Goal: Transaction & Acquisition: Purchase product/service

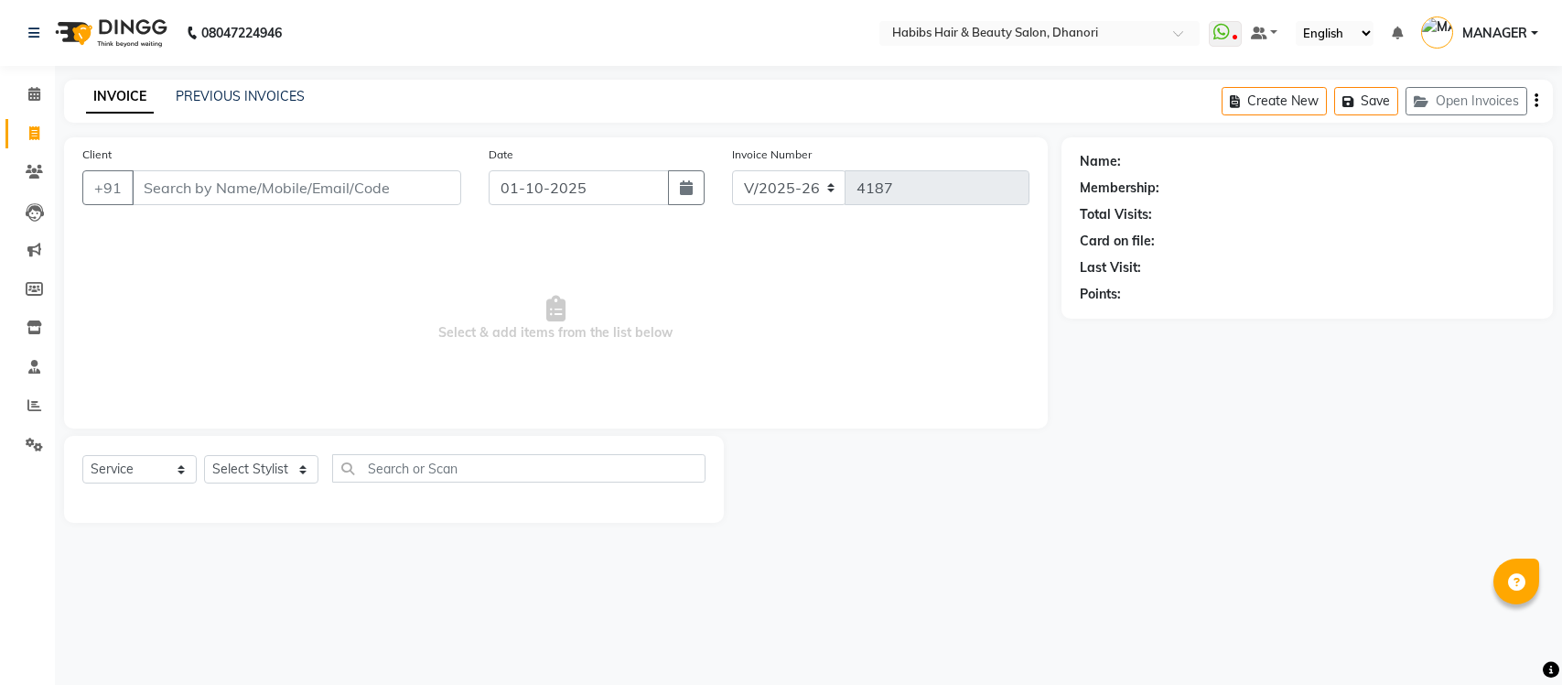
select select "4967"
select select "service"
click at [232, 172] on input "Client" at bounding box center [296, 187] width 329 height 35
type input "881690555"
click at [446, 183] on span "Add Client" at bounding box center [414, 187] width 72 height 18
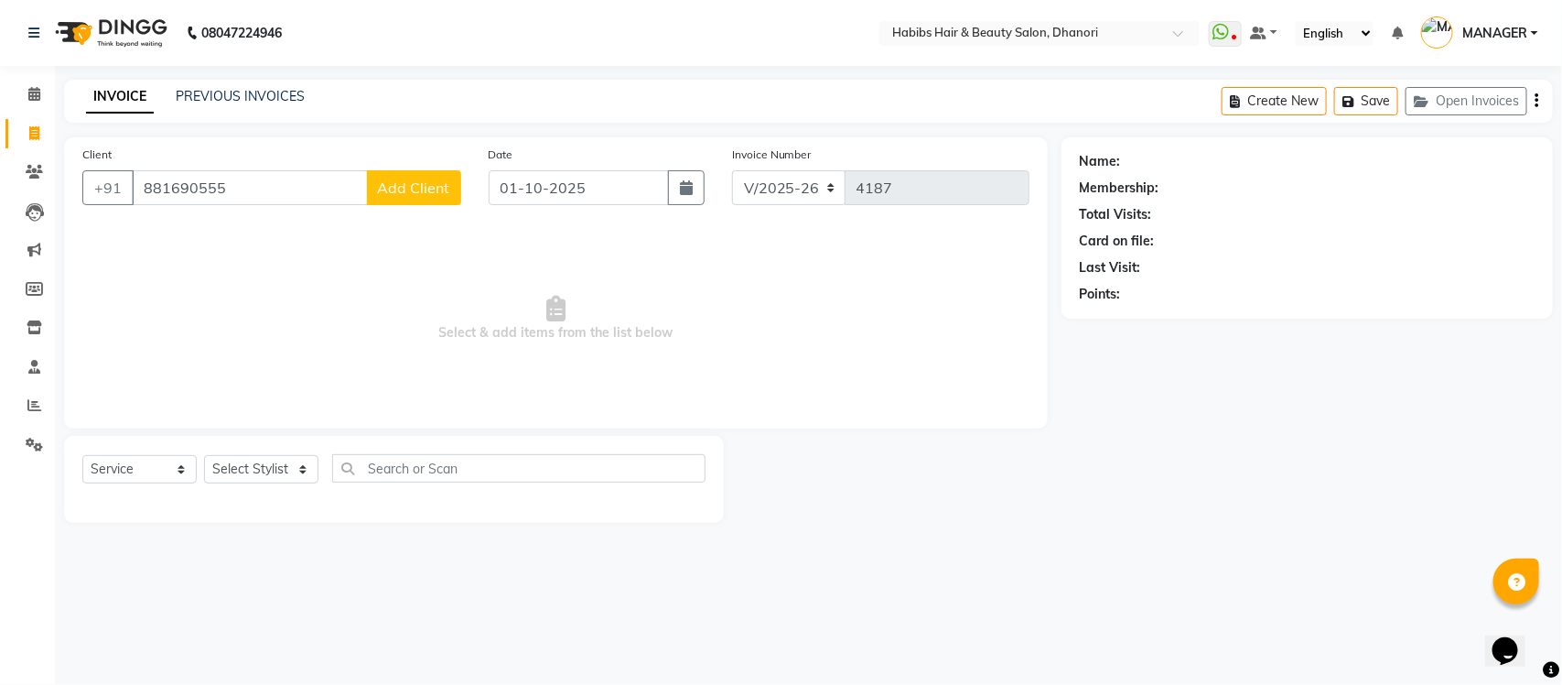
select select "22"
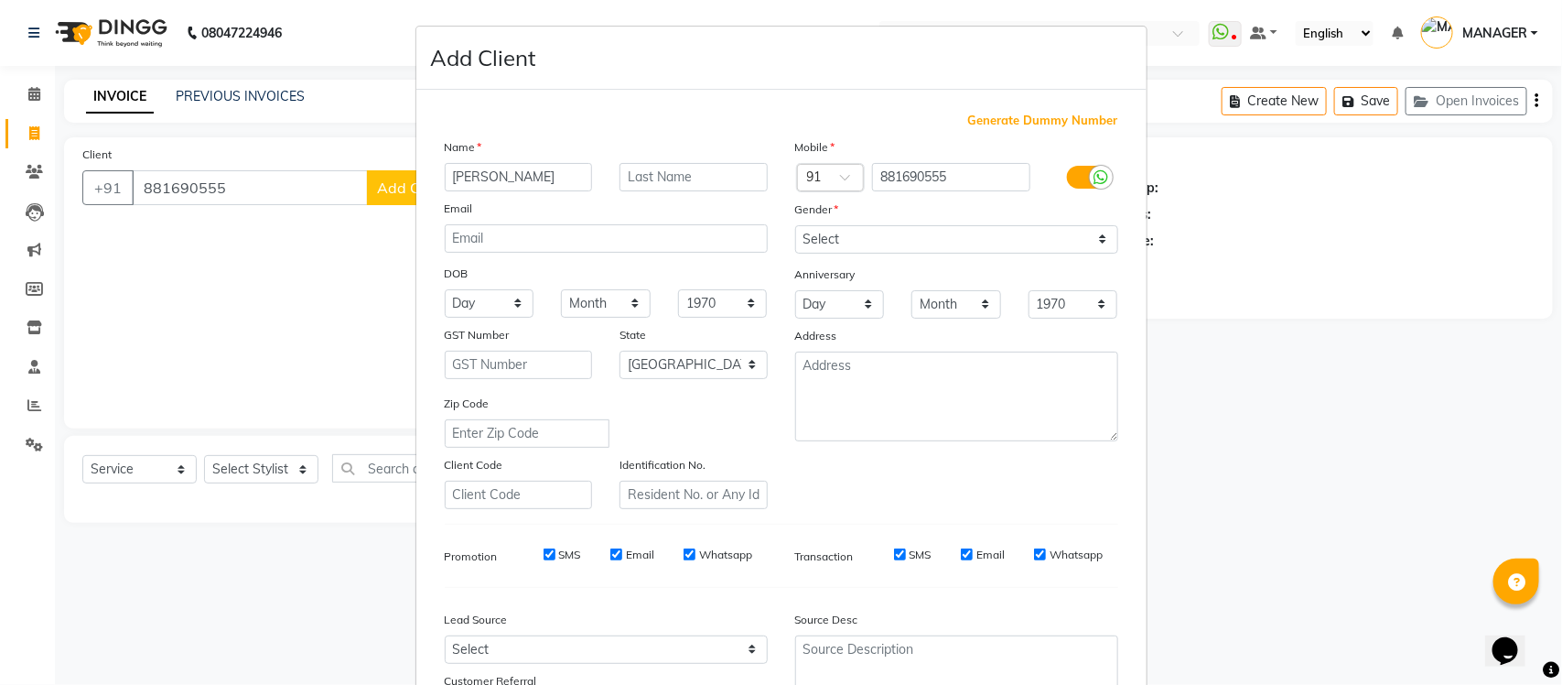
type input "[PERSON_NAME]"
click at [903, 236] on select "Select [DEMOGRAPHIC_DATA] [DEMOGRAPHIC_DATA] Other Prefer Not To Say" at bounding box center [956, 239] width 323 height 28
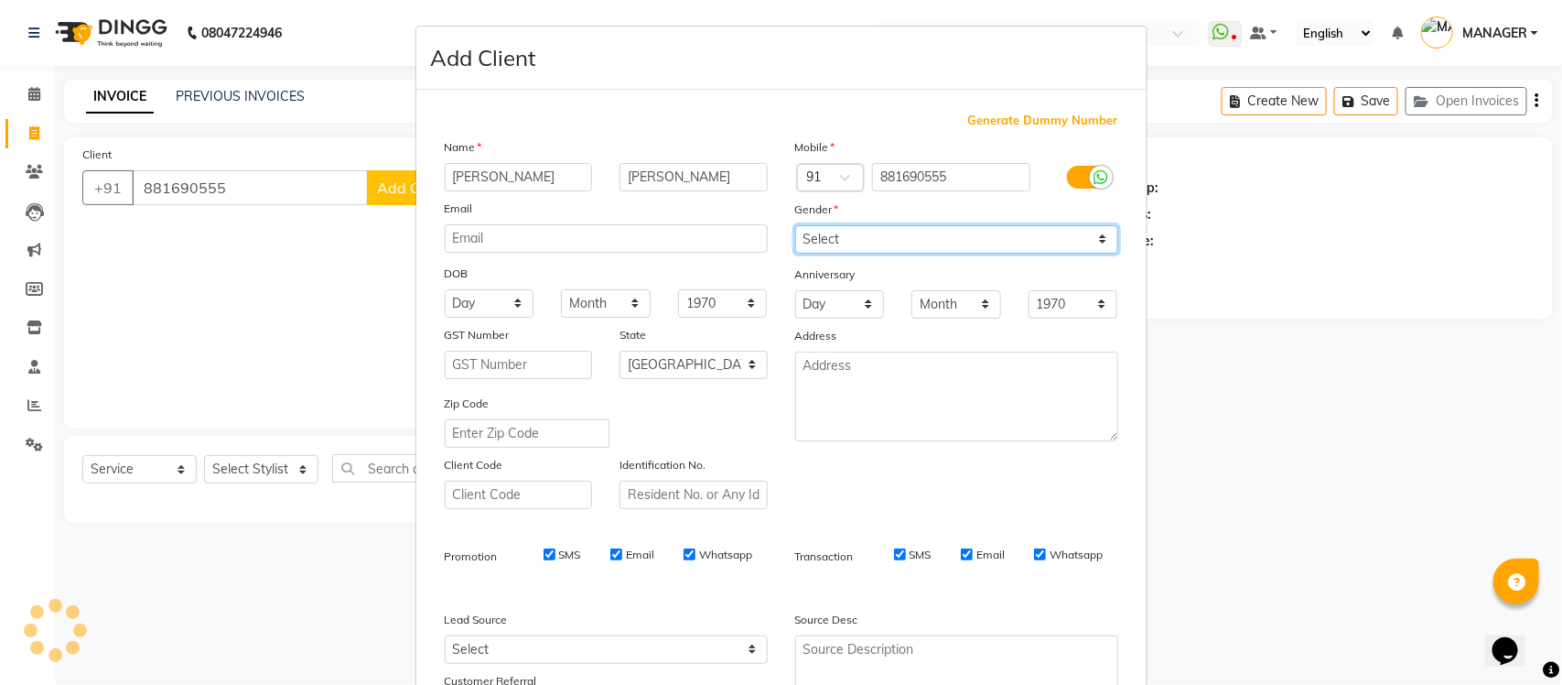
select select "[DEMOGRAPHIC_DATA]"
click at [795, 225] on select "Select [DEMOGRAPHIC_DATA] [DEMOGRAPHIC_DATA] Other Prefer Not To Say" at bounding box center [956, 239] width 323 height 28
click at [883, 249] on select "Select [DEMOGRAPHIC_DATA] [DEMOGRAPHIC_DATA] Other Prefer Not To Say" at bounding box center [956, 239] width 323 height 28
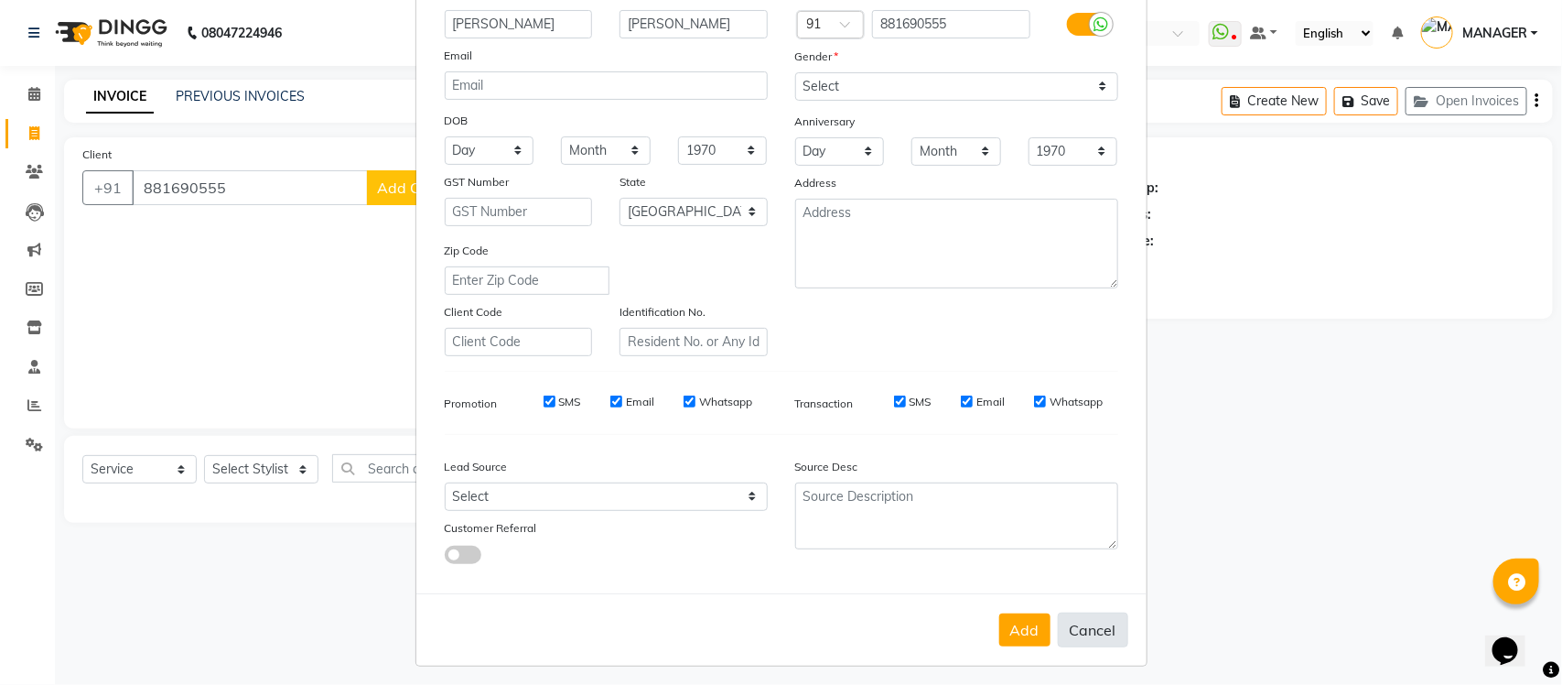
click at [1086, 619] on button "Cancel" at bounding box center [1093, 629] width 70 height 35
select select
select select "null"
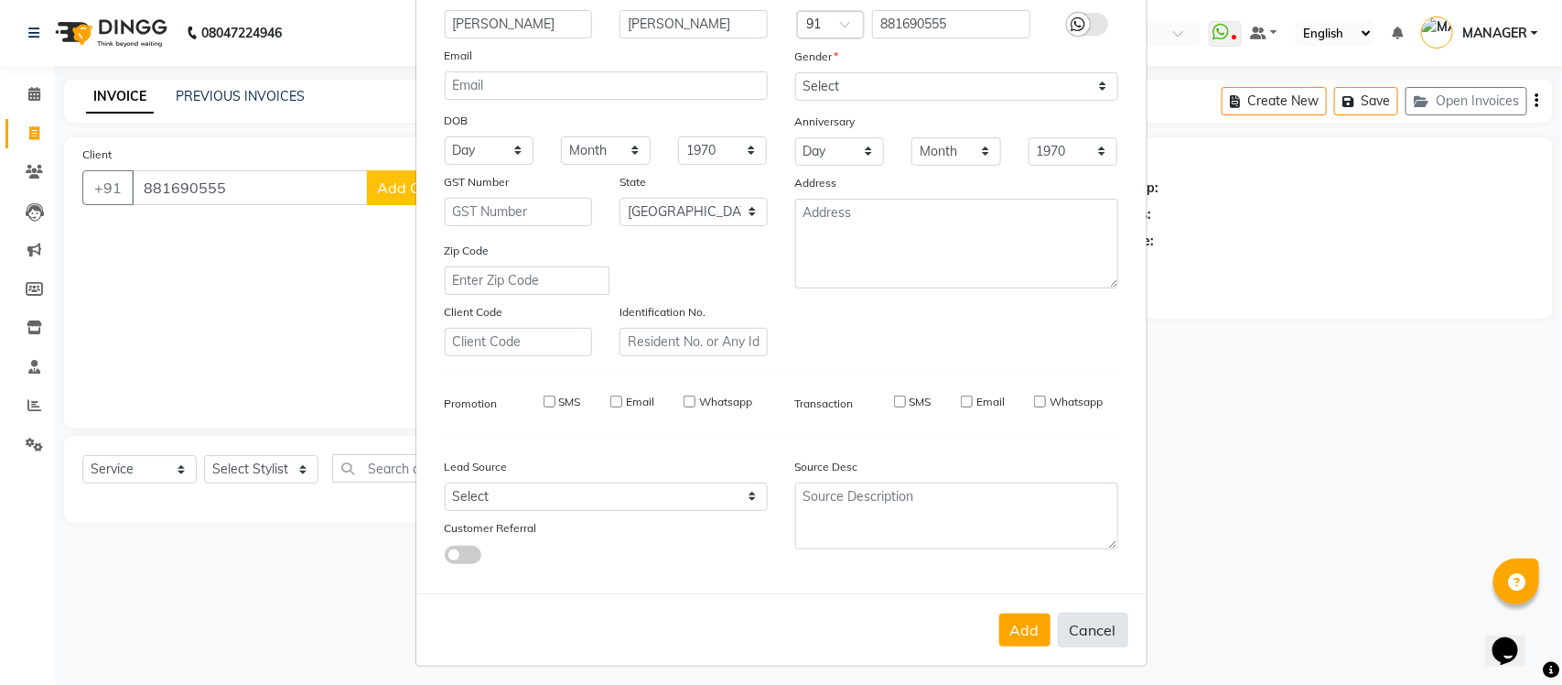
select select
checkbox input "false"
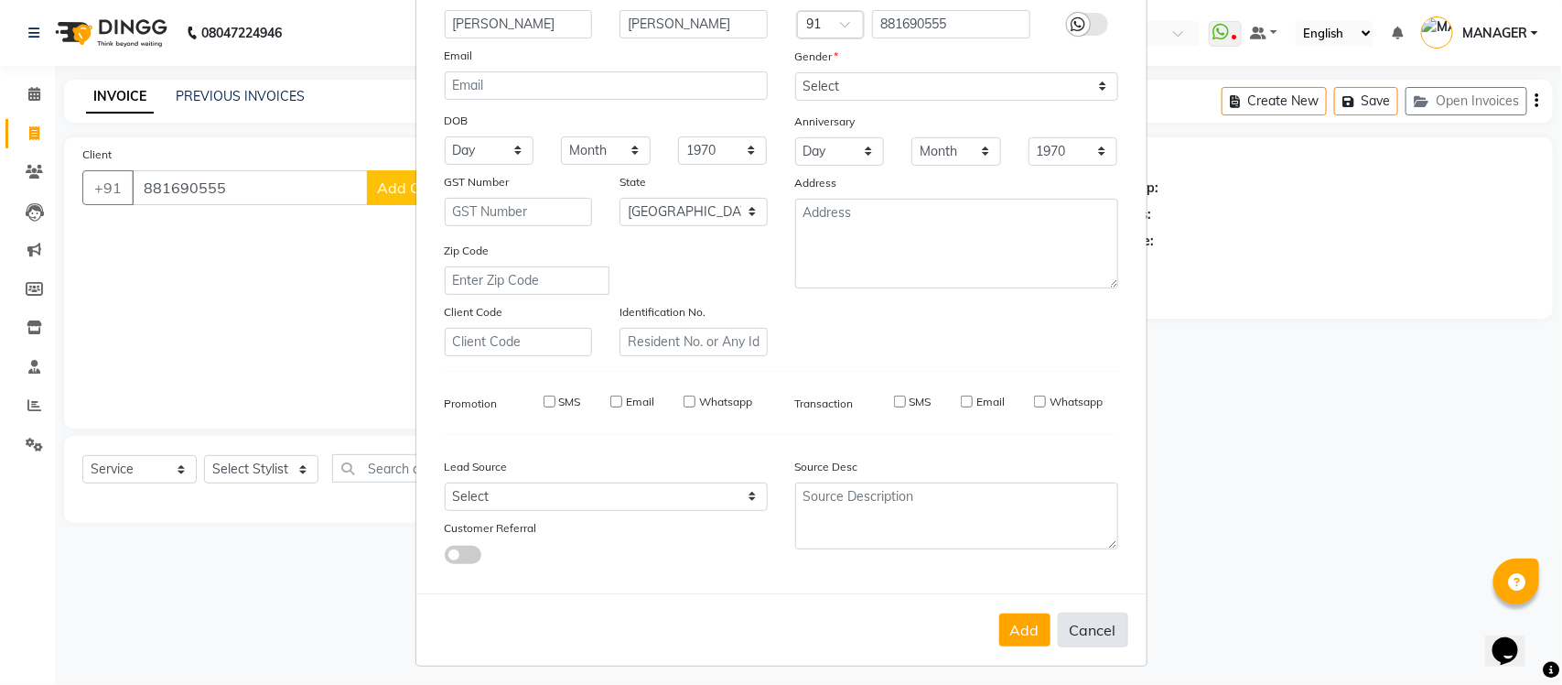
checkbox input "false"
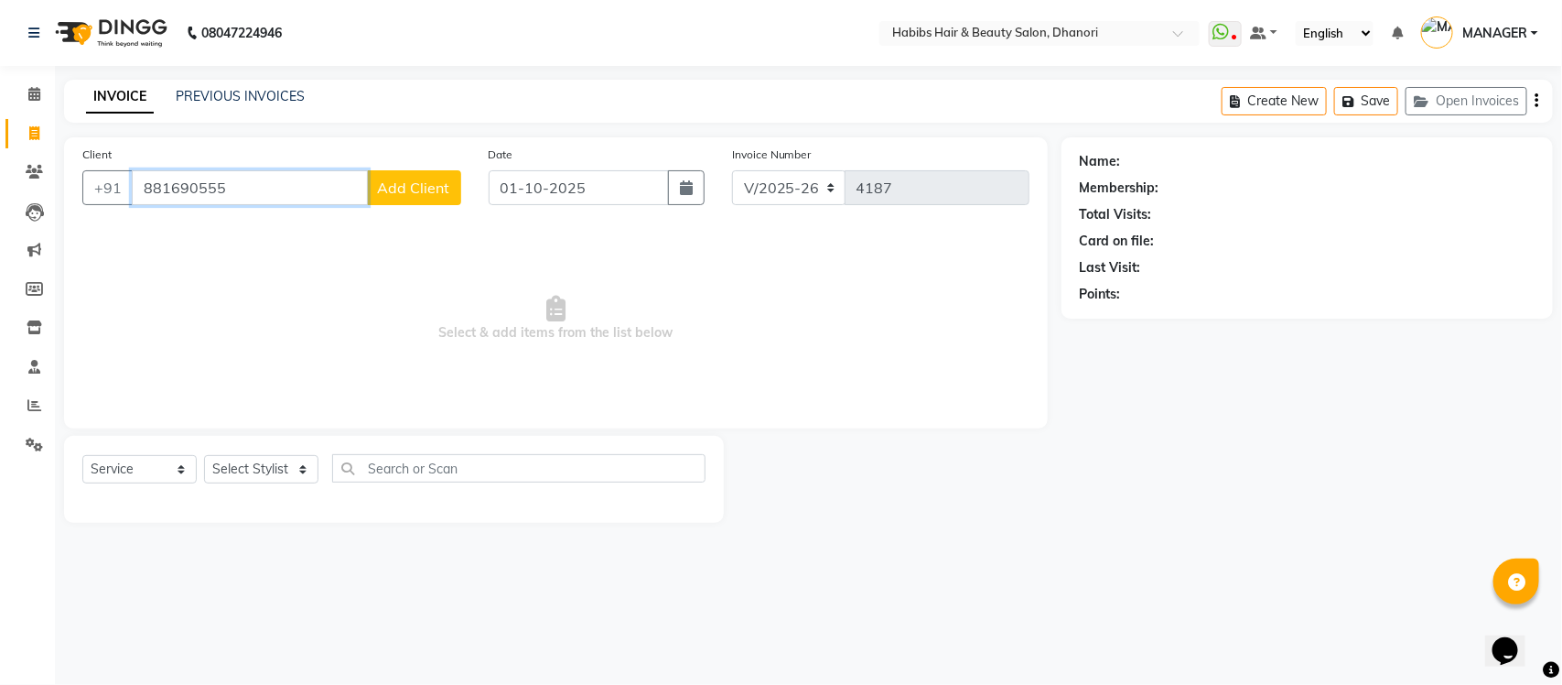
click at [284, 172] on input "881690555" at bounding box center [250, 187] width 236 height 35
type input "7841016011"
click at [422, 188] on span "Add Client" at bounding box center [414, 187] width 72 height 18
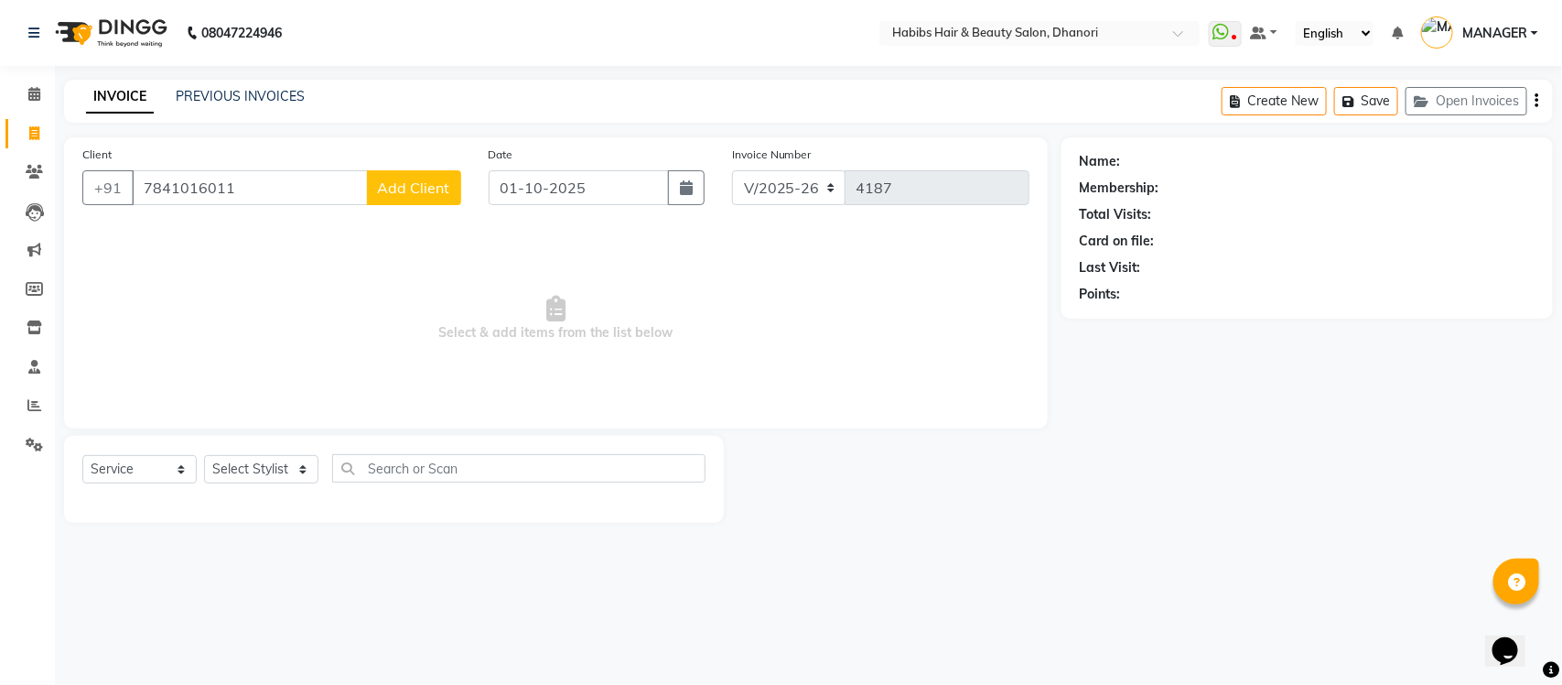
select select "22"
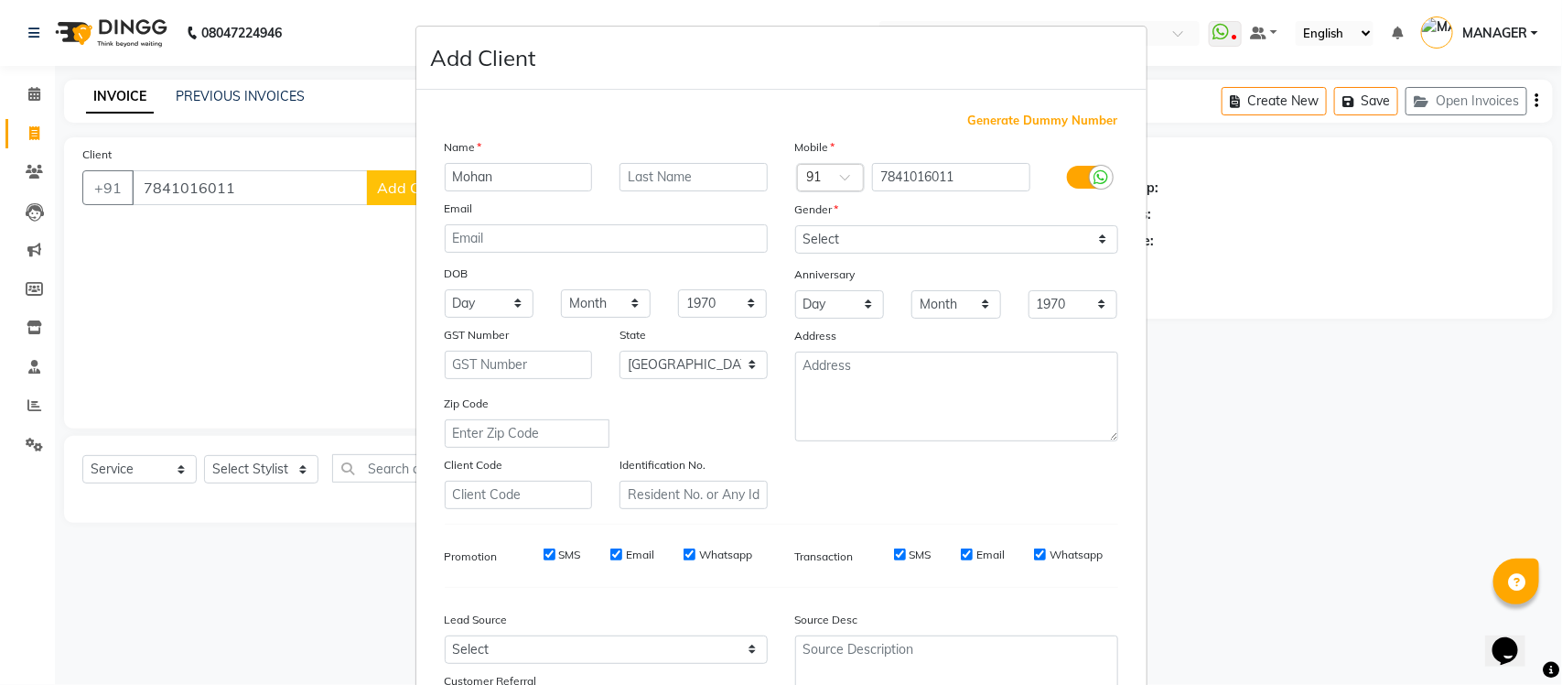
type input "Mohan"
type input "[PERSON_NAME]"
click at [843, 234] on select "Select [DEMOGRAPHIC_DATA] [DEMOGRAPHIC_DATA] Other Prefer Not To Say" at bounding box center [956, 239] width 323 height 28
select select "[DEMOGRAPHIC_DATA]"
click at [795, 225] on select "Select [DEMOGRAPHIC_DATA] [DEMOGRAPHIC_DATA] Other Prefer Not To Say" at bounding box center [956, 239] width 323 height 28
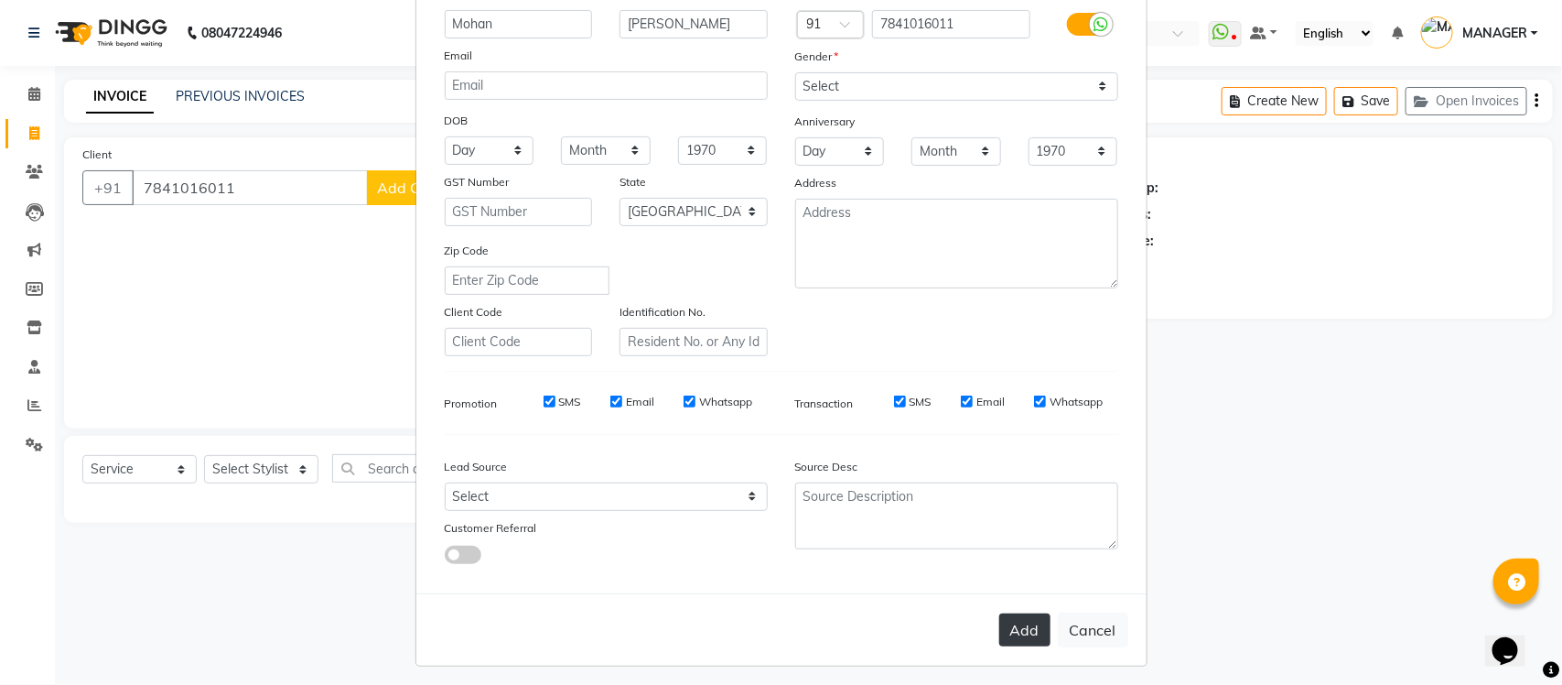
click at [1020, 613] on button "Add" at bounding box center [1024, 629] width 51 height 33
type input "78******11"
select select
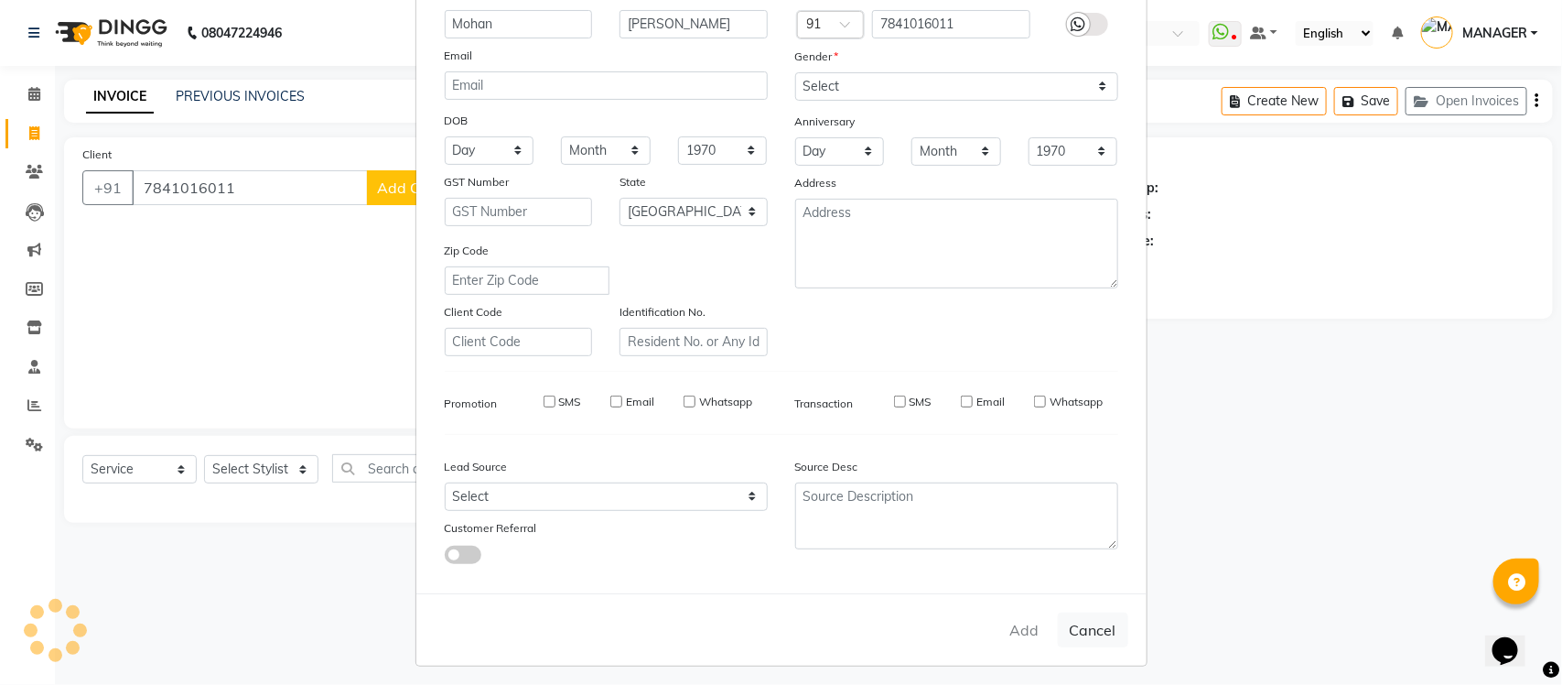
select select "null"
select select
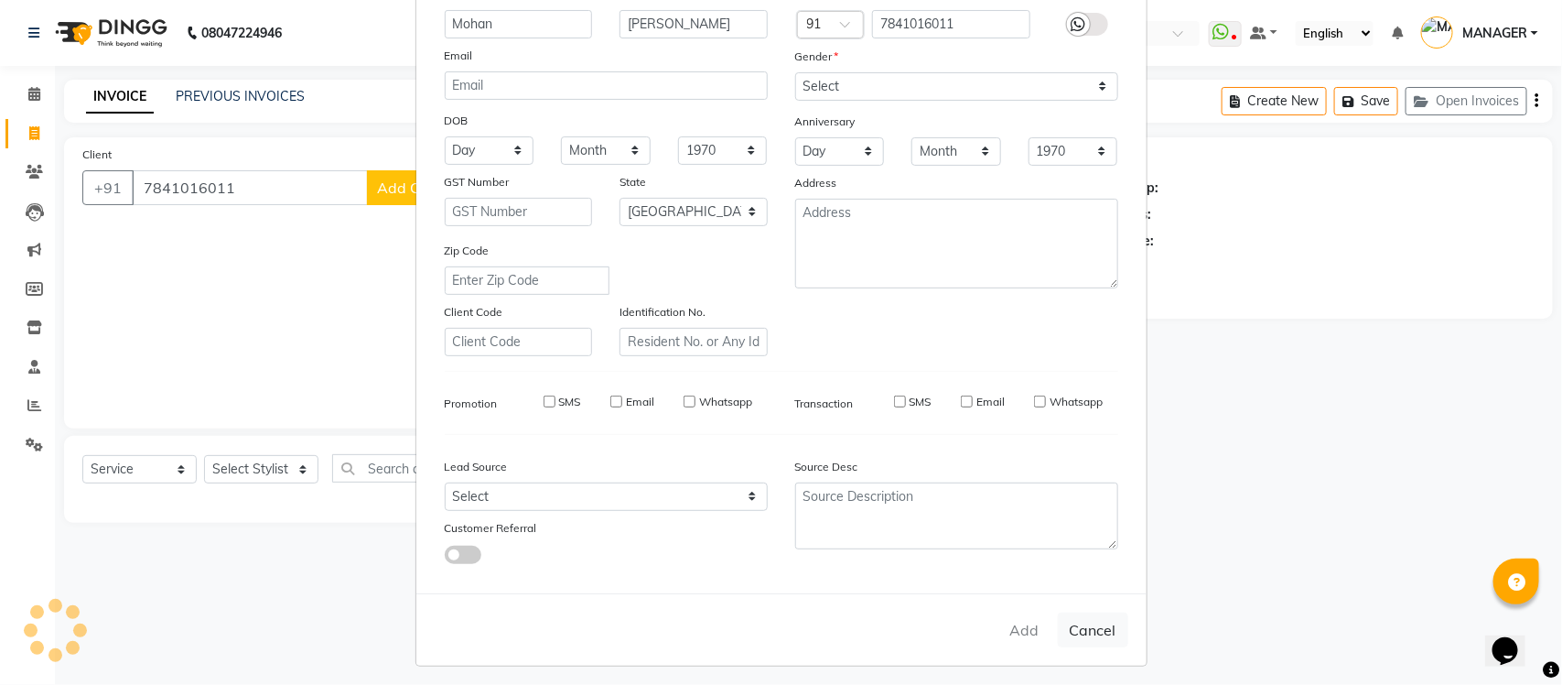
checkbox input "false"
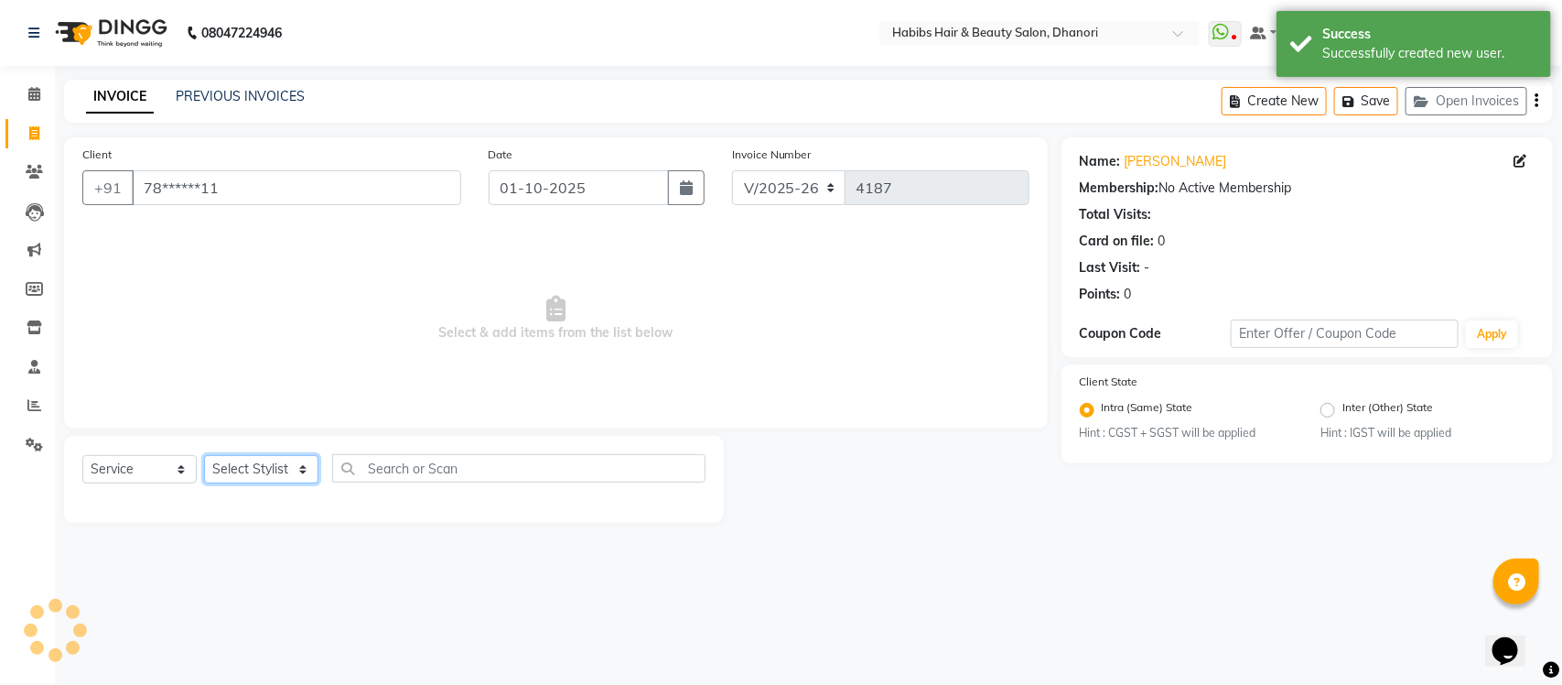
click at [236, 470] on select "Select Stylist Admin [PERSON_NAME] [PERSON_NAME] MANAGER [PERSON_NAME] [PERSON_…" at bounding box center [261, 469] width 114 height 28
select select "70341"
click at [204, 455] on select "Select Stylist Admin [PERSON_NAME] [PERSON_NAME] MANAGER [PERSON_NAME] [PERSON_…" at bounding box center [261, 469] width 114 height 28
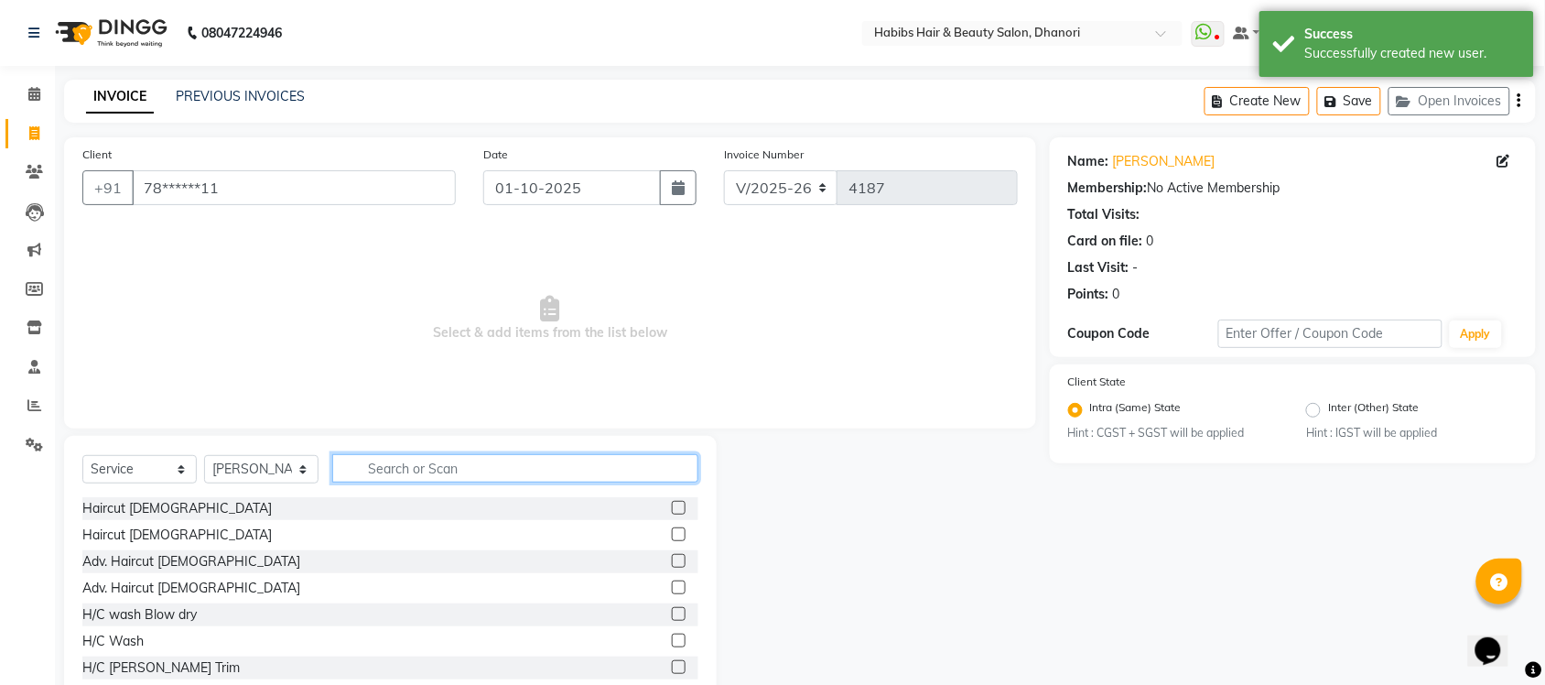
click at [444, 454] on input "text" at bounding box center [515, 468] width 366 height 28
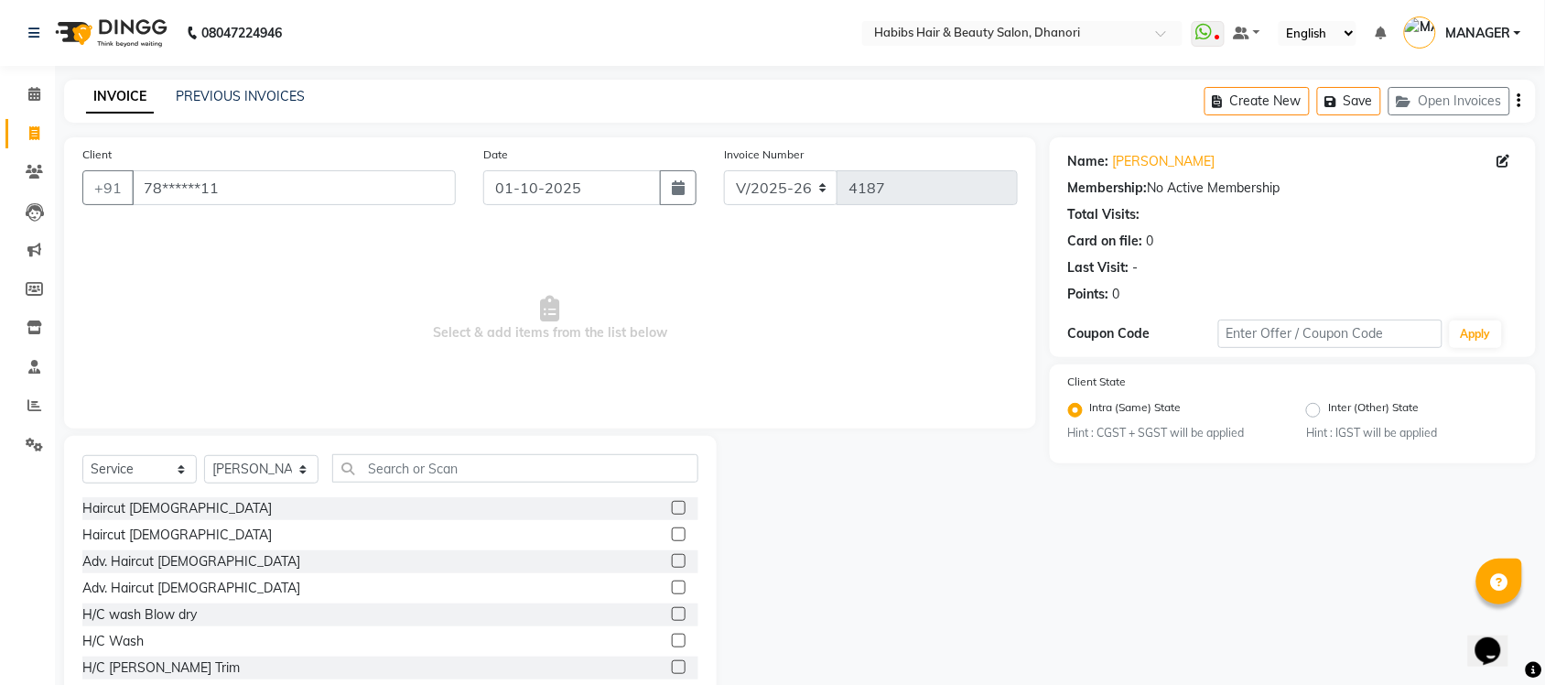
click at [672, 531] on label at bounding box center [679, 534] width 14 height 14
click at [672, 531] on input "checkbox" at bounding box center [678, 535] width 12 height 12
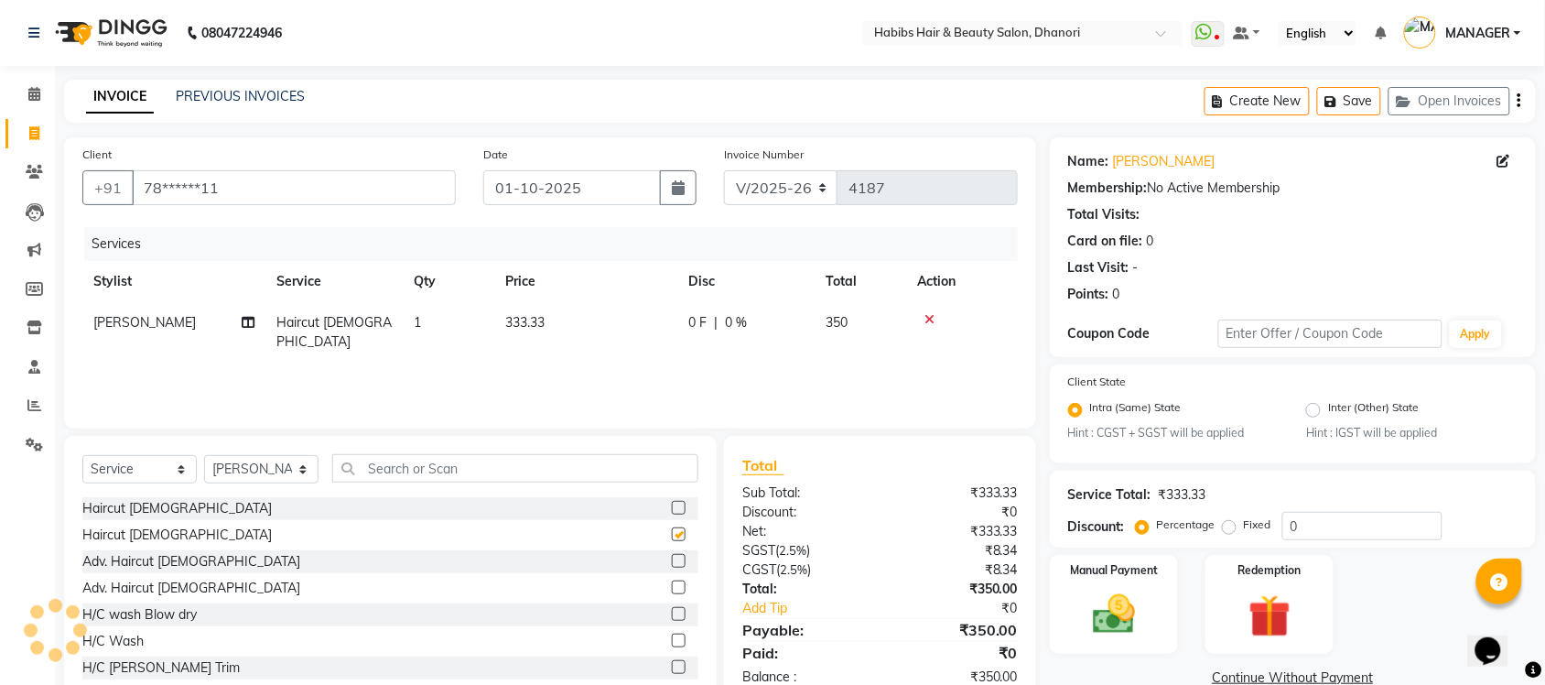
checkbox input "false"
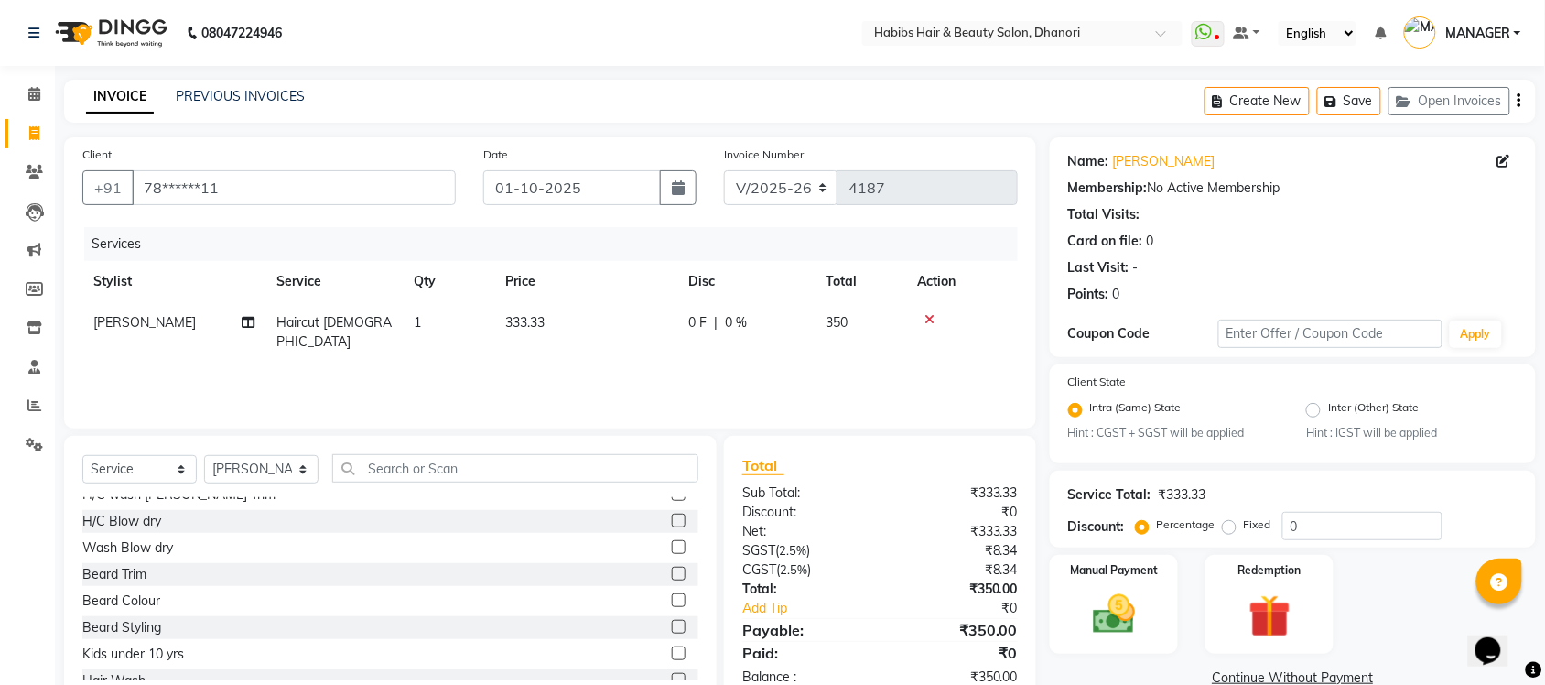
scroll to position [47, 0]
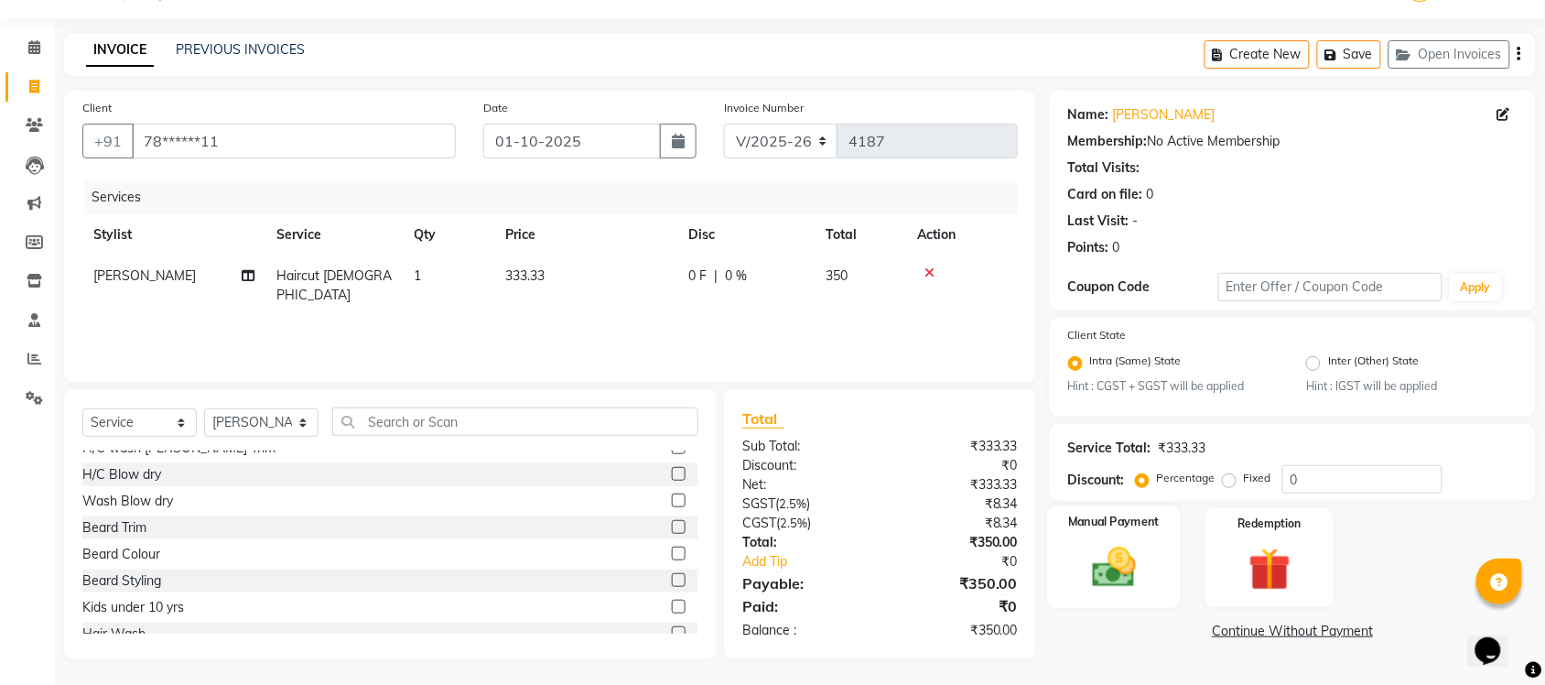
click at [1122, 550] on img at bounding box center [1113, 568] width 71 height 50
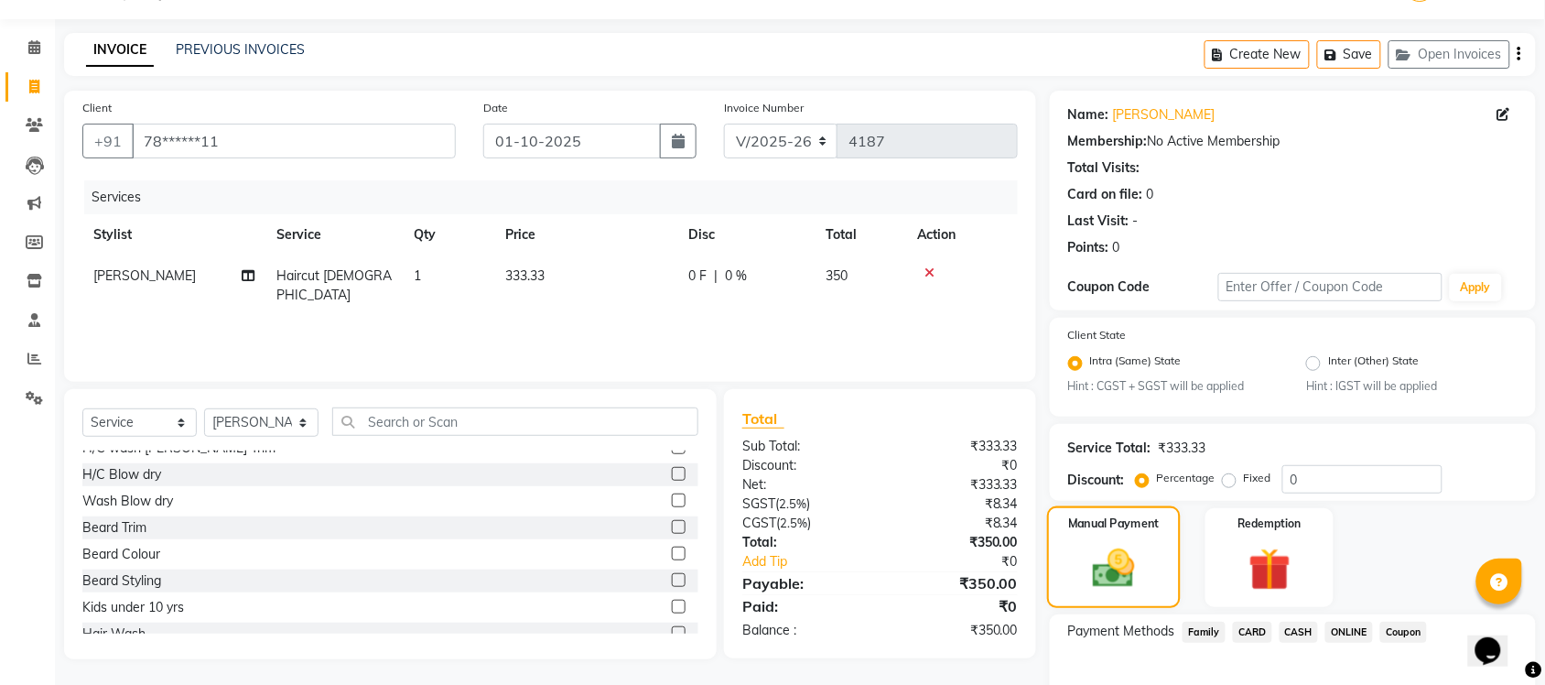
scroll to position [148, 0]
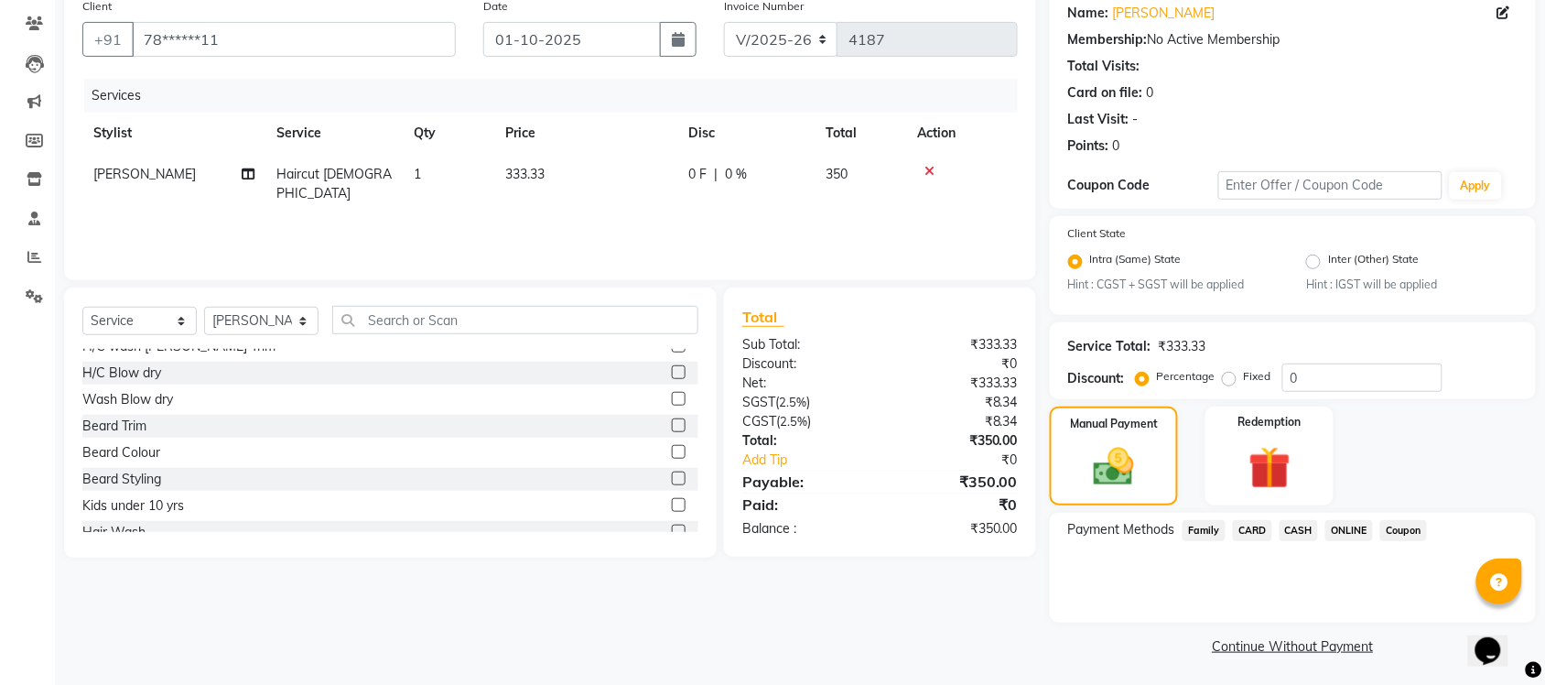
click at [1359, 523] on span "ONLINE" at bounding box center [1349, 530] width 48 height 21
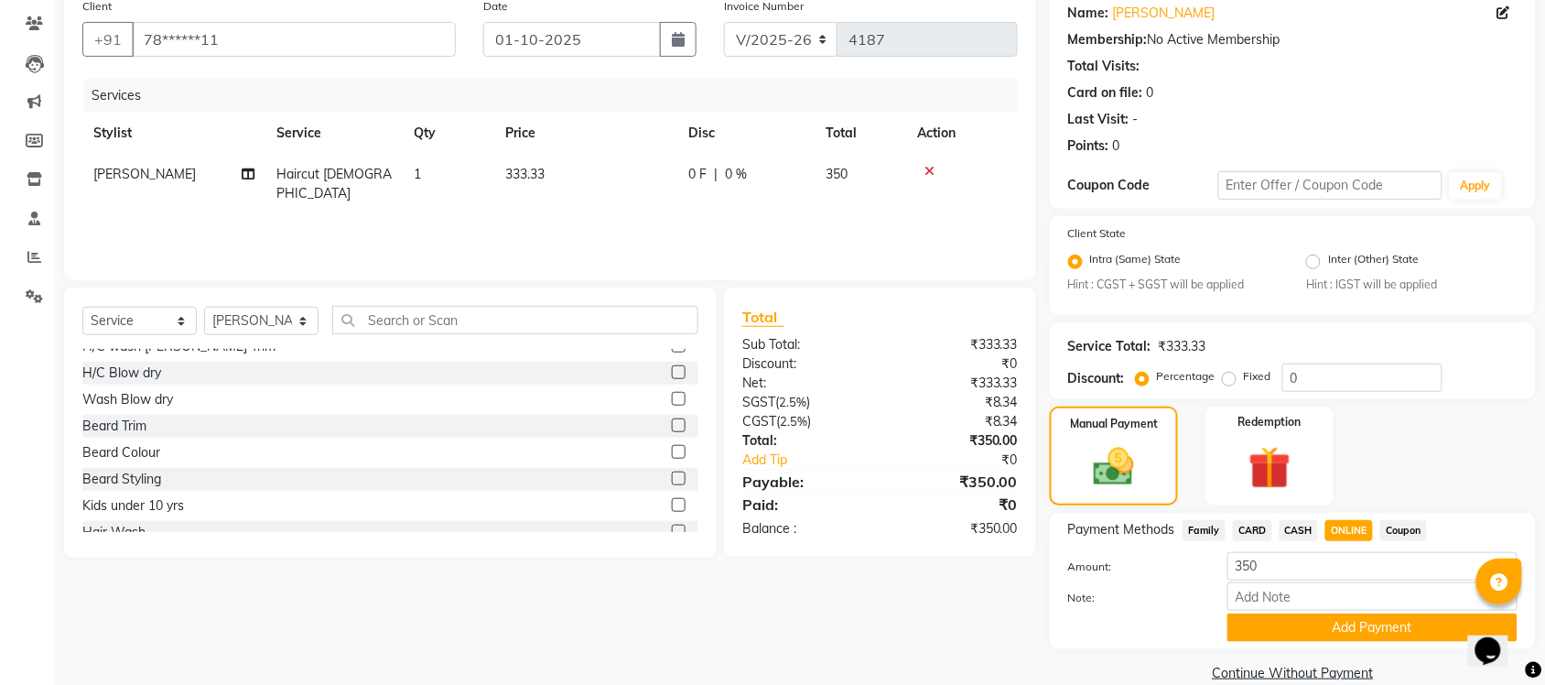
scroll to position [174, 0]
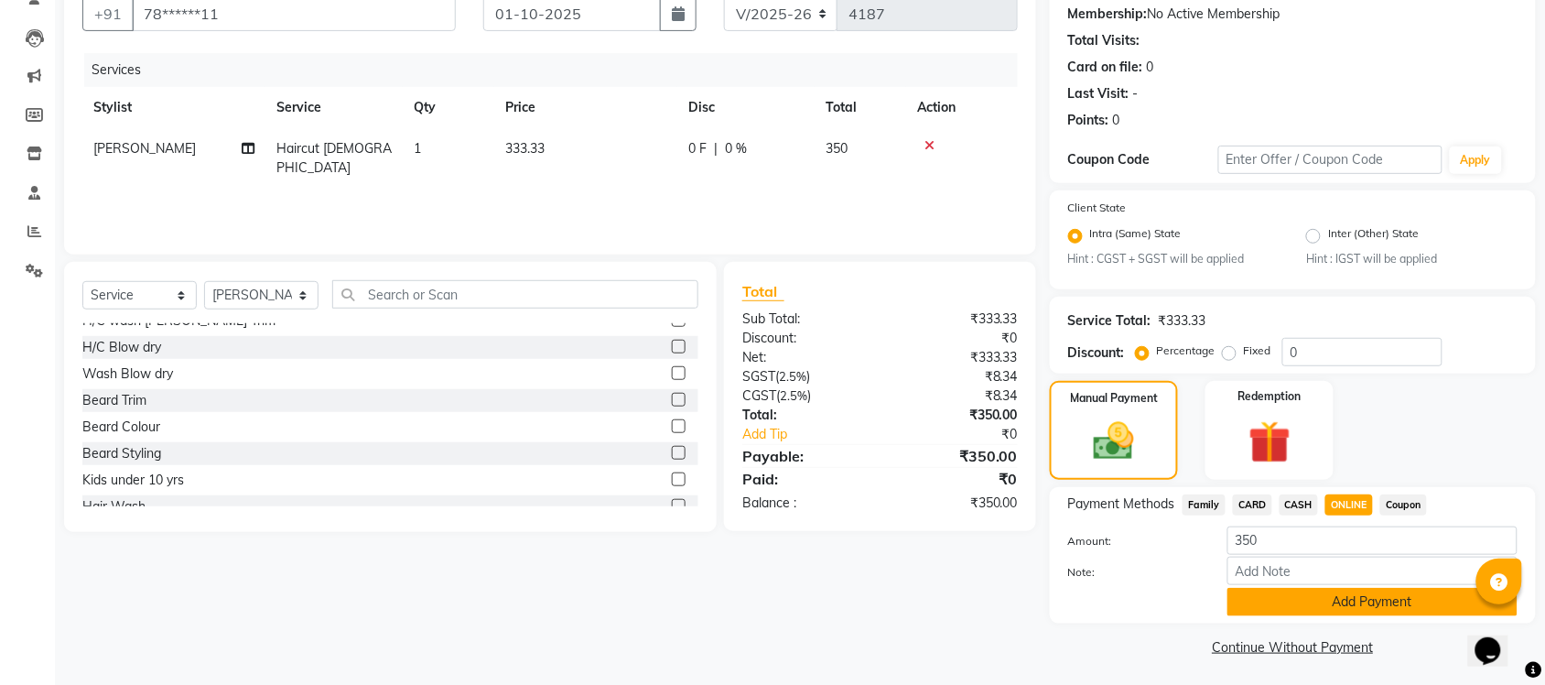
click at [1321, 598] on button "Add Payment" at bounding box center [1372, 602] width 290 height 28
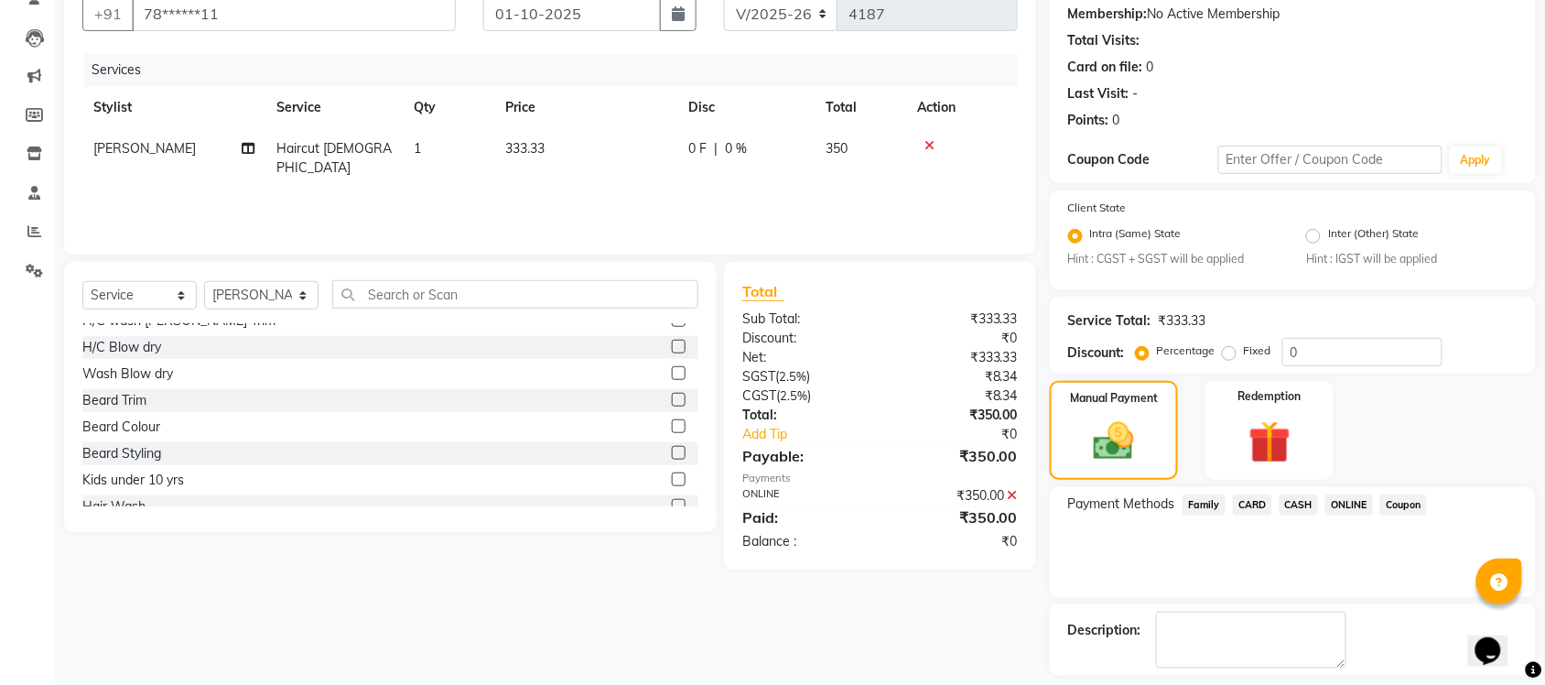
scroll to position [253, 0]
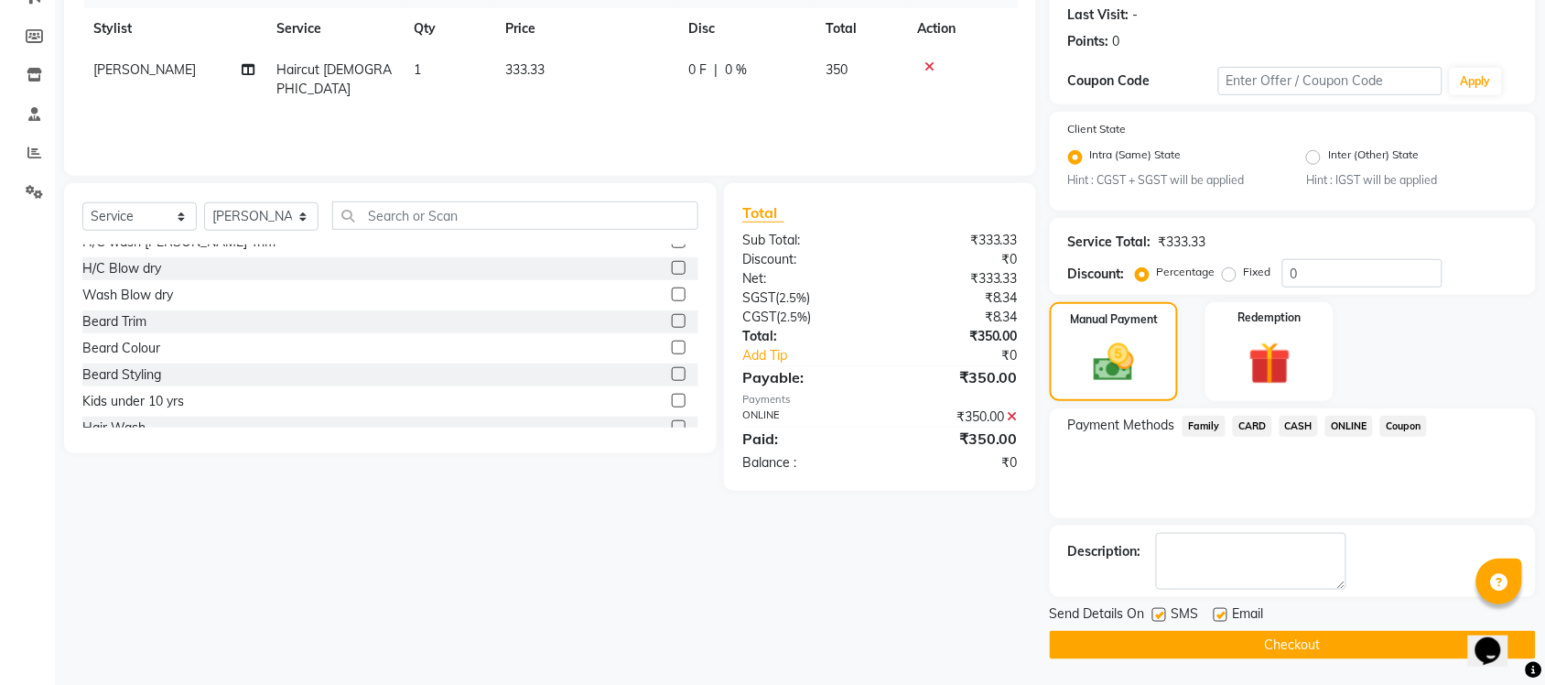
click at [1311, 645] on button "Checkout" at bounding box center [1293, 645] width 486 height 28
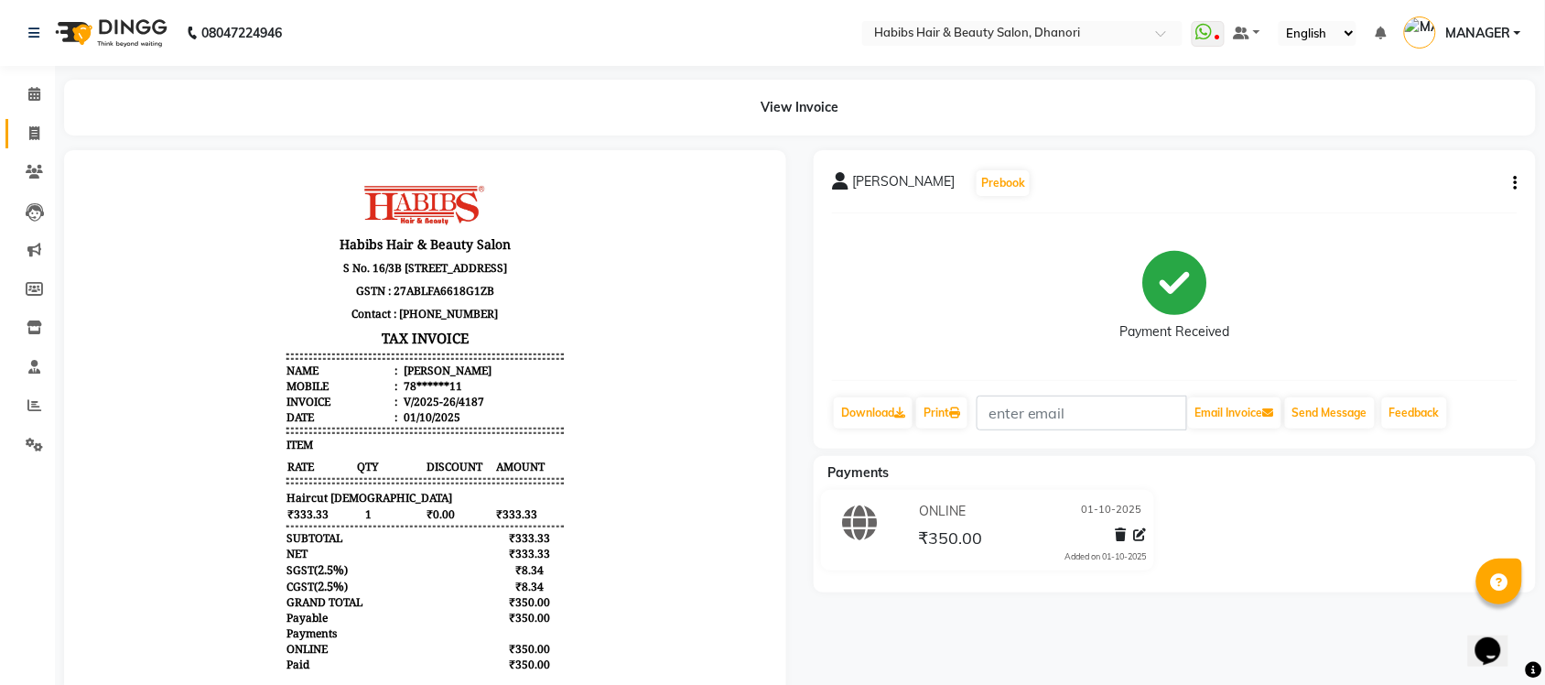
click at [12, 119] on link "Invoice" at bounding box center [27, 134] width 44 height 30
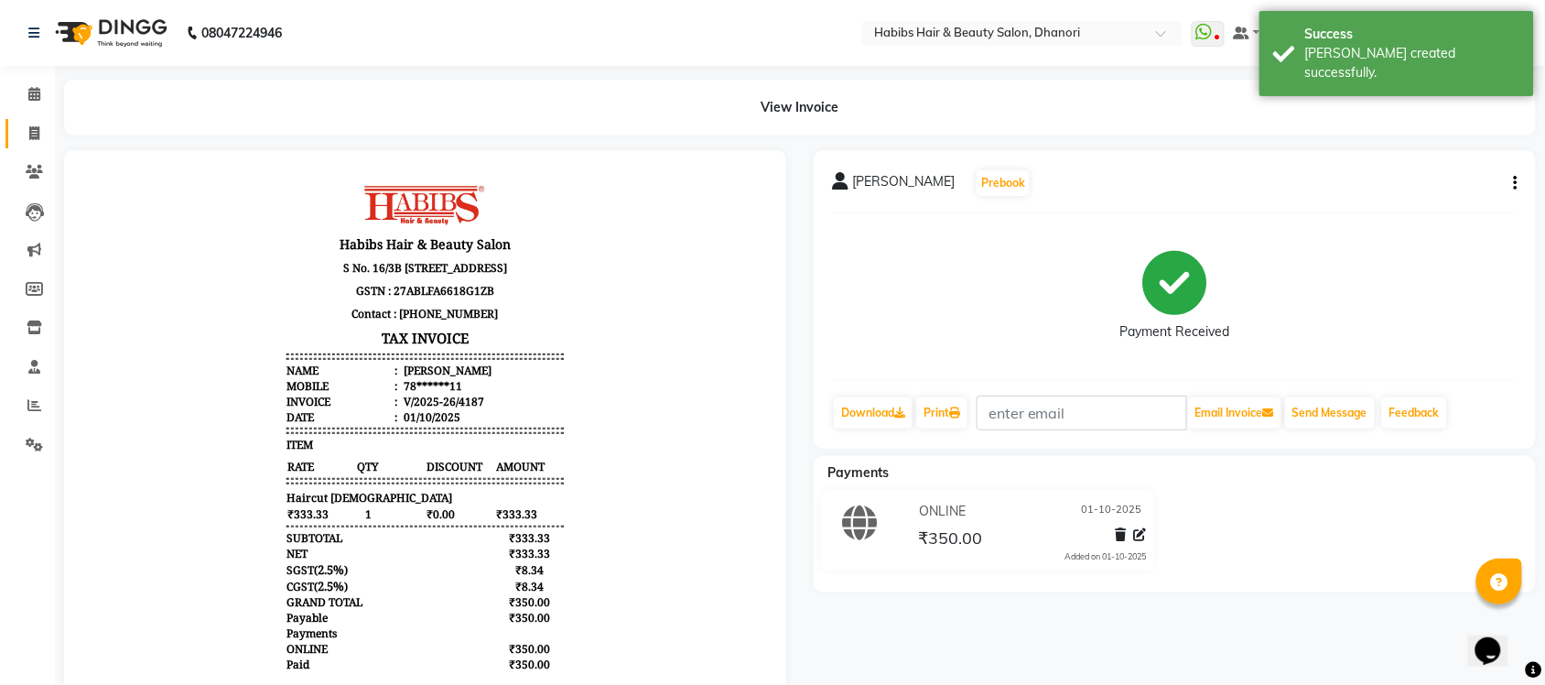
select select "4967"
select select "service"
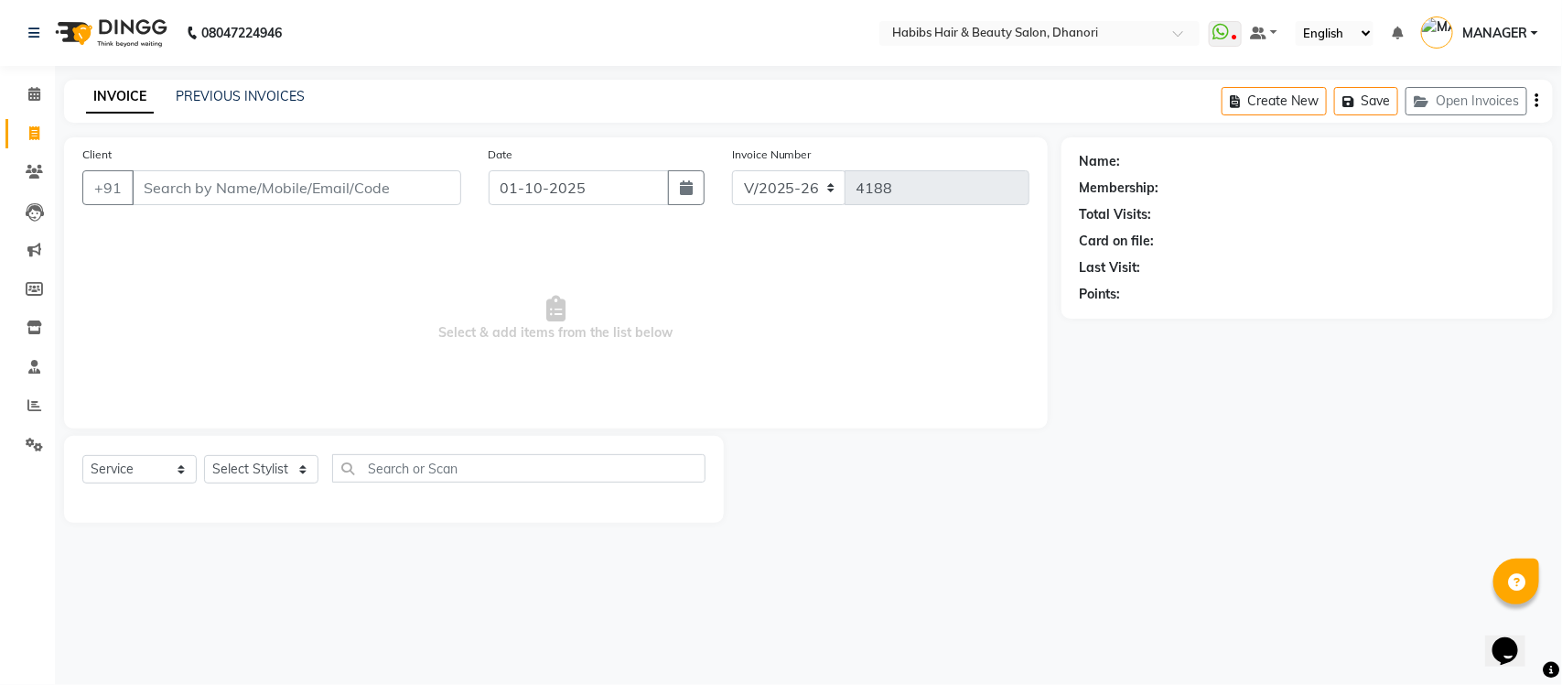
click at [232, 192] on input "Client" at bounding box center [296, 187] width 329 height 35
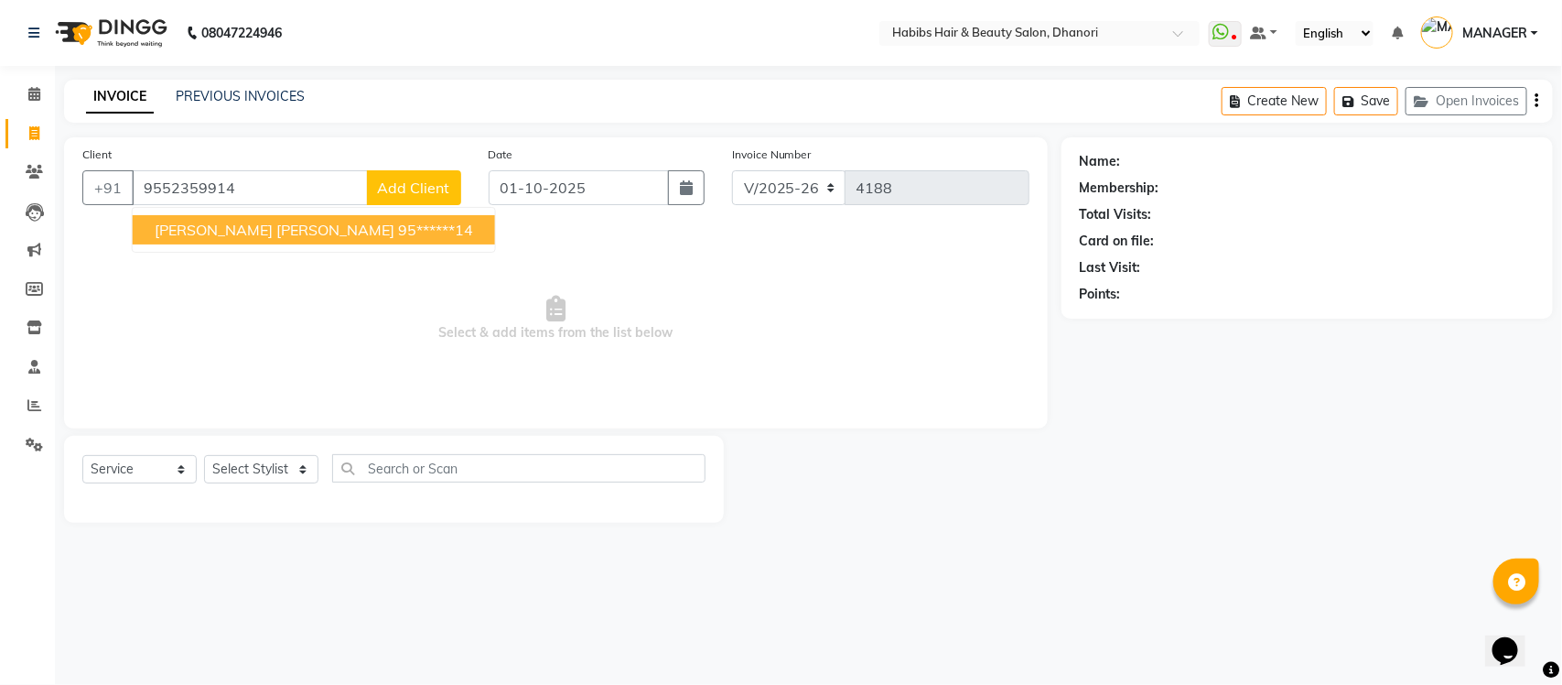
type input "9552359914"
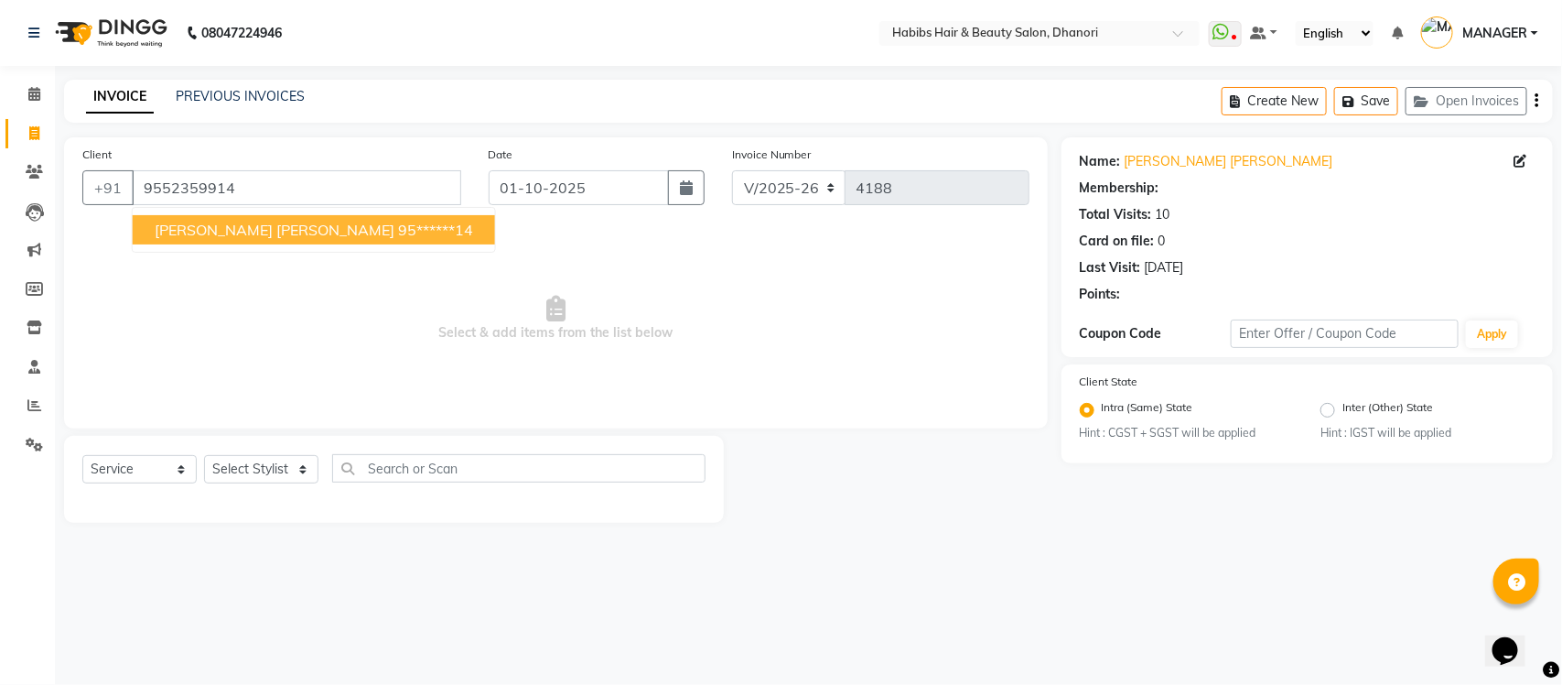
select select "1: Object"
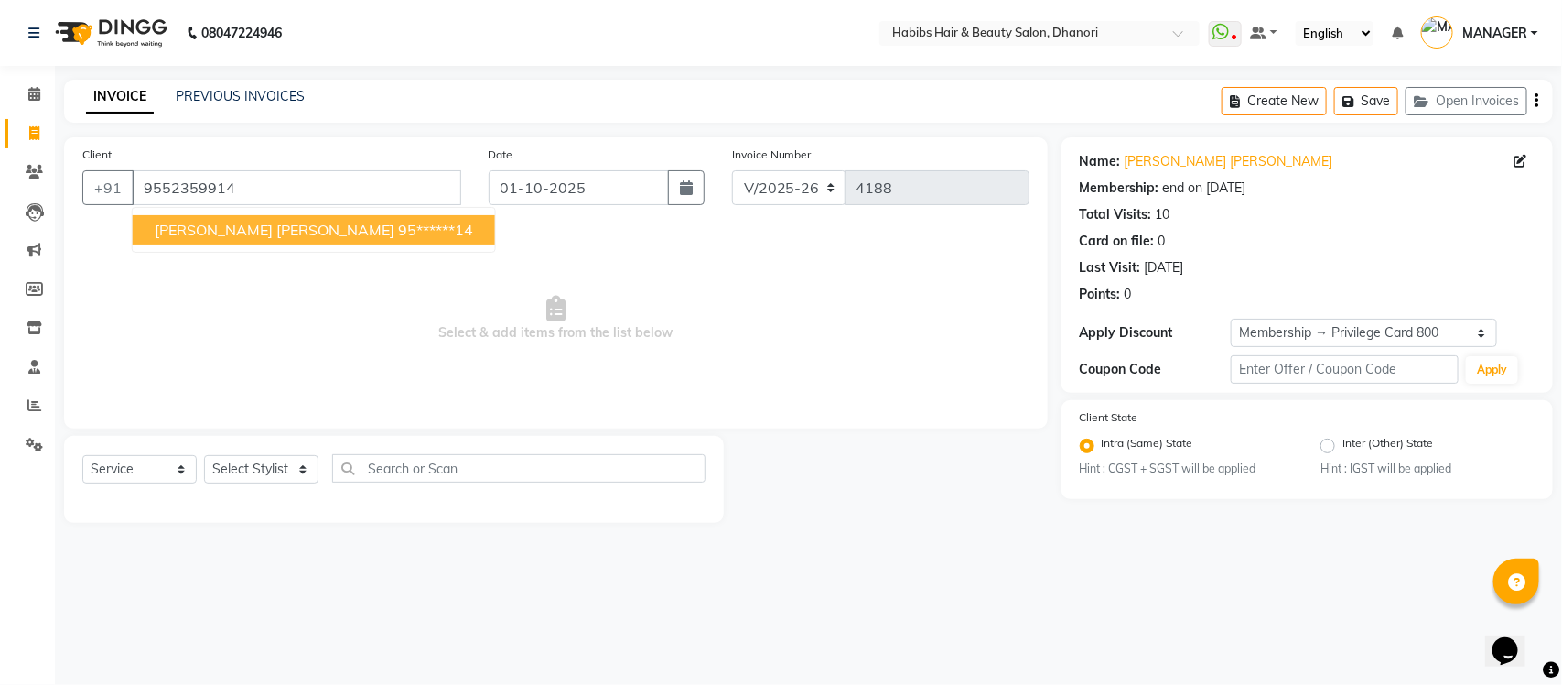
click at [265, 233] on span "[PERSON_NAME] [PERSON_NAME]" at bounding box center [275, 230] width 240 height 18
type input "95******14"
select select "1: Object"
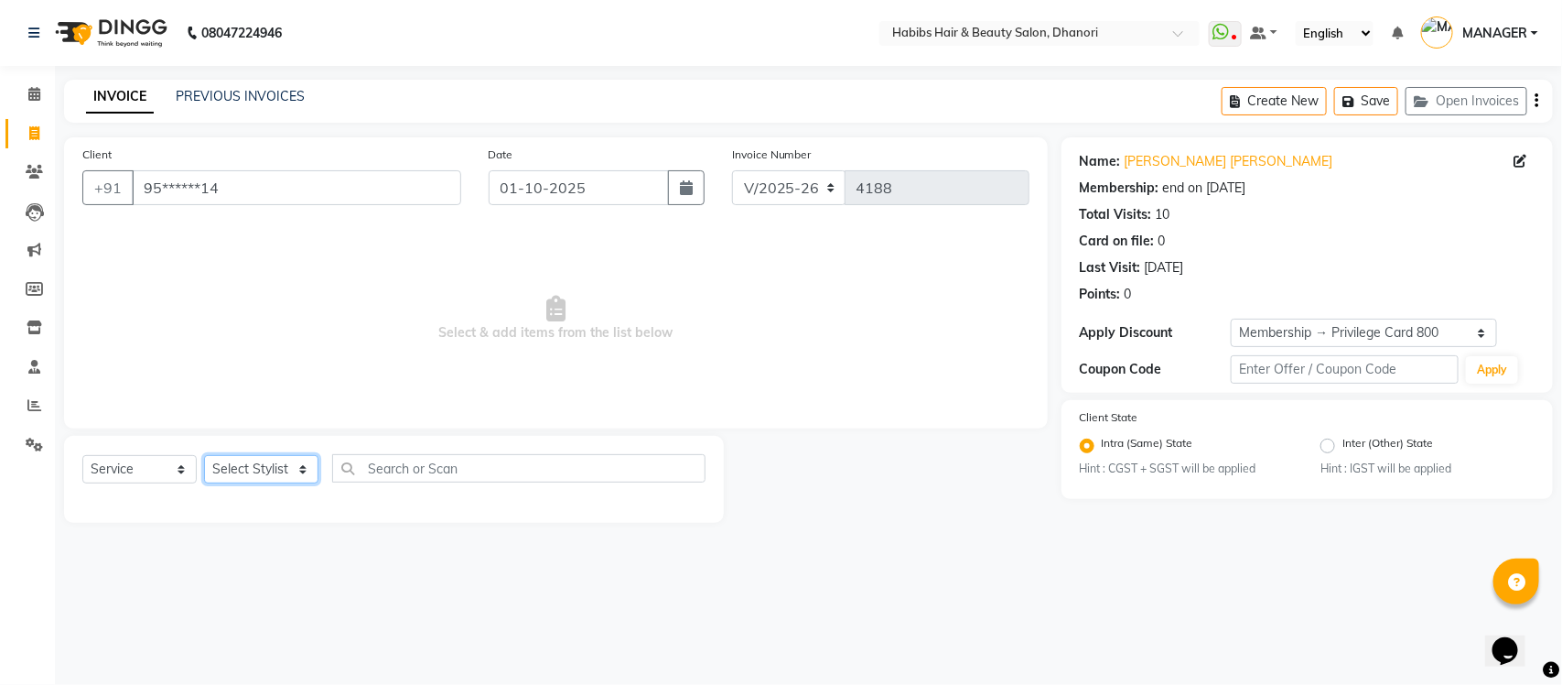
click at [265, 479] on select "Select Stylist Admin [PERSON_NAME] [PERSON_NAME] MANAGER [PERSON_NAME] [PERSON_…" at bounding box center [261, 469] width 114 height 28
select select "39984"
click at [204, 455] on select "Select Stylist Admin [PERSON_NAME] [PERSON_NAME] MANAGER [PERSON_NAME] [PERSON_…" at bounding box center [261, 469] width 114 height 28
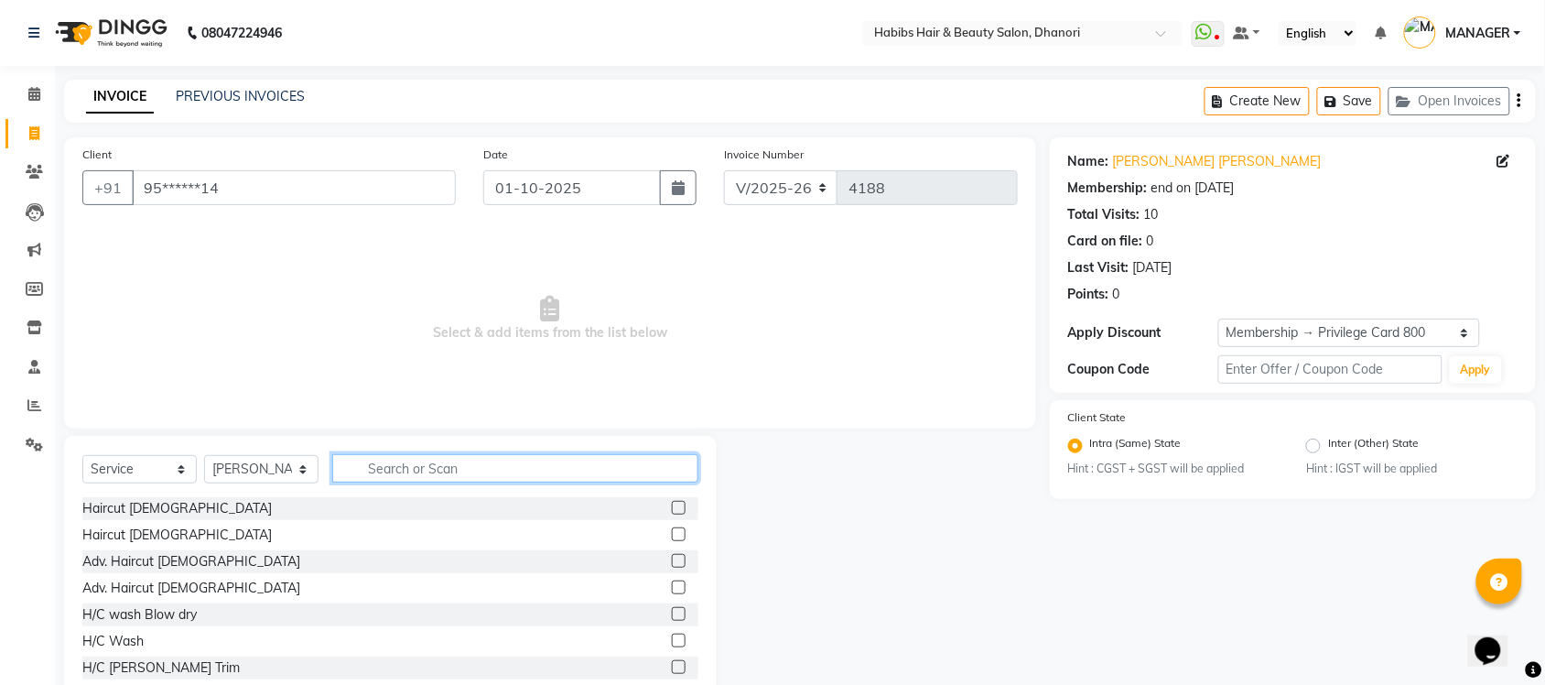
click at [552, 465] on input "text" at bounding box center [515, 468] width 366 height 28
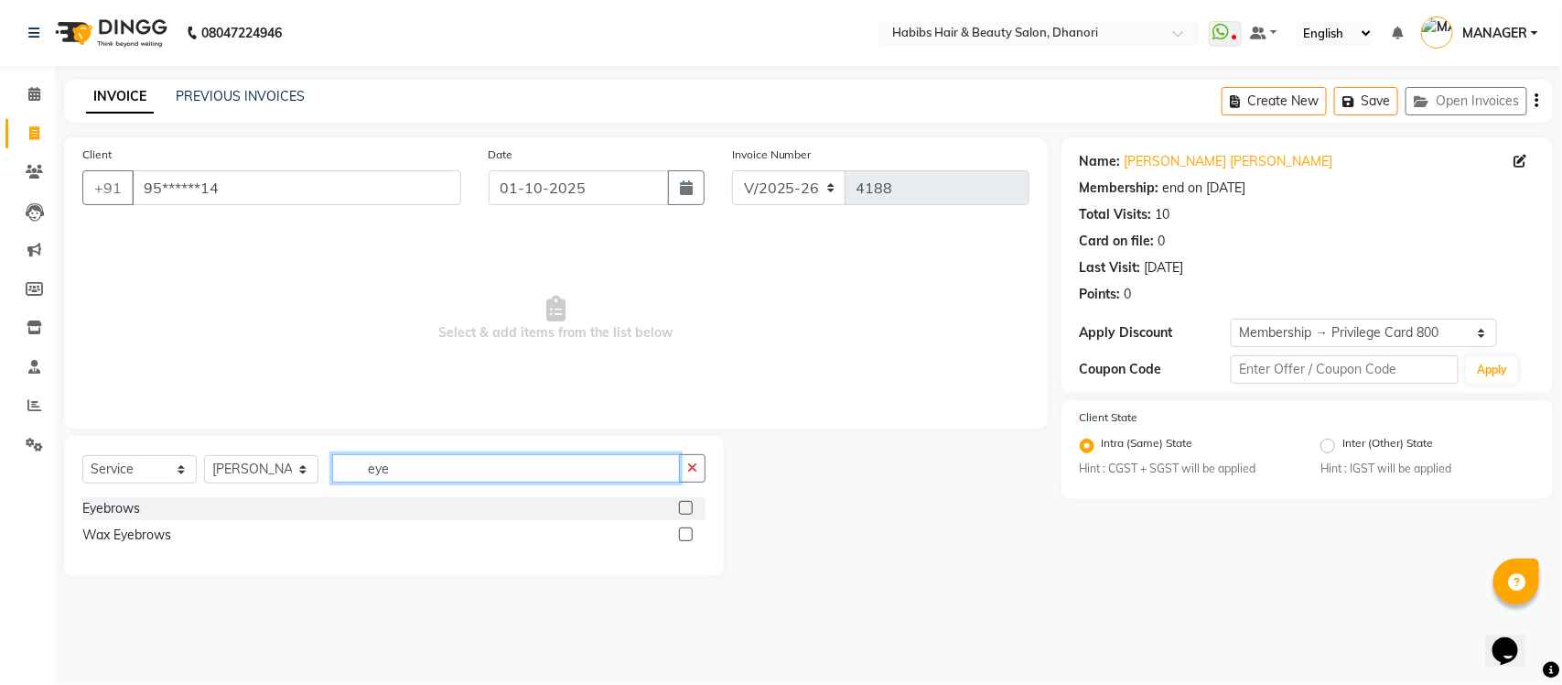
type input "eye"
click at [692, 504] on label at bounding box center [686, 508] width 14 height 14
click at [691, 504] on input "checkbox" at bounding box center [685, 508] width 12 height 12
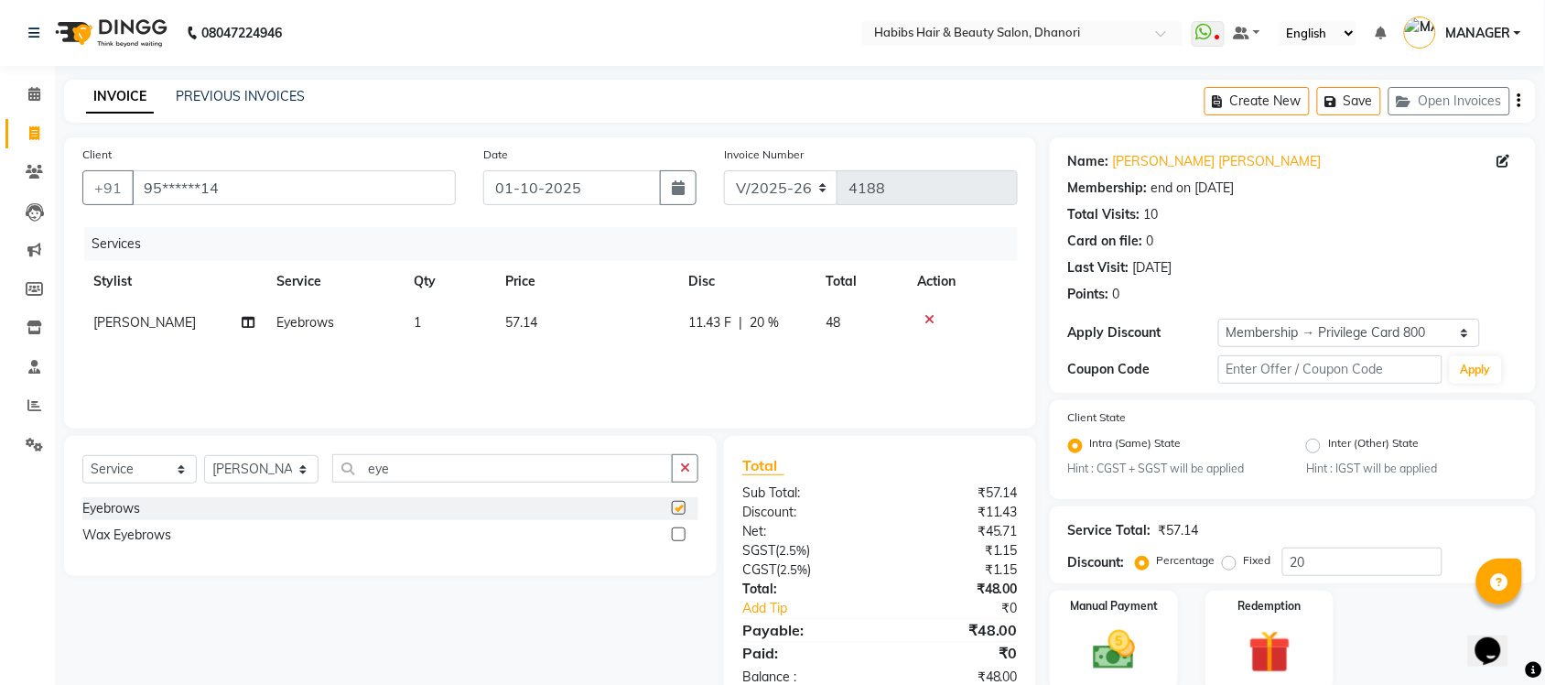
checkbox input "false"
click at [563, 476] on input "eye" at bounding box center [502, 468] width 340 height 28
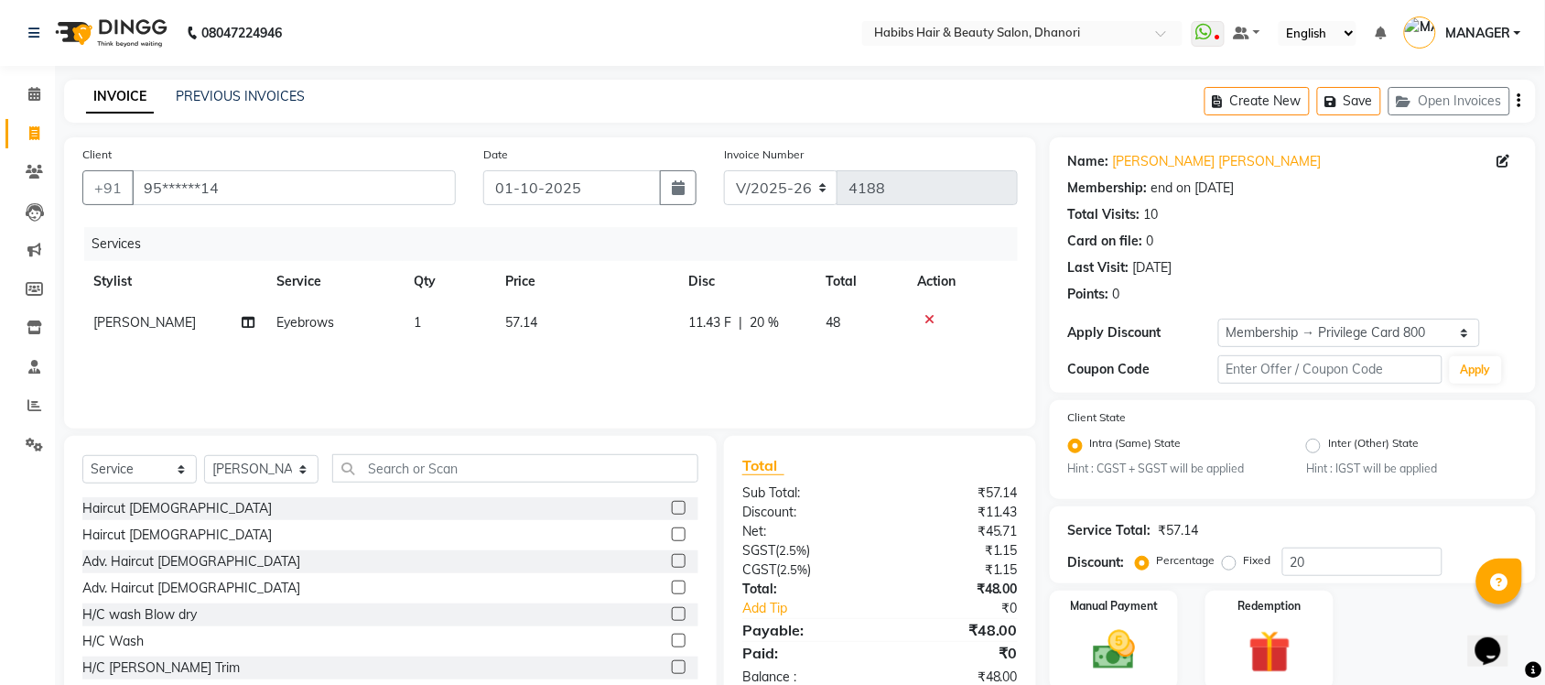
click at [1244, 560] on label "Fixed" at bounding box center [1257, 560] width 27 height 16
click at [1226, 560] on input "Fixed" at bounding box center [1232, 560] width 13 height 13
radio input "true"
click at [1351, 561] on input "20" at bounding box center [1362, 561] width 160 height 28
type input "2"
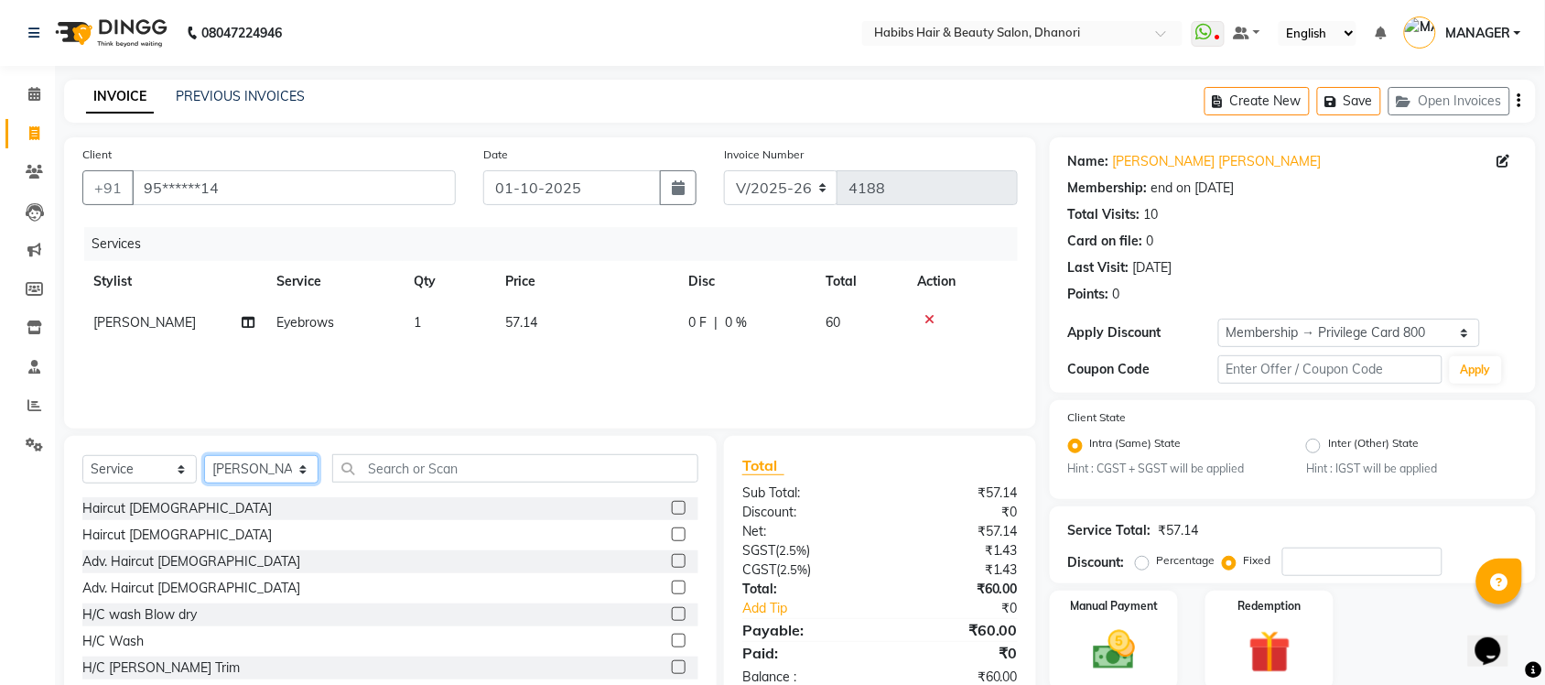
click at [267, 458] on select "Select Stylist Admin [PERSON_NAME] [PERSON_NAME] MANAGER [PERSON_NAME] [PERSON_…" at bounding box center [261, 469] width 114 height 28
select select "41588"
click at [204, 455] on select "Select Stylist Admin [PERSON_NAME] [PERSON_NAME] MANAGER [PERSON_NAME] [PERSON_…" at bounding box center [261, 469] width 114 height 28
click at [672, 511] on label at bounding box center [679, 508] width 14 height 14
click at [672, 511] on input "checkbox" at bounding box center [678, 508] width 12 height 12
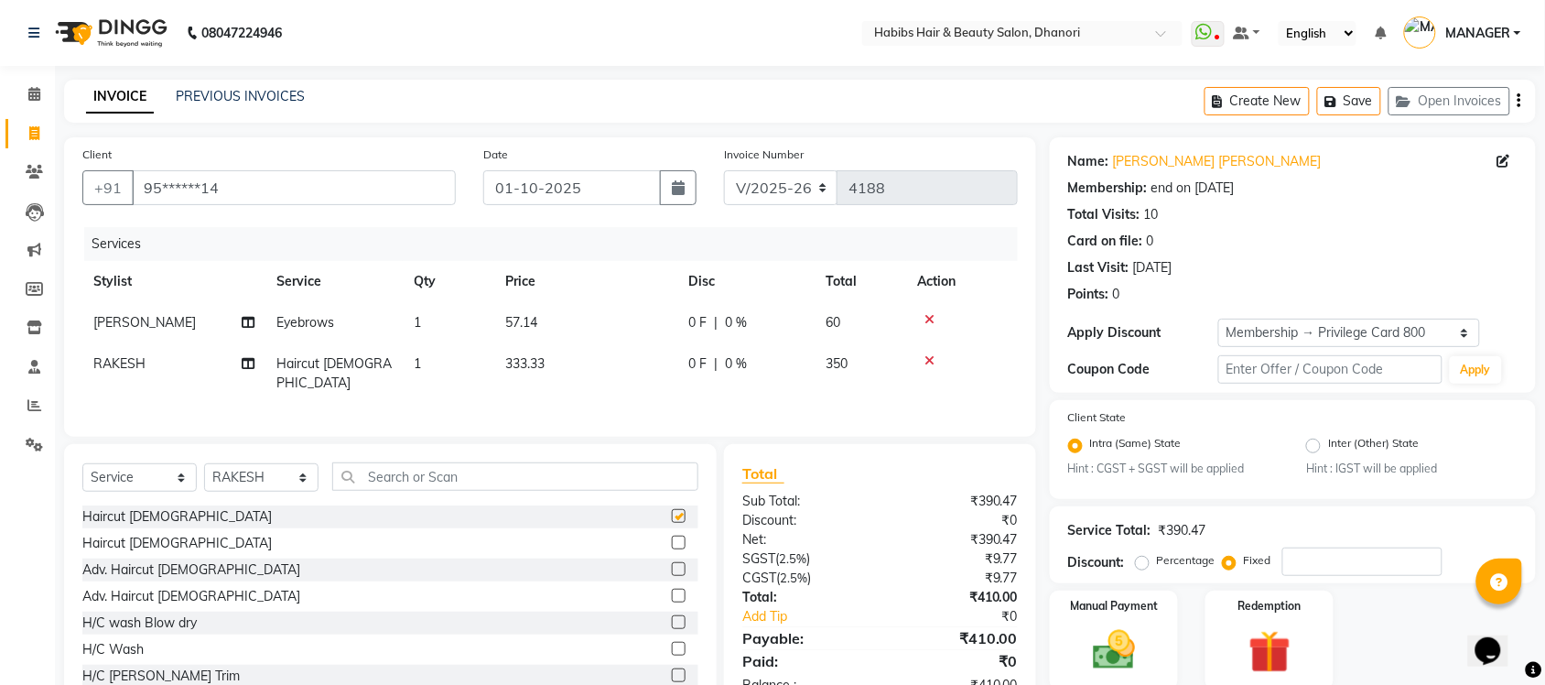
checkbox input "false"
click at [688, 357] on span "0 F" at bounding box center [697, 363] width 18 height 19
select select "41588"
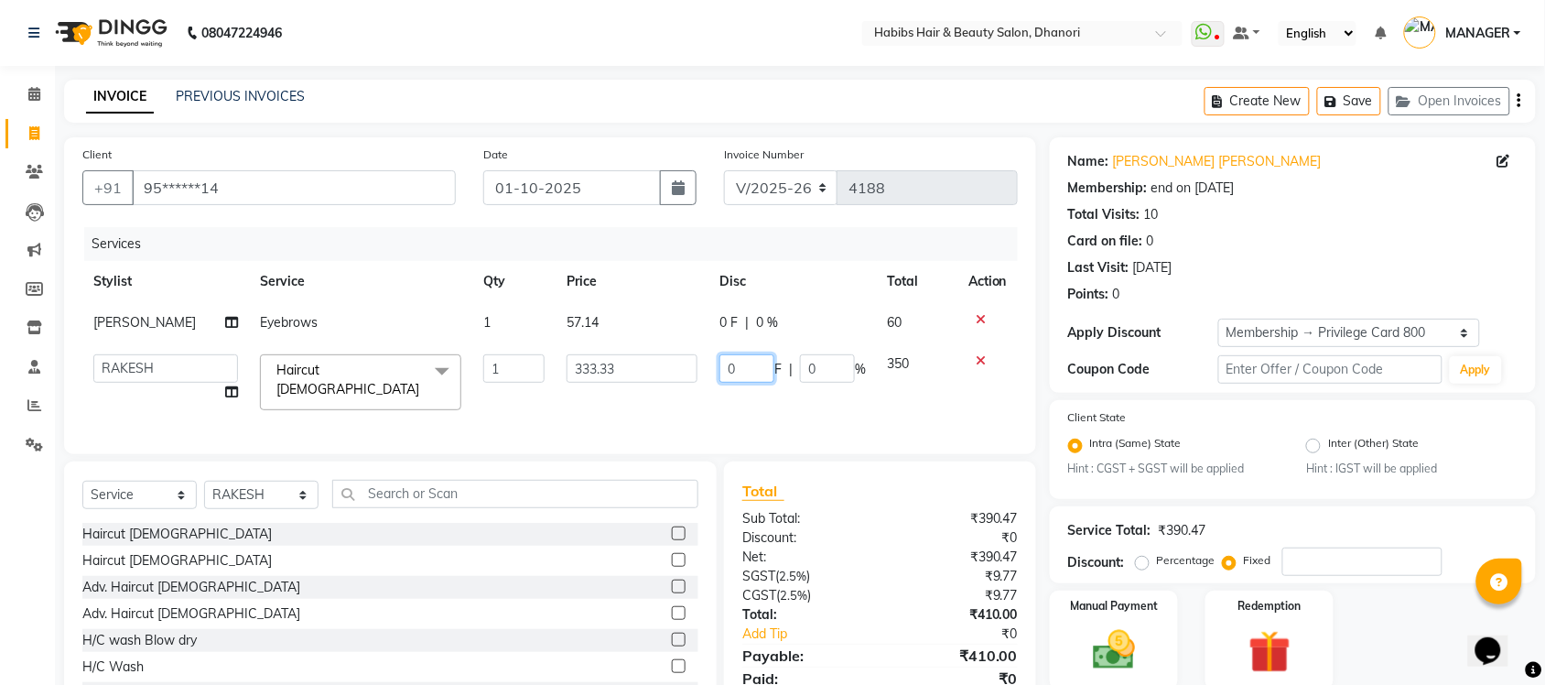
click at [733, 366] on input "0" at bounding box center [746, 368] width 55 height 28
type input "50"
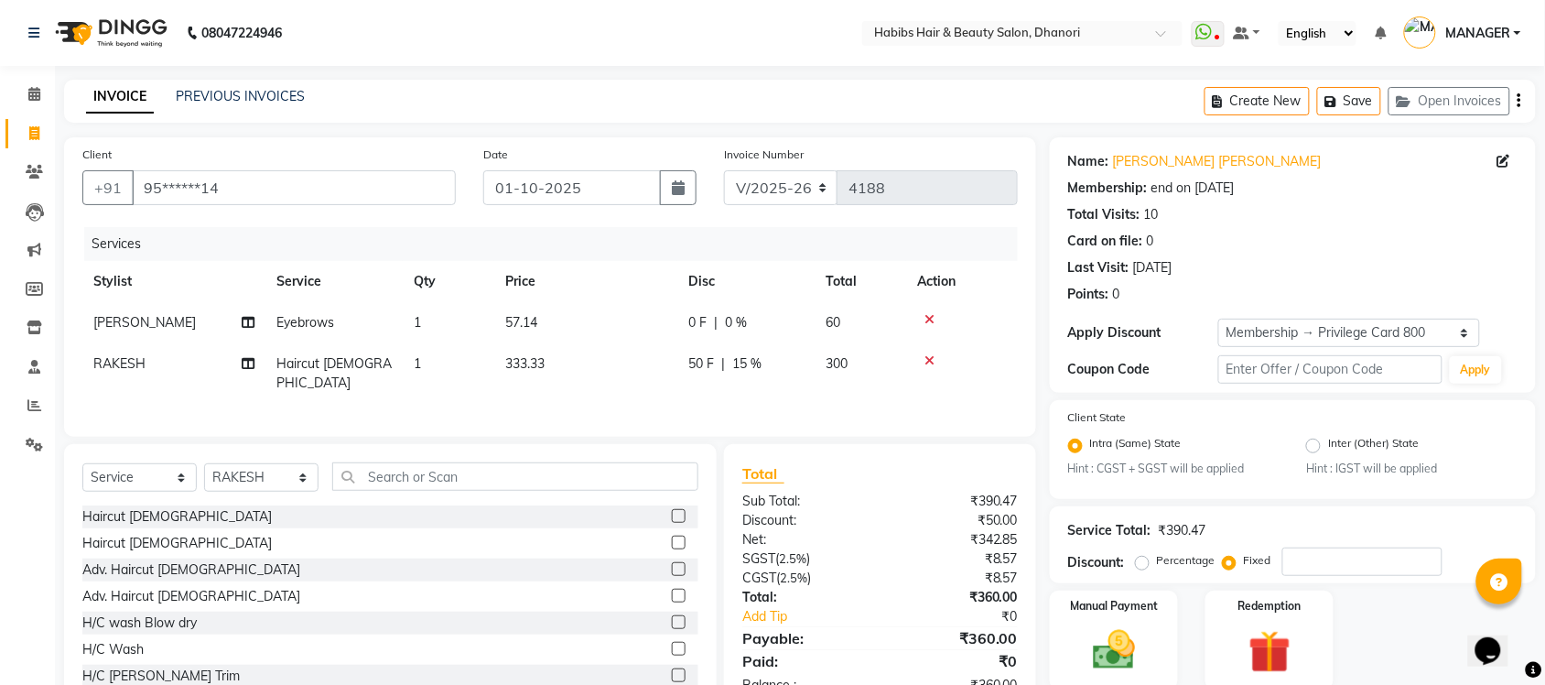
click at [742, 395] on div "Services Stylist Service Qty Price Disc Total Action [PERSON_NAME] Eyebrows 1 5…" at bounding box center [549, 322] width 935 height 191
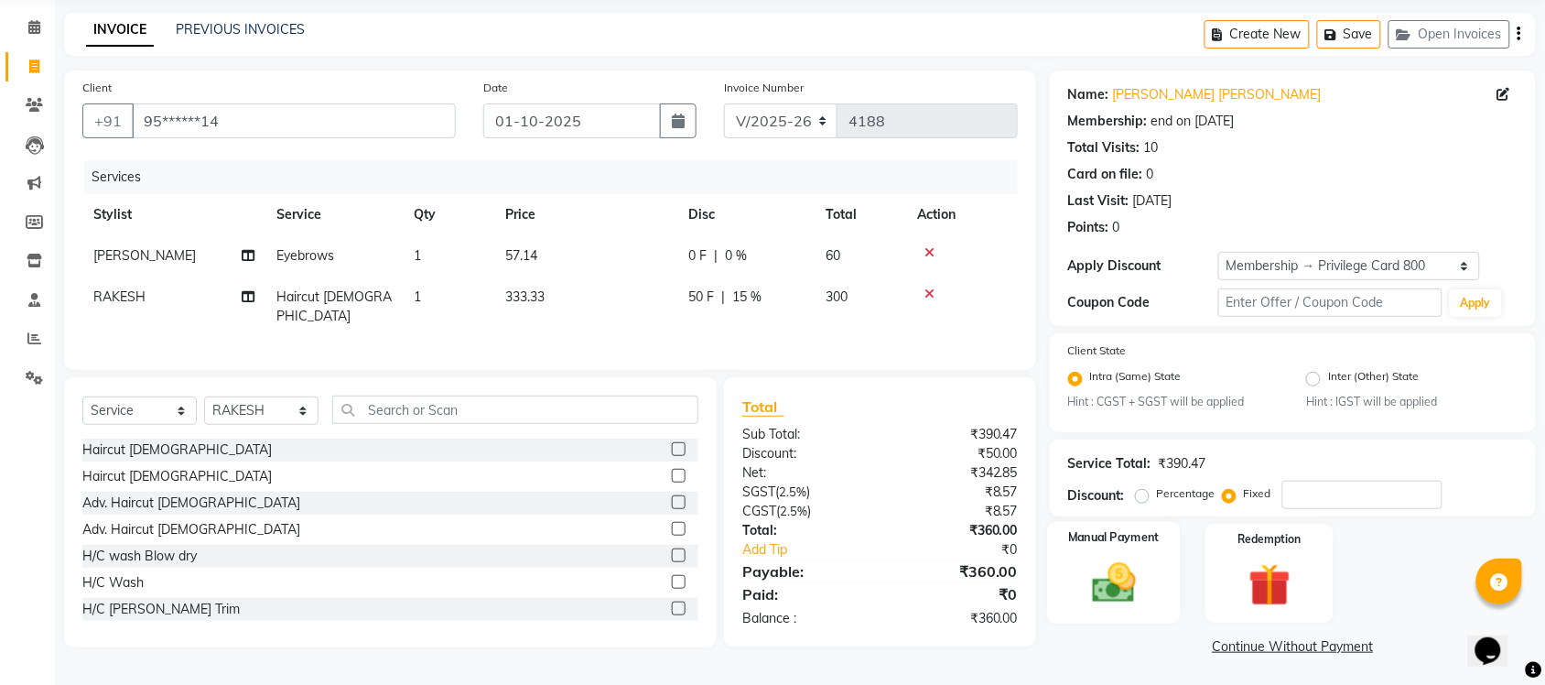
click at [1132, 590] on img at bounding box center [1113, 583] width 71 height 50
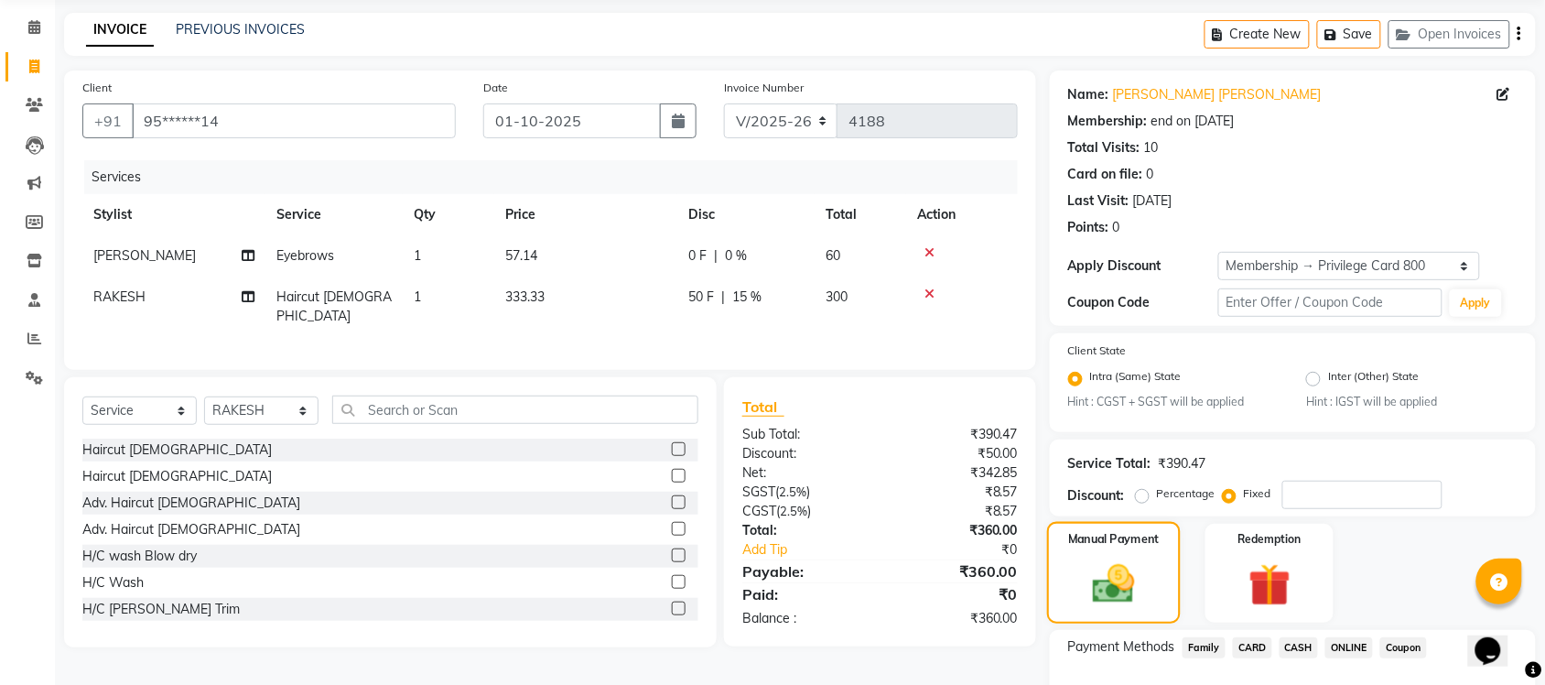
scroll to position [184, 0]
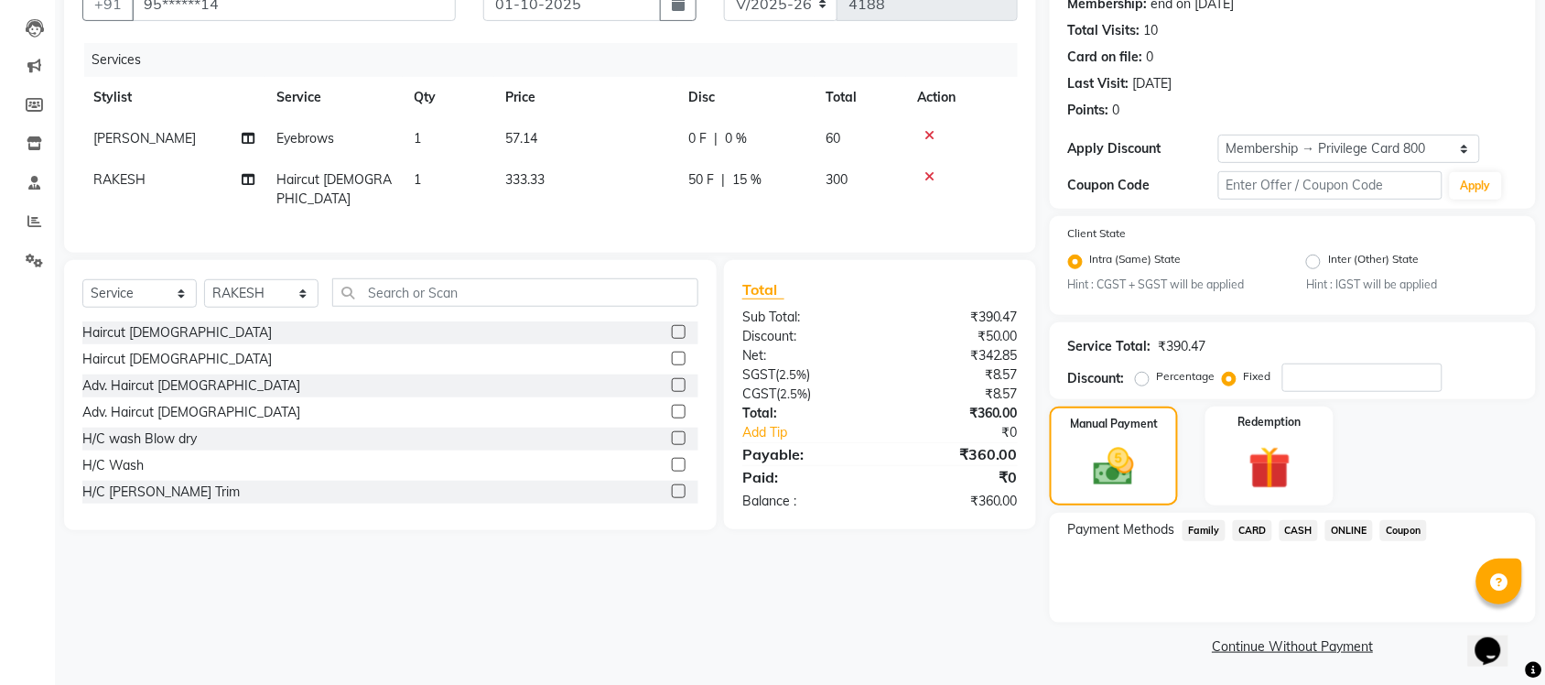
click at [1338, 529] on span "ONLINE" at bounding box center [1349, 530] width 48 height 21
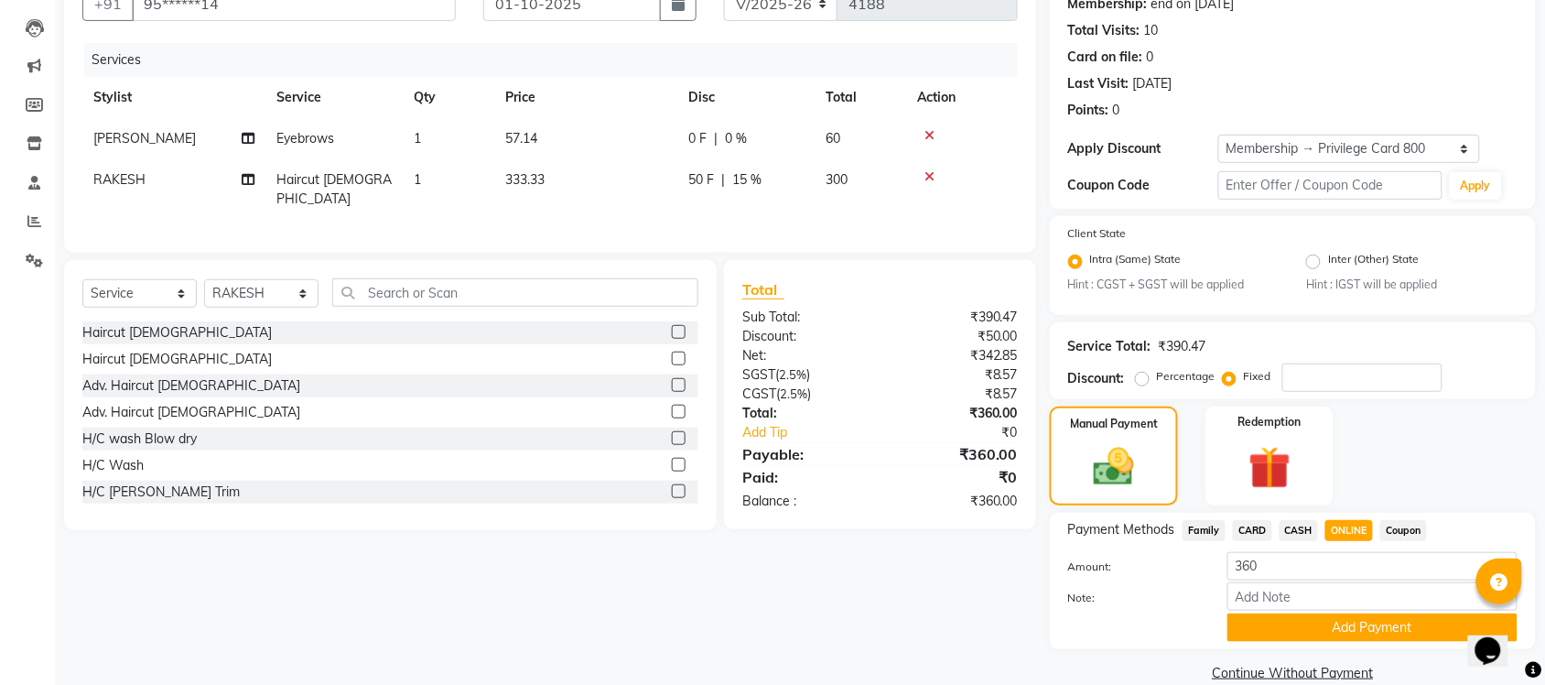
scroll to position [210, 0]
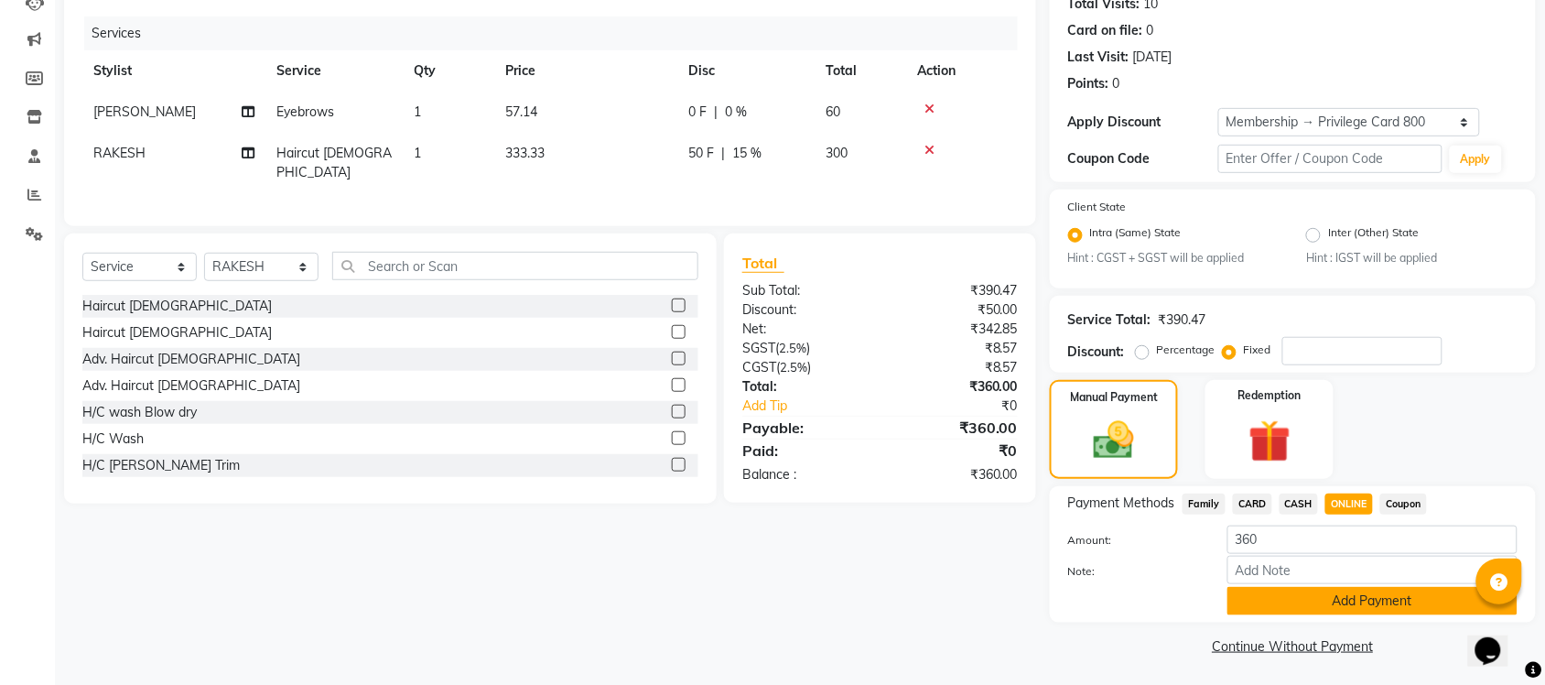
click at [1350, 611] on button "Add Payment" at bounding box center [1372, 601] width 290 height 28
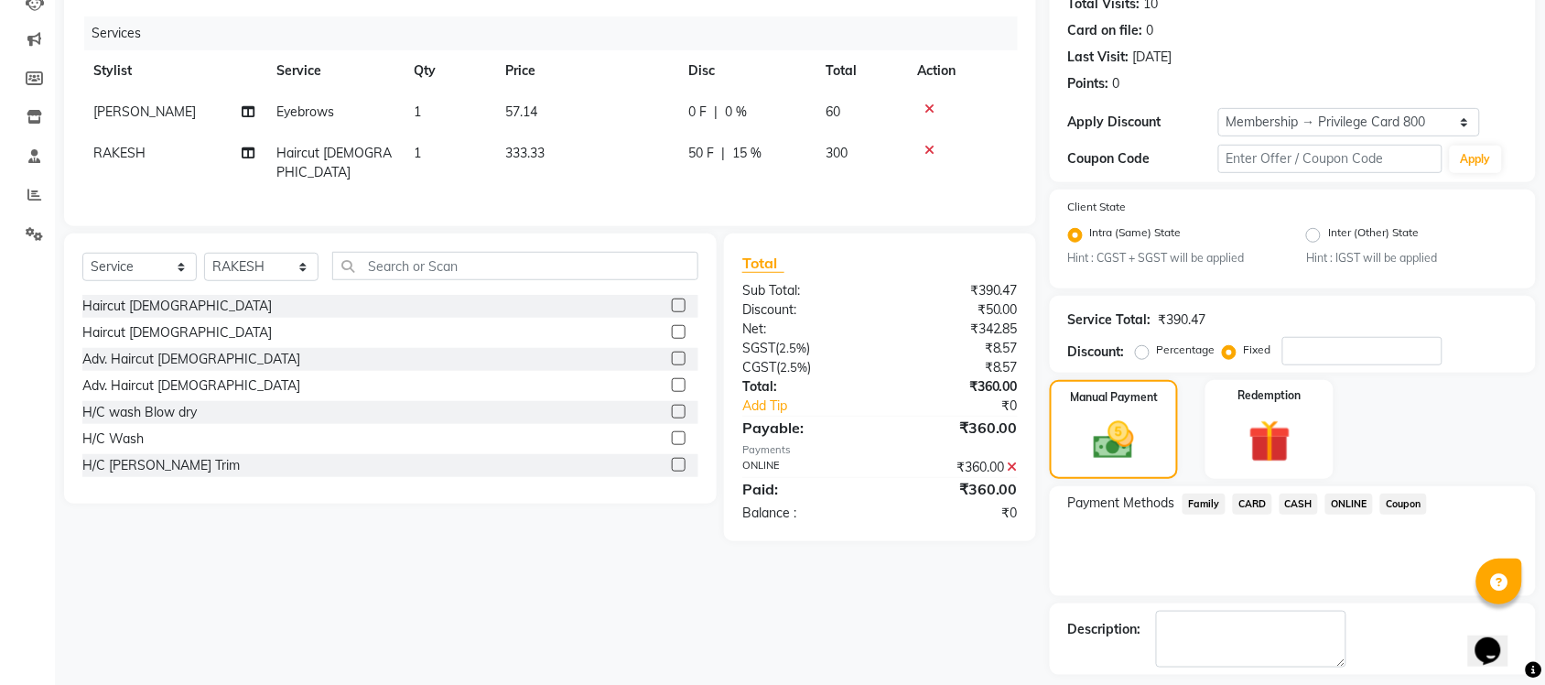
scroll to position [288, 0]
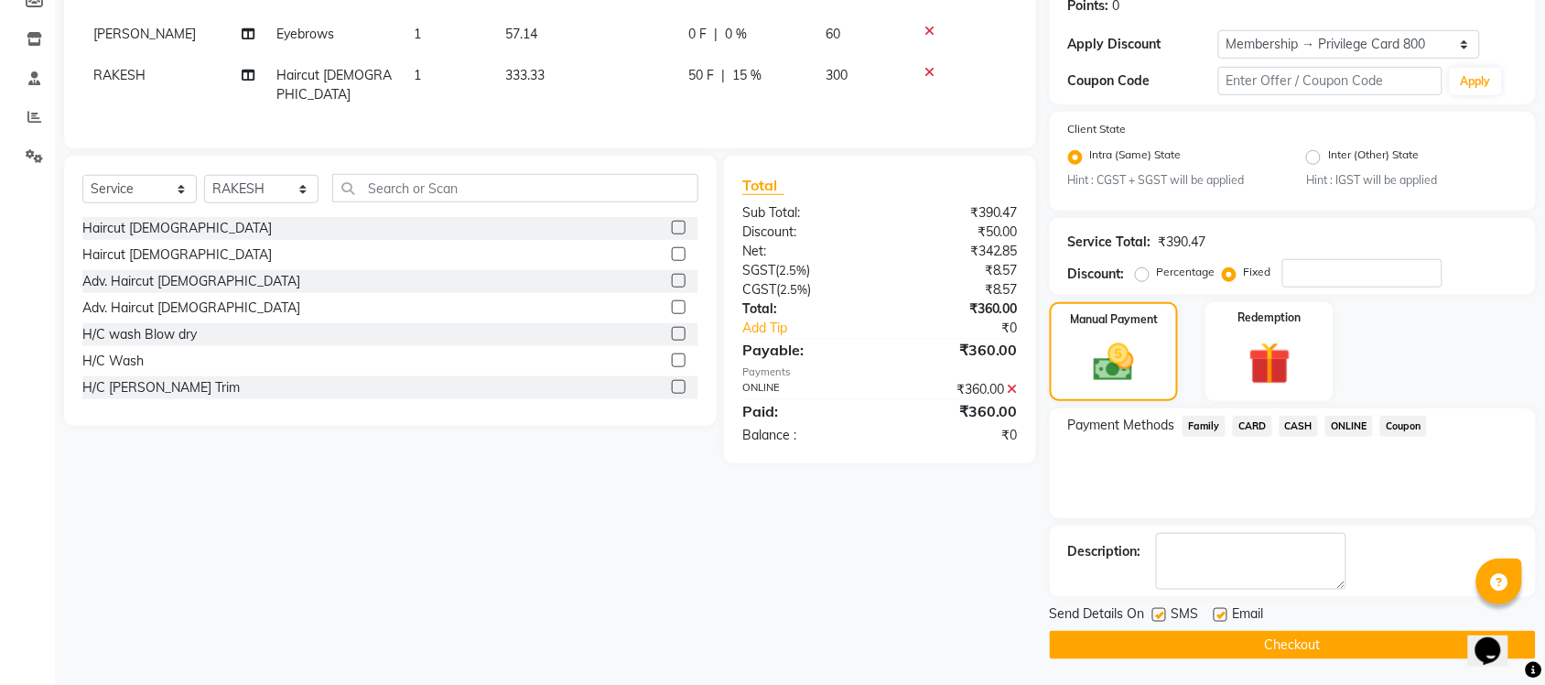
click at [1348, 643] on button "Checkout" at bounding box center [1293, 645] width 486 height 28
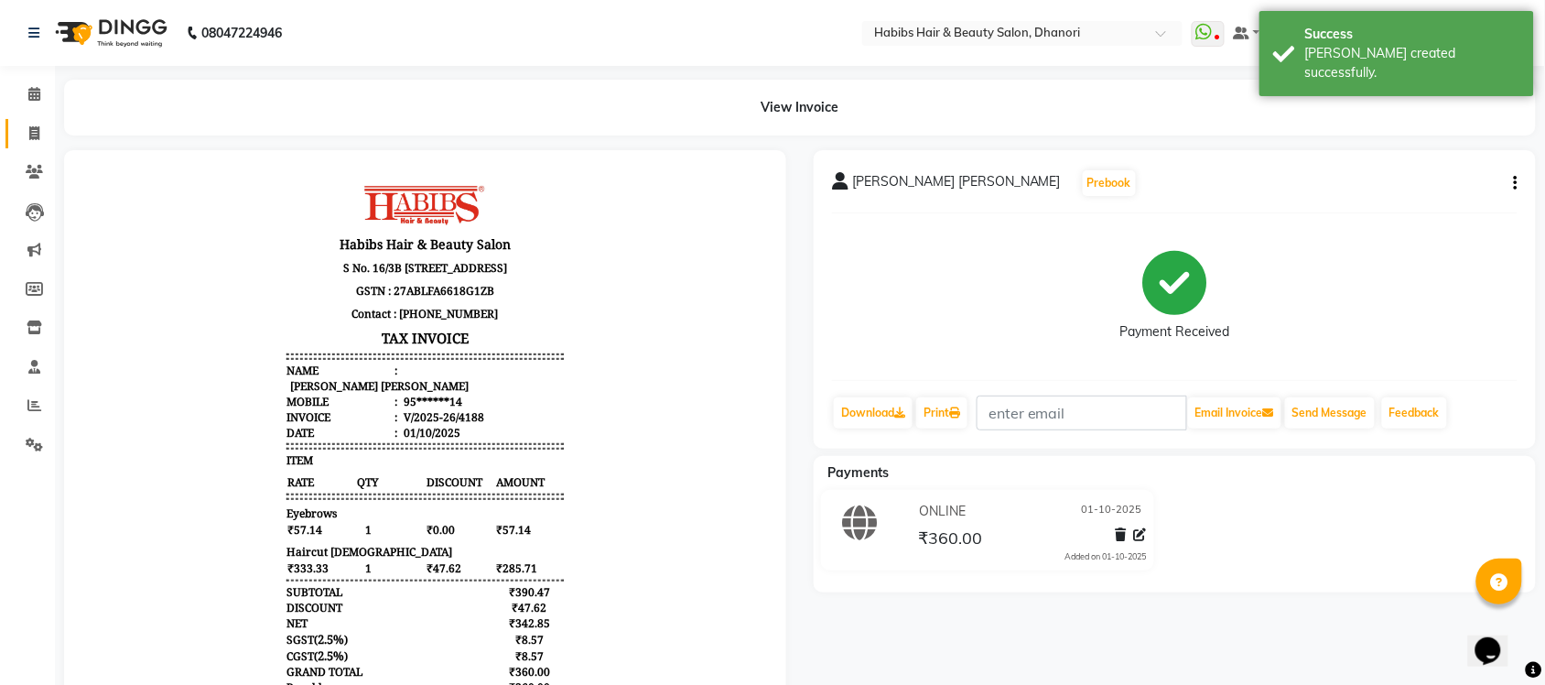
click at [35, 144] on link "Invoice" at bounding box center [27, 134] width 44 height 30
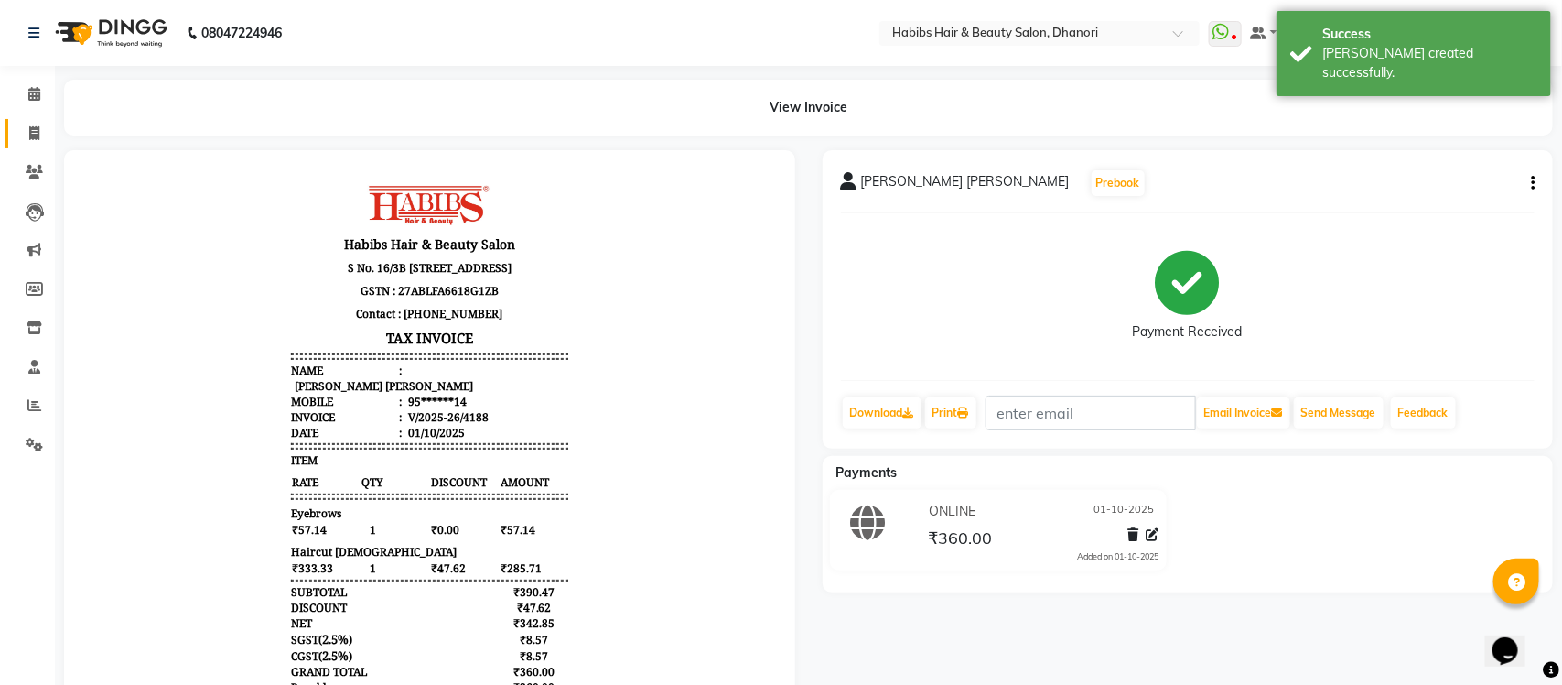
select select "4967"
select select "service"
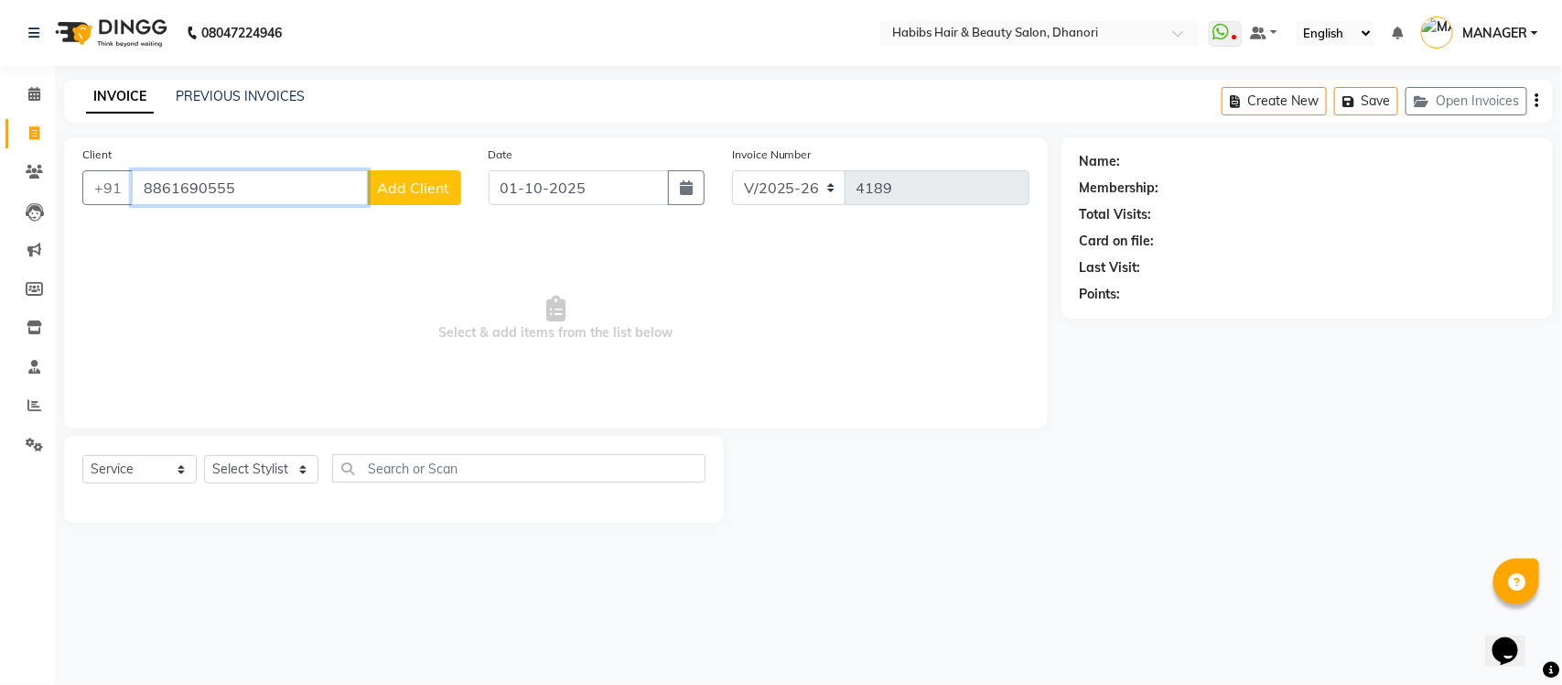
type input "8861690555"
click at [403, 195] on span "Add Client" at bounding box center [414, 187] width 72 height 18
select select "22"
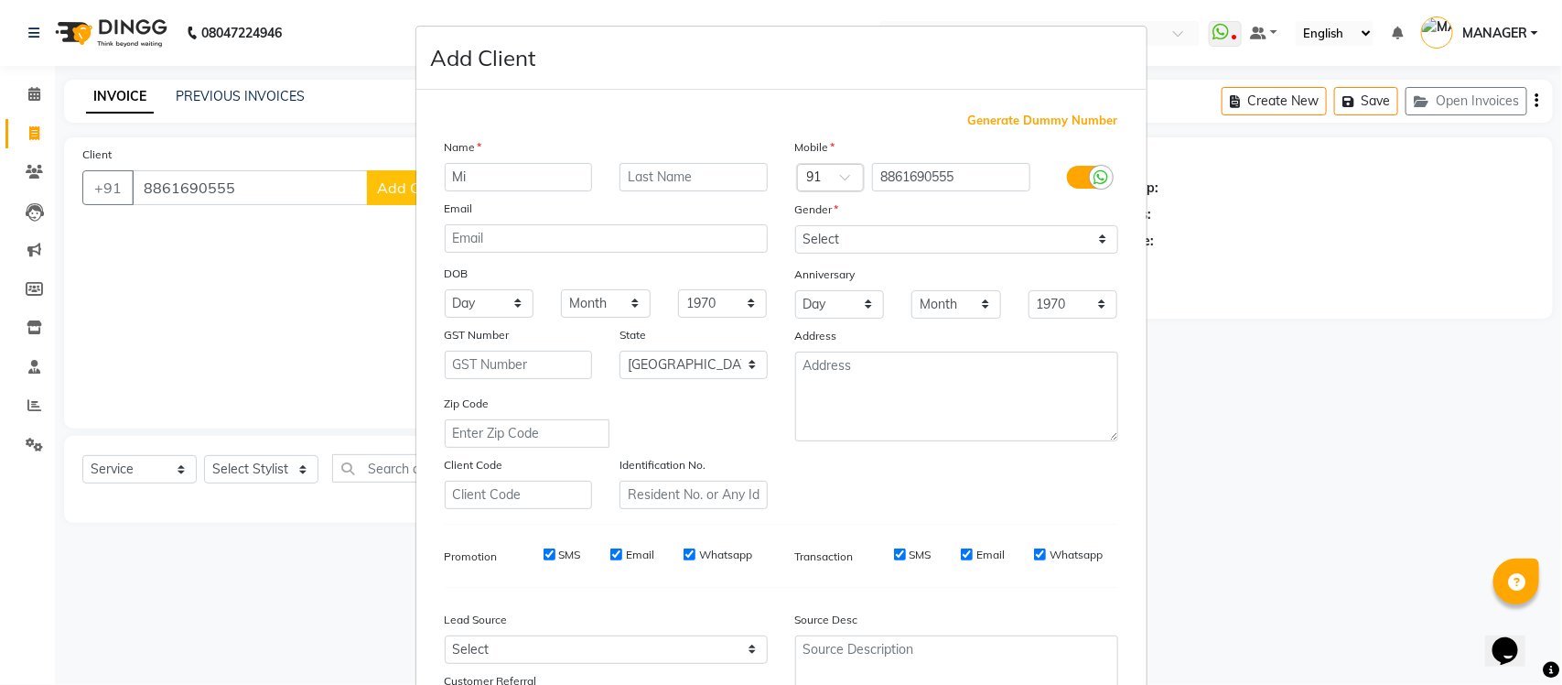
type input "M"
type input "[PERSON_NAME]"
click at [798, 233] on select "Select [DEMOGRAPHIC_DATA] [DEMOGRAPHIC_DATA] Other Prefer Not To Say" at bounding box center [956, 239] width 323 height 28
select select "[DEMOGRAPHIC_DATA]"
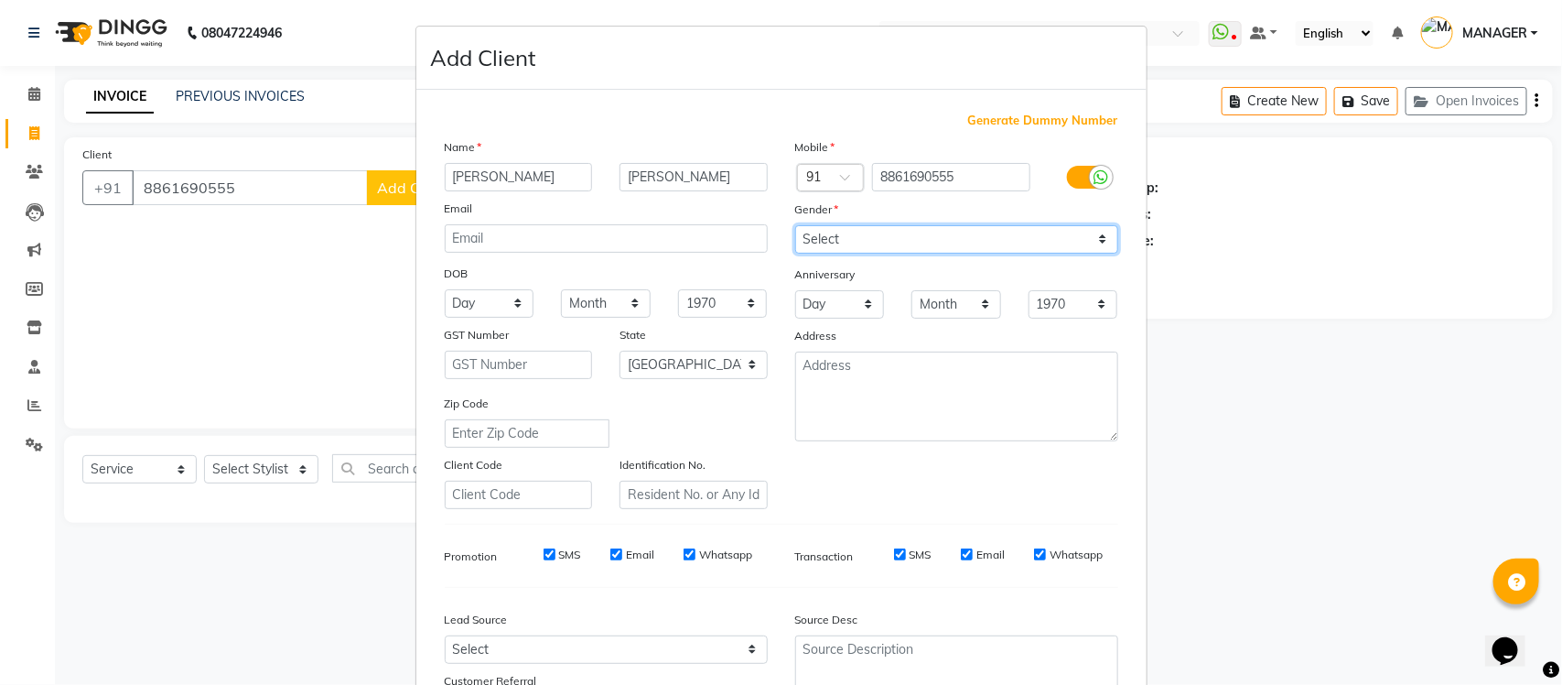
click at [795, 225] on select "Select [DEMOGRAPHIC_DATA] [DEMOGRAPHIC_DATA] Other Prefer Not To Say" at bounding box center [956, 239] width 323 height 28
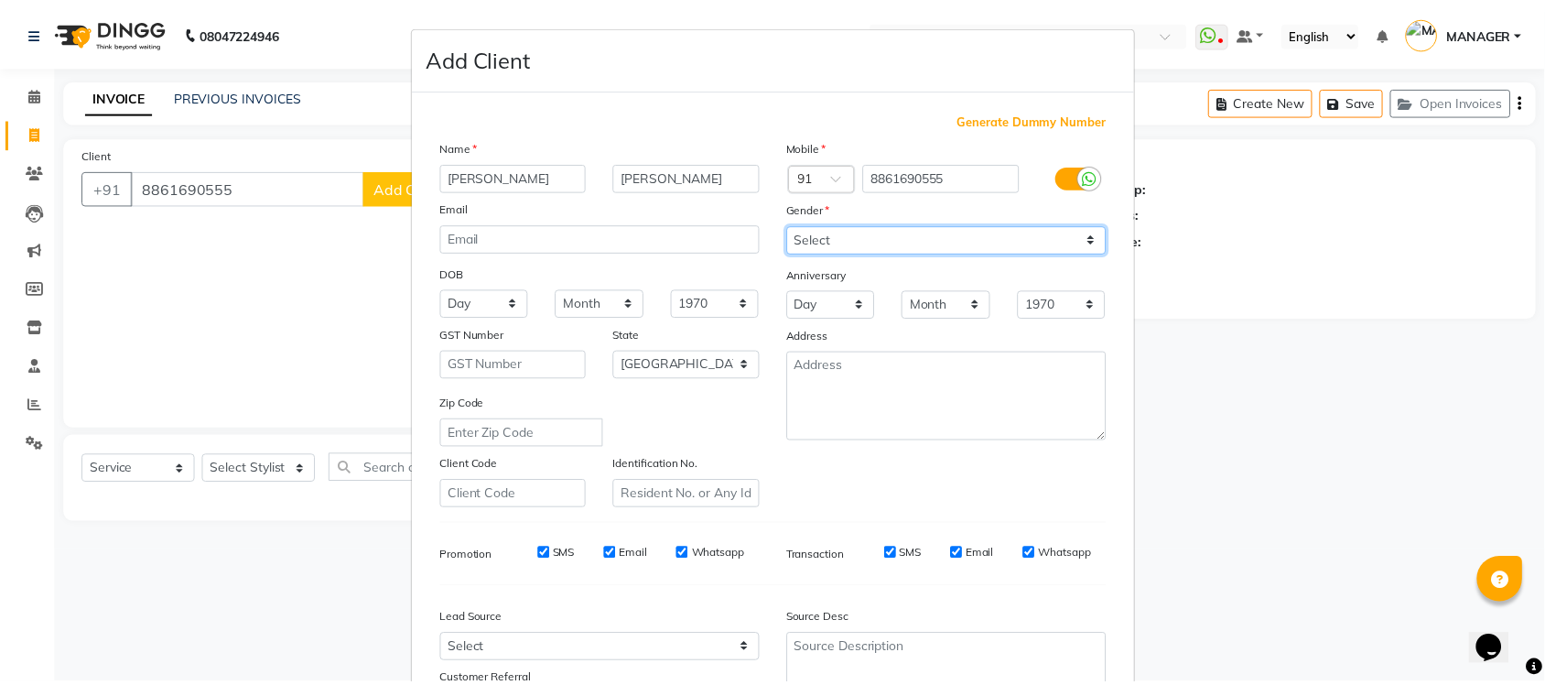
scroll to position [153, 0]
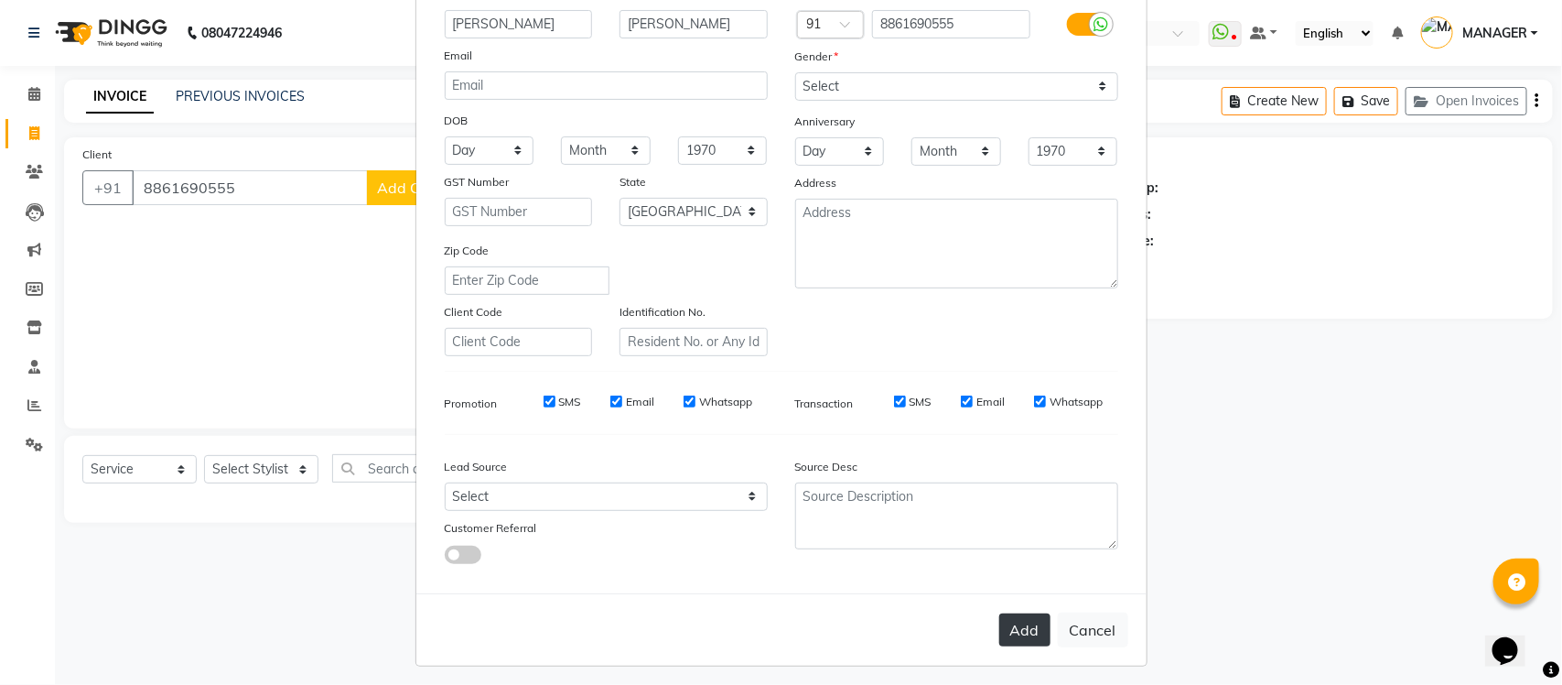
click at [1005, 623] on button "Add" at bounding box center [1024, 629] width 51 height 33
type input "88******55"
select select
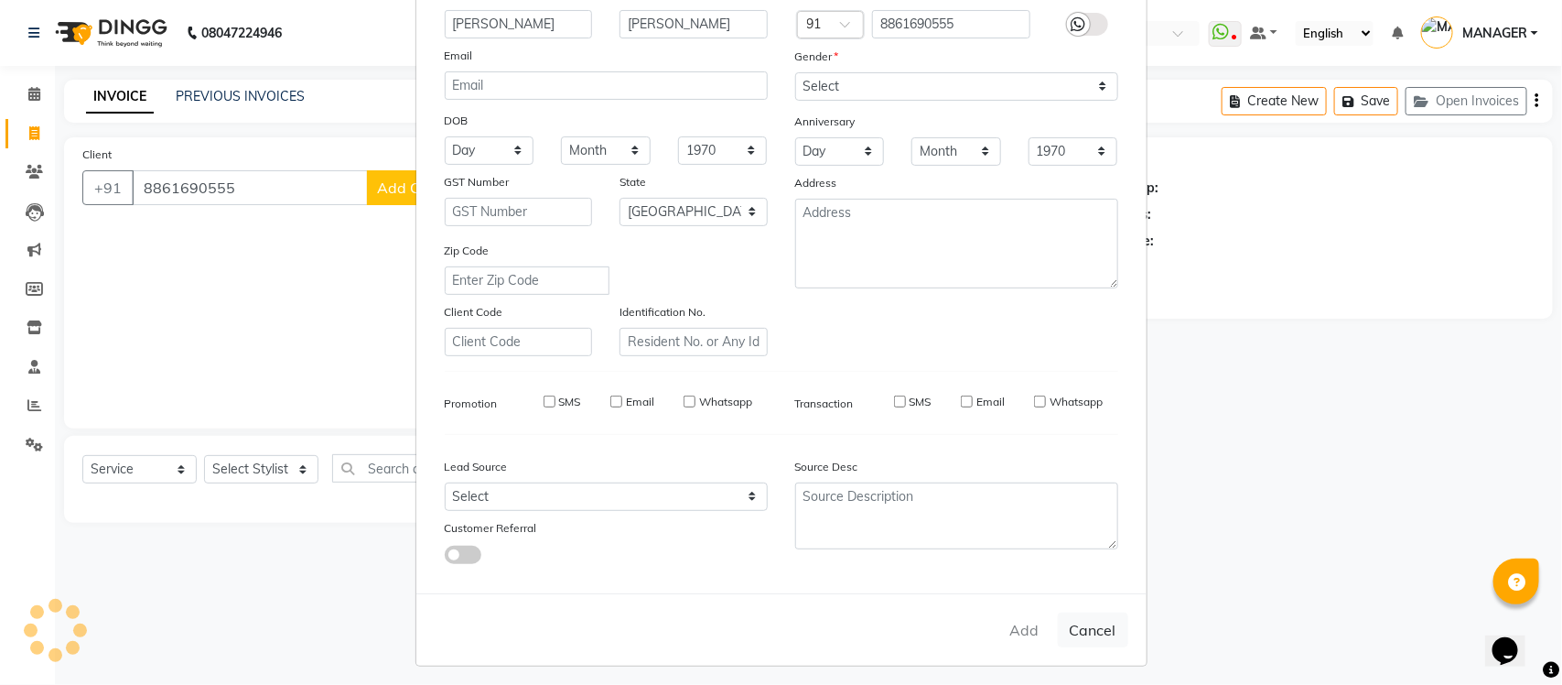
select select "null"
select select
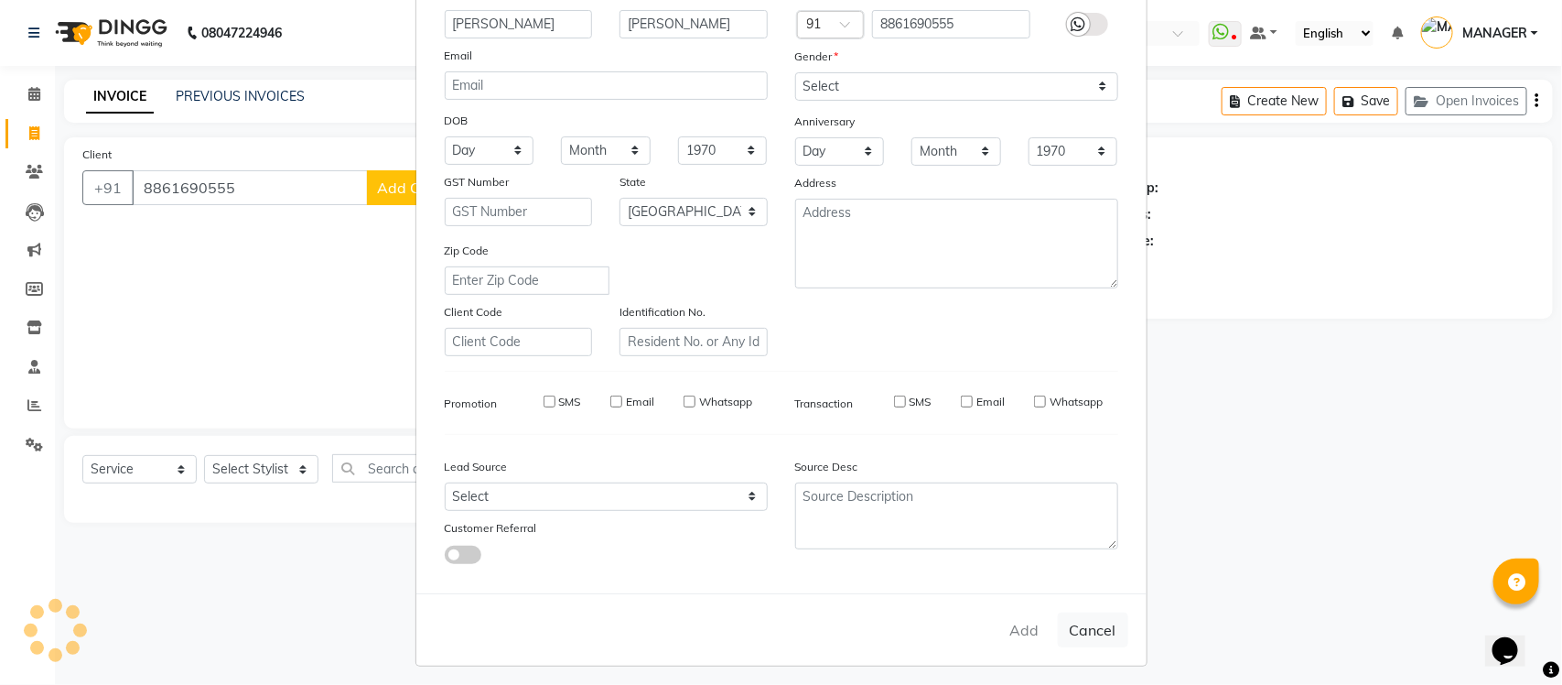
checkbox input "false"
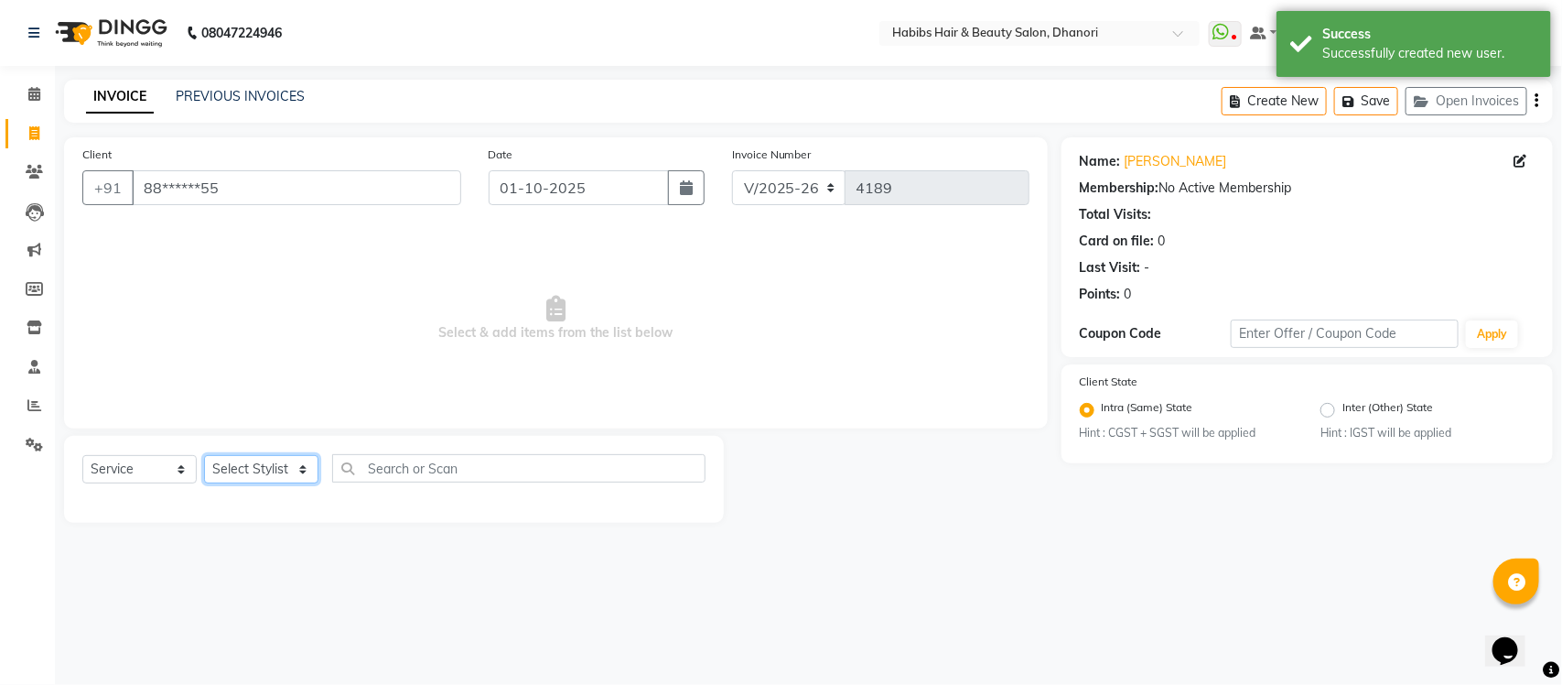
click at [272, 469] on select "Select Stylist Admin [PERSON_NAME] [PERSON_NAME] MANAGER [PERSON_NAME] [PERSON_…" at bounding box center [261, 469] width 114 height 28
select select "39984"
click at [204, 455] on select "Select Stylist Admin [PERSON_NAME] [PERSON_NAME] MANAGER [PERSON_NAME] [PERSON_…" at bounding box center [261, 469] width 114 height 28
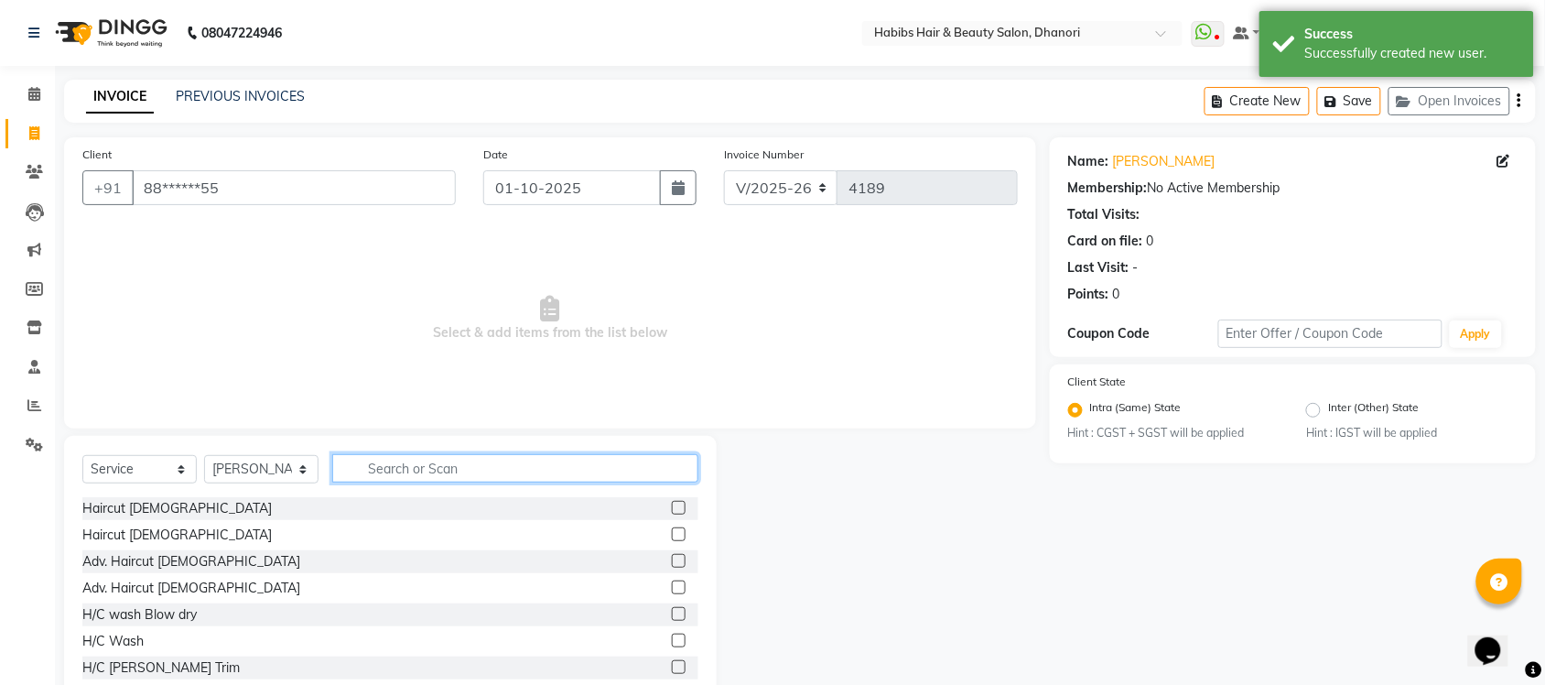
click at [446, 465] on input "text" at bounding box center [515, 468] width 366 height 28
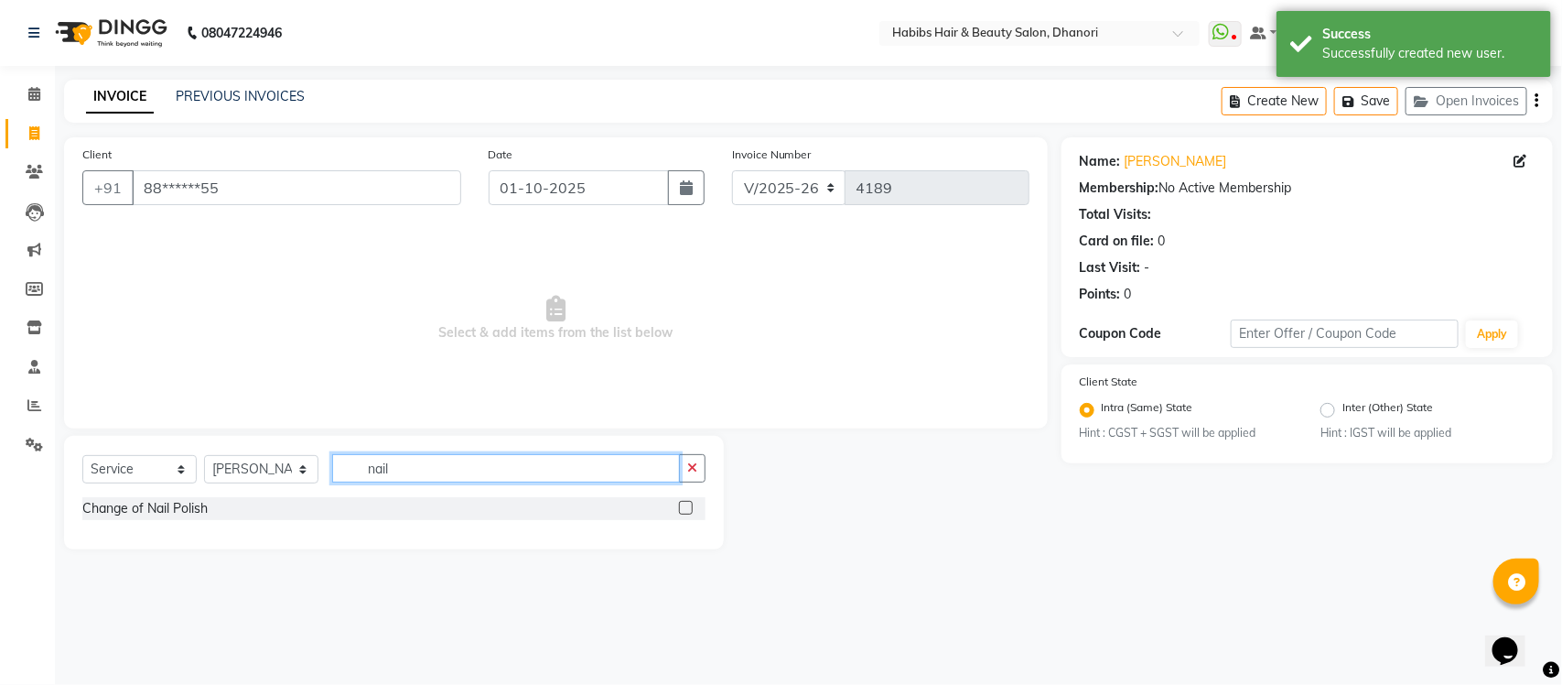
type input "nail"
click at [683, 513] on label at bounding box center [686, 508] width 14 height 14
click at [683, 513] on input "checkbox" at bounding box center [685, 508] width 12 height 12
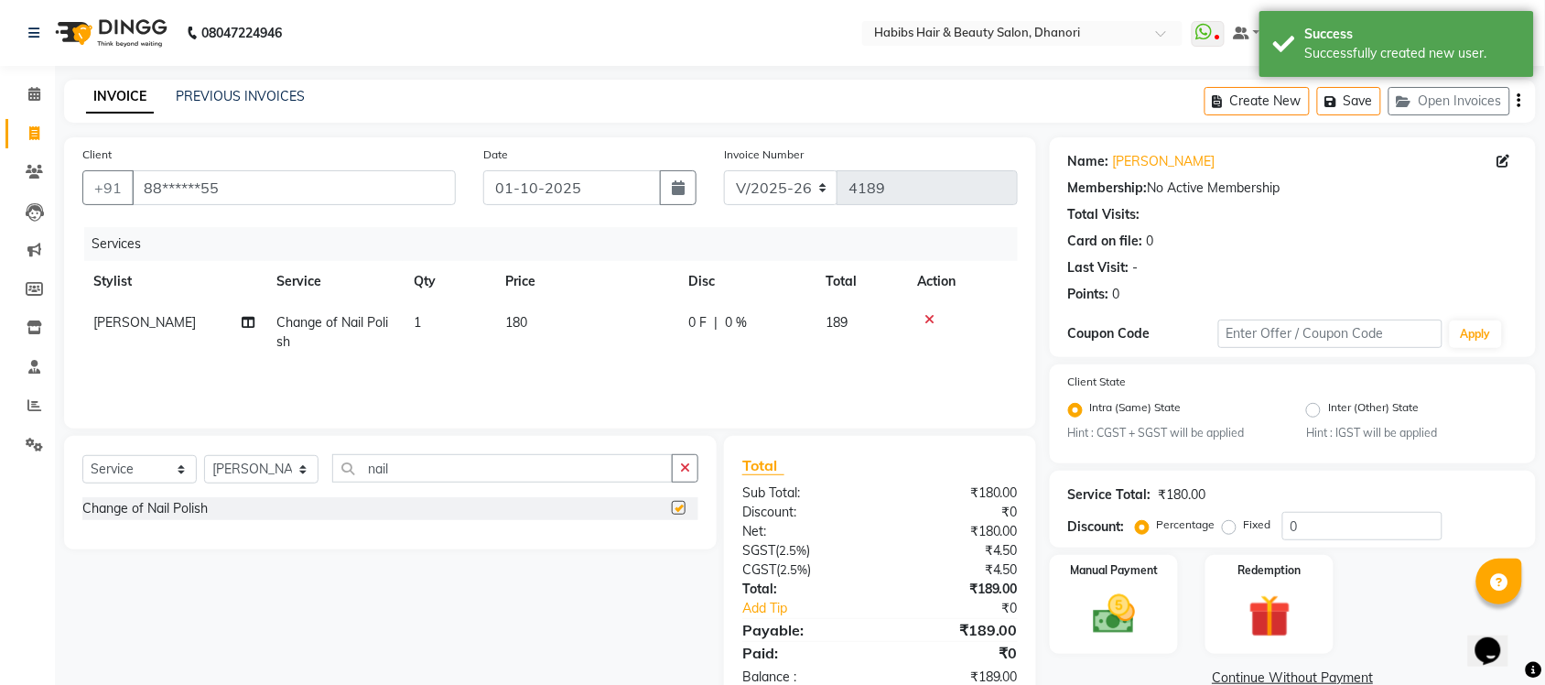
checkbox input "false"
click at [536, 471] on input "nail" at bounding box center [502, 468] width 340 height 28
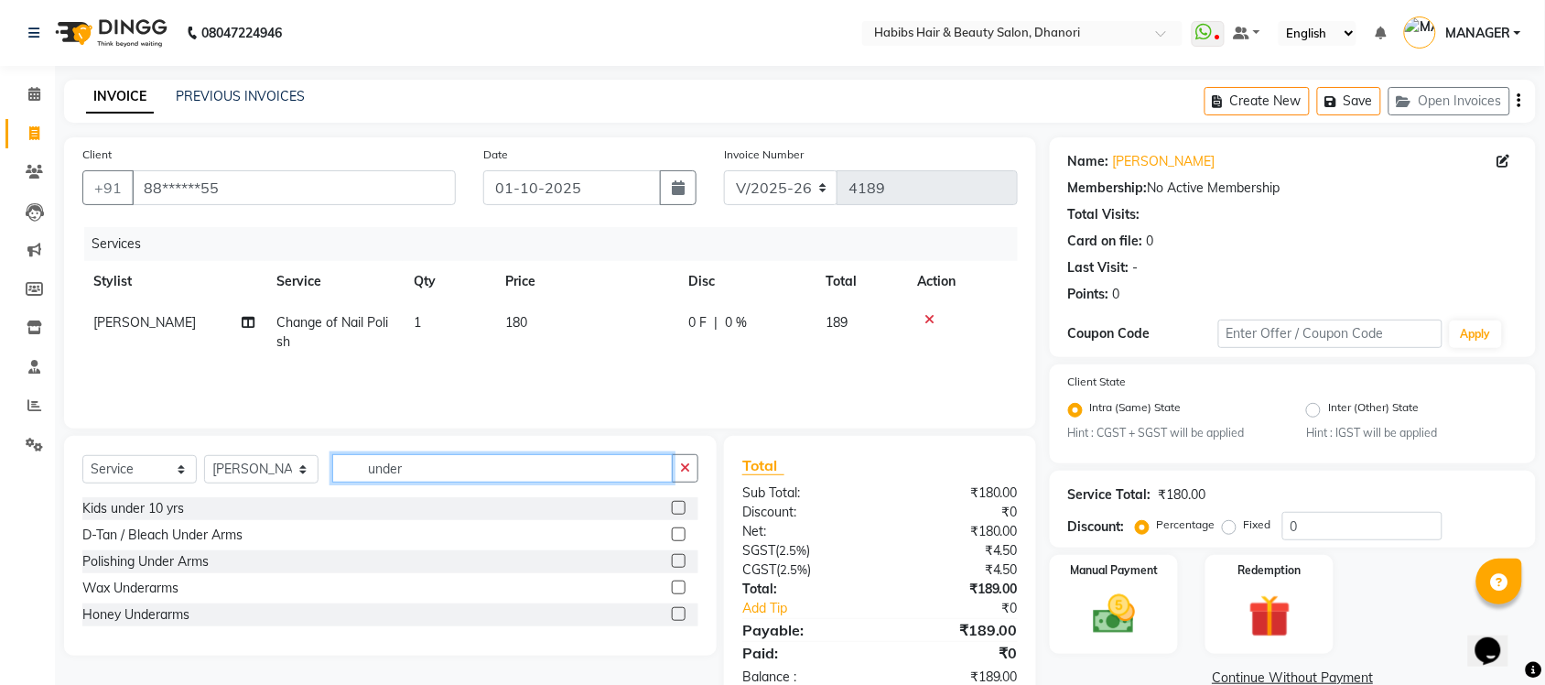
type input "under"
click at [673, 591] on label at bounding box center [679, 587] width 14 height 14
click at [673, 591] on input "checkbox" at bounding box center [678, 588] width 12 height 12
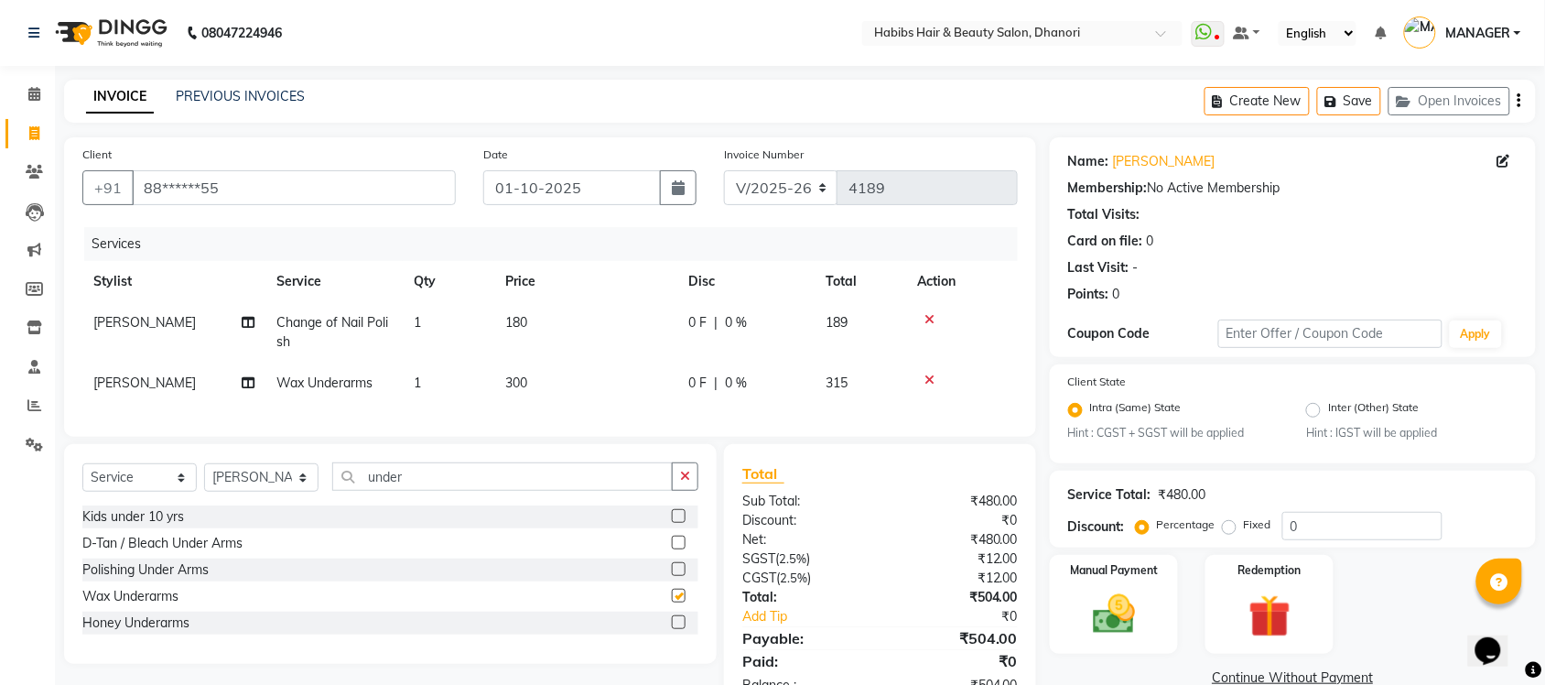
checkbox input "false"
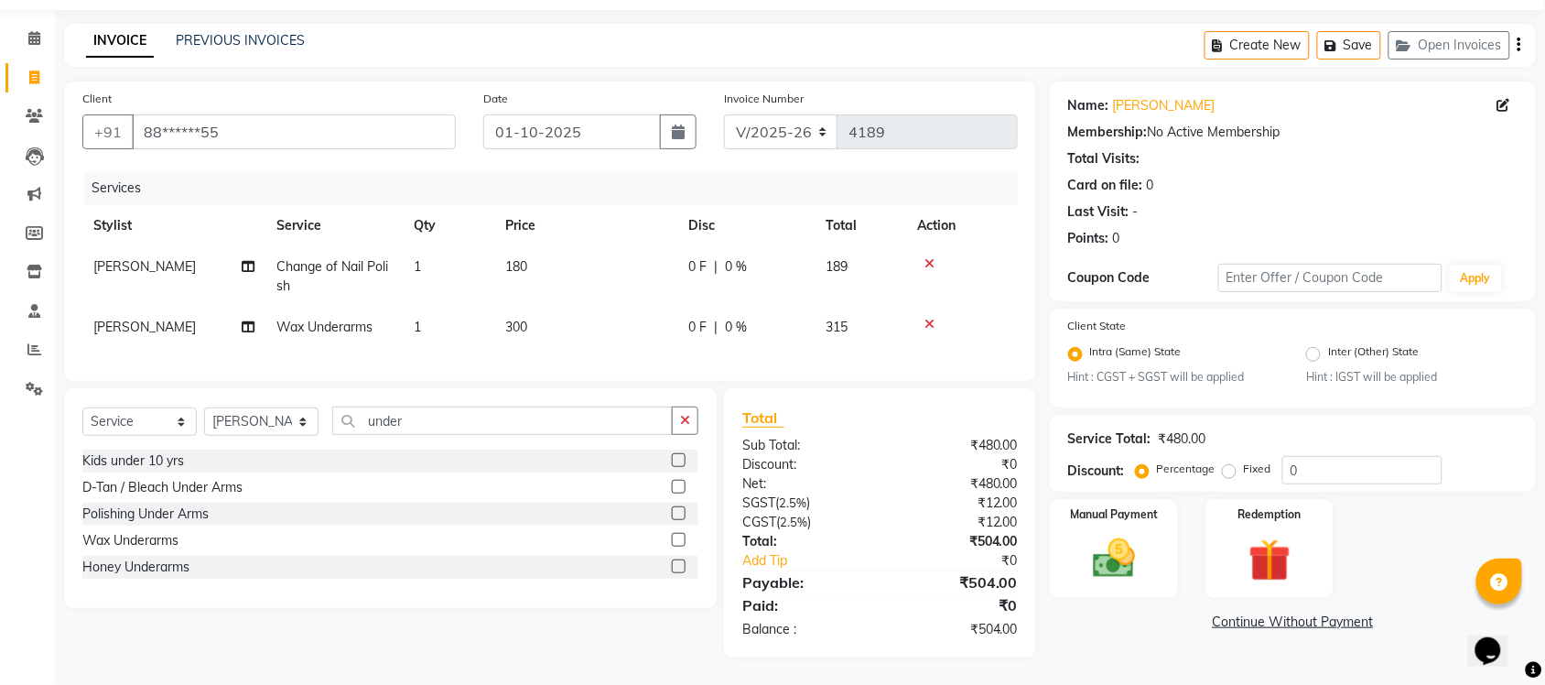
click at [520, 258] on span "180" at bounding box center [516, 266] width 22 height 16
select select "39984"
click at [566, 248] on td "180" at bounding box center [585, 276] width 183 height 60
select select "39984"
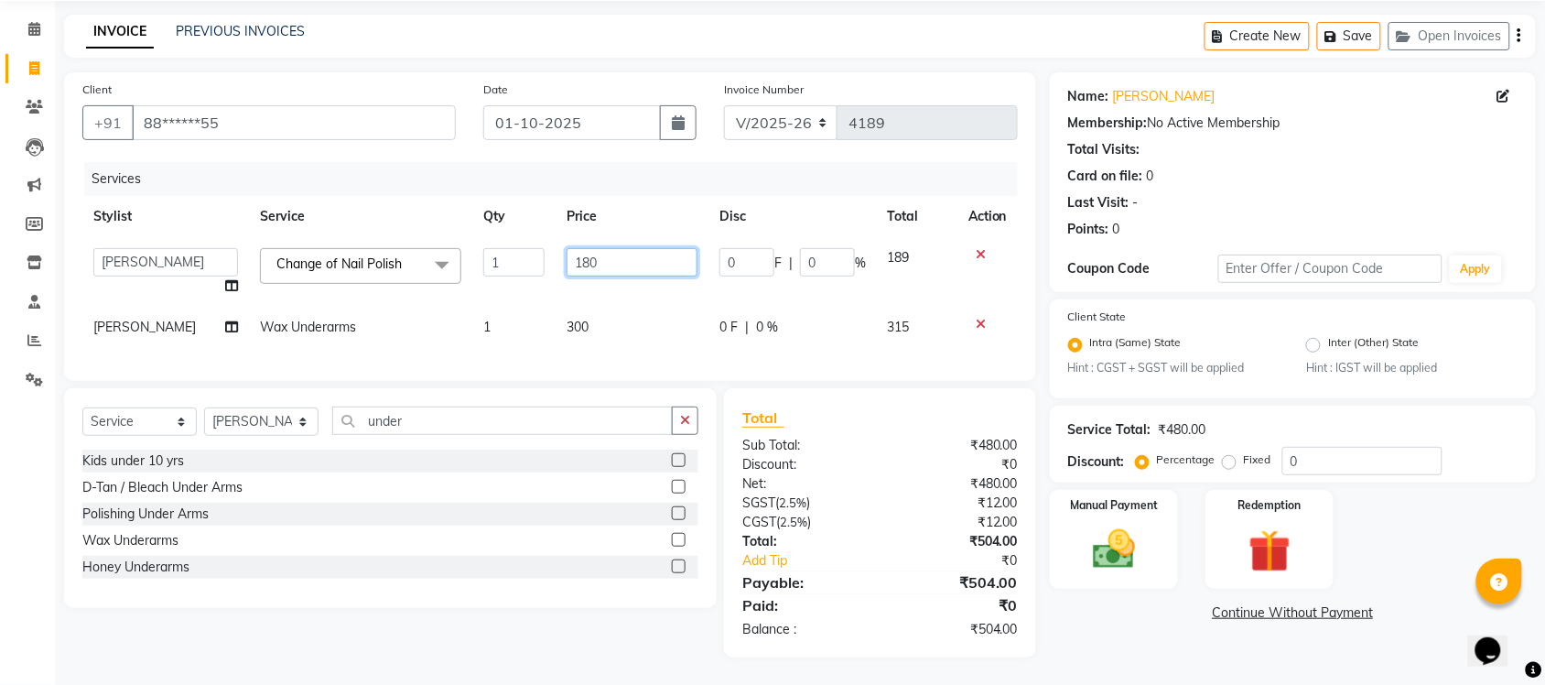
click at [567, 248] on input "180" at bounding box center [632, 262] width 131 height 28
type input "200"
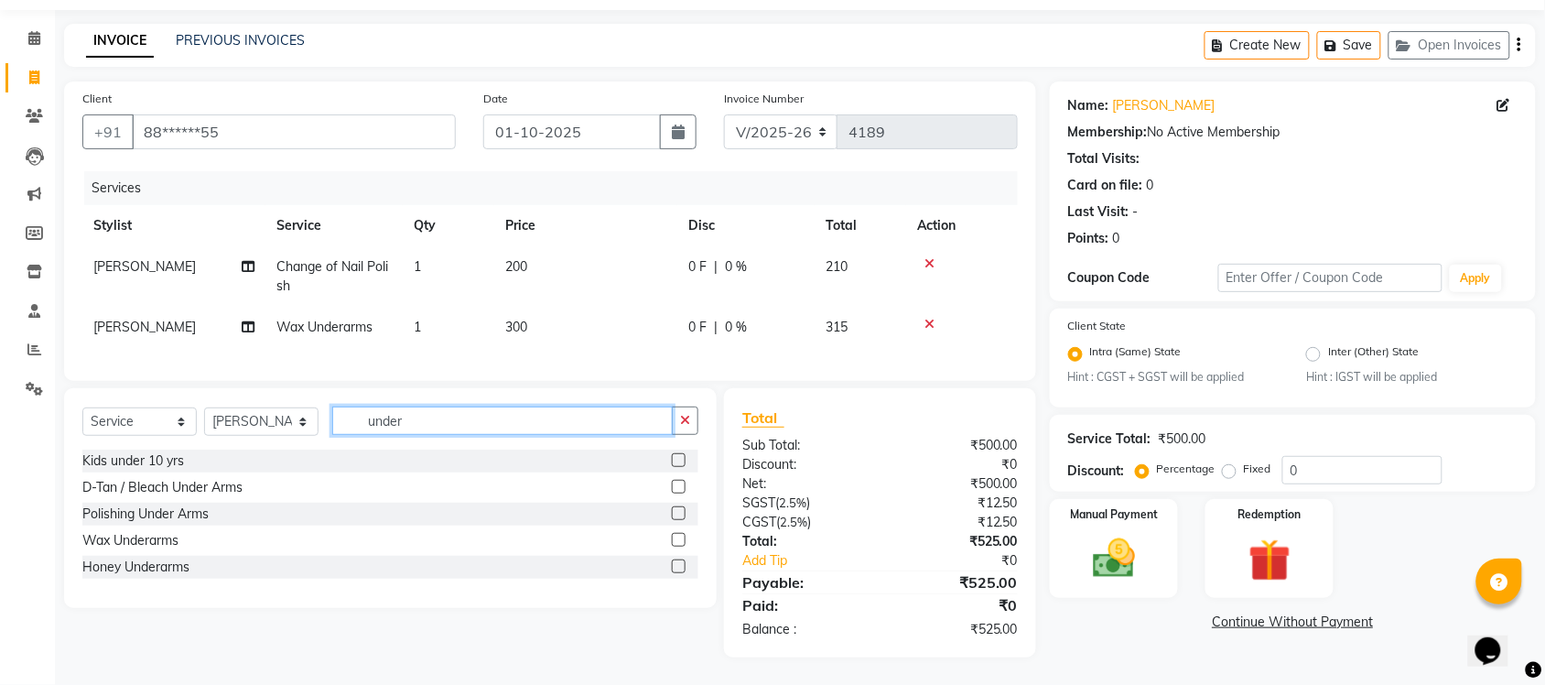
click at [465, 424] on input "under" at bounding box center [502, 420] width 340 height 28
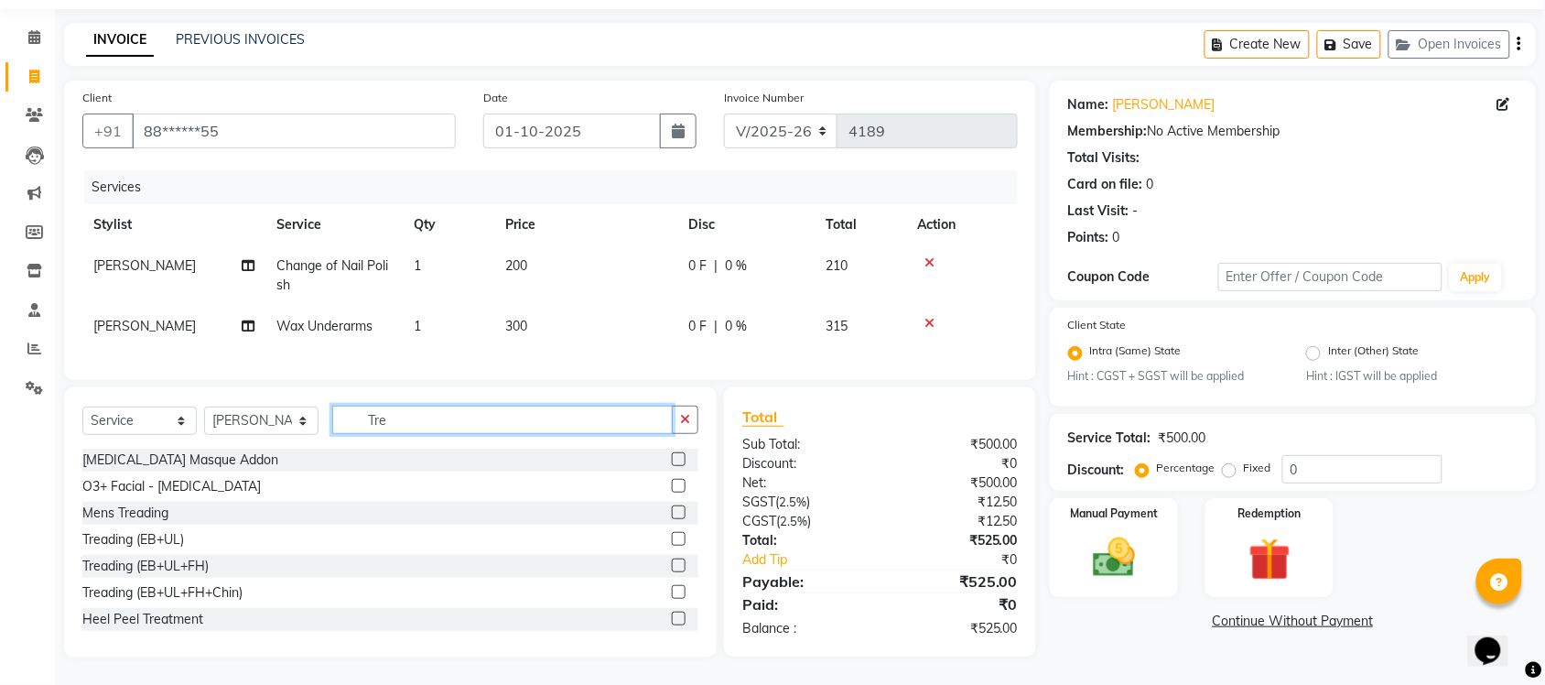
type input "Tre"
click at [672, 543] on label at bounding box center [679, 539] width 14 height 14
click at [672, 543] on input "checkbox" at bounding box center [678, 540] width 12 height 12
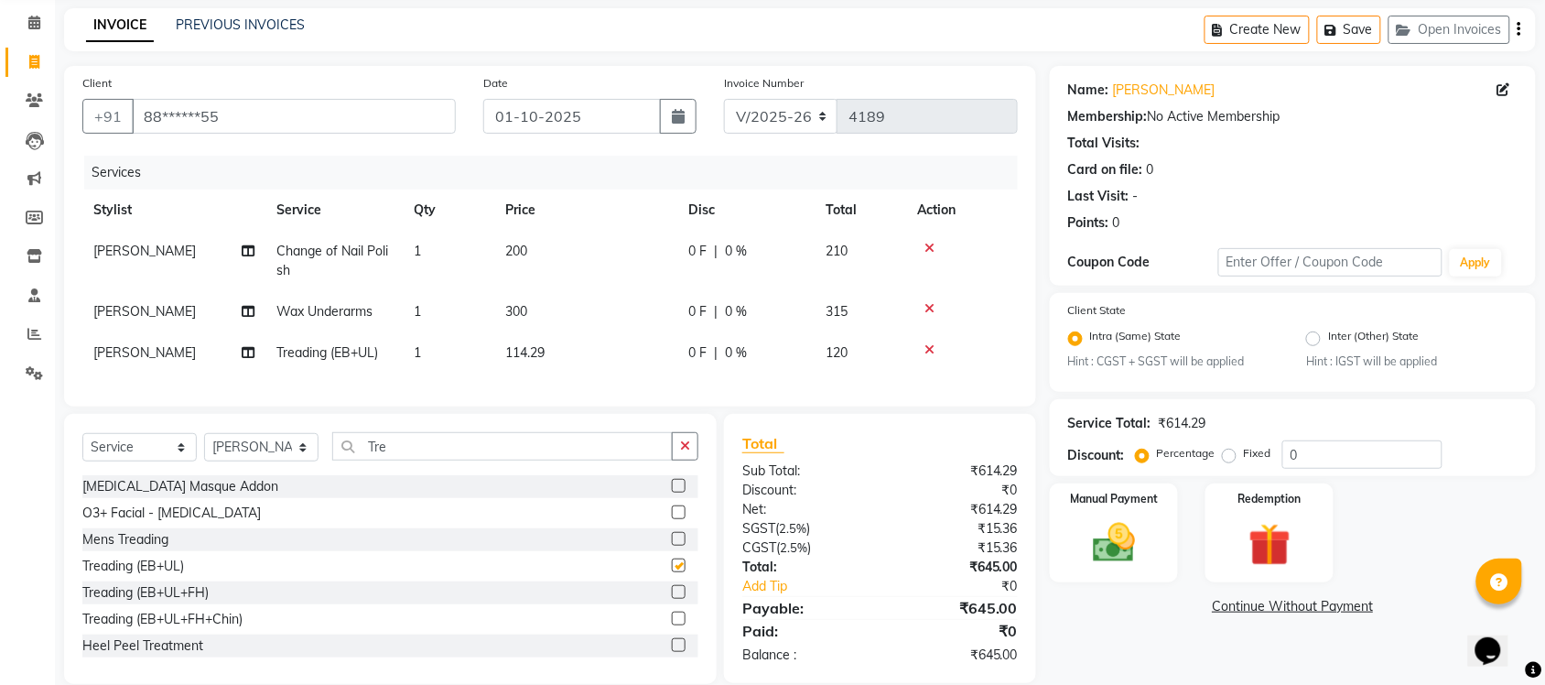
checkbox input "false"
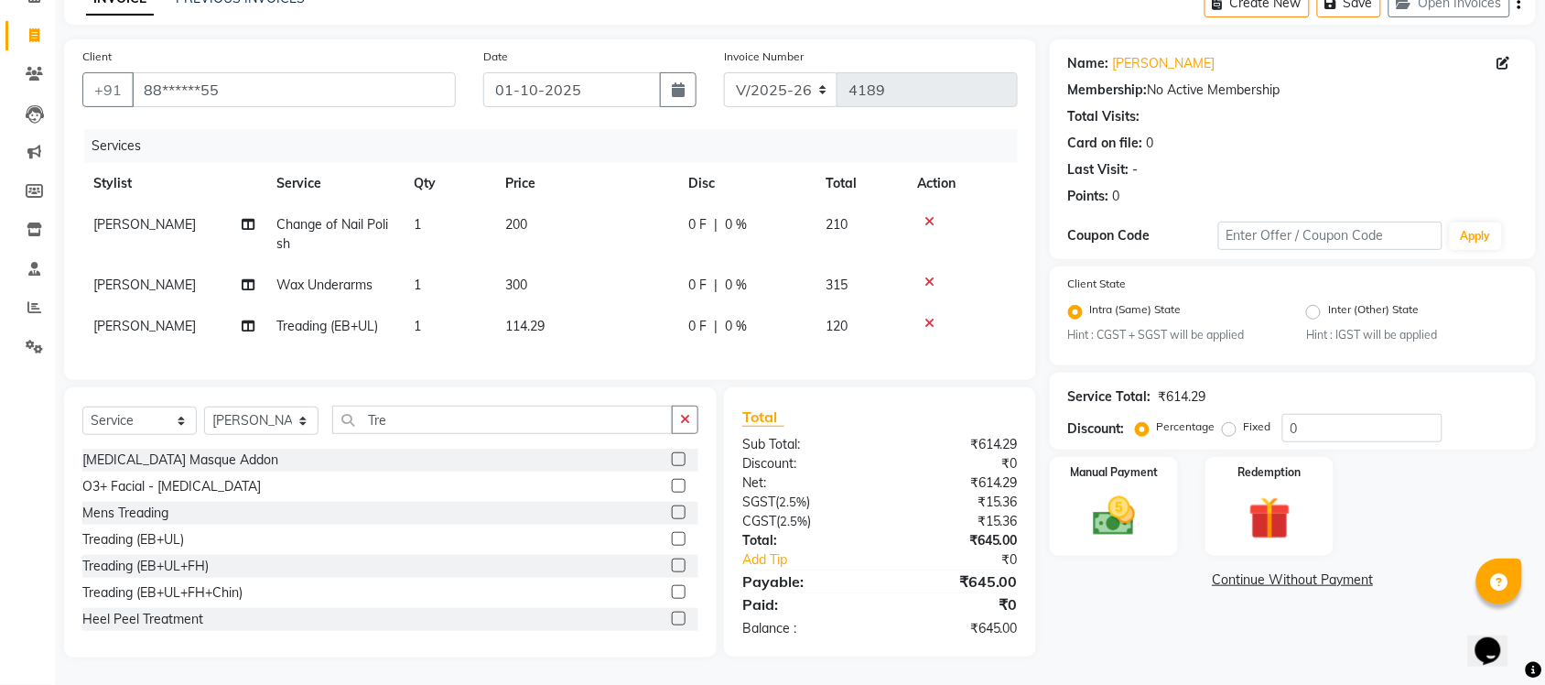
click at [517, 276] on span "300" at bounding box center [516, 284] width 22 height 16
select select "39984"
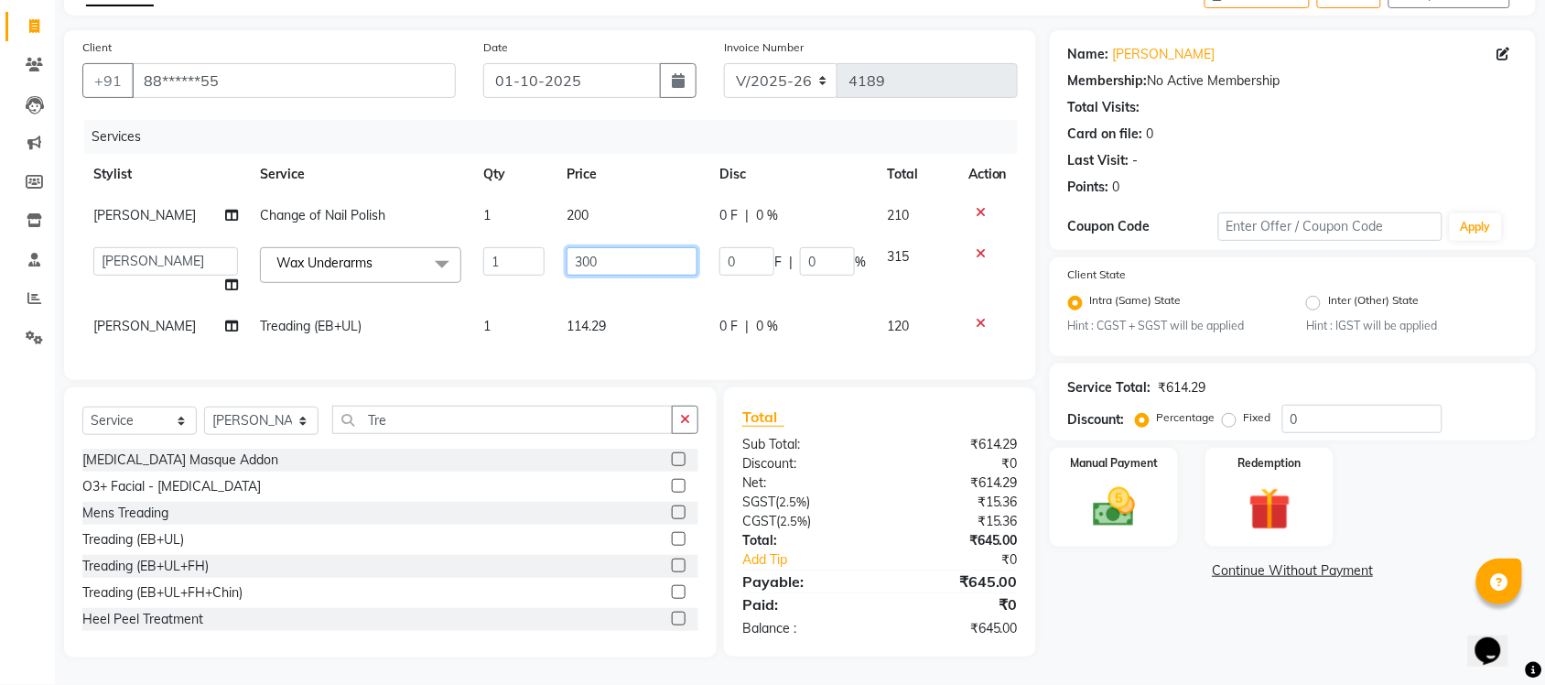
click at [578, 247] on input "300" at bounding box center [632, 261] width 131 height 28
type input "350"
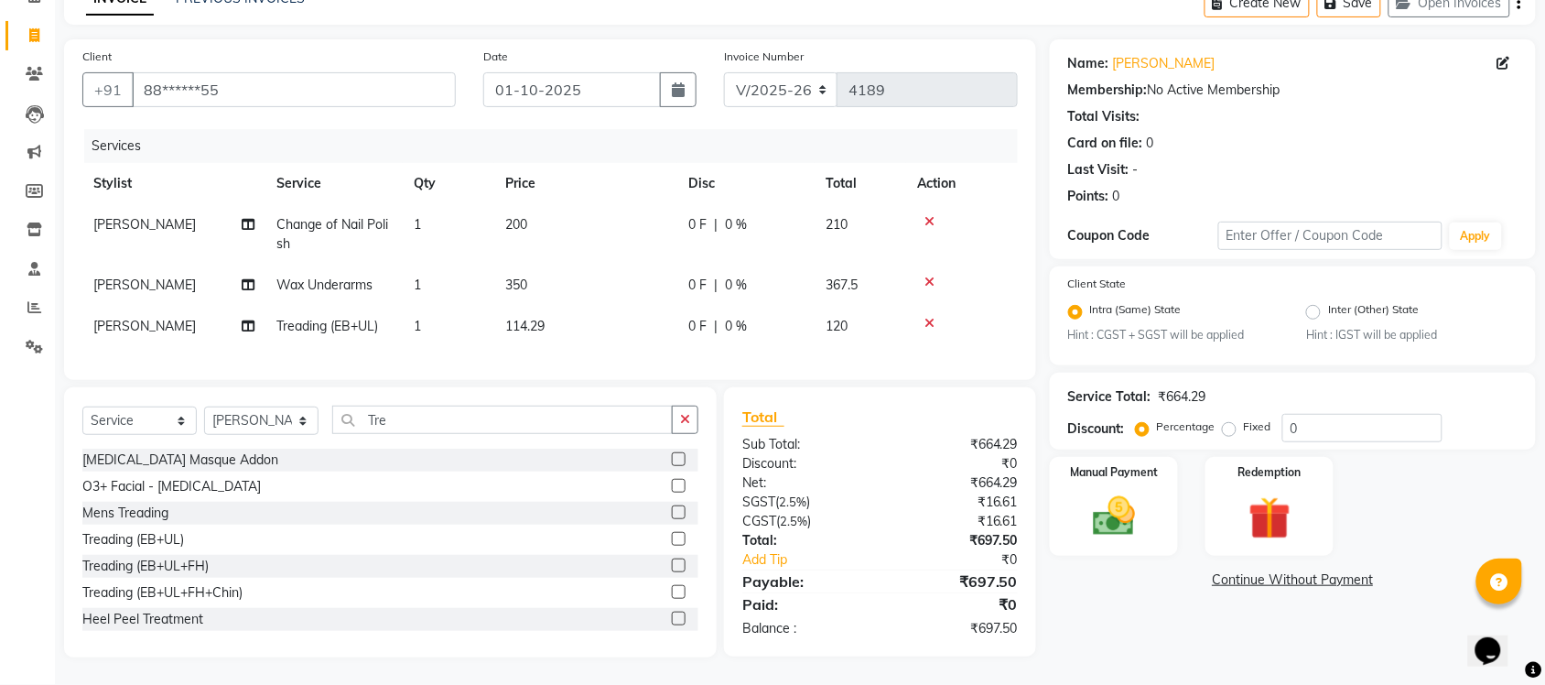
click at [565, 345] on div "Services Stylist Service Qty Price Disc Total Action [PERSON_NAME] Change of Na…" at bounding box center [549, 245] width 935 height 232
click at [1106, 491] on img at bounding box center [1113, 516] width 71 height 50
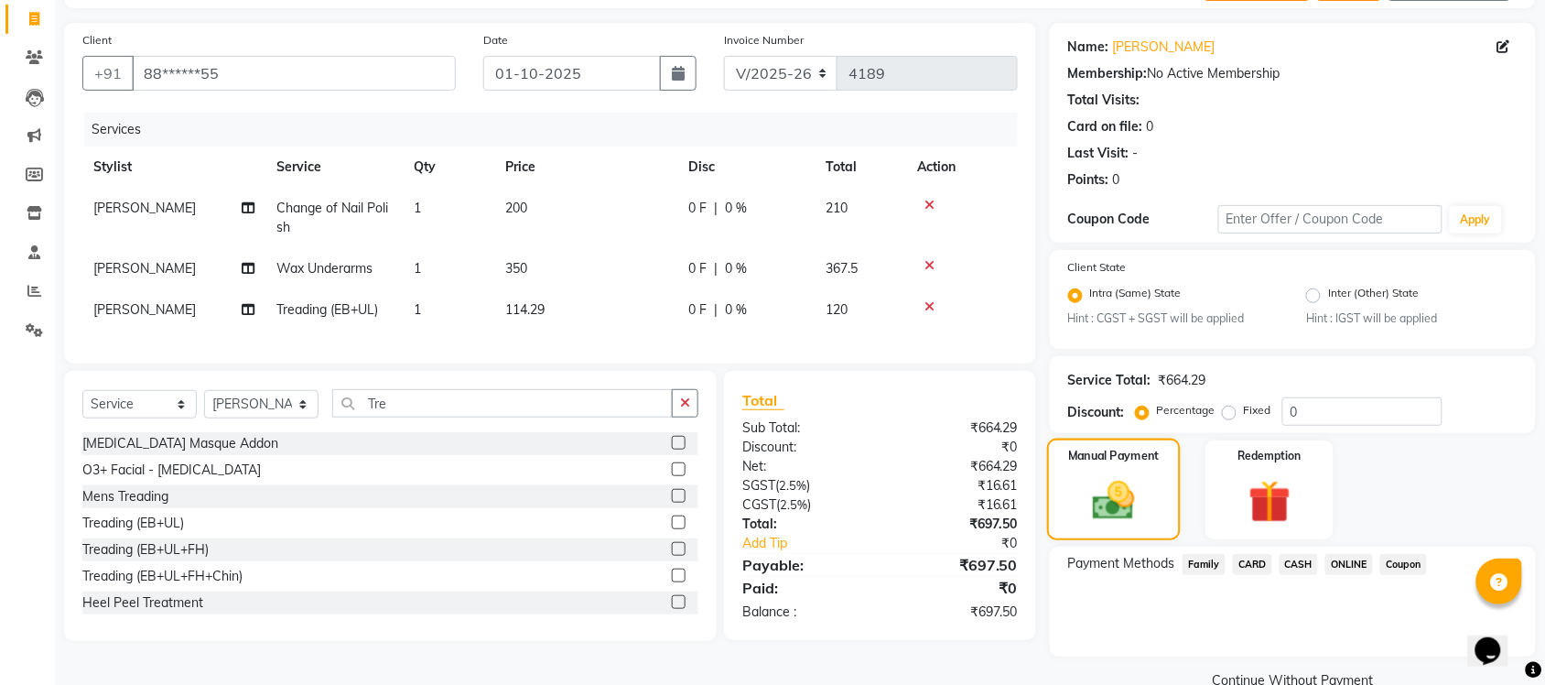
scroll to position [148, 0]
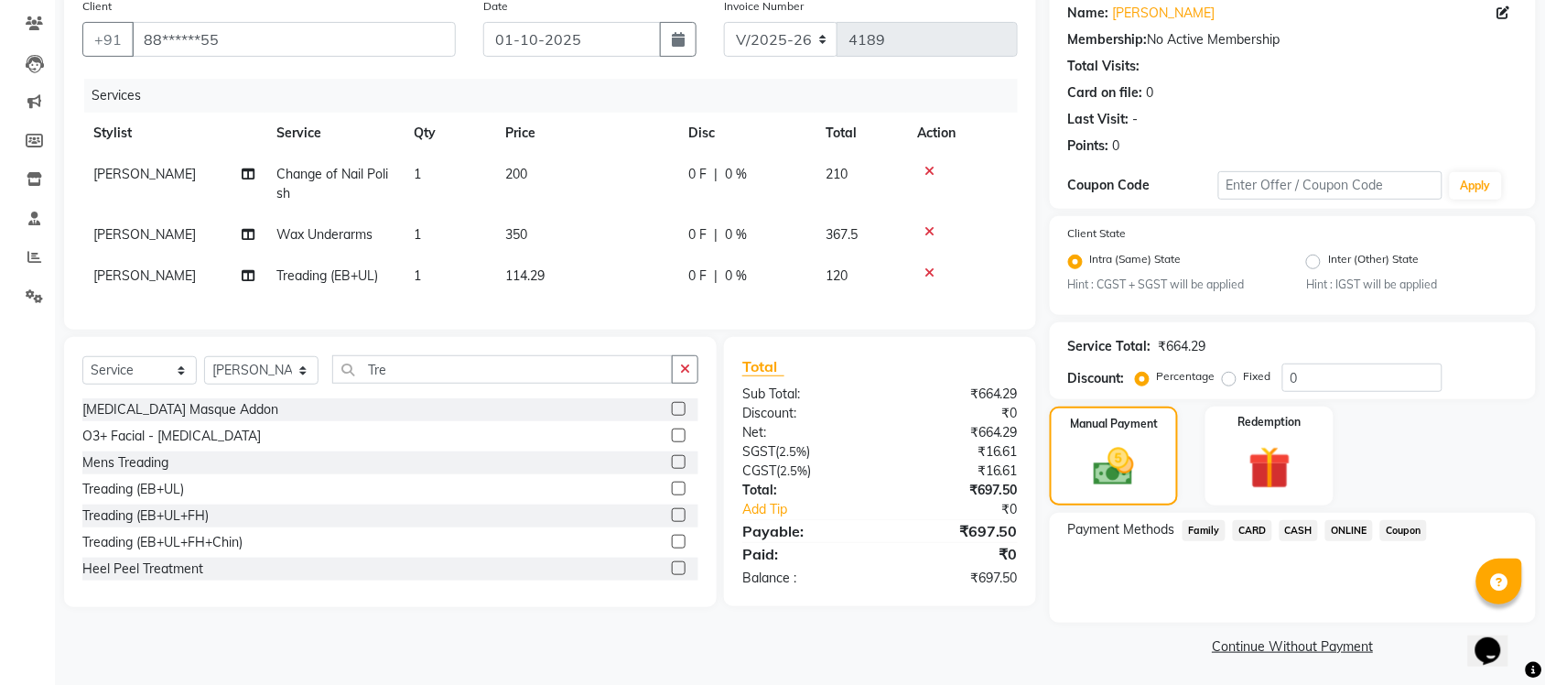
click at [1344, 520] on span "ONLINE" at bounding box center [1349, 530] width 48 height 21
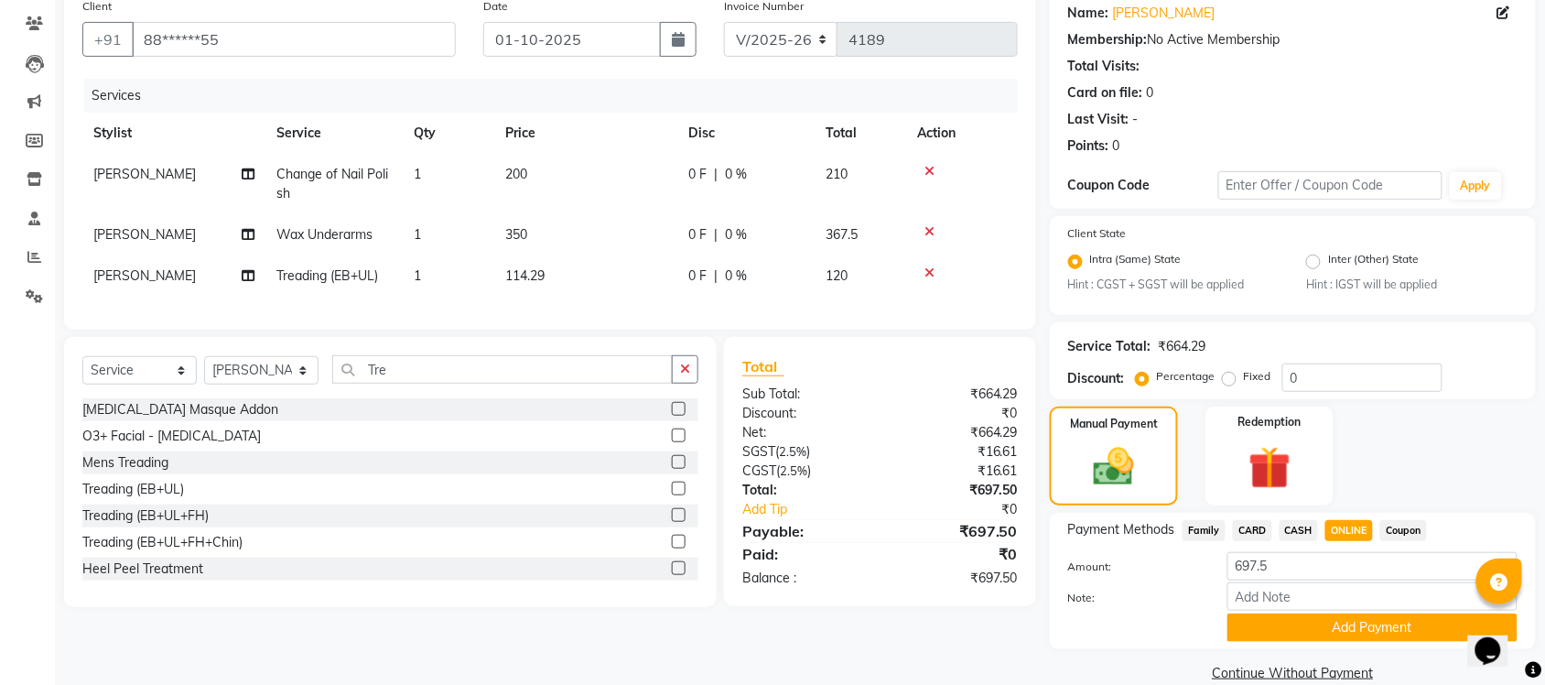
scroll to position [174, 0]
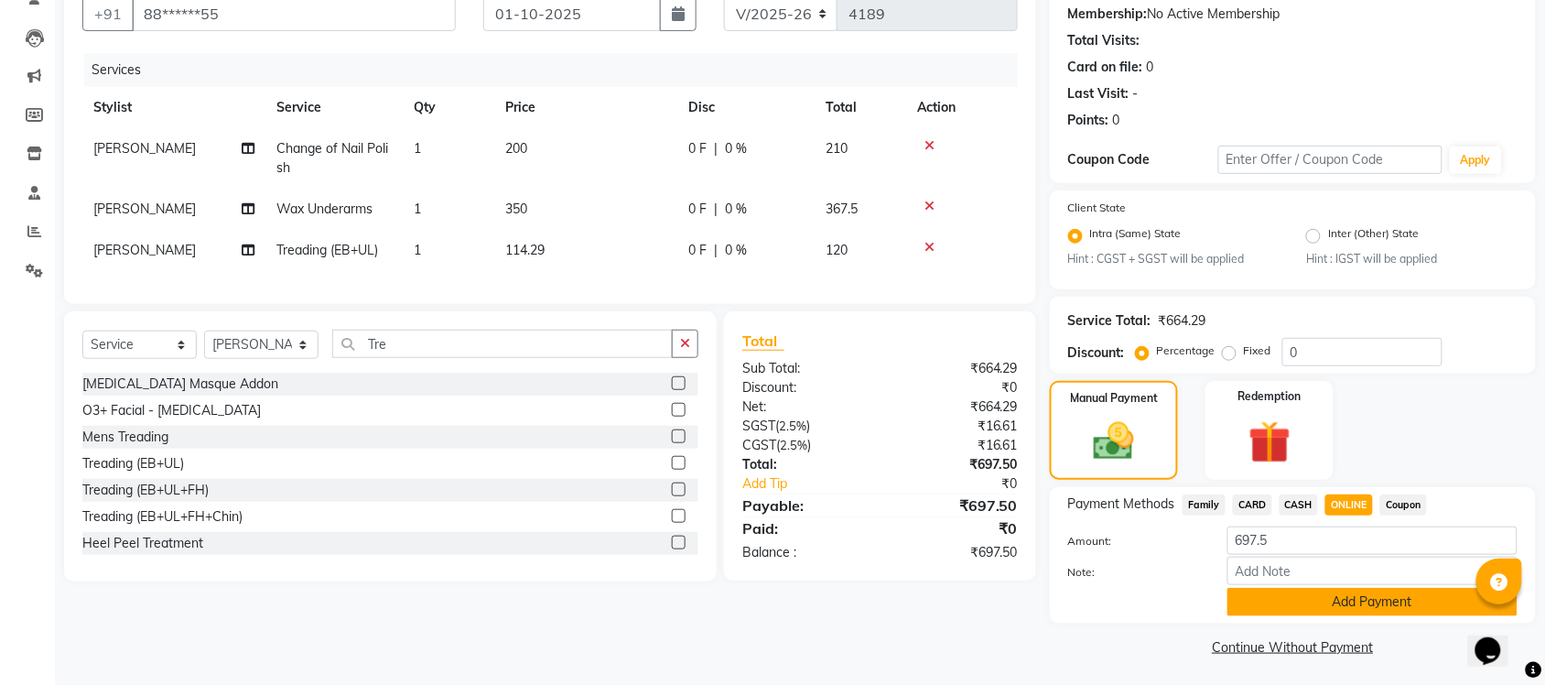
click at [1350, 591] on button "Add Payment" at bounding box center [1372, 602] width 290 height 28
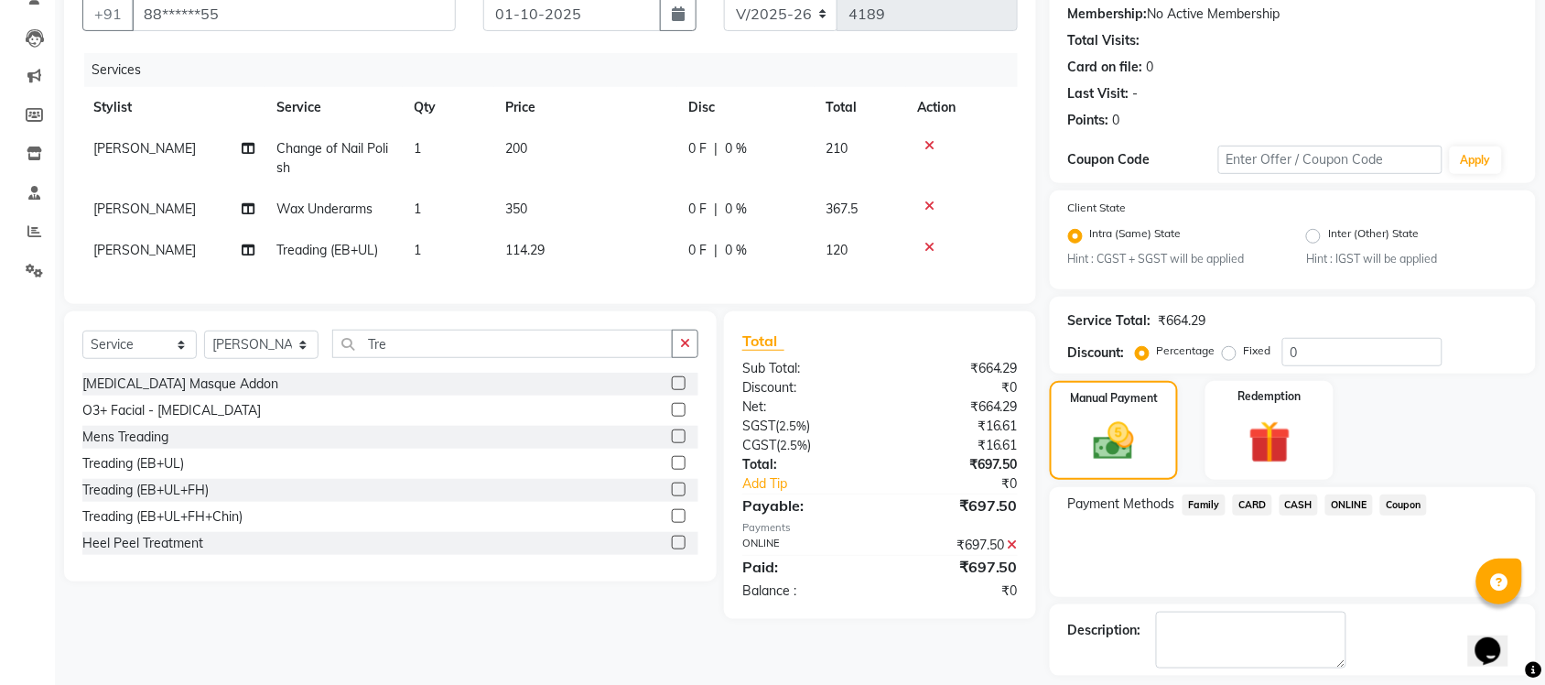
scroll to position [253, 0]
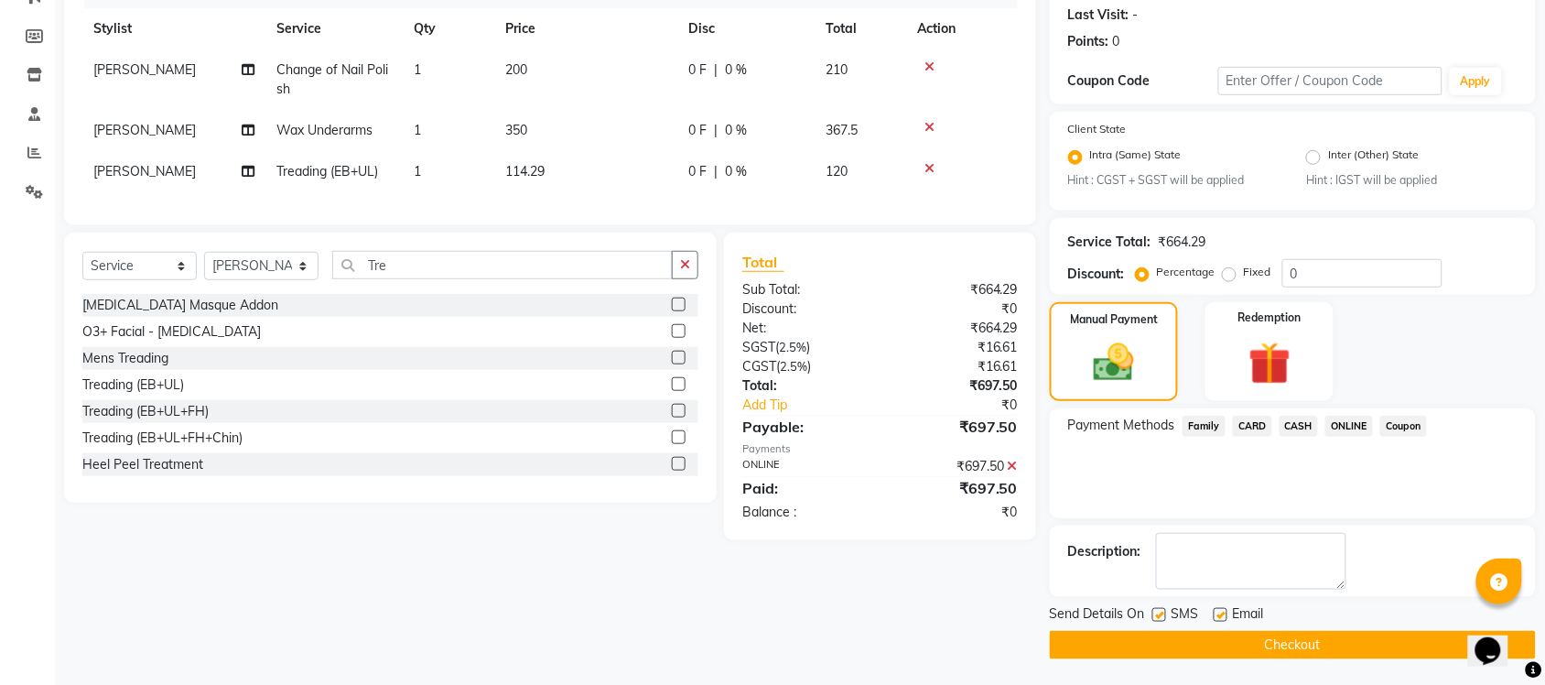
click at [1319, 638] on button "Checkout" at bounding box center [1293, 645] width 486 height 28
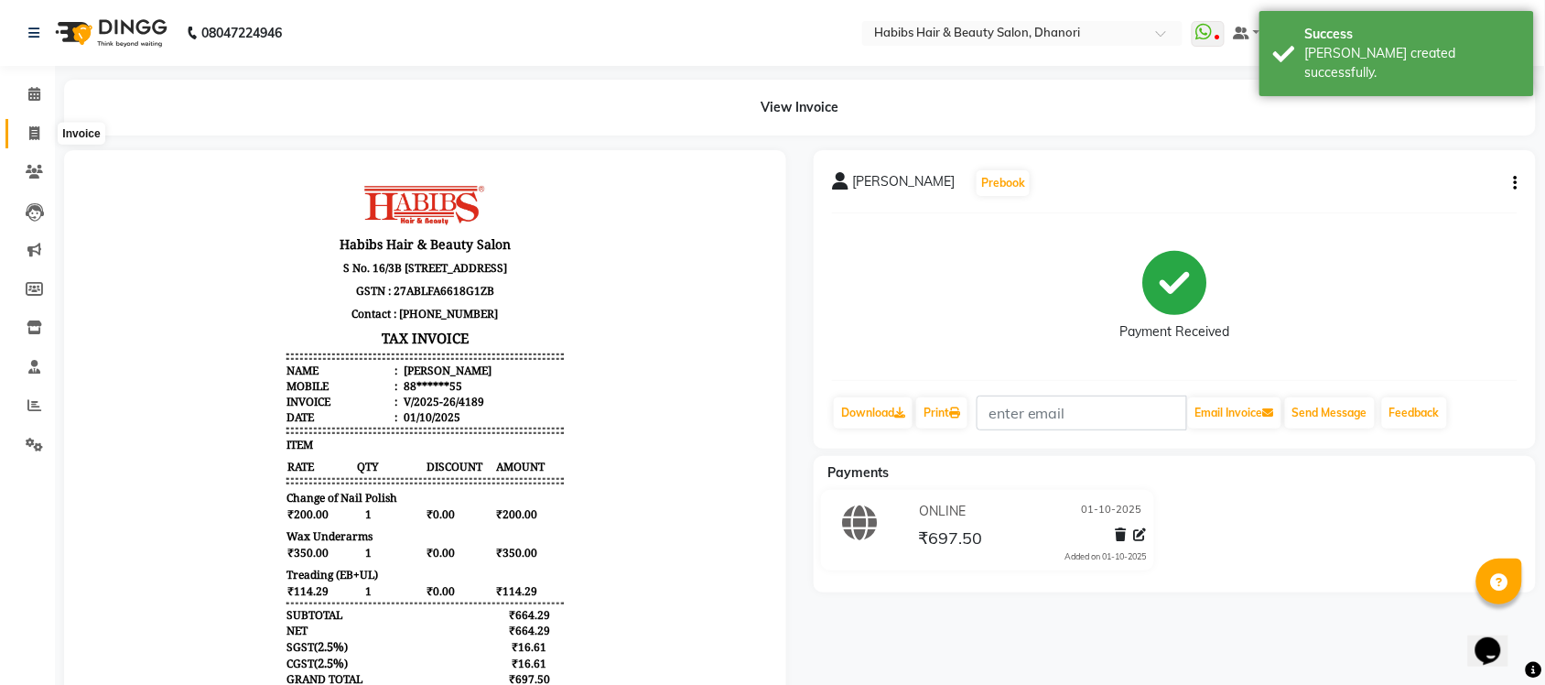
click at [18, 133] on span at bounding box center [34, 134] width 32 height 21
select select "4967"
select select "service"
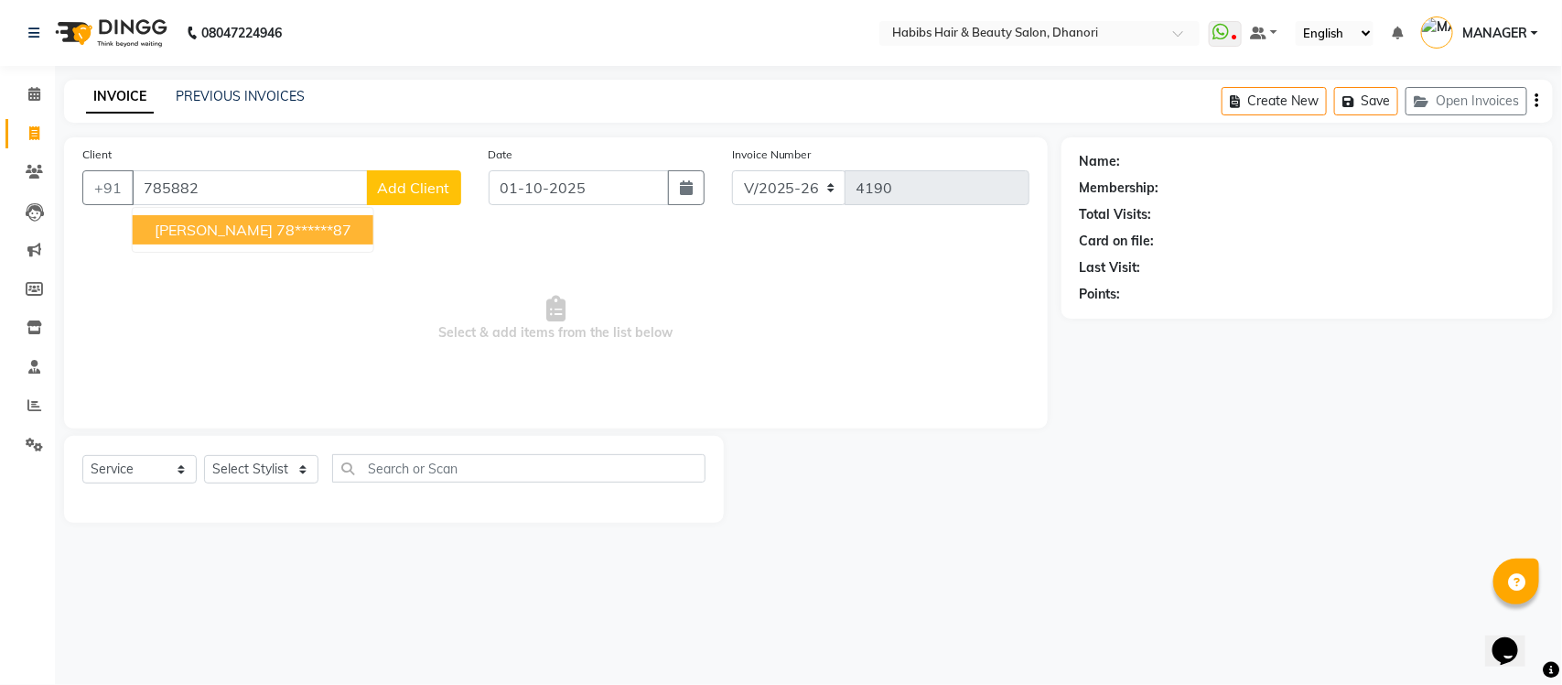
click at [276, 233] on ngb-highlight "78******87" at bounding box center [313, 230] width 75 height 18
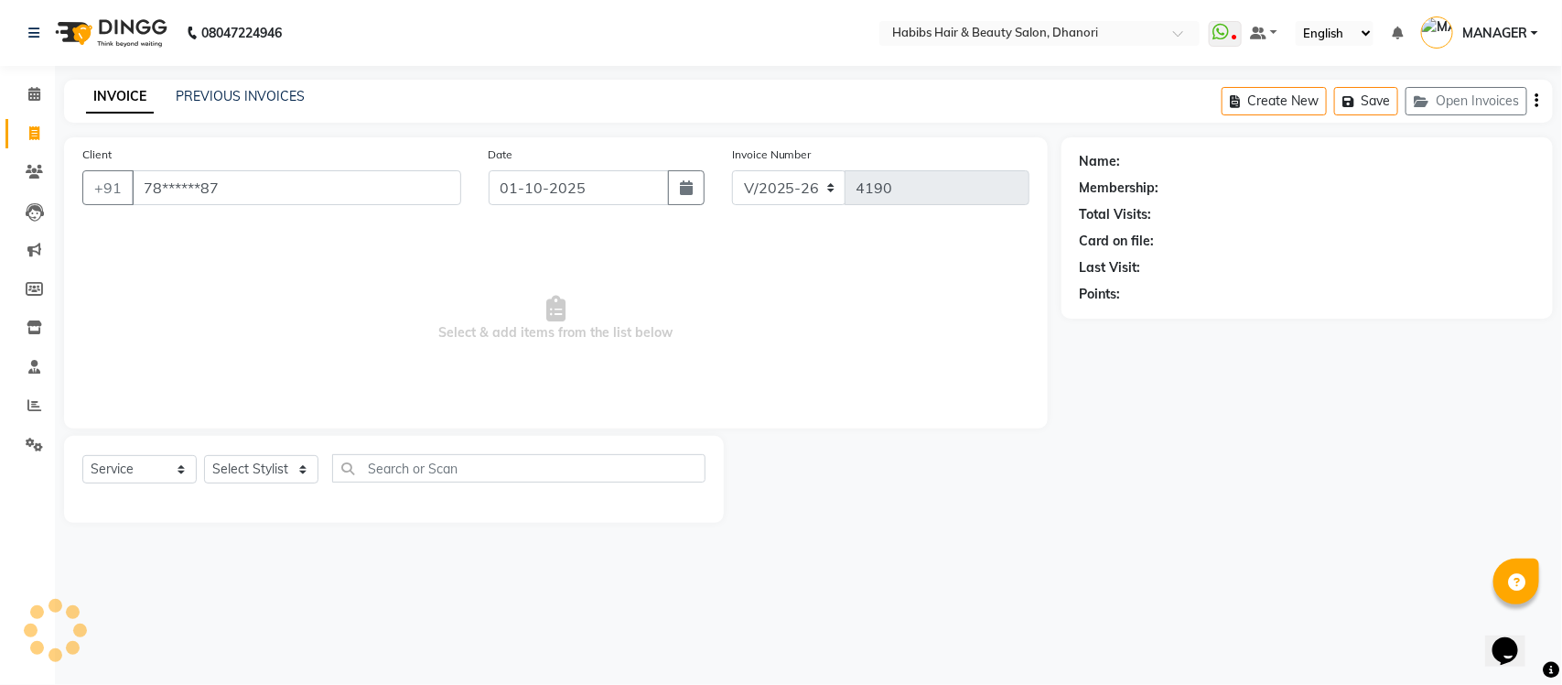
type input "78******87"
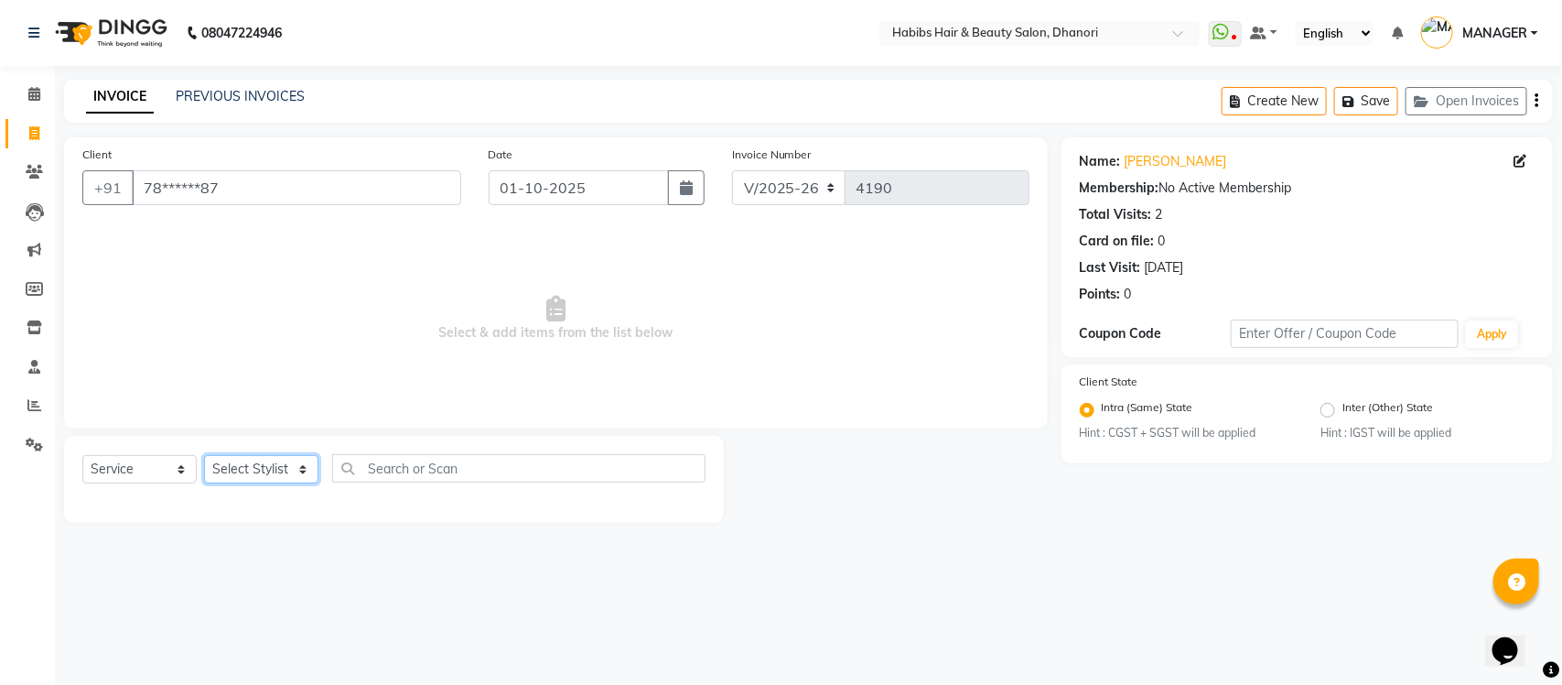
click at [272, 473] on select "Select Stylist Admin [PERSON_NAME] [PERSON_NAME] MANAGER [PERSON_NAME] [PERSON_…" at bounding box center [261, 469] width 114 height 28
select select "39984"
click at [204, 455] on select "Select Stylist Admin [PERSON_NAME] [PERSON_NAME] MANAGER [PERSON_NAME] [PERSON_…" at bounding box center [261, 469] width 114 height 28
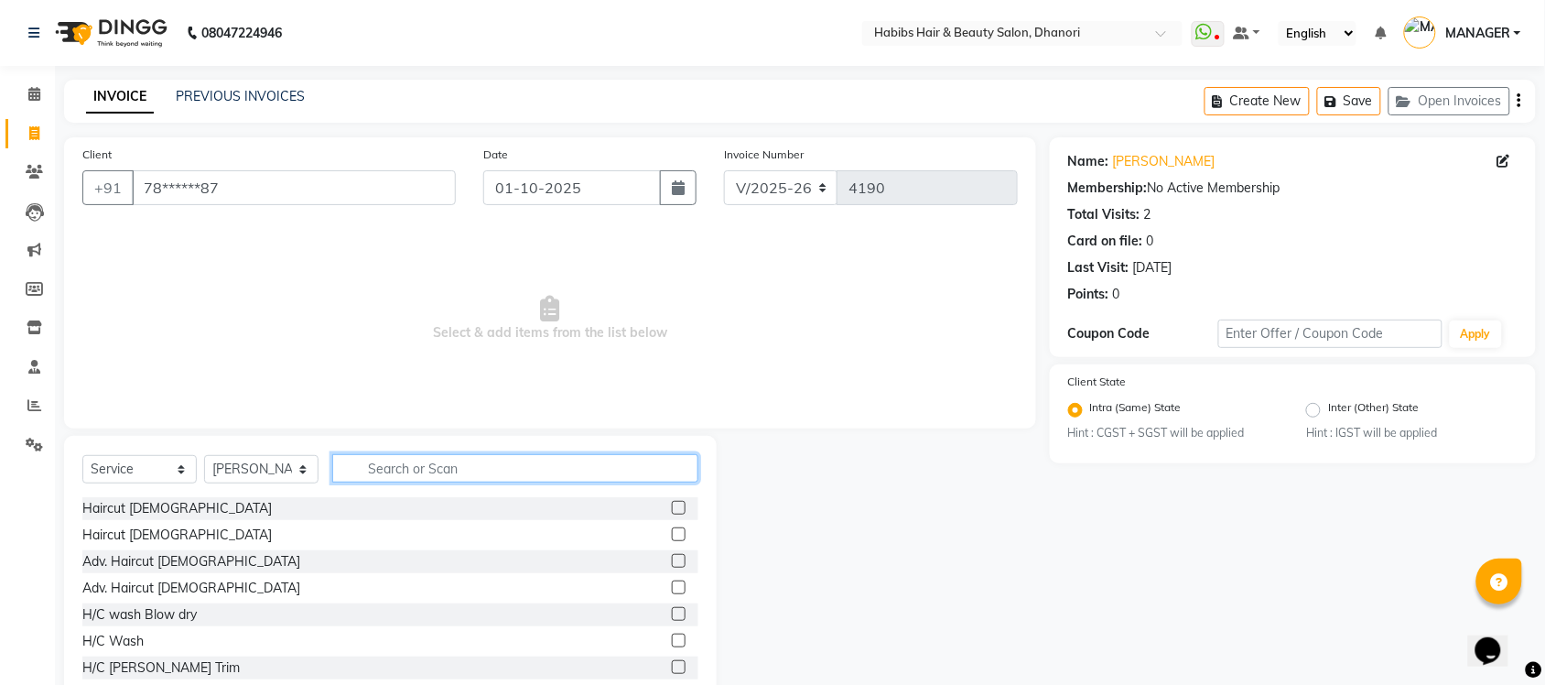
click at [424, 480] on input "text" at bounding box center [515, 468] width 366 height 28
type input "e"
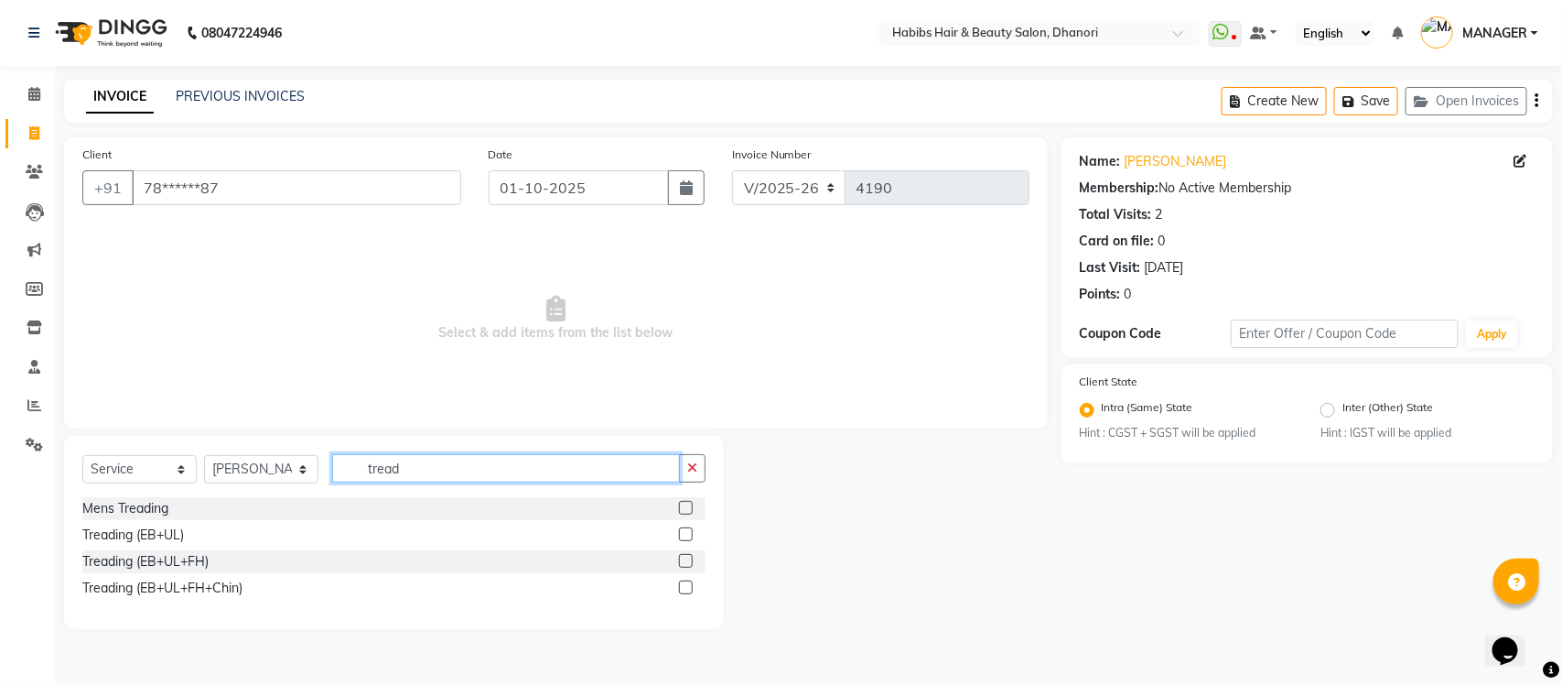
type input "tread"
click at [685, 583] on label at bounding box center [686, 587] width 14 height 14
click at [685, 583] on input "checkbox" at bounding box center [685, 588] width 12 height 12
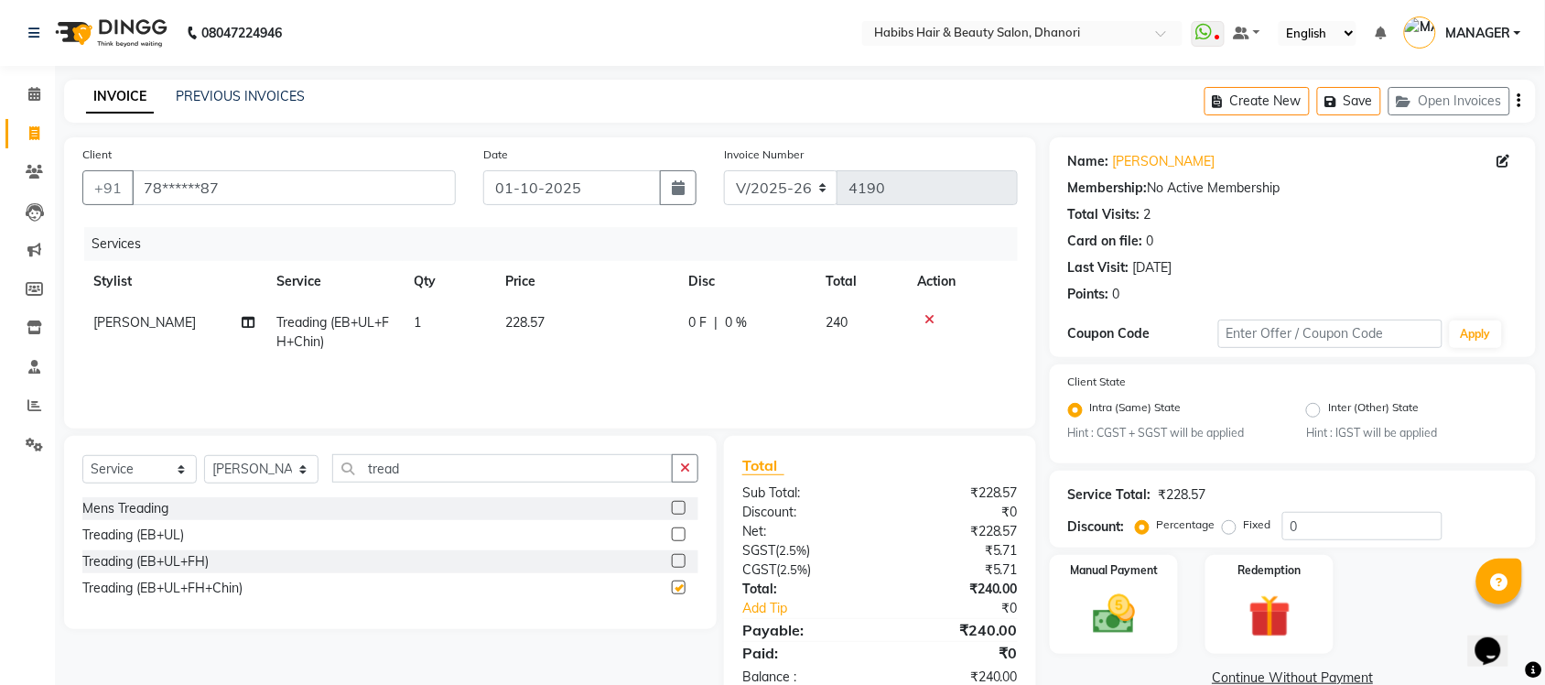
checkbox input "false"
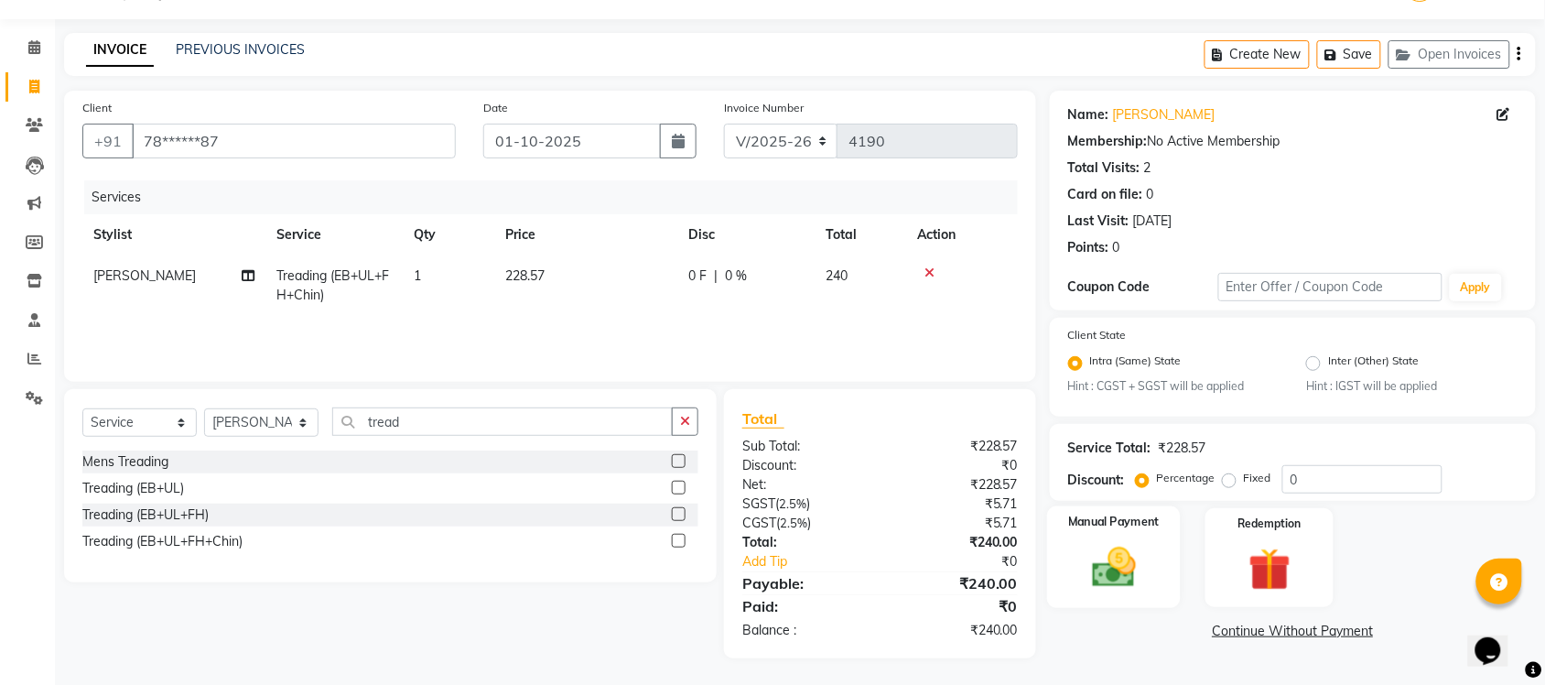
click at [1117, 550] on img at bounding box center [1113, 568] width 71 height 50
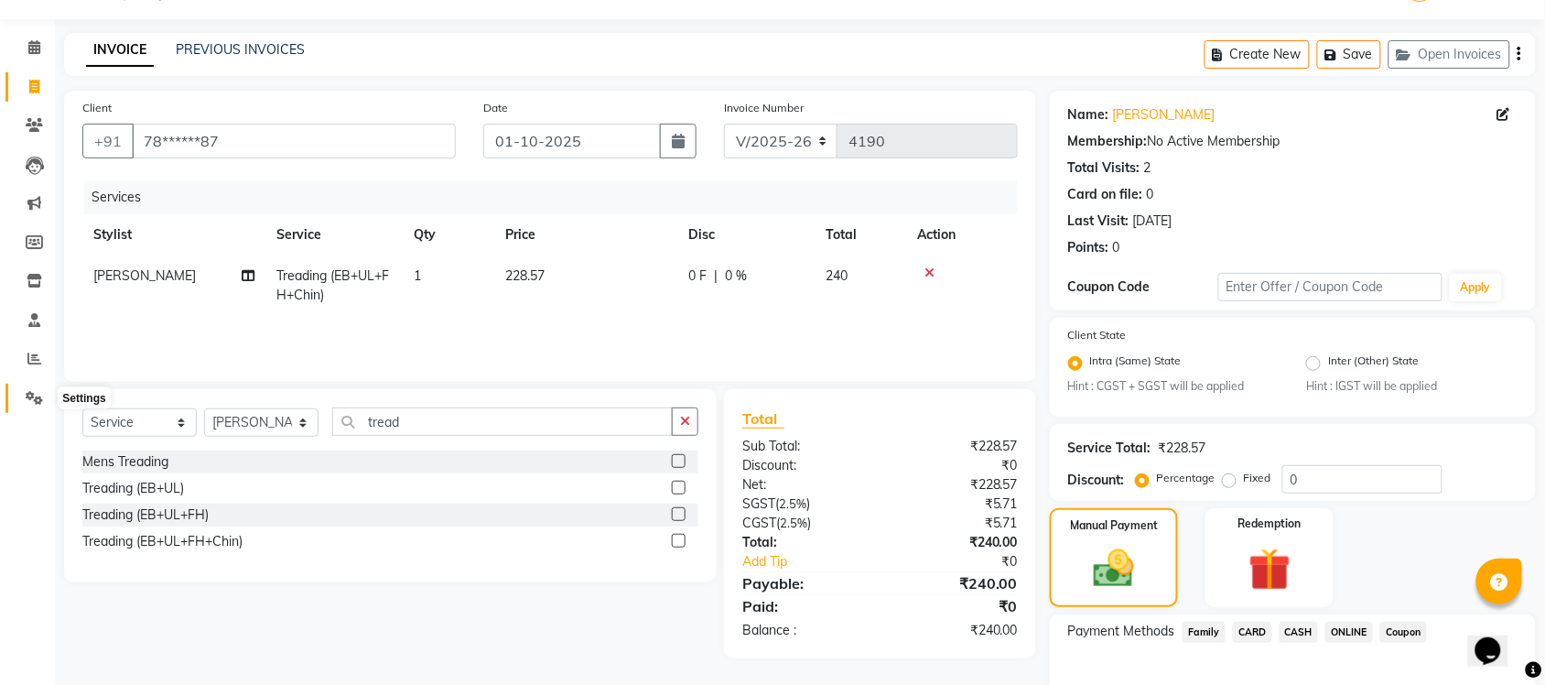
click at [41, 401] on icon at bounding box center [34, 398] width 17 height 14
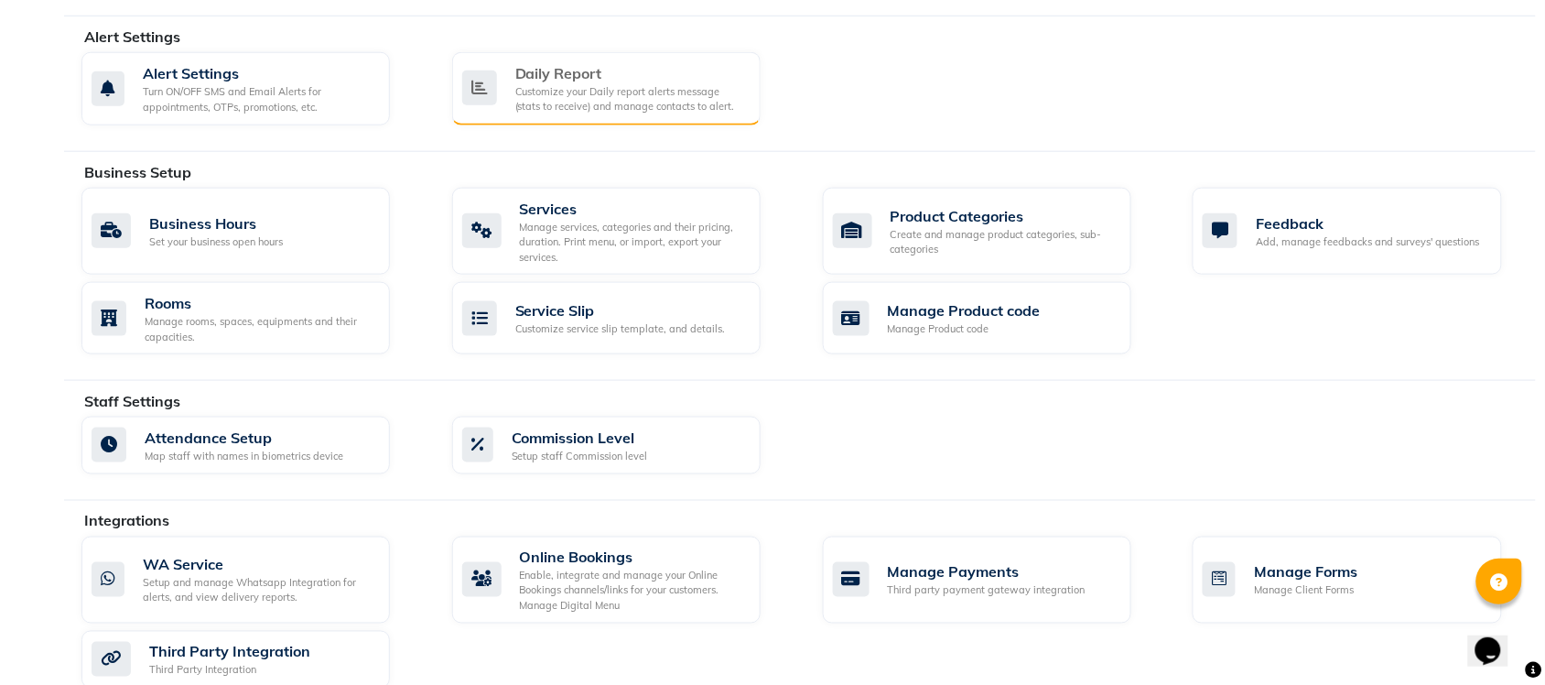
scroll to position [513, 0]
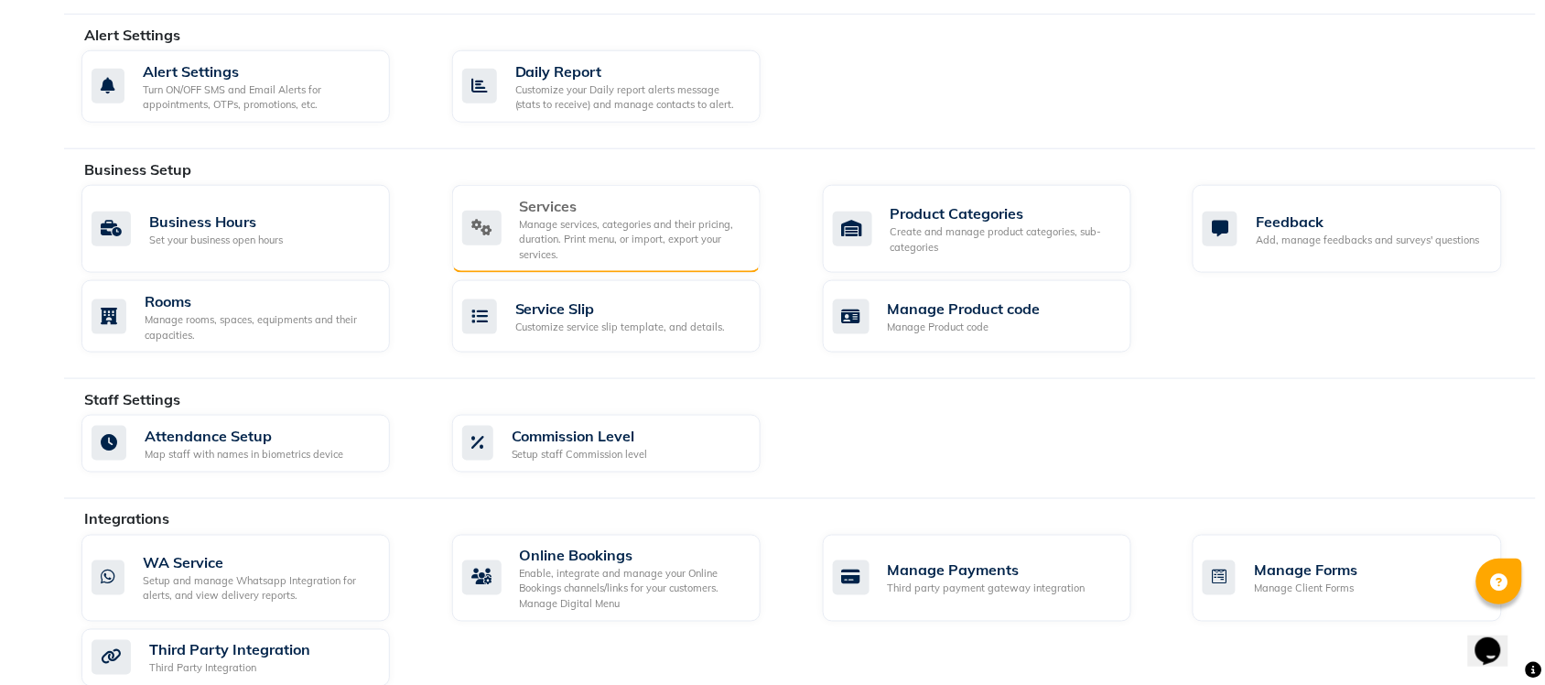
click at [643, 222] on div "Manage services, categories and their pricing, duration. Print menu, or import,…" at bounding box center [633, 240] width 226 height 46
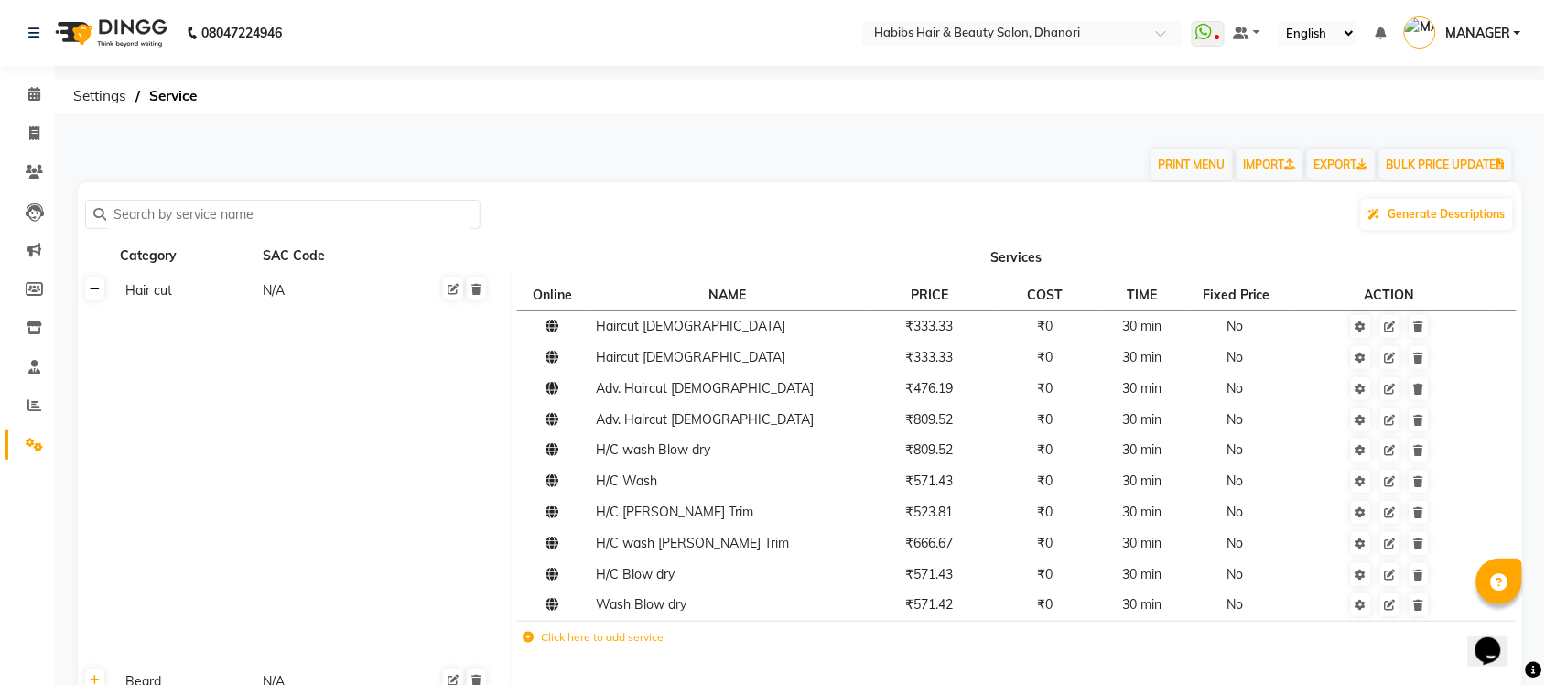
click at [101, 289] on link at bounding box center [94, 288] width 19 height 23
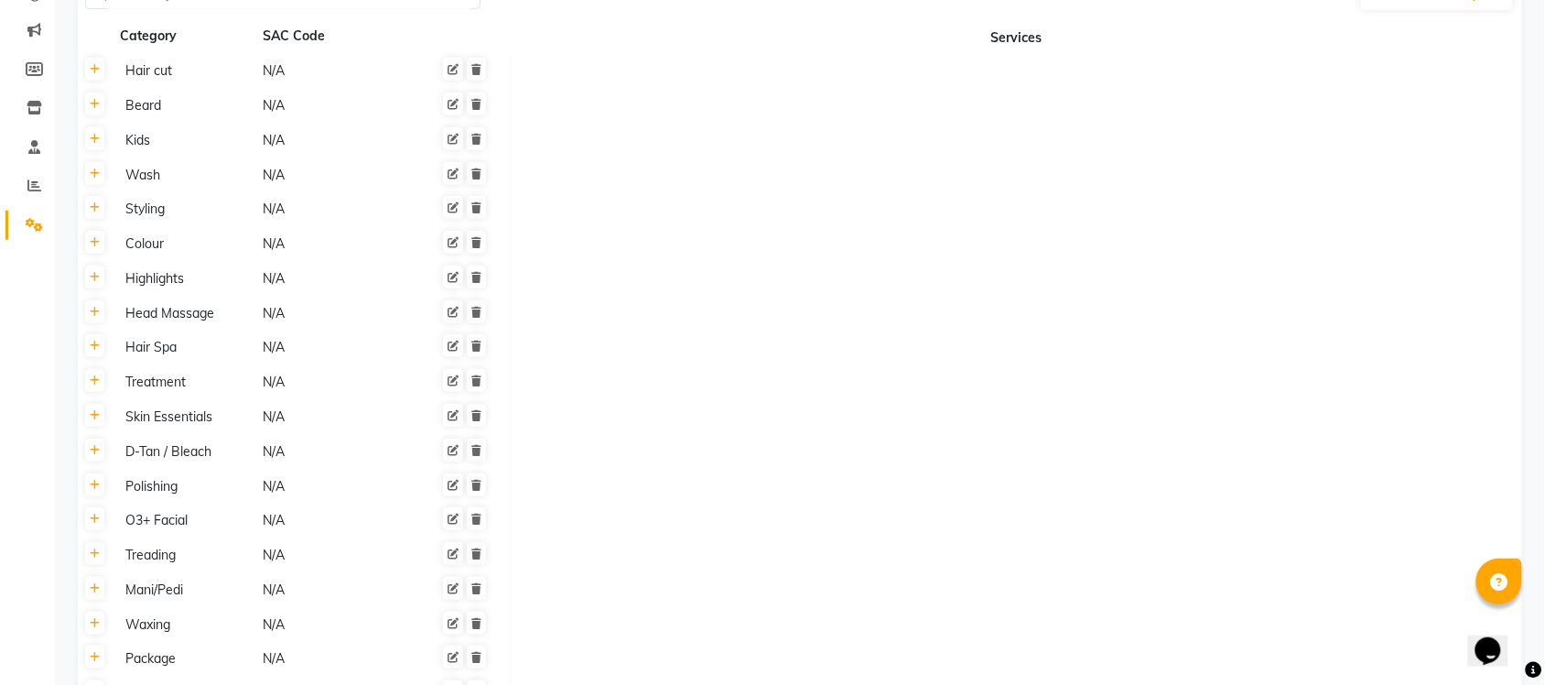
scroll to position [383, 0]
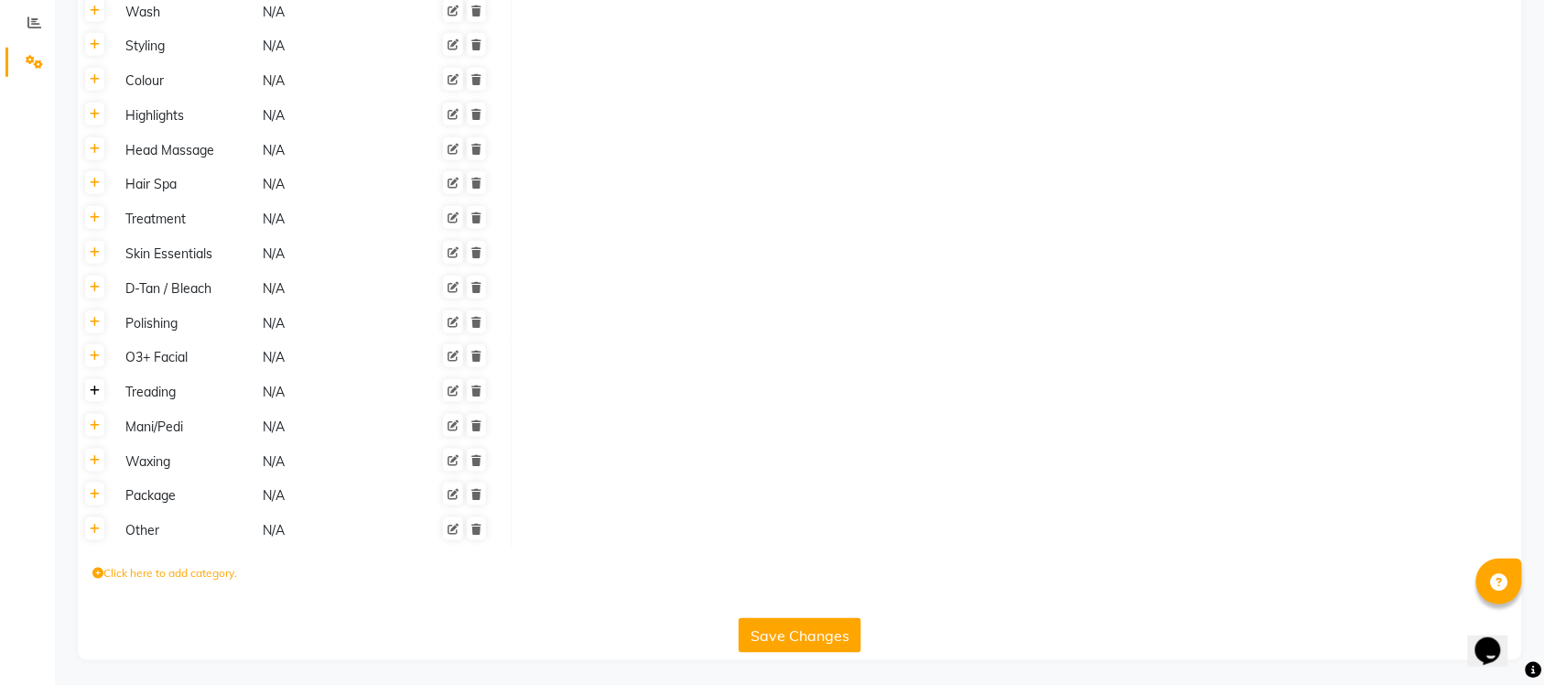
click at [88, 396] on link at bounding box center [94, 390] width 19 height 23
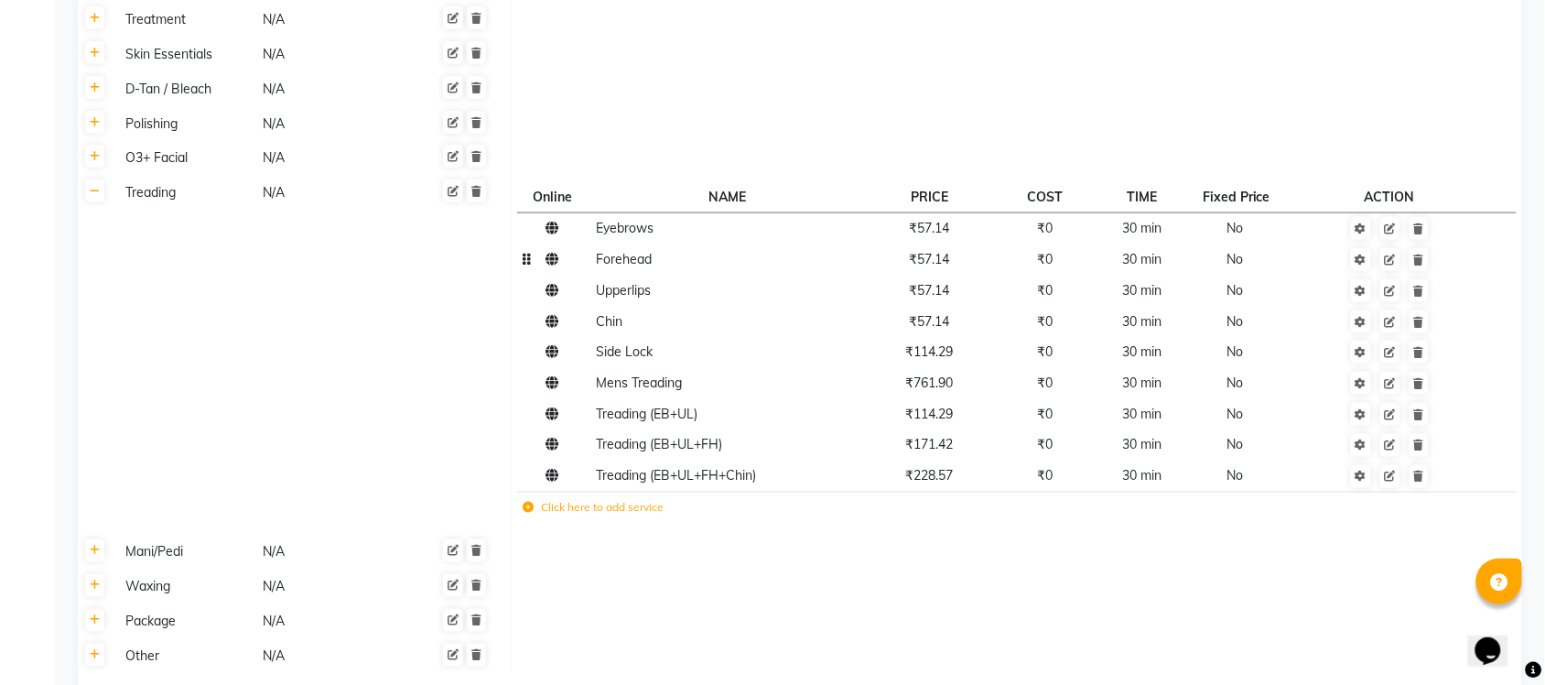
scroll to position [586, 0]
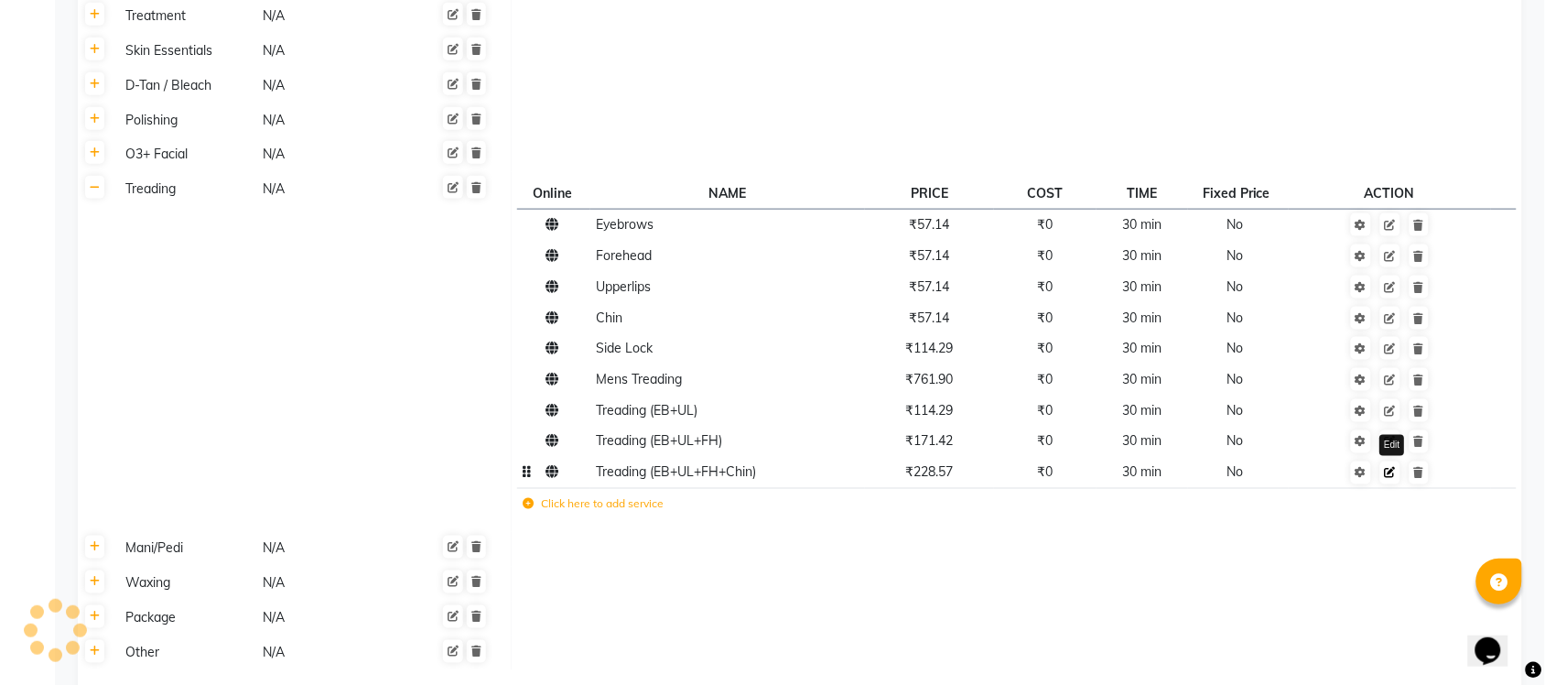
click at [1396, 473] on icon at bounding box center [1390, 473] width 11 height 11
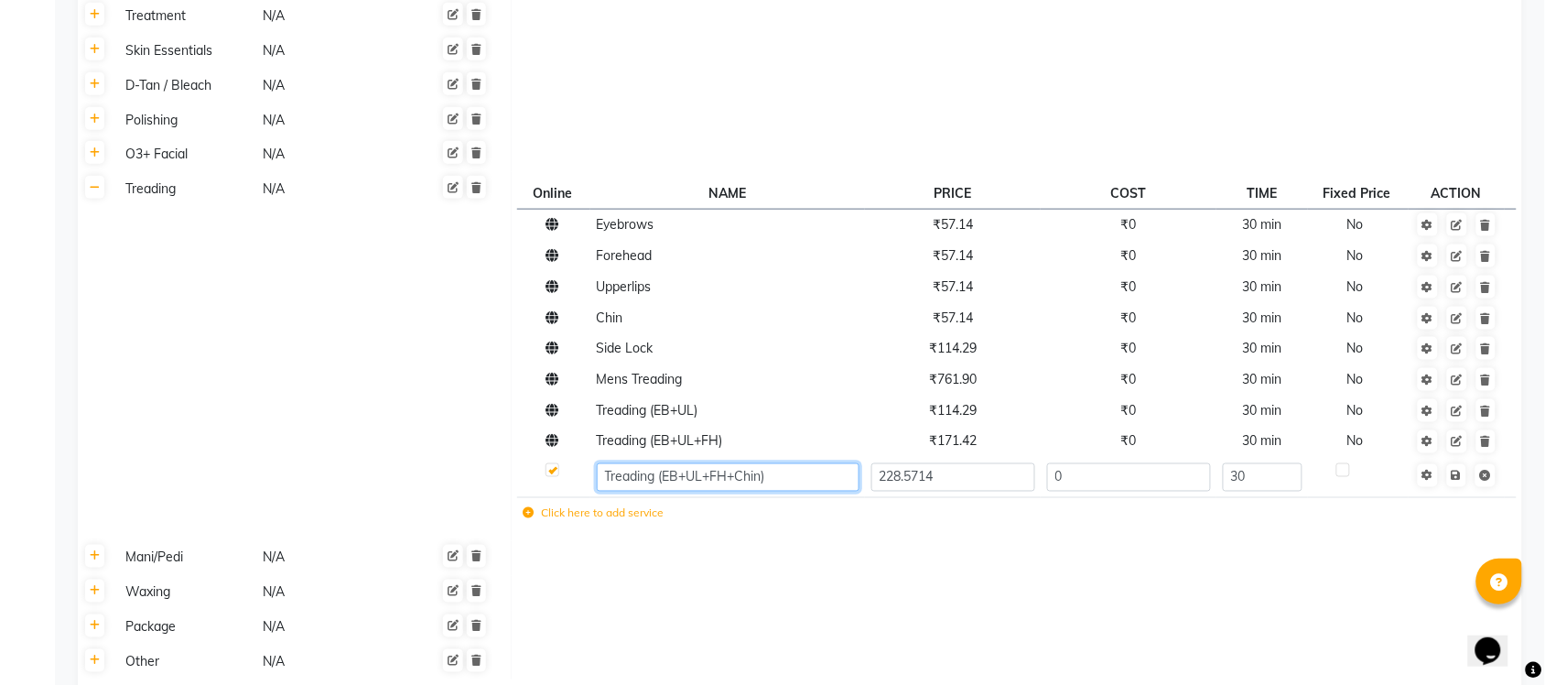
click at [799, 467] on input "Treading (EB+UL+FH+Chin)" at bounding box center [728, 477] width 263 height 28
type input "Treading"
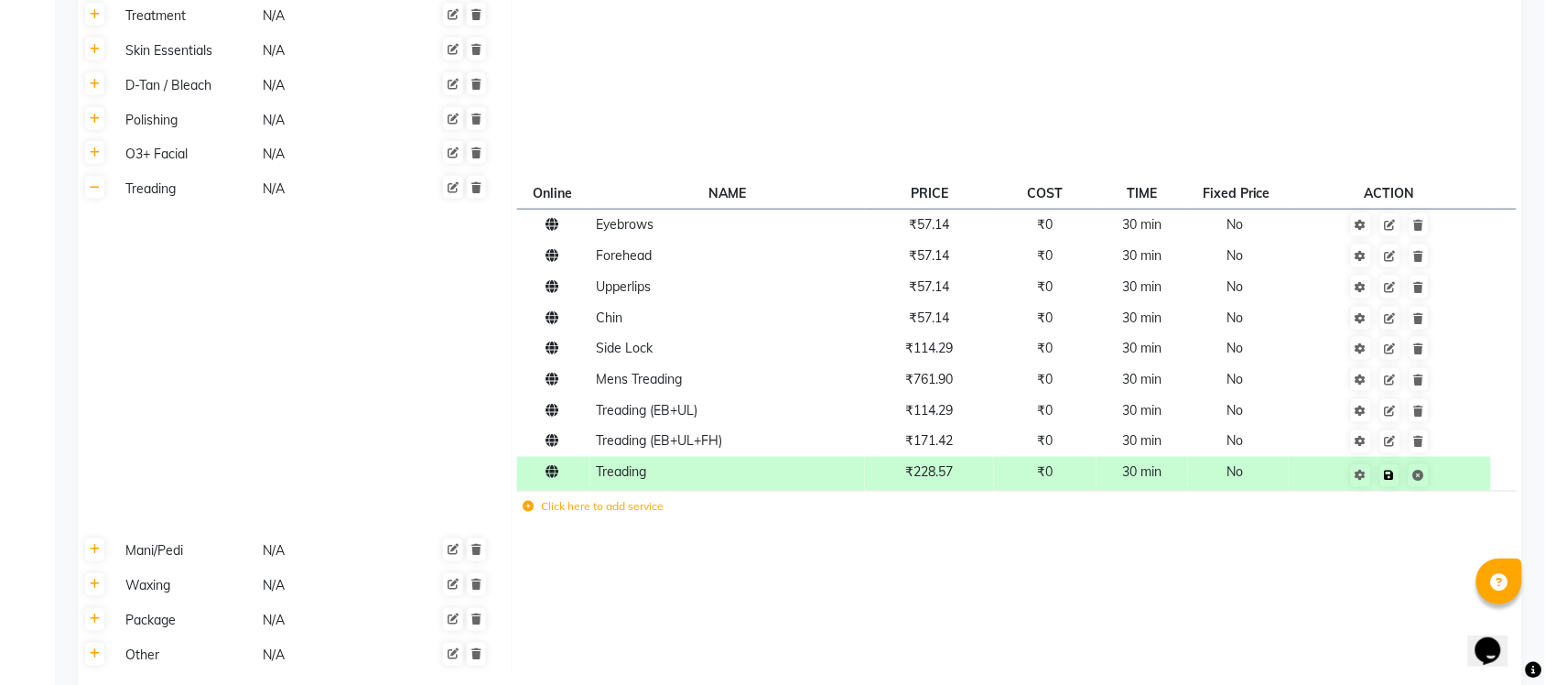
click at [1462, 472] on td "Save" at bounding box center [1390, 474] width 202 height 34
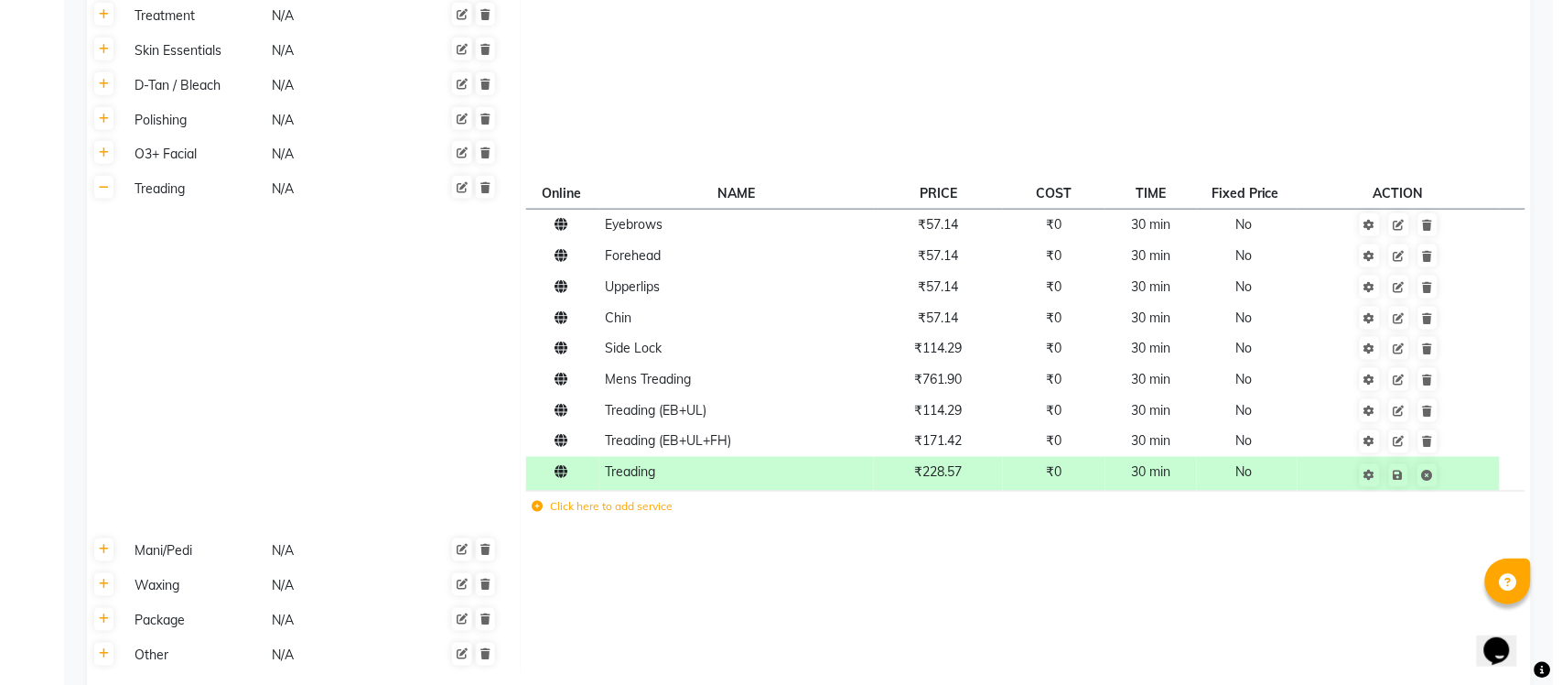
scroll to position [0, 0]
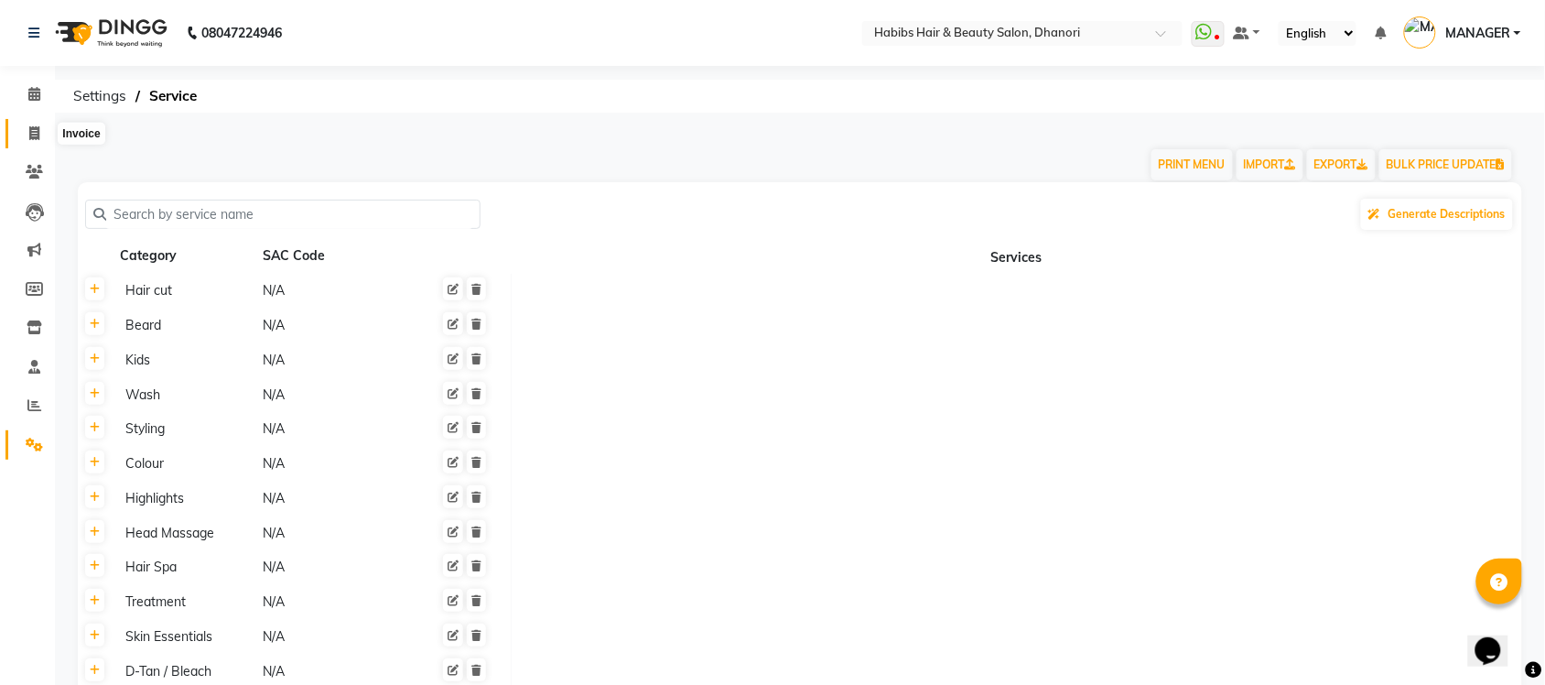
click at [29, 129] on icon at bounding box center [34, 133] width 10 height 14
select select "service"
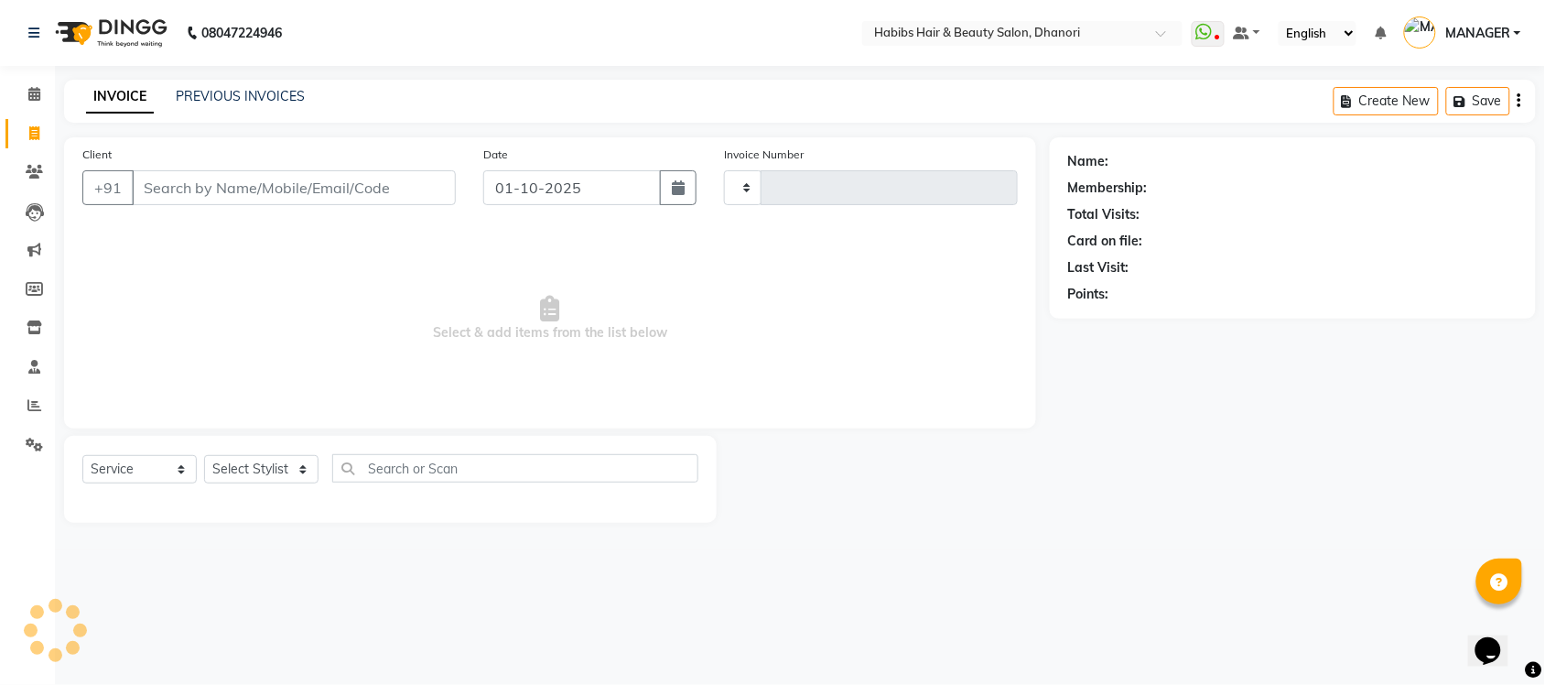
type input "4190"
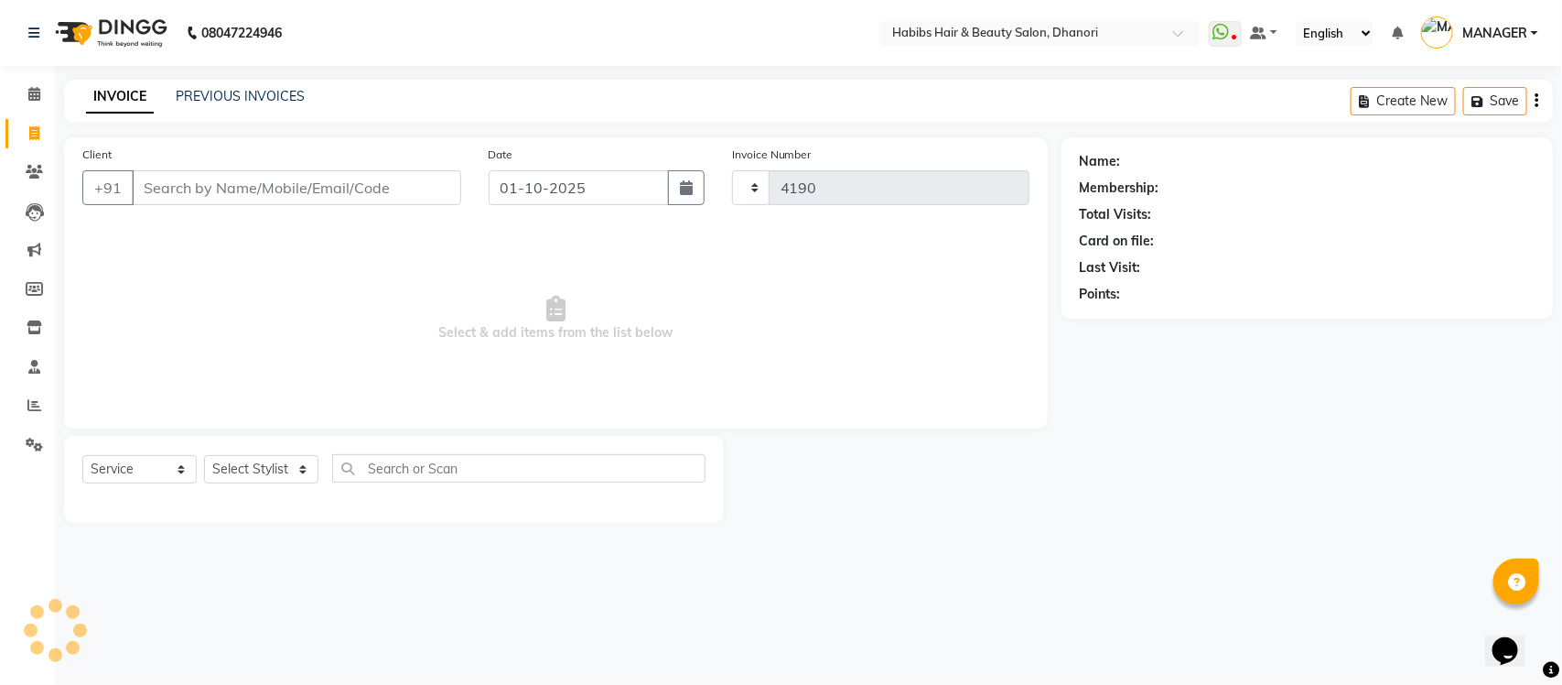
select select "4967"
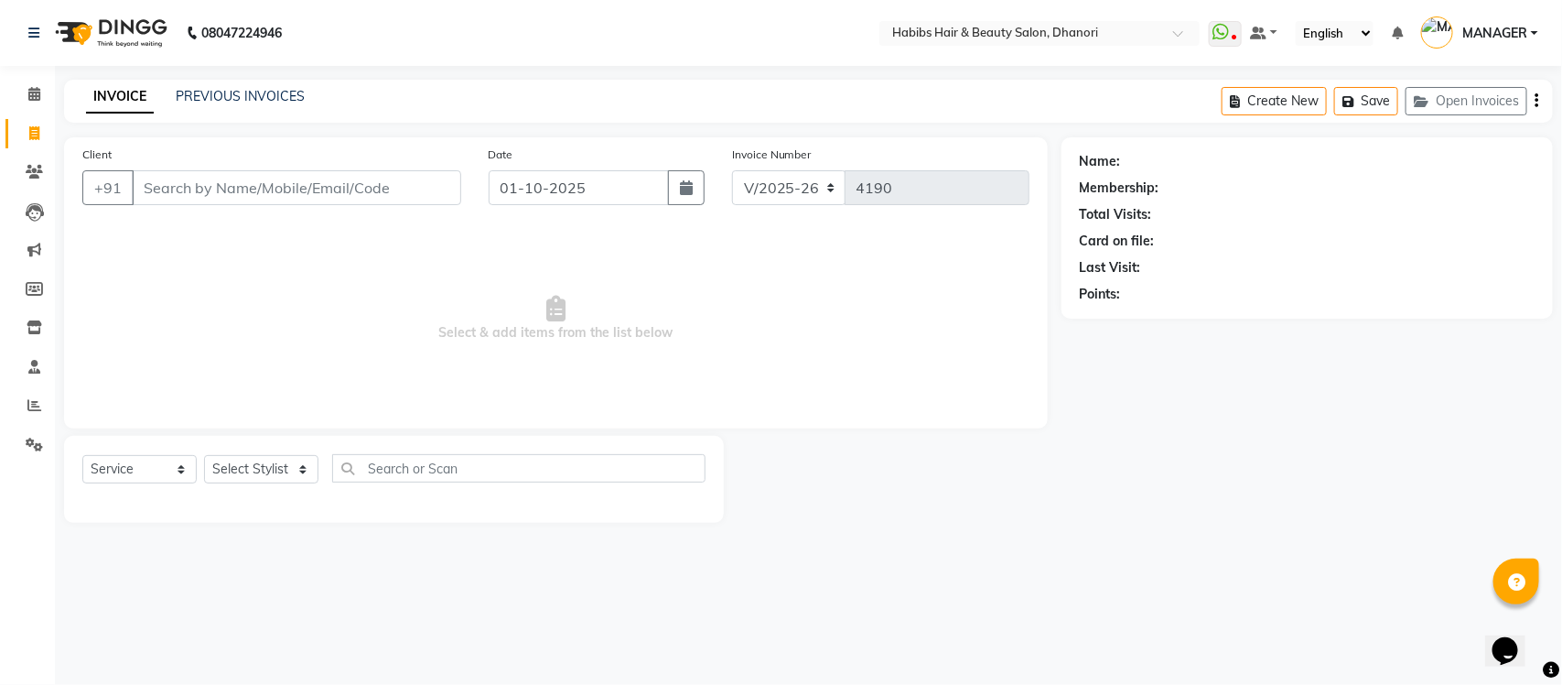
click at [217, 185] on input "Client" at bounding box center [296, 187] width 329 height 35
type input "A"
type input "8"
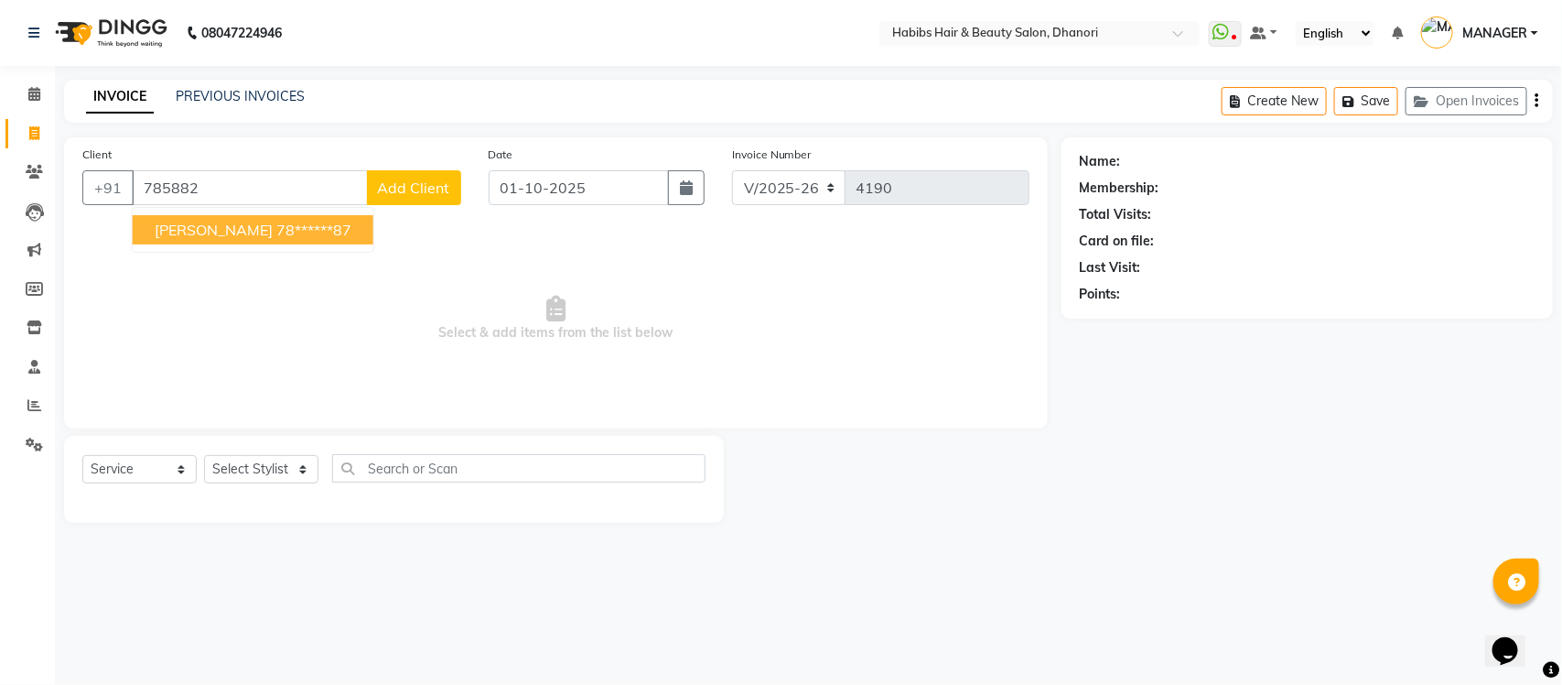
click at [276, 231] on ngb-highlight "78******87" at bounding box center [313, 230] width 75 height 18
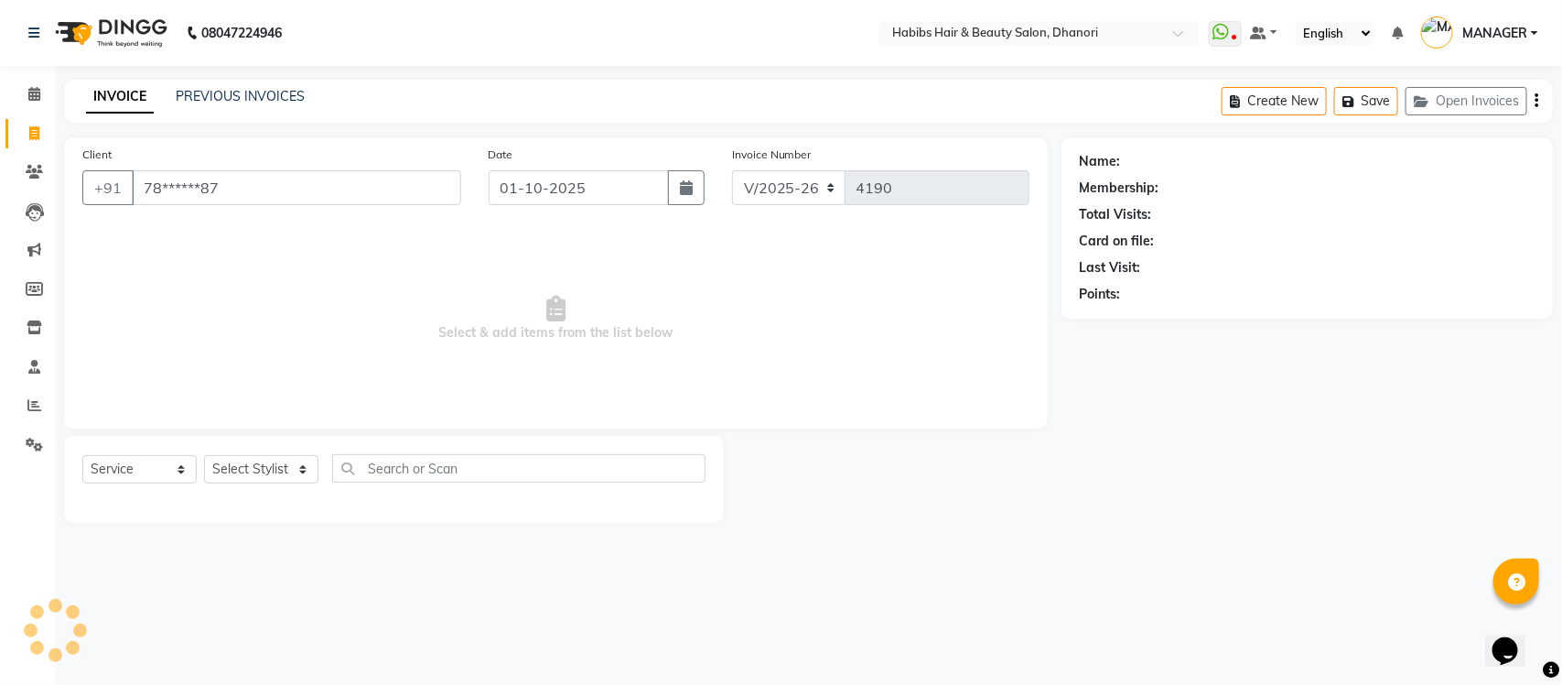
type input "78******87"
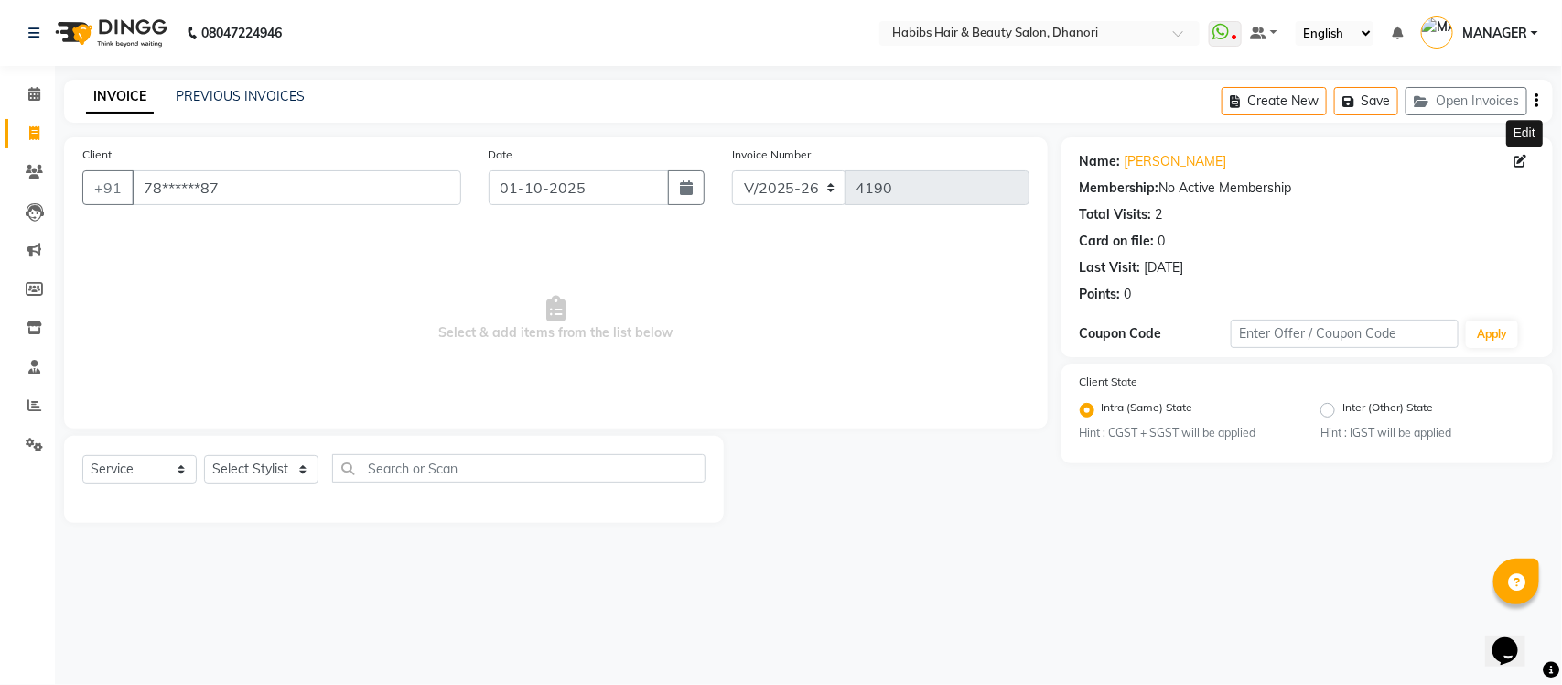
click at [1520, 165] on icon at bounding box center [1521, 161] width 13 height 13
select select "22"
select select "[DEMOGRAPHIC_DATA]"
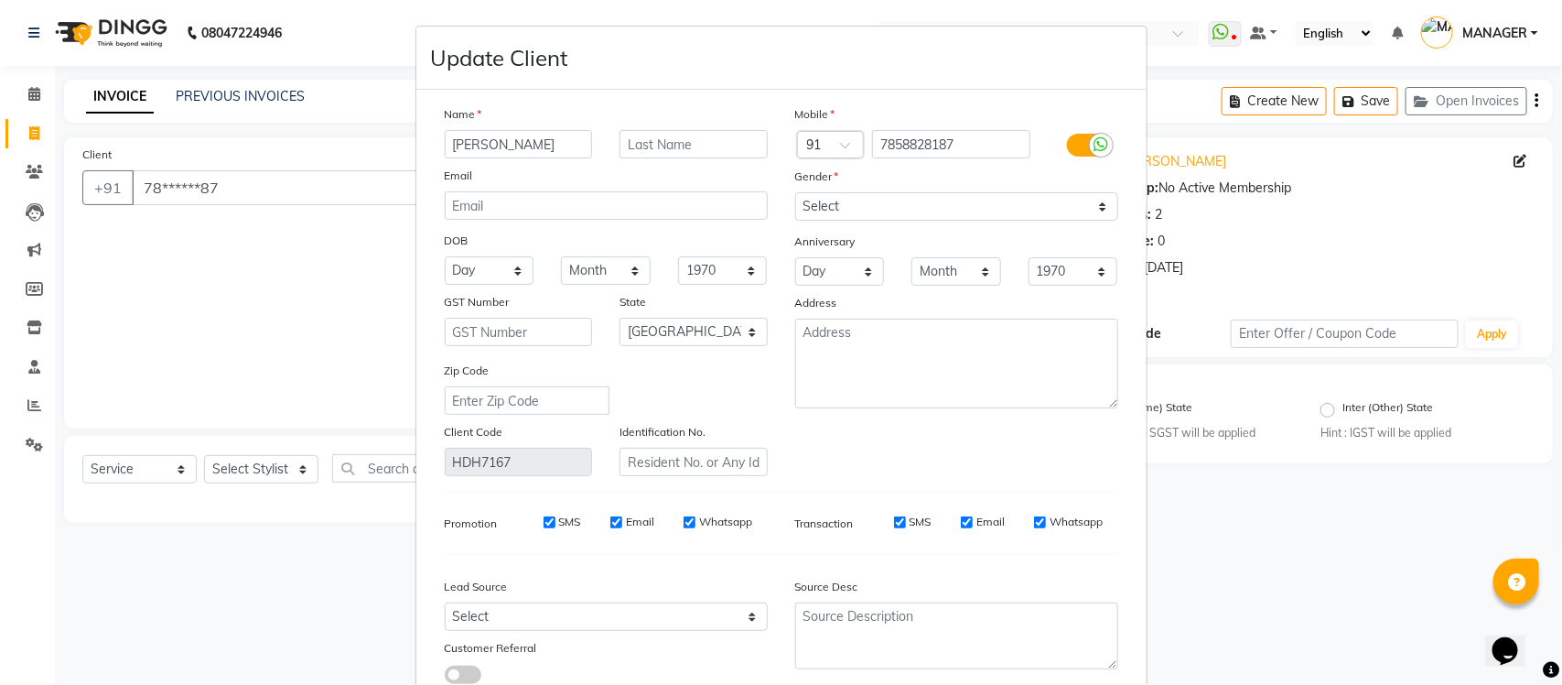
type input "[PERSON_NAME]"
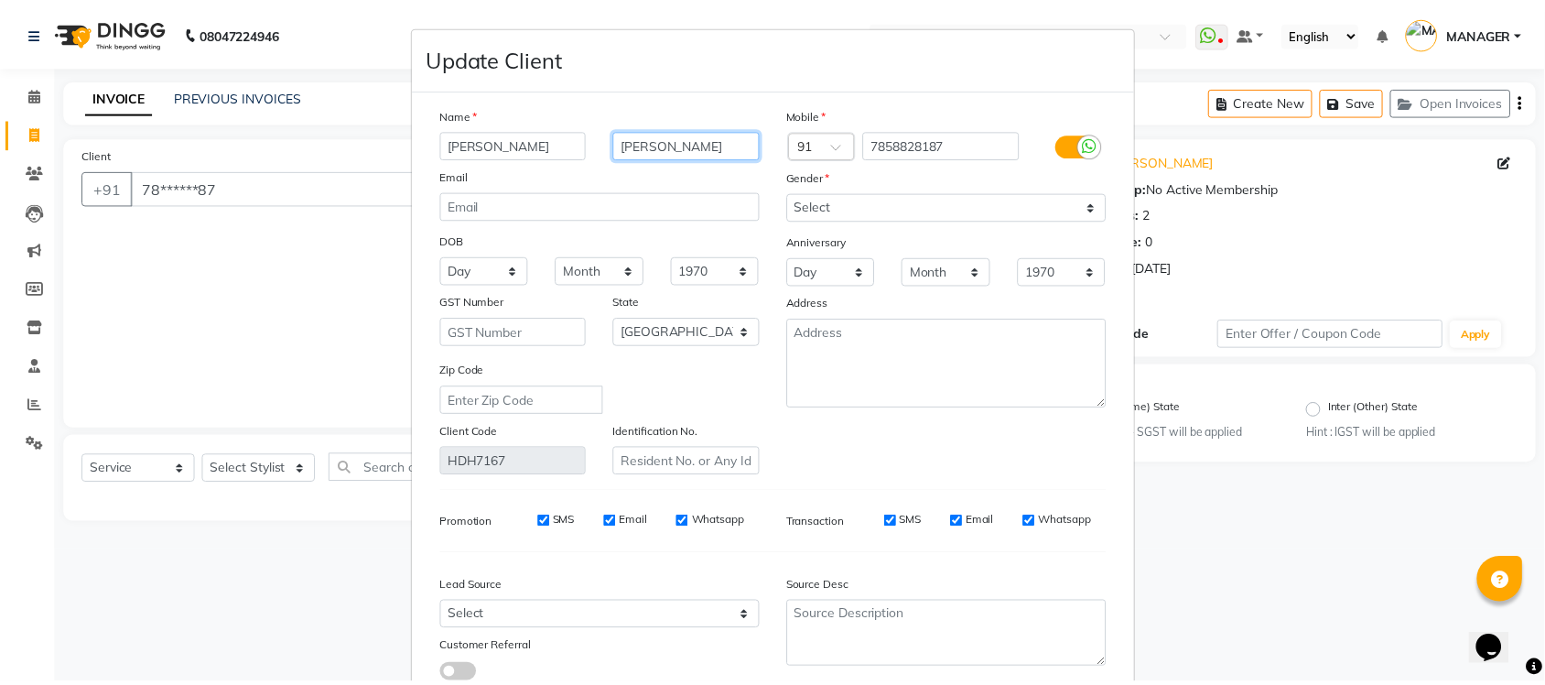
scroll to position [121, 0]
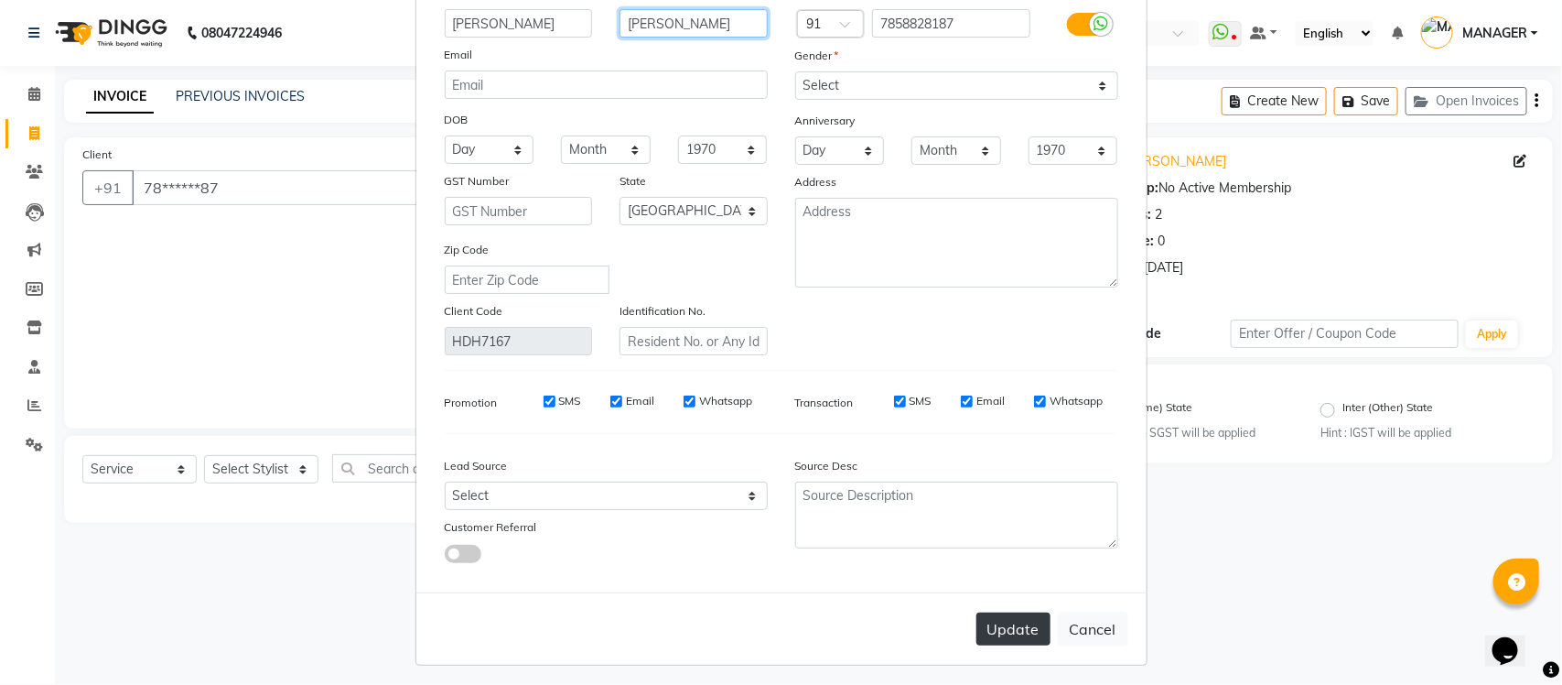
type input "[PERSON_NAME]"
click at [998, 628] on button "Update" at bounding box center [1014, 628] width 74 height 33
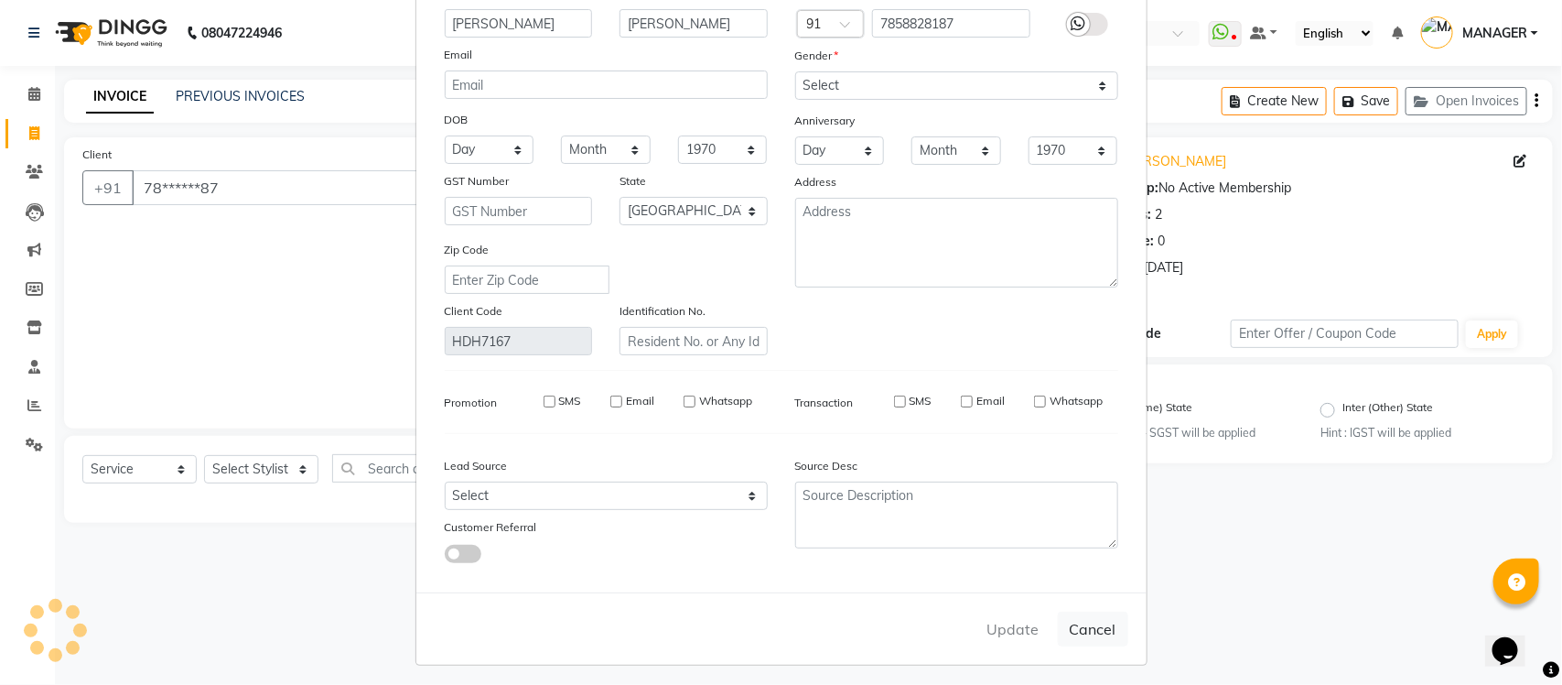
select select
select select "null"
select select
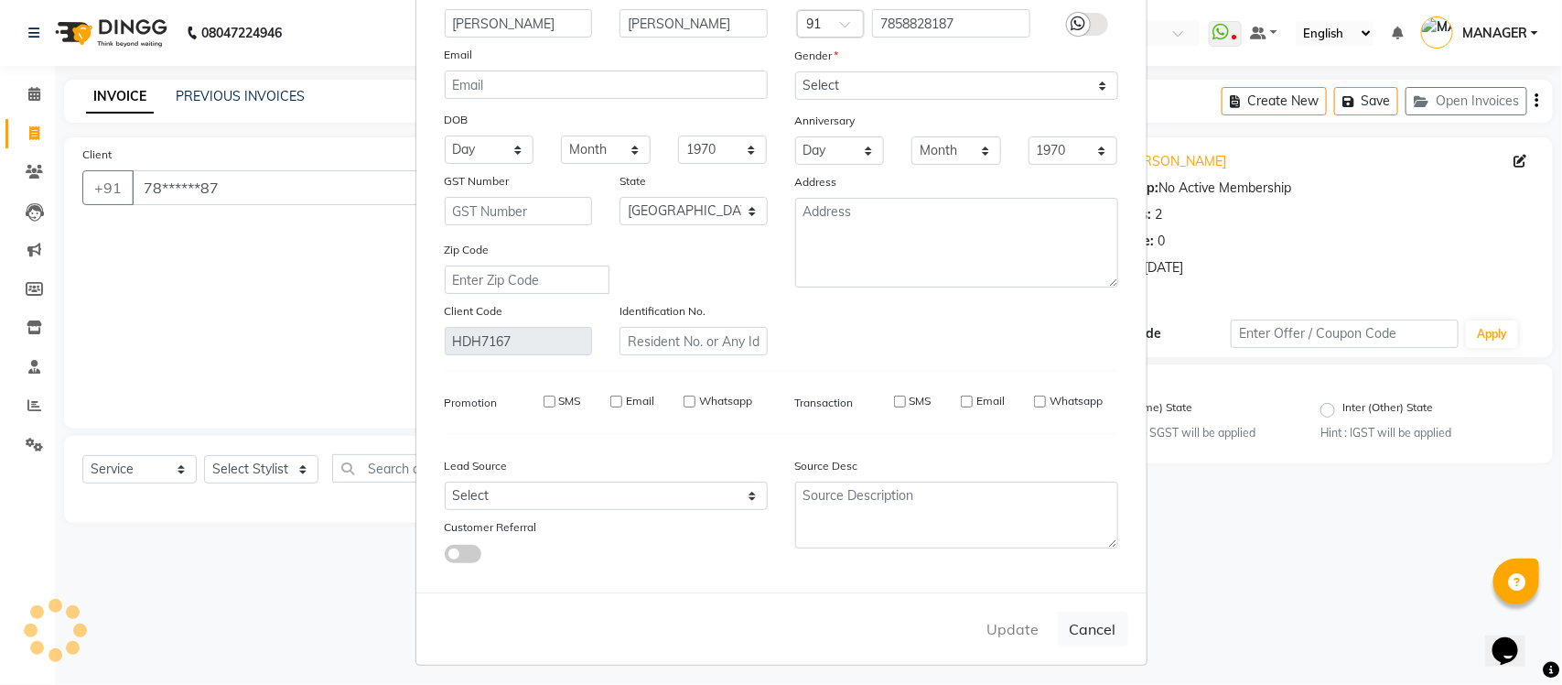
select select
checkbox input "false"
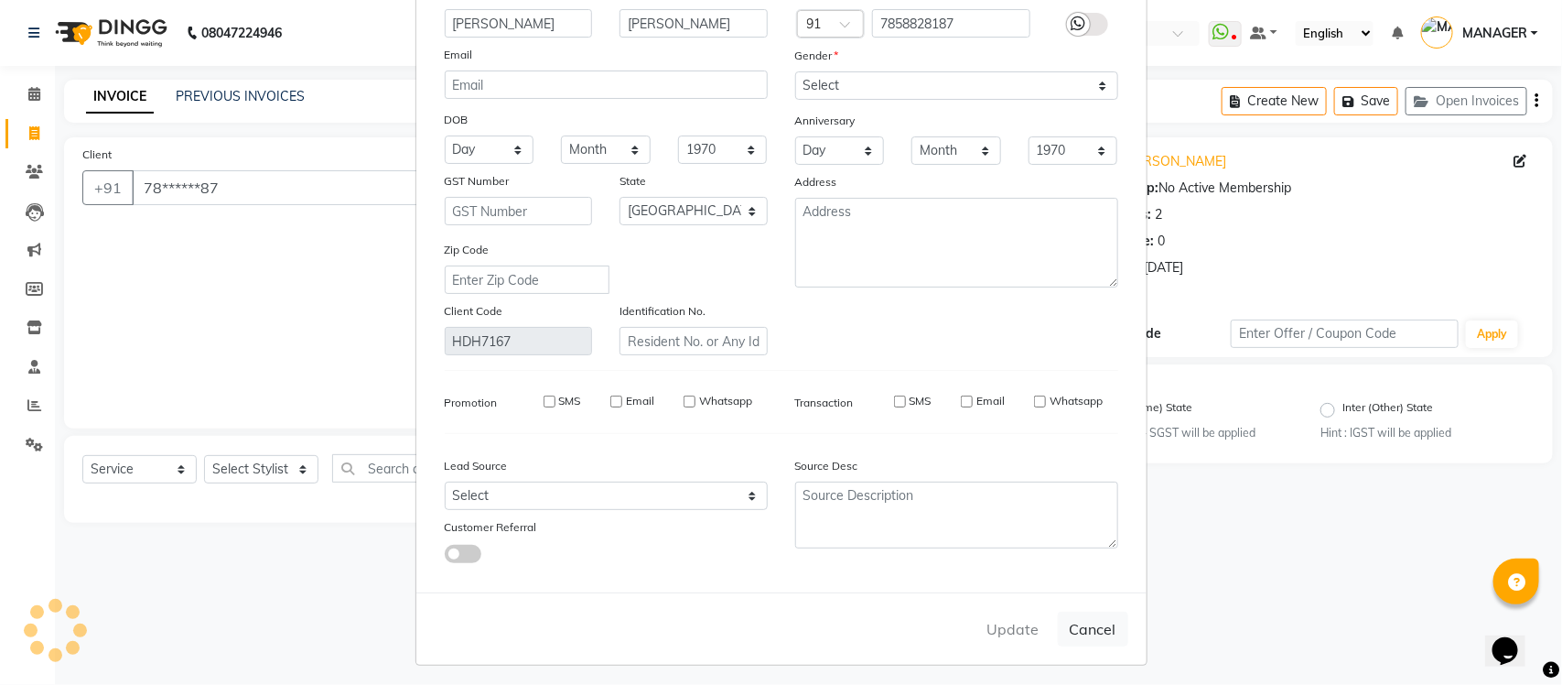
checkbox input "false"
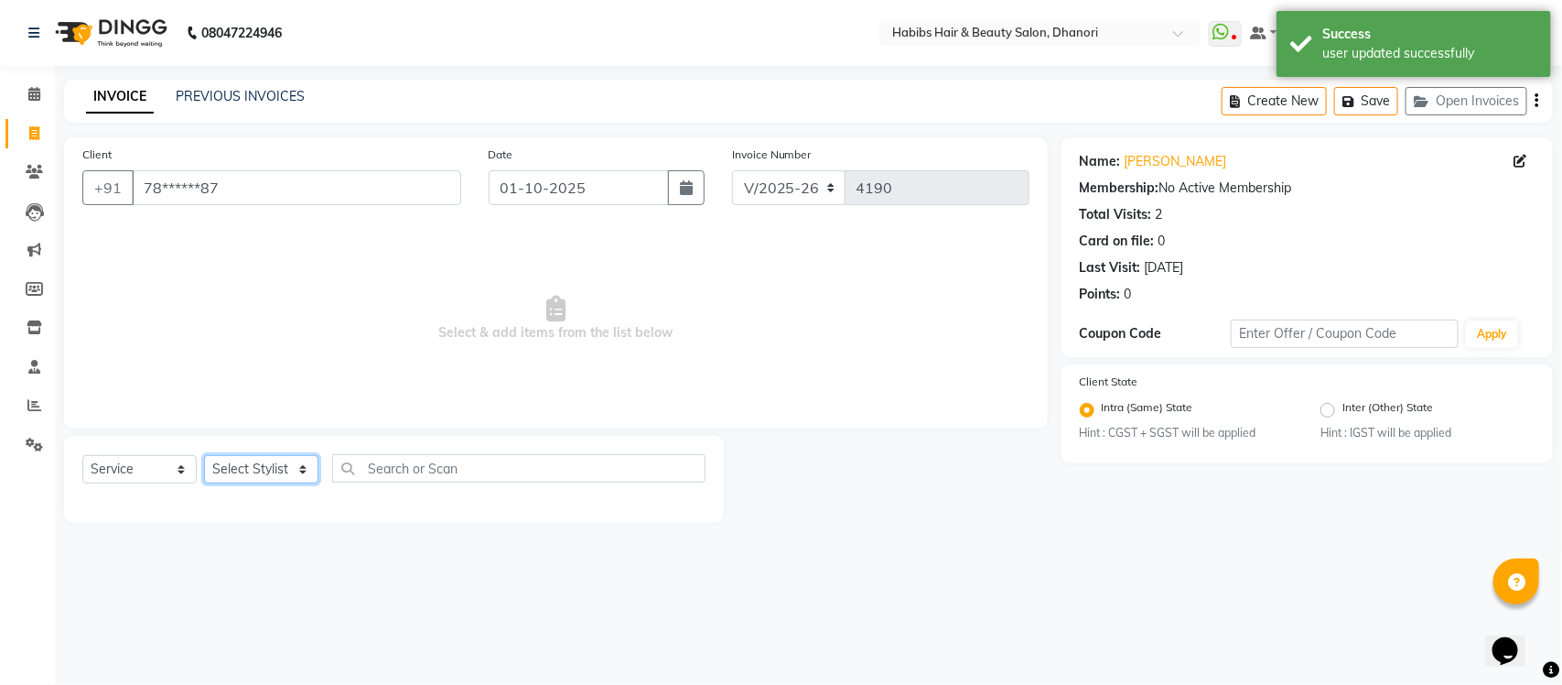
click at [259, 468] on select "Select Stylist Admin [PERSON_NAME] [PERSON_NAME] MANAGER [PERSON_NAME] [PERSON_…" at bounding box center [261, 469] width 114 height 28
select select "39984"
click at [204, 455] on select "Select Stylist Admin [PERSON_NAME] [PERSON_NAME] MANAGER [PERSON_NAME] [PERSON_…" at bounding box center [261, 469] width 114 height 28
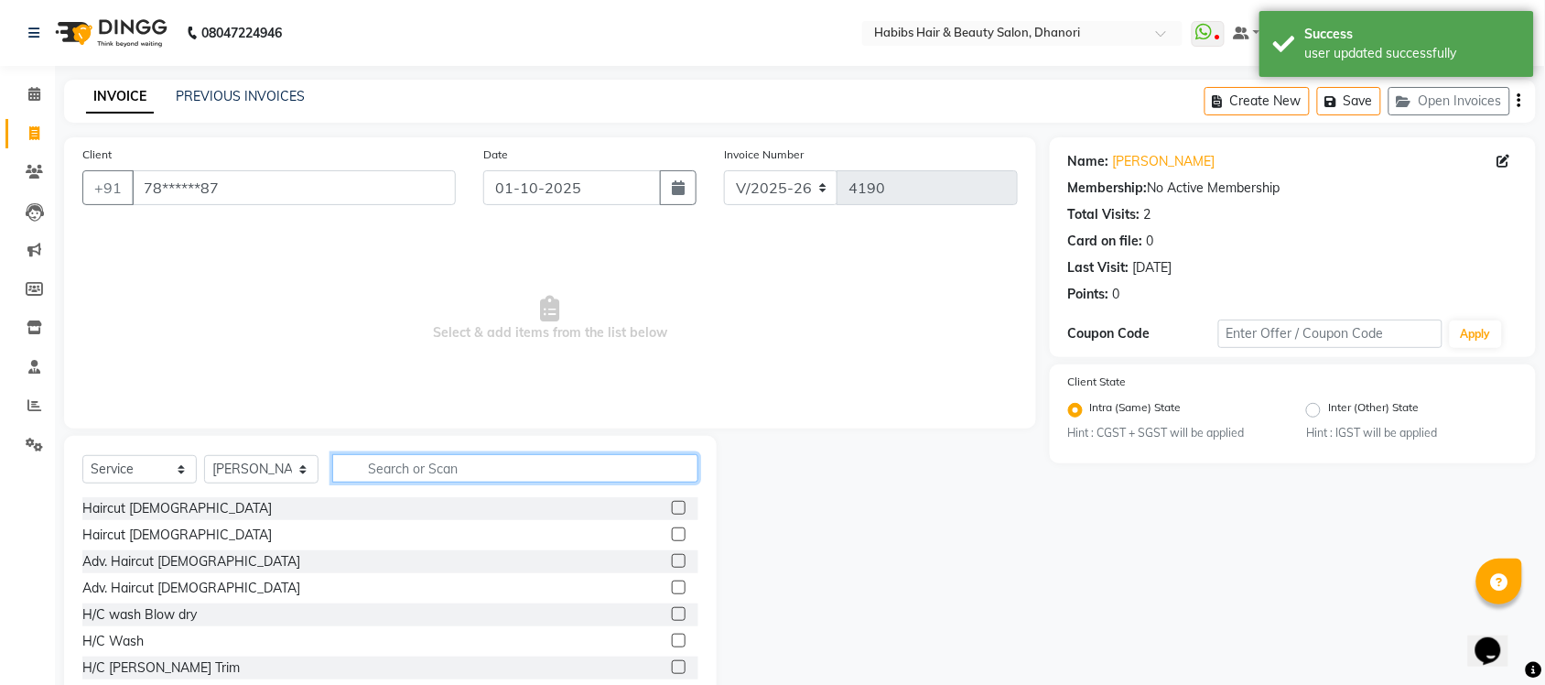
click at [435, 477] on input "text" at bounding box center [515, 468] width 366 height 28
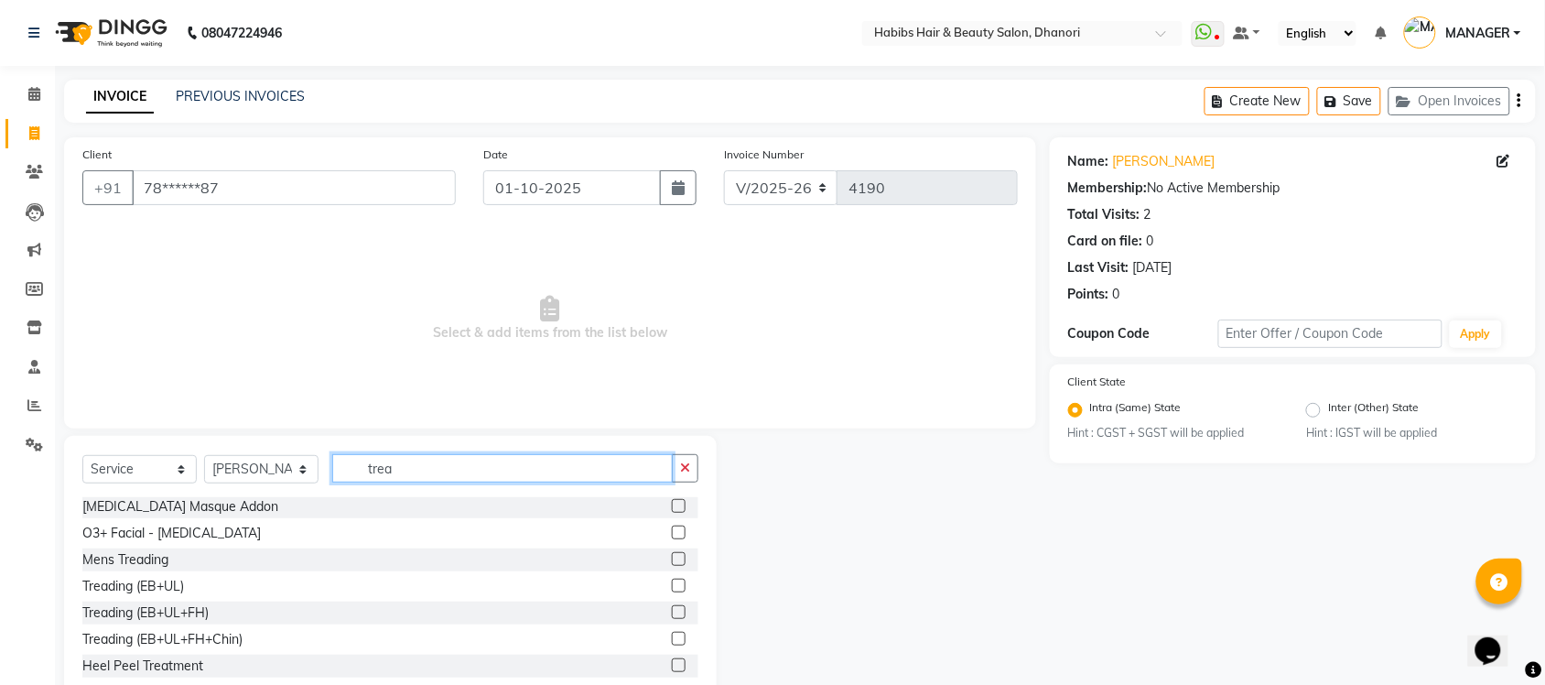
scroll to position [0, 0]
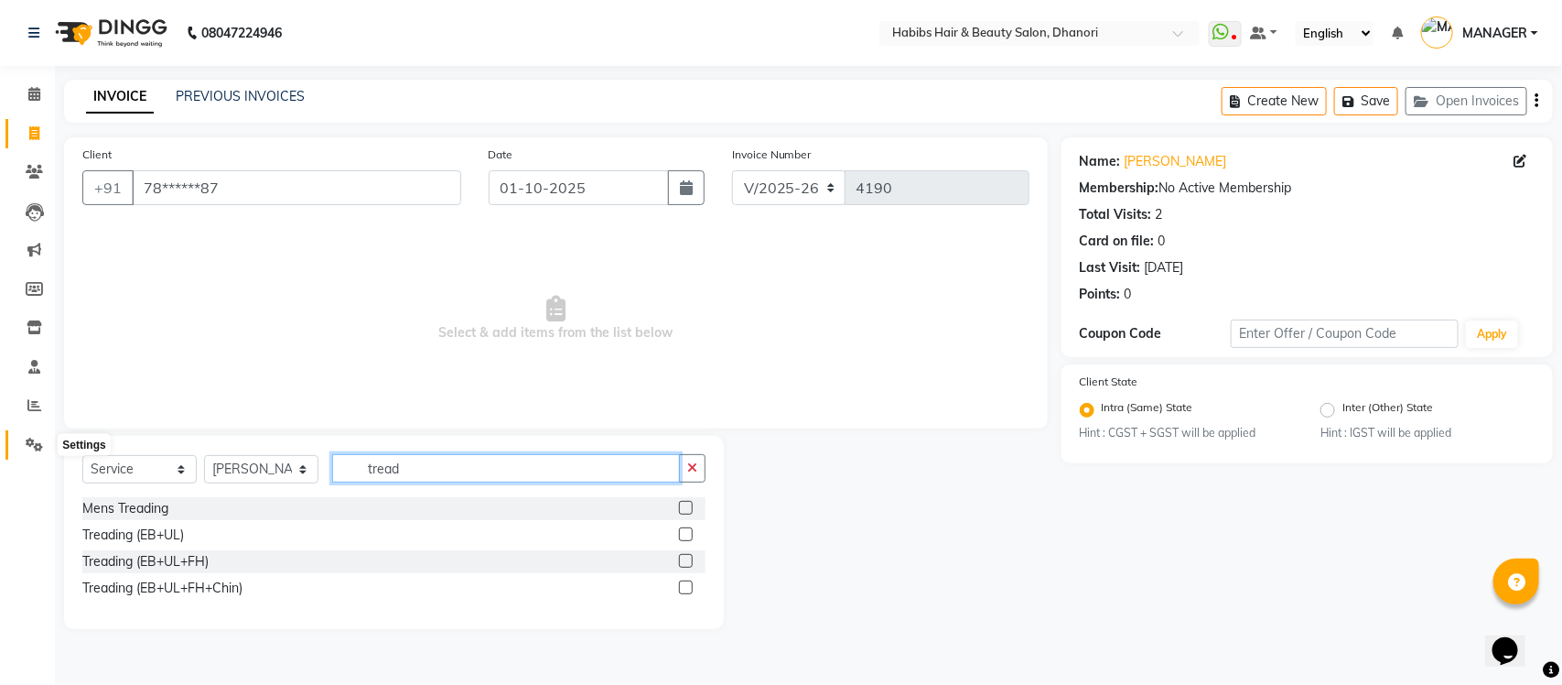
type input "tread"
click at [41, 435] on span at bounding box center [34, 445] width 32 height 21
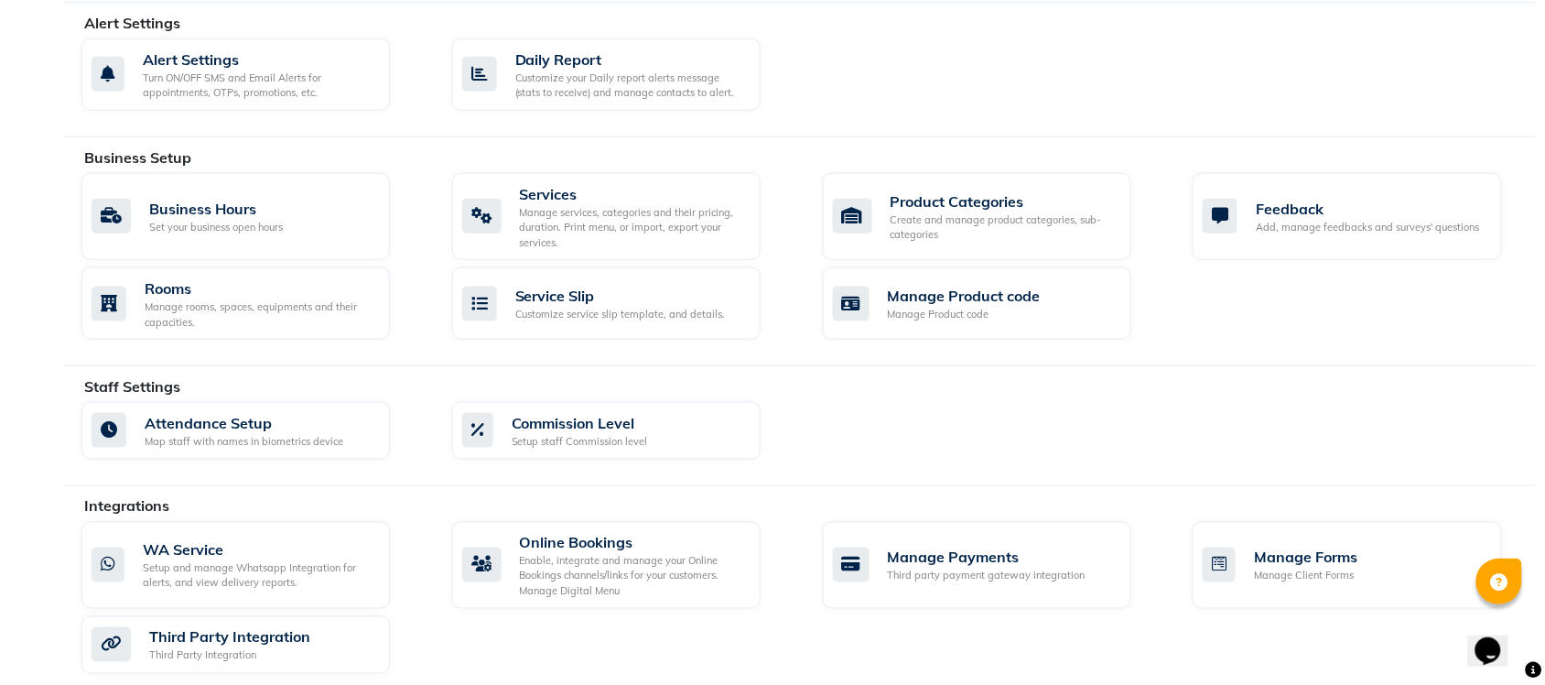
scroll to position [678, 0]
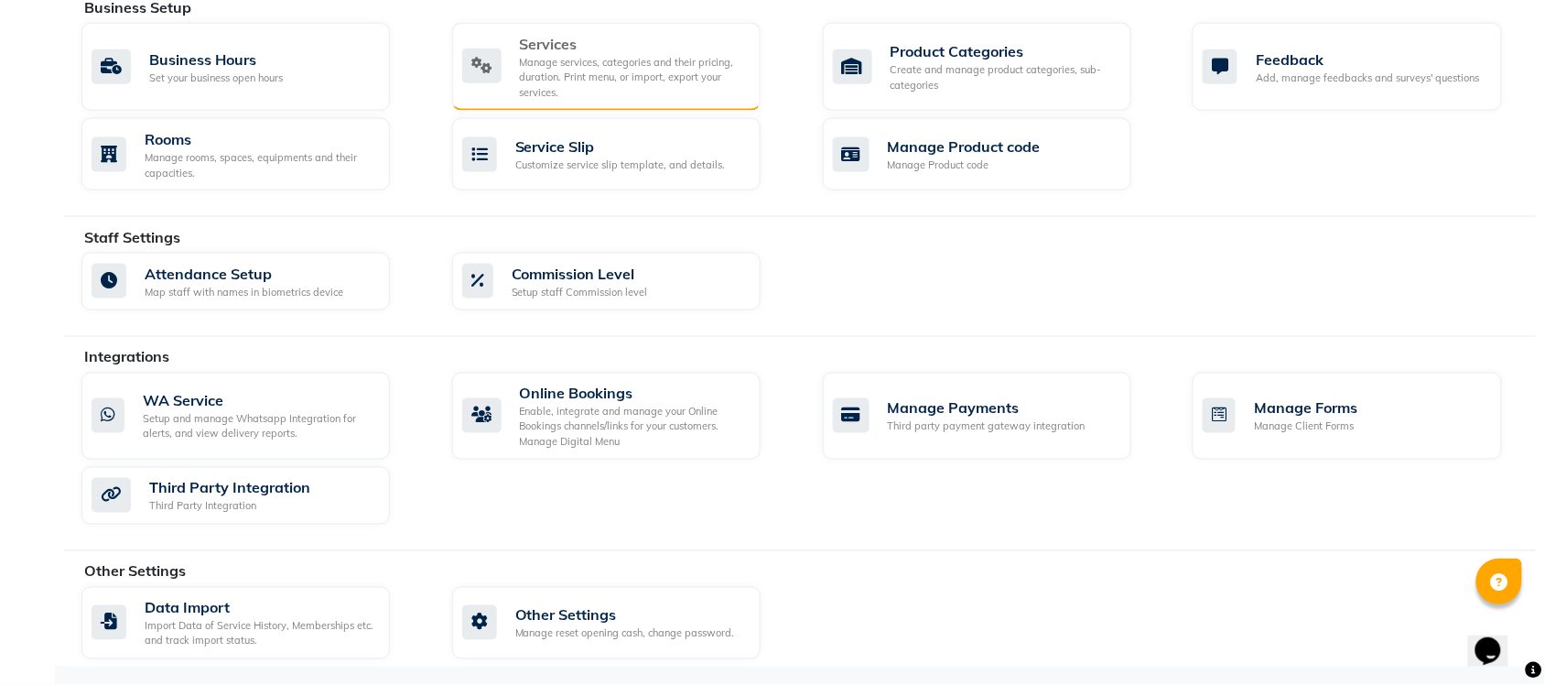
click at [616, 51] on div "Services" at bounding box center [633, 44] width 226 height 22
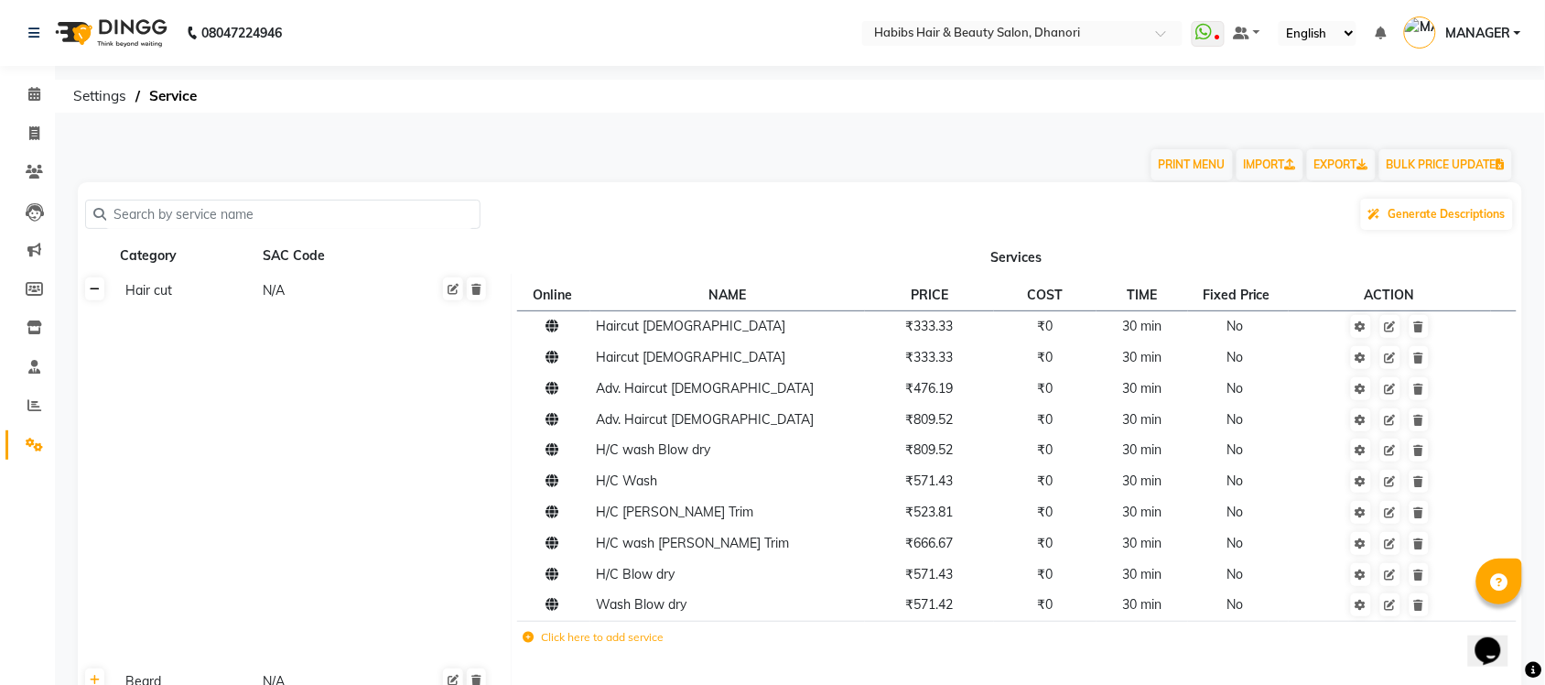
click at [96, 293] on icon at bounding box center [95, 289] width 10 height 11
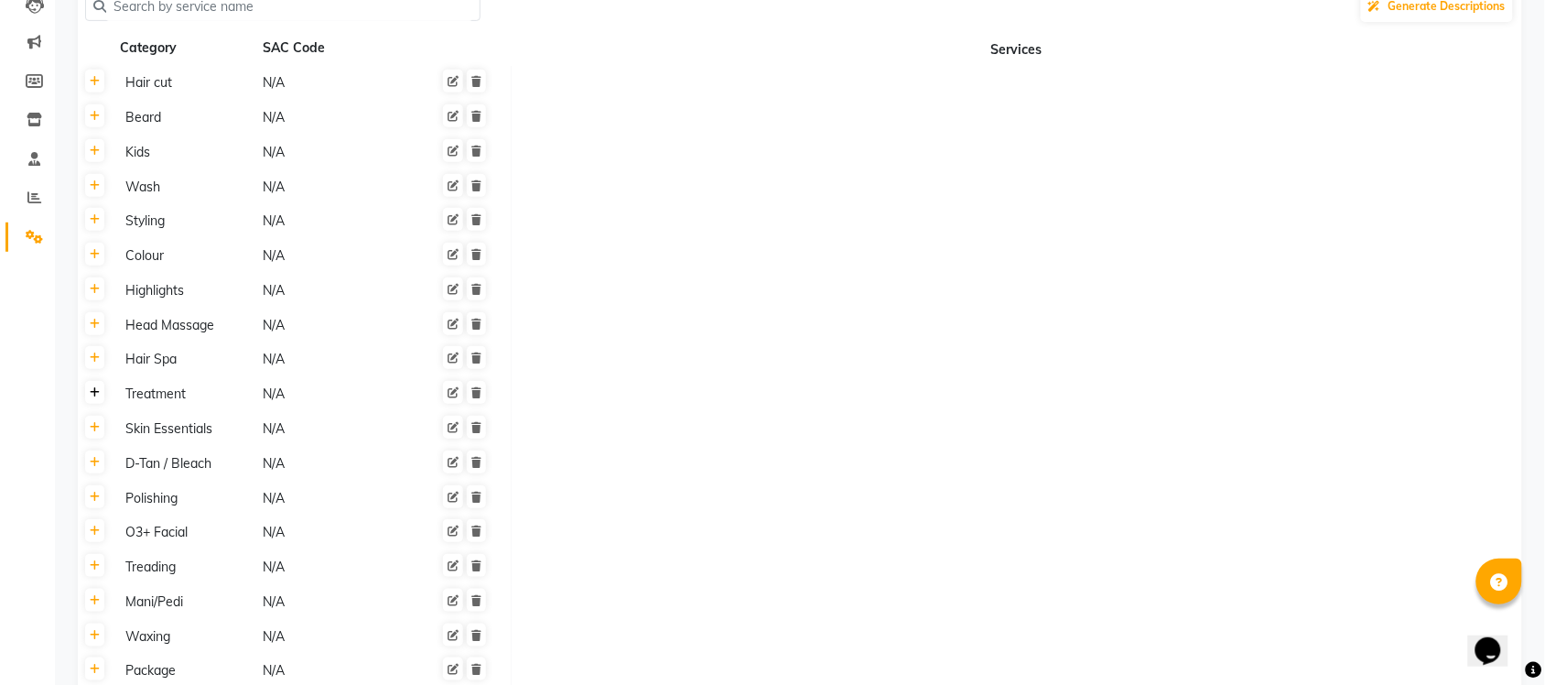
scroll to position [210, 0]
click at [94, 557] on icon at bounding box center [95, 562] width 10 height 11
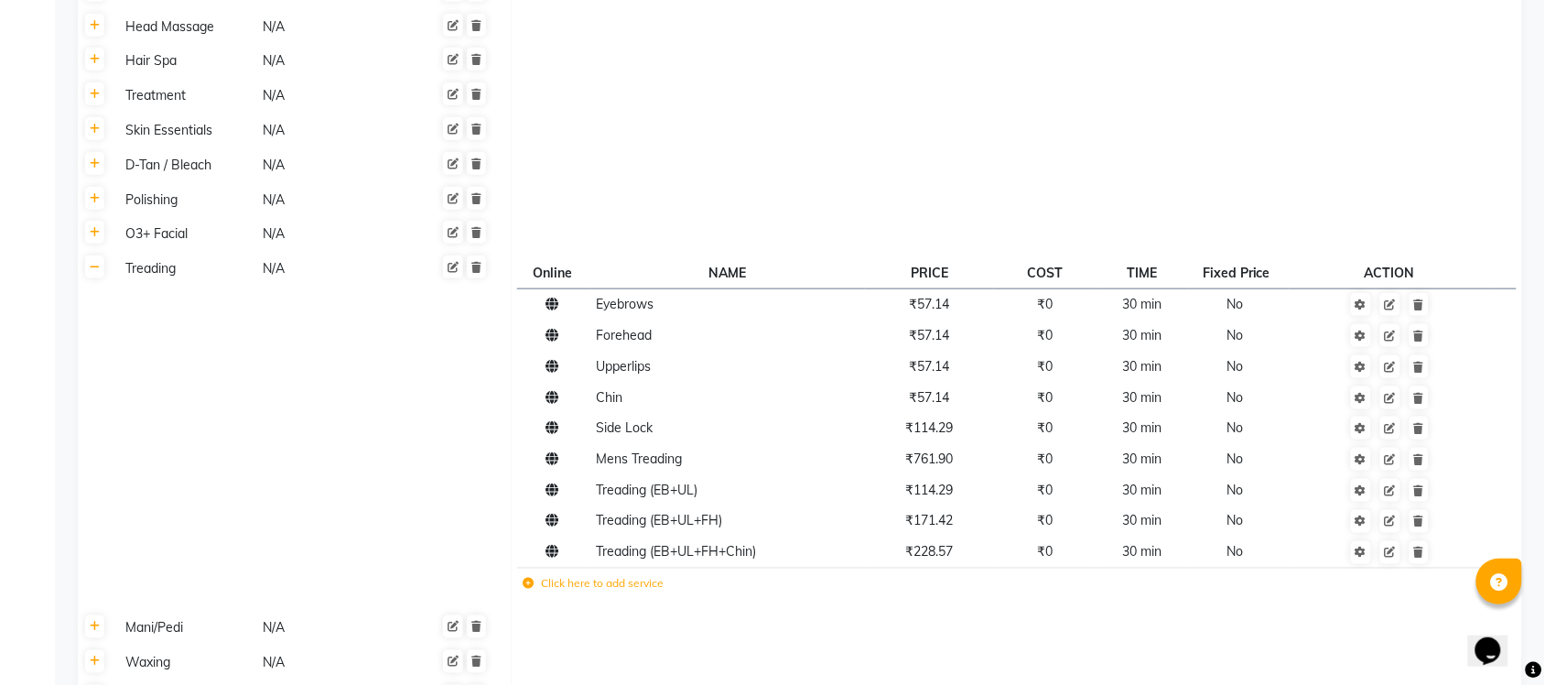
scroll to position [508, 0]
click at [1388, 540] on link at bounding box center [1390, 550] width 20 height 23
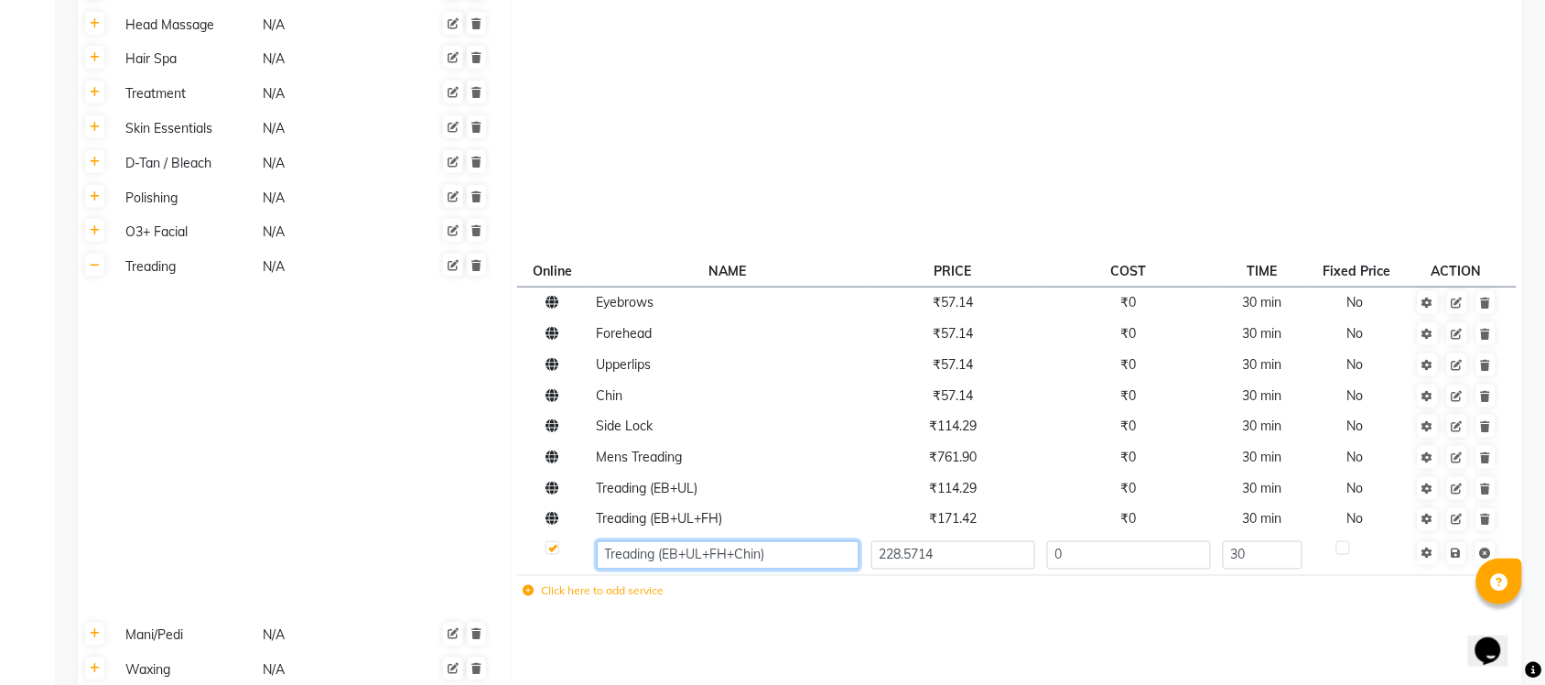
click at [784, 552] on input "Treading (EB+UL+FH+Chin)" at bounding box center [728, 555] width 263 height 28
type input "Treading"
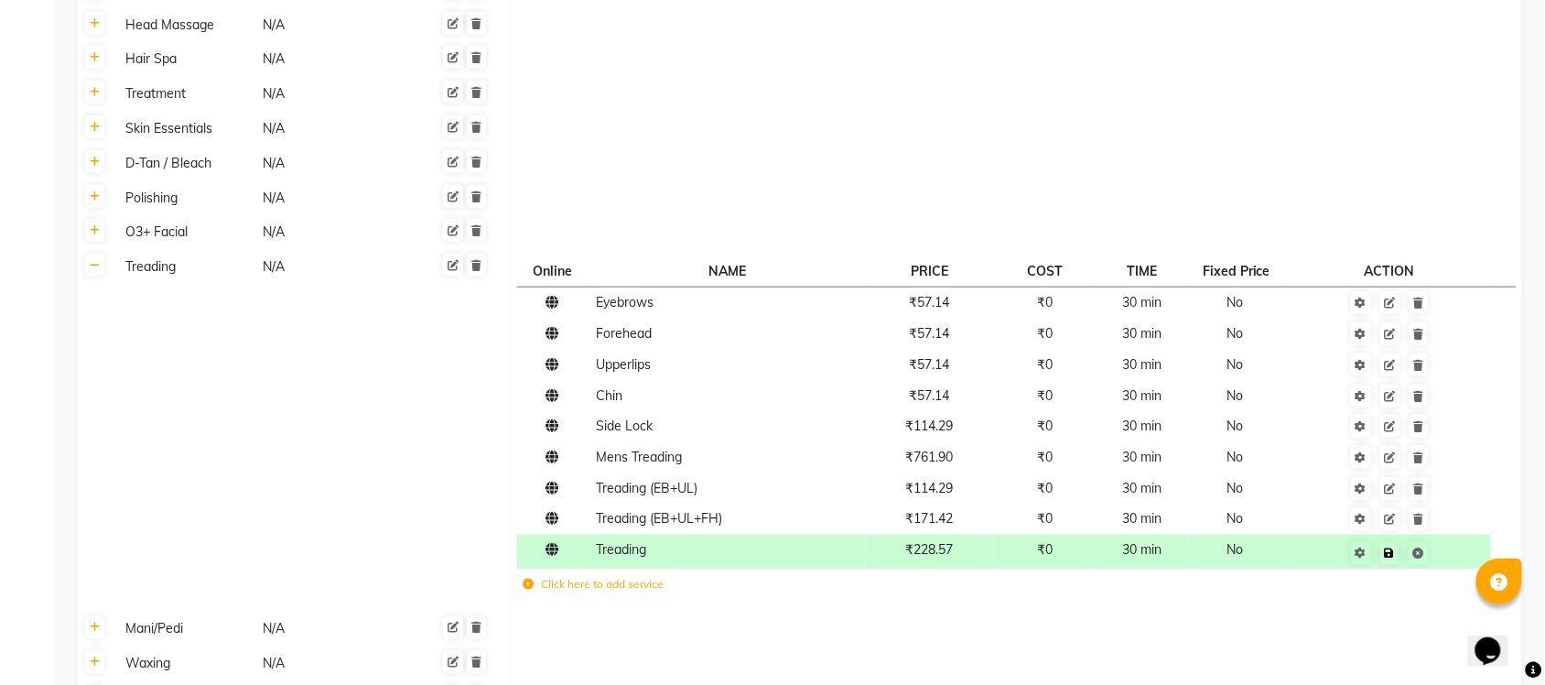
click at [1455, 554] on td "Save" at bounding box center [1390, 551] width 202 height 34
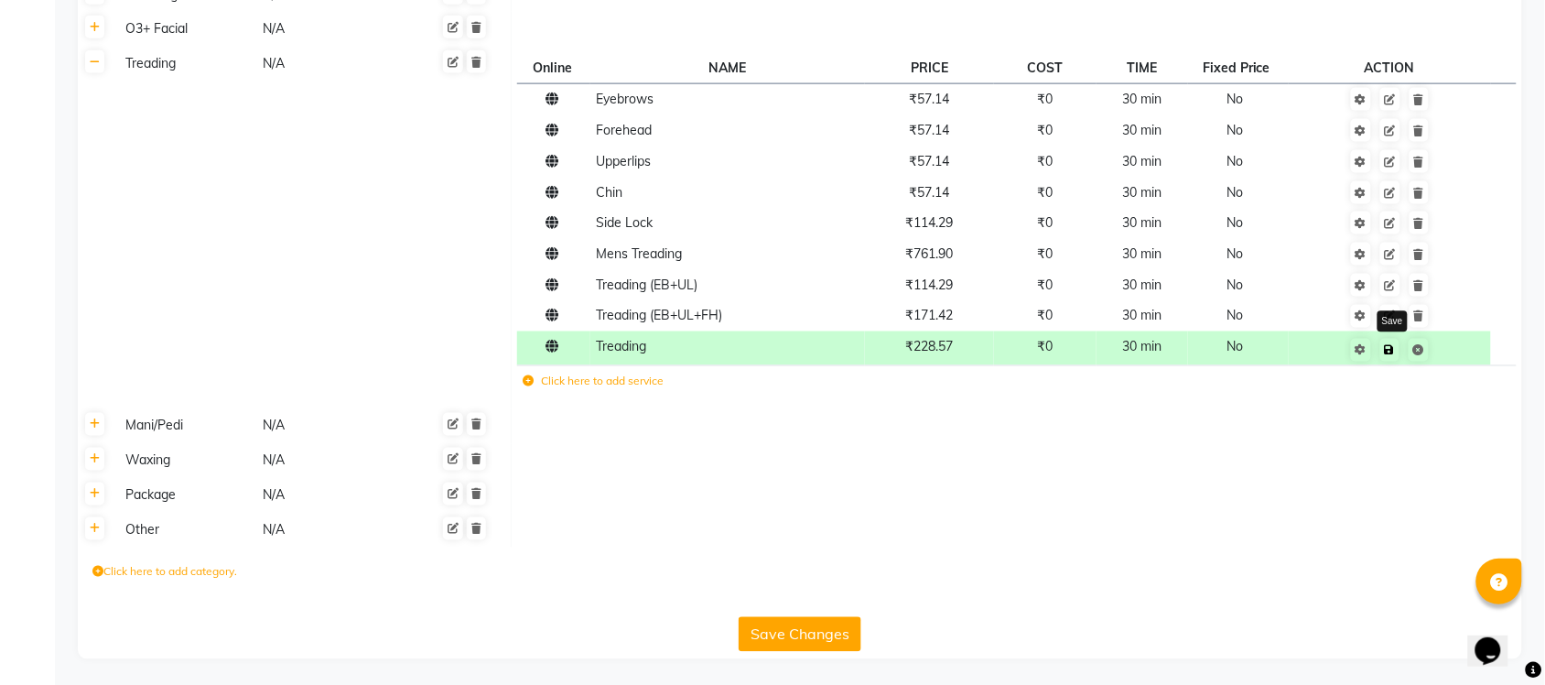
click at [1385, 345] on icon at bounding box center [1390, 350] width 10 height 11
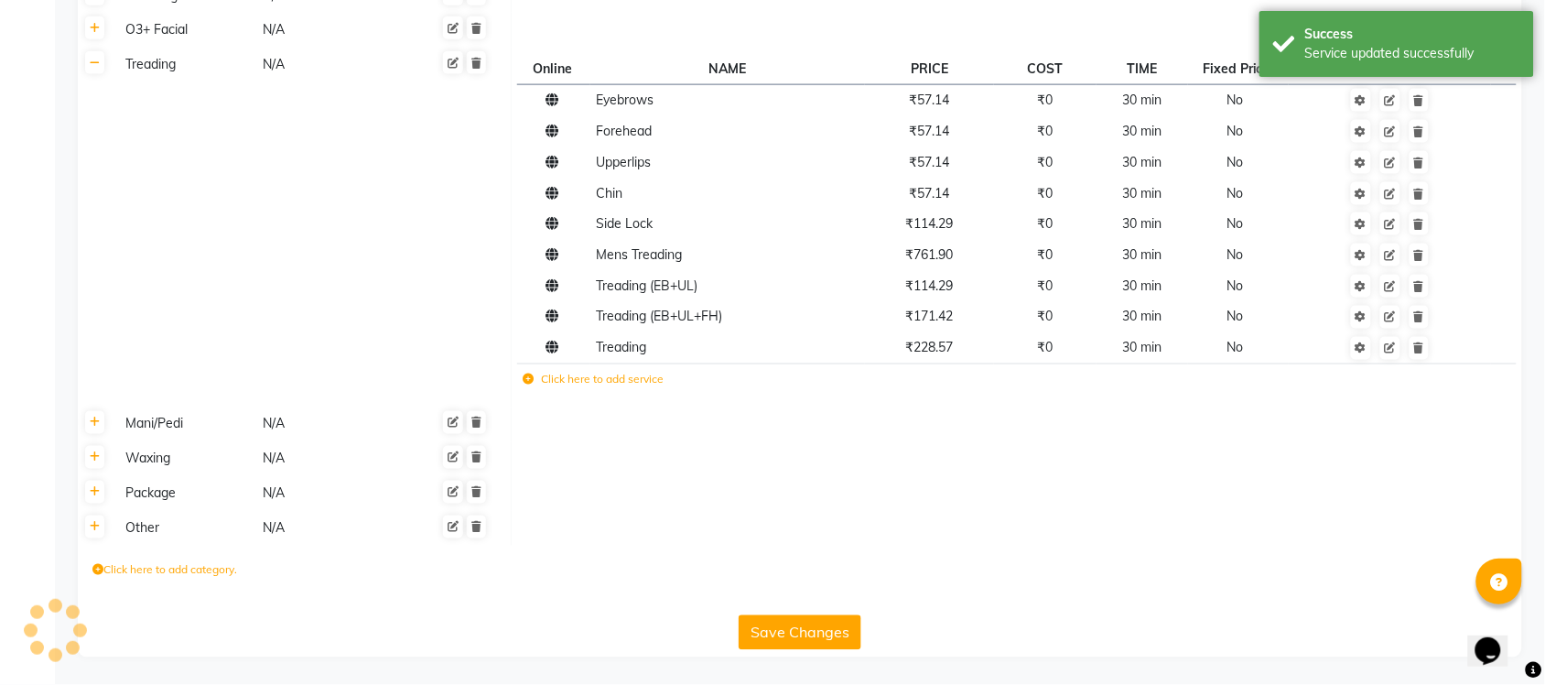
scroll to position [707, 0]
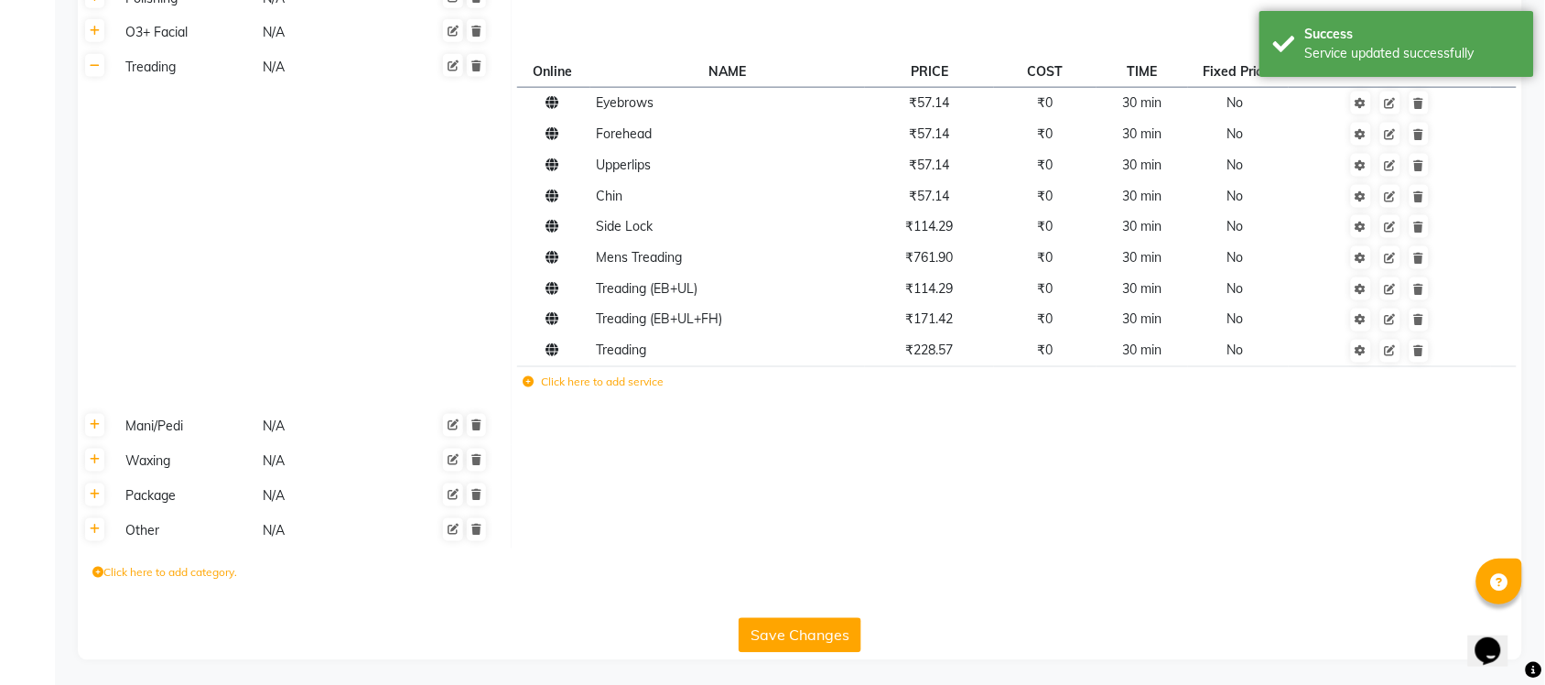
click at [779, 633] on button "Save Changes" at bounding box center [800, 635] width 123 height 35
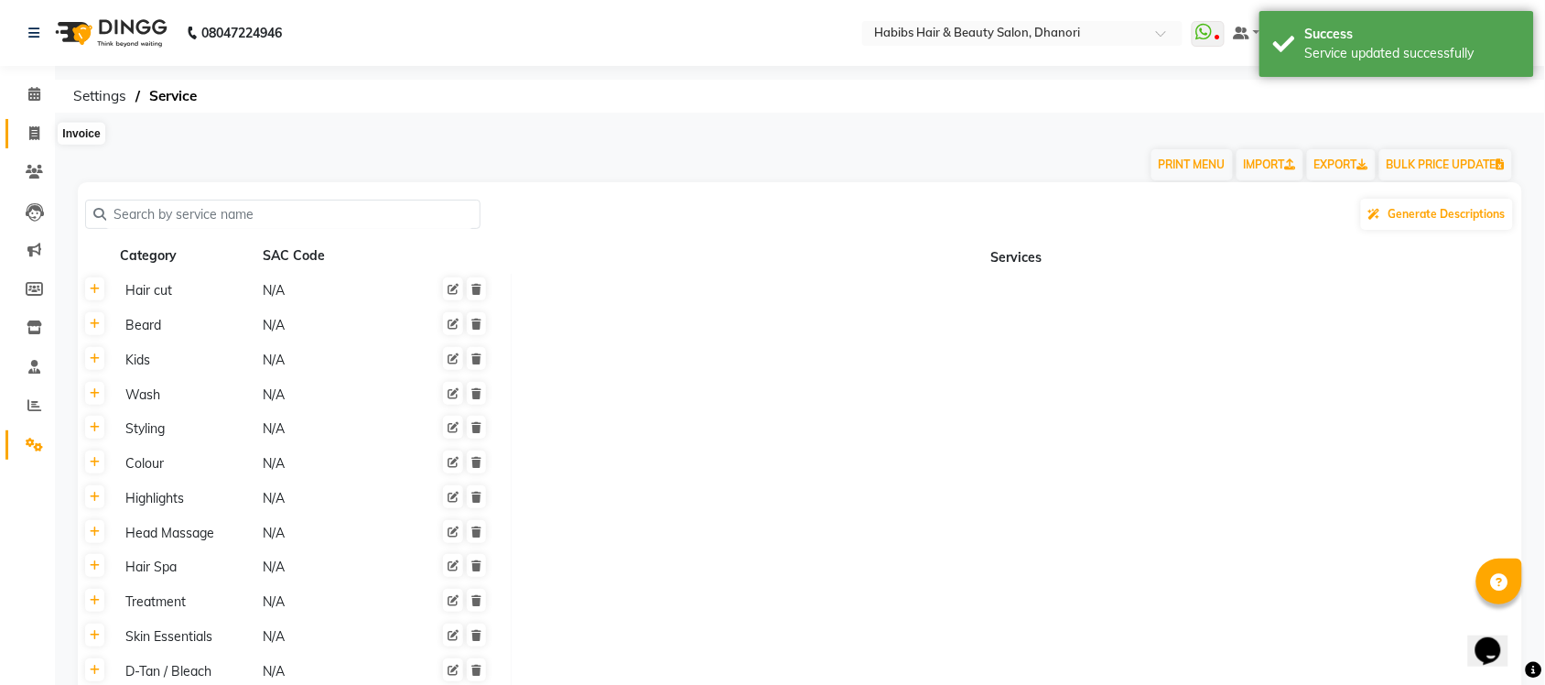
click at [25, 128] on span at bounding box center [34, 134] width 32 height 21
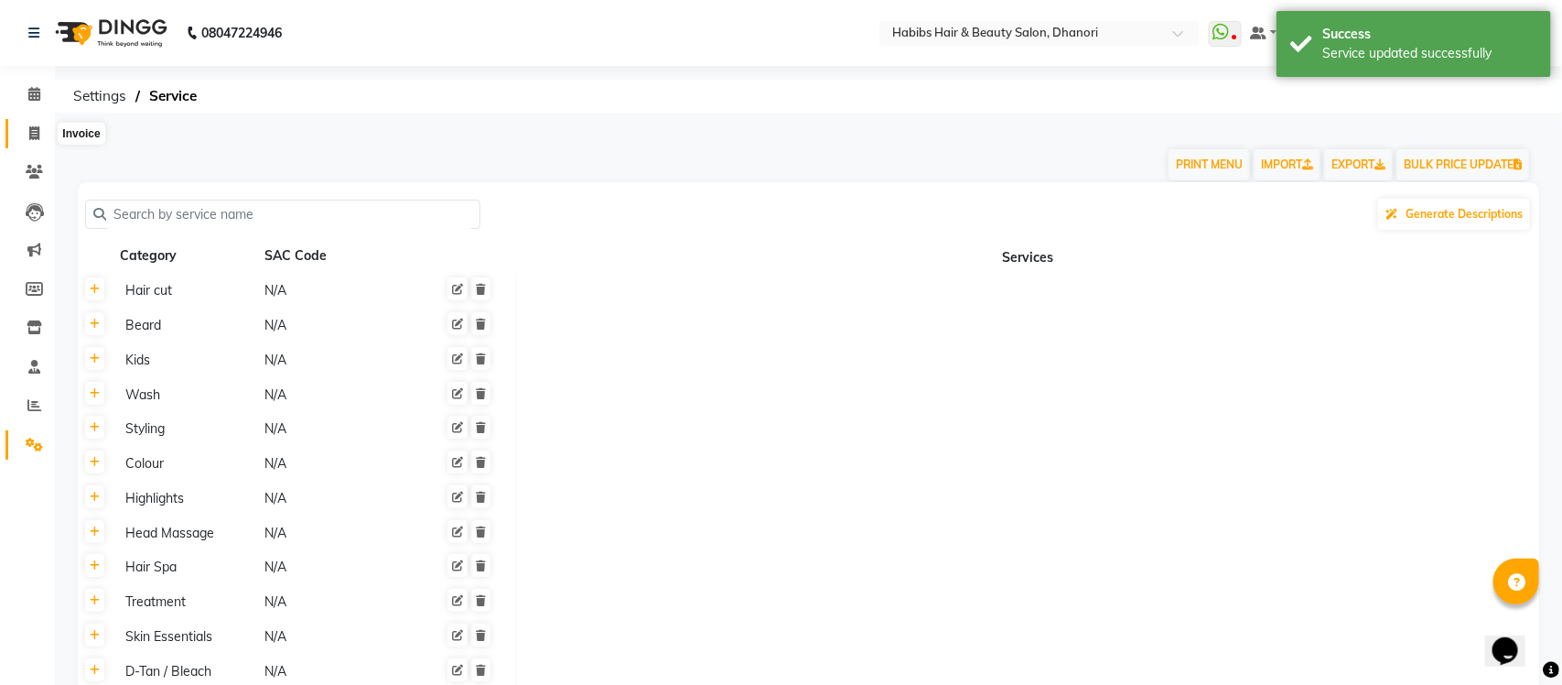
select select "4967"
select select "service"
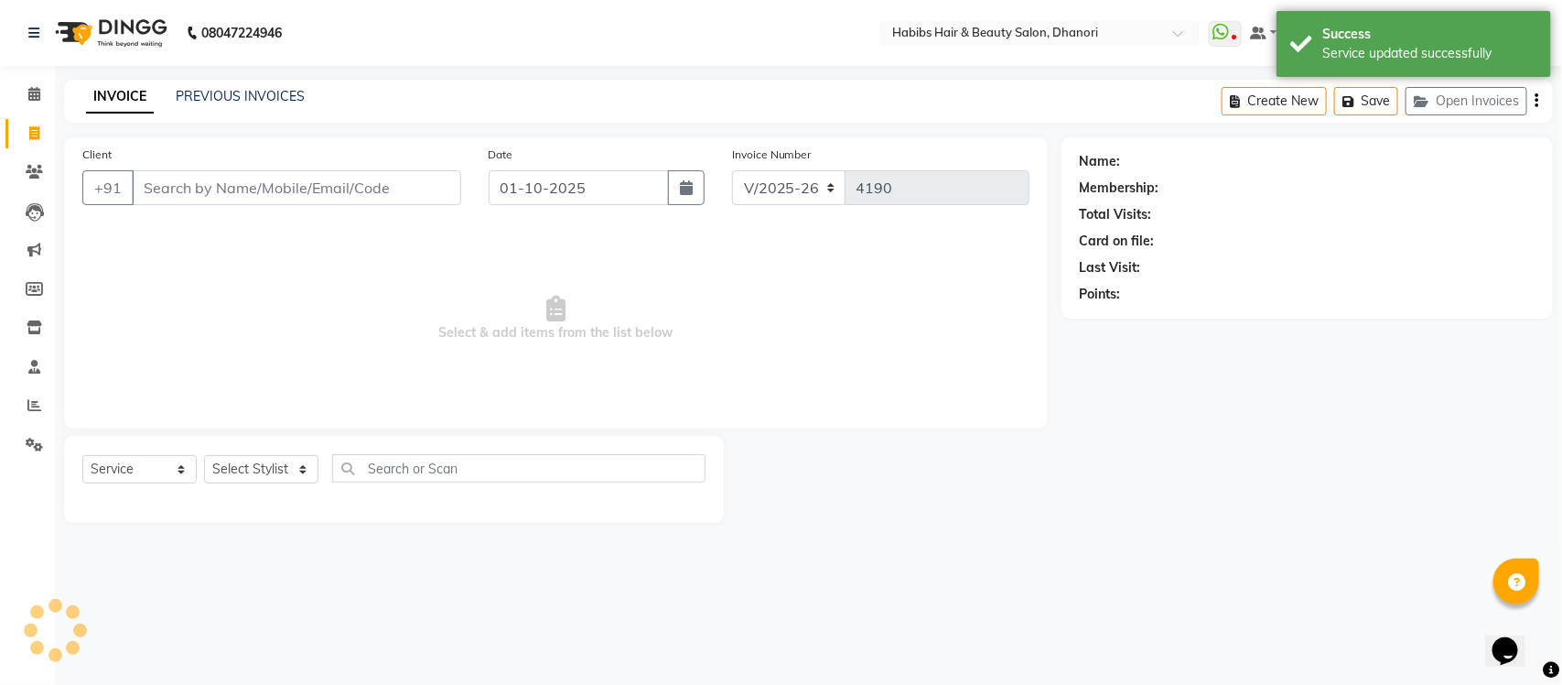
click at [138, 185] on input "Client" at bounding box center [296, 187] width 329 height 35
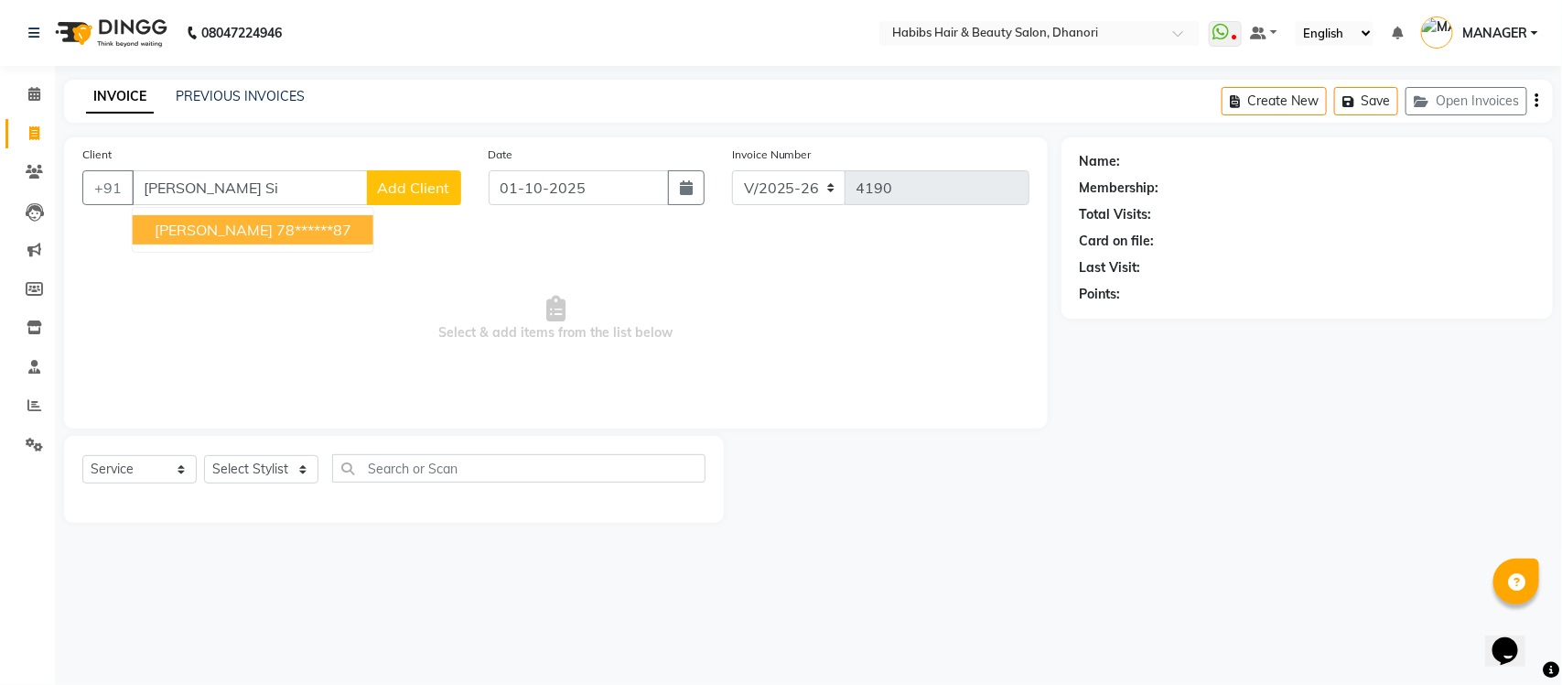
click at [157, 216] on button "[PERSON_NAME] 78******87" at bounding box center [253, 229] width 241 height 29
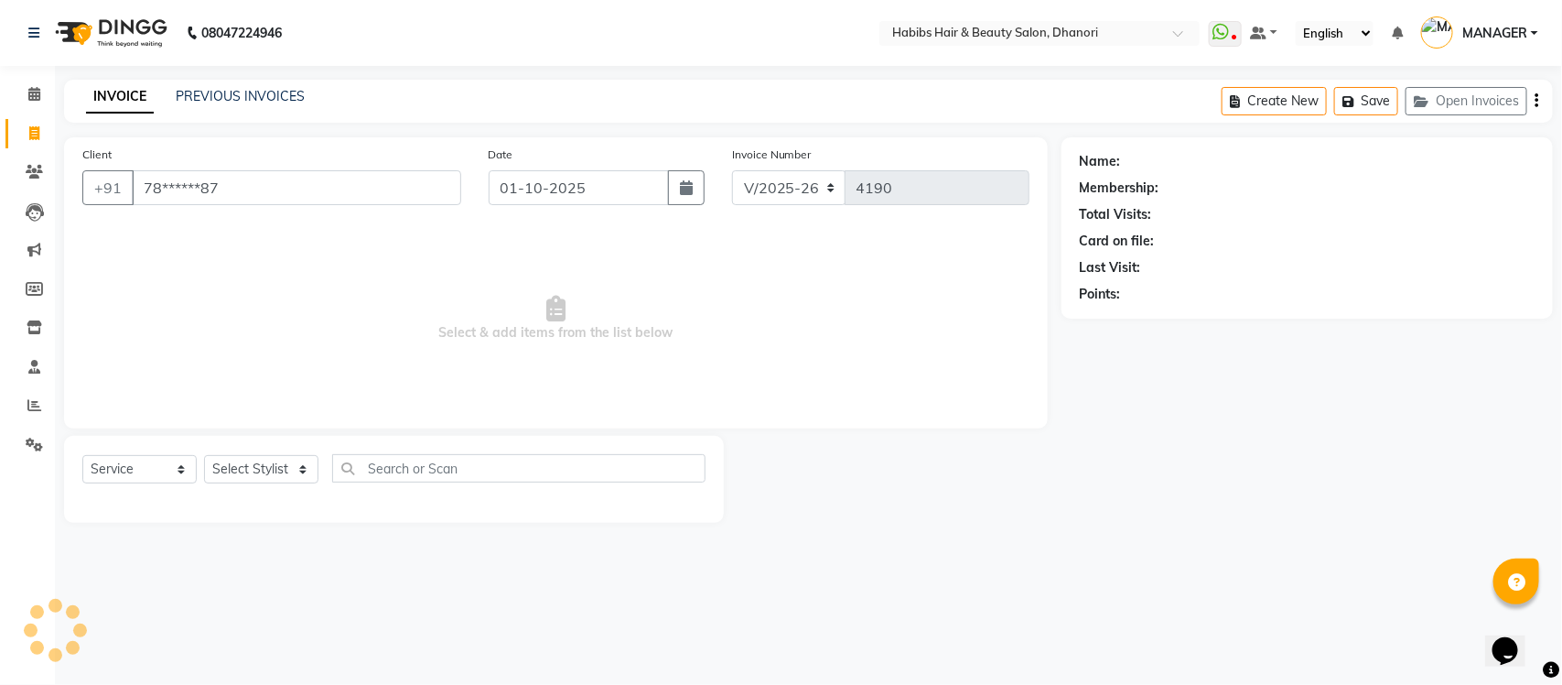
type input "78******87"
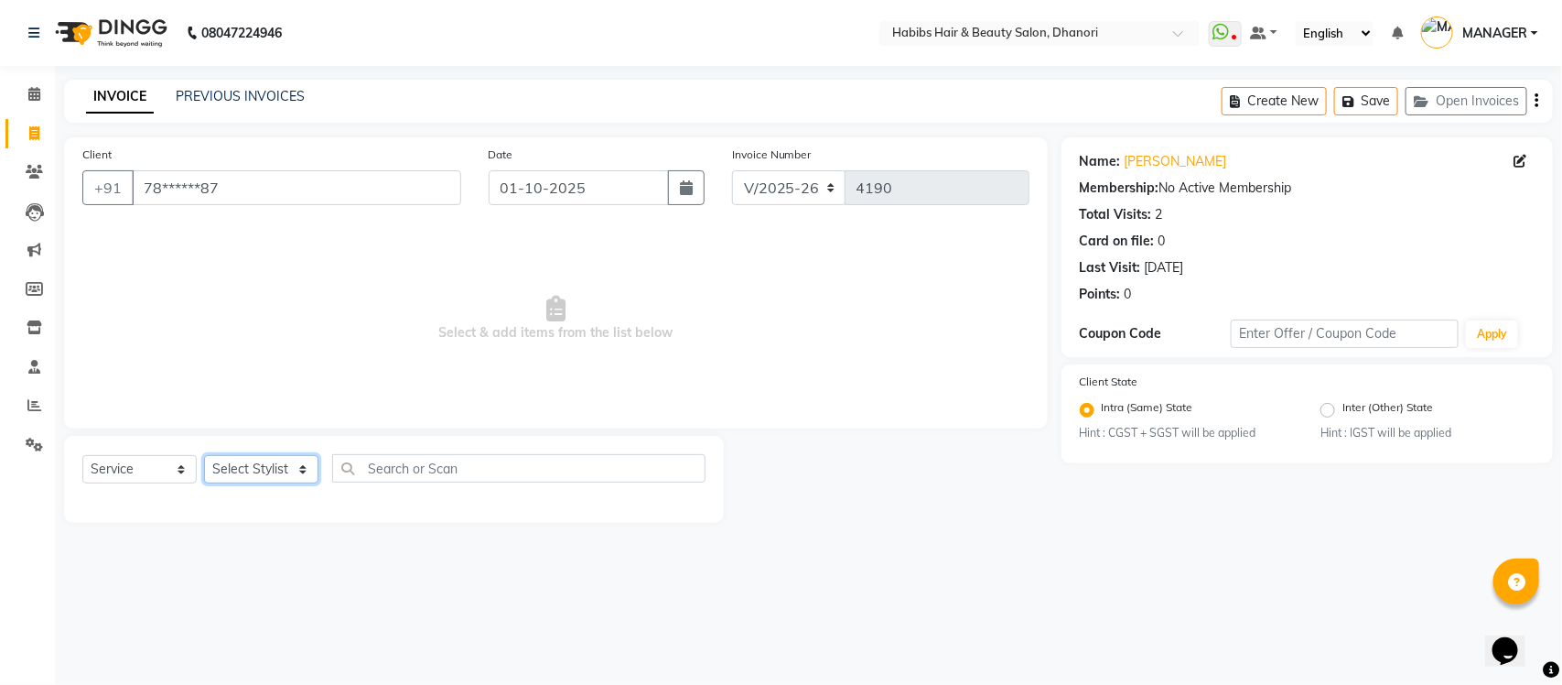
click at [249, 455] on select "Select Stylist Admin [PERSON_NAME] [PERSON_NAME] MANAGER [PERSON_NAME] [PERSON_…" at bounding box center [261, 469] width 114 height 28
select select "39984"
click at [204, 455] on select "Select Stylist Admin [PERSON_NAME] [PERSON_NAME] MANAGER [PERSON_NAME] [PERSON_…" at bounding box center [261, 469] width 114 height 28
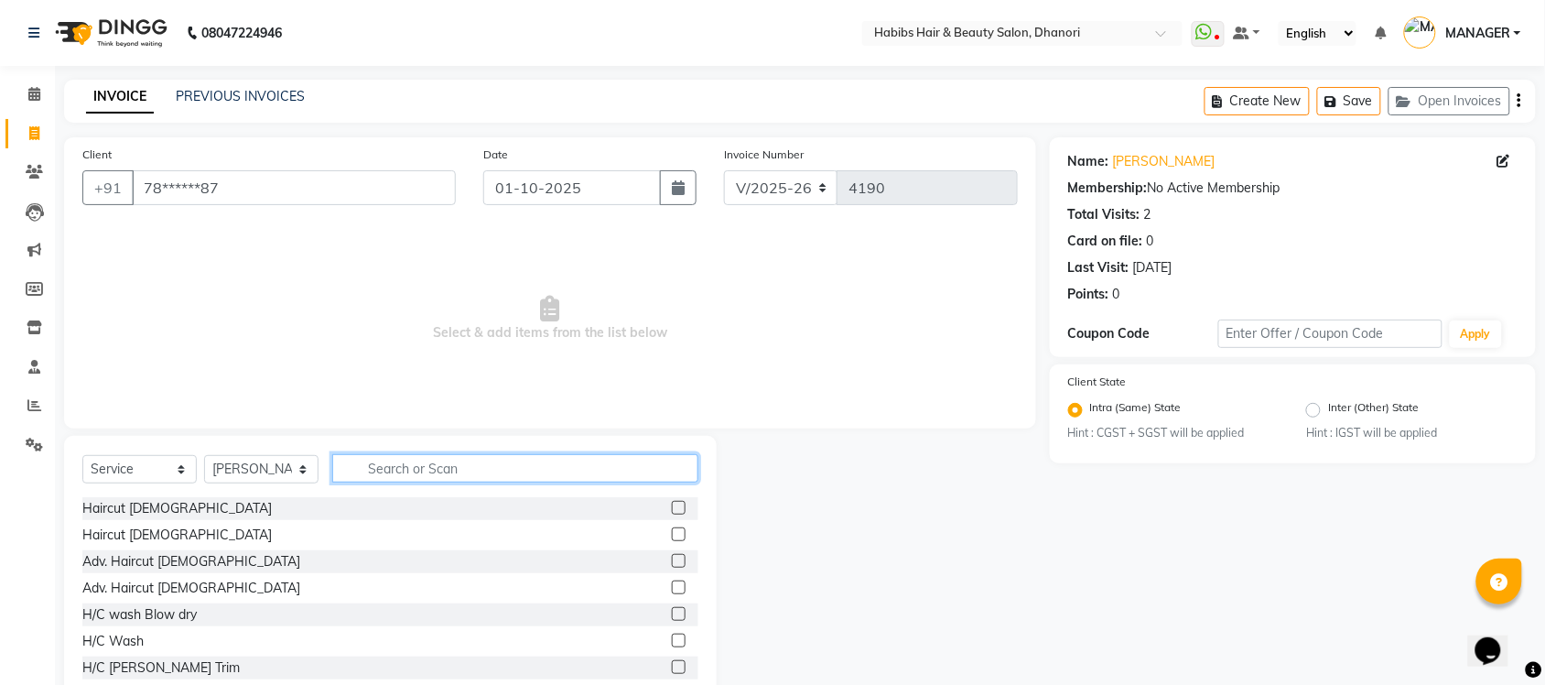
click at [383, 459] on input "text" at bounding box center [515, 468] width 366 height 28
type input "tre"
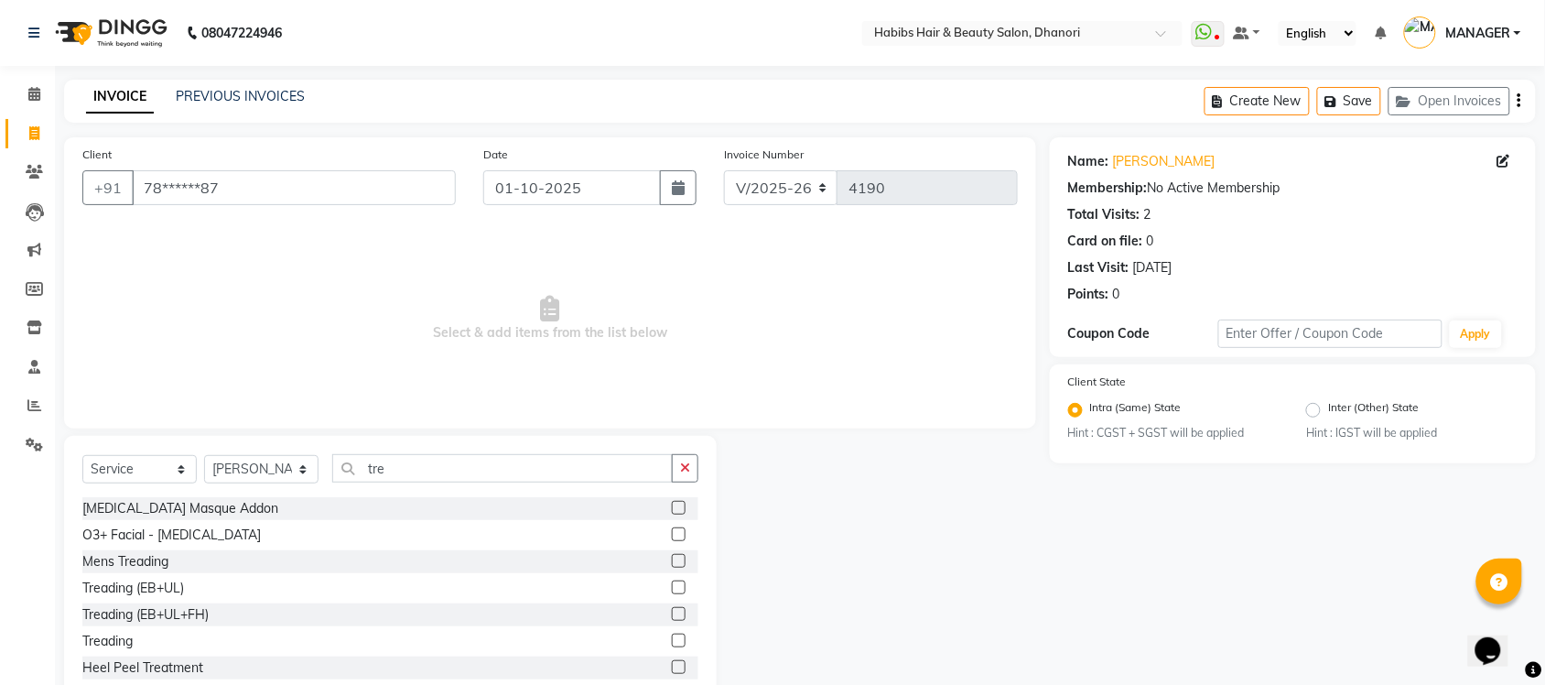
click at [672, 633] on label at bounding box center [679, 640] width 14 height 14
click at [672, 635] on input "checkbox" at bounding box center [678, 641] width 12 height 12
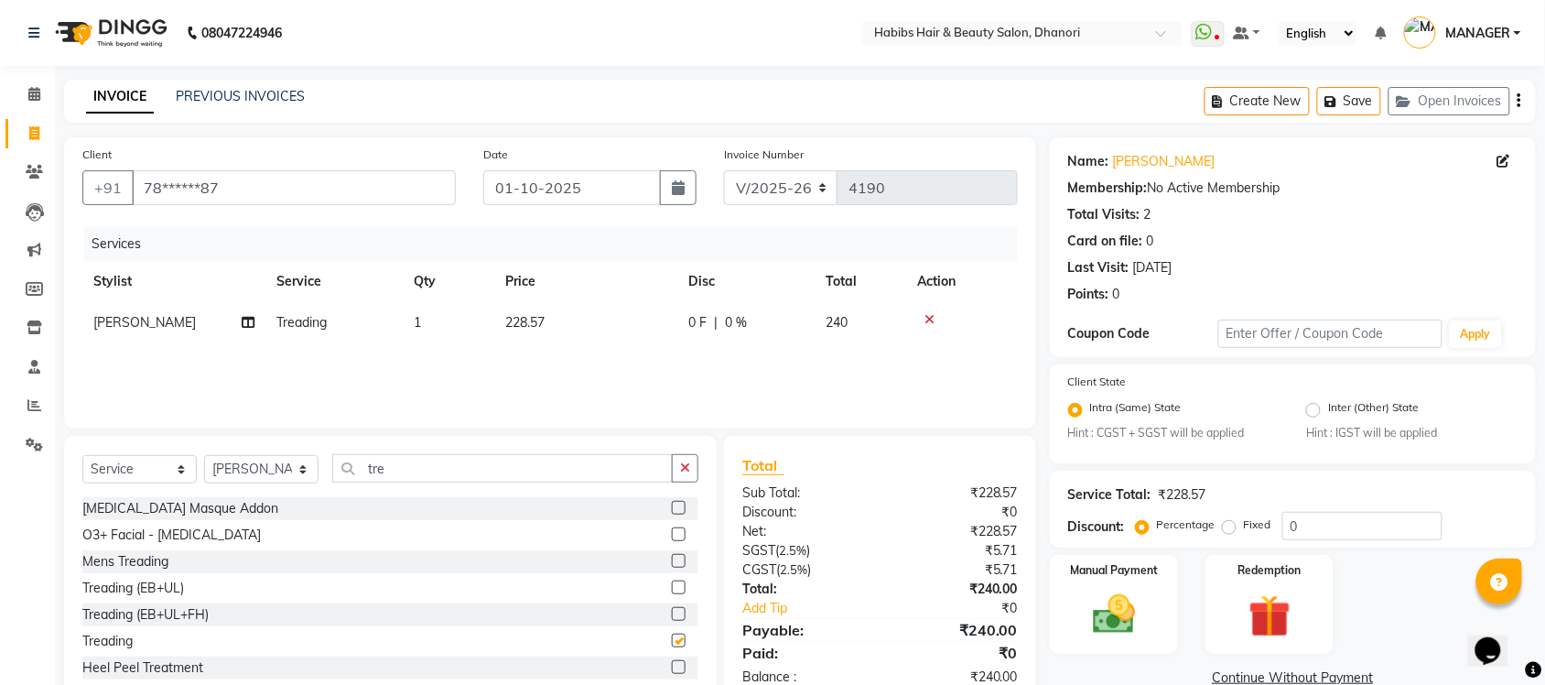
checkbox input "false"
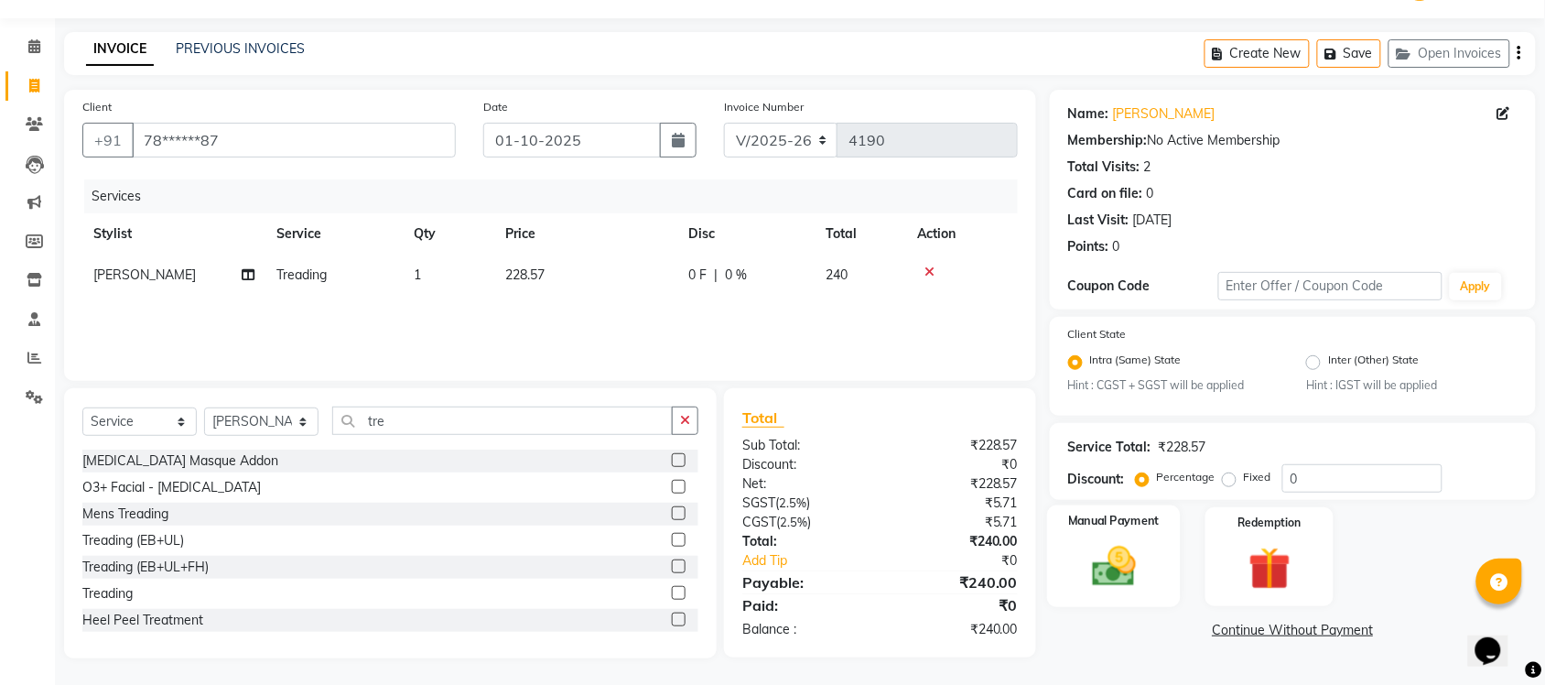
click at [1138, 528] on div "Manual Payment" at bounding box center [1114, 556] width 134 height 103
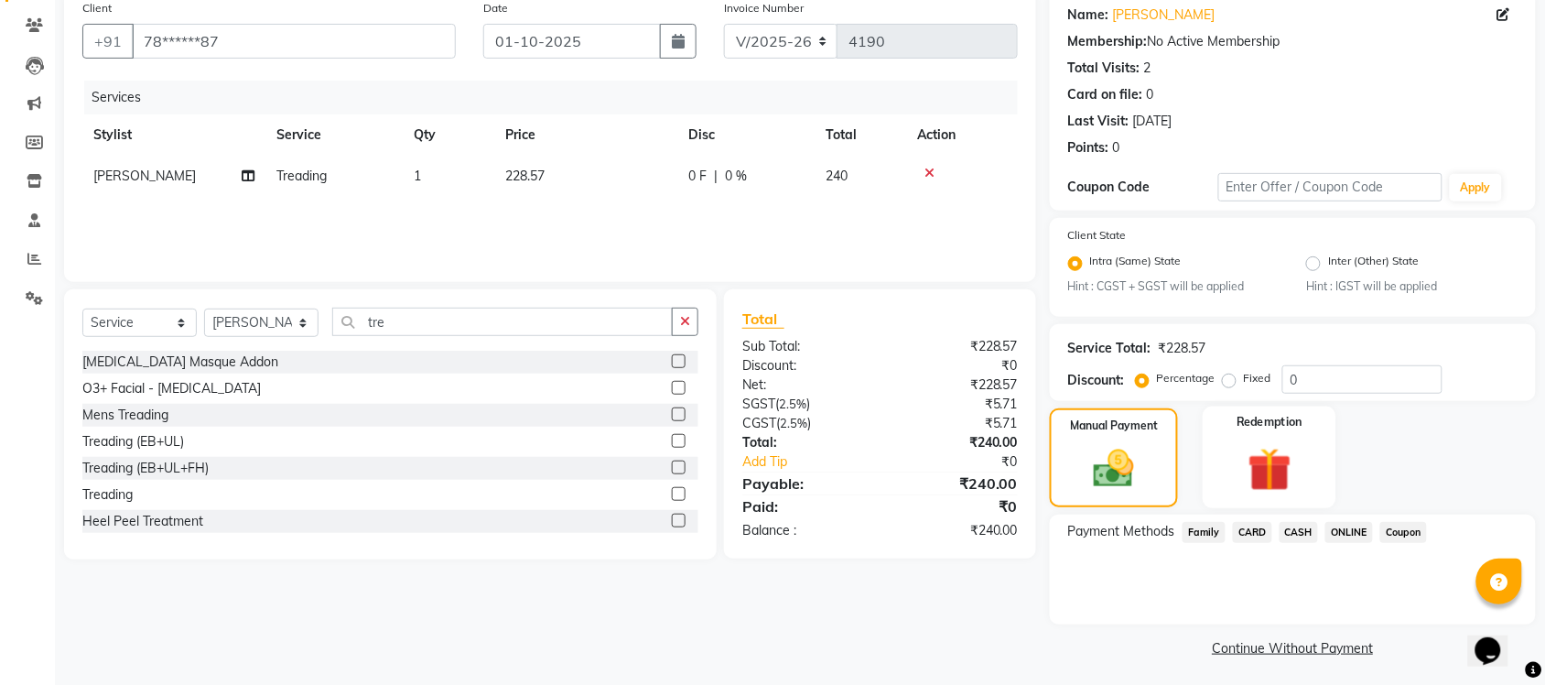
scroll to position [145, 0]
click at [1355, 533] on span "ONLINE" at bounding box center [1349, 533] width 48 height 21
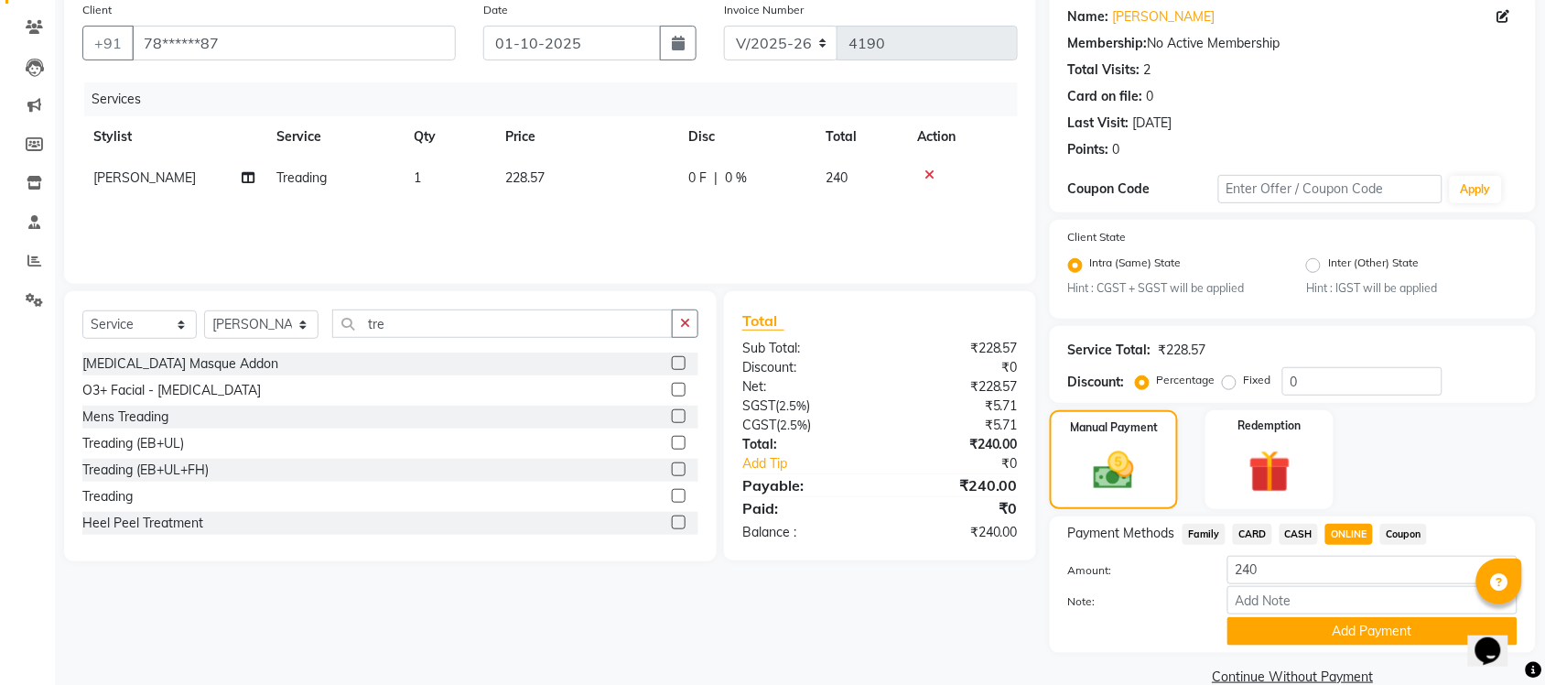
scroll to position [174, 0]
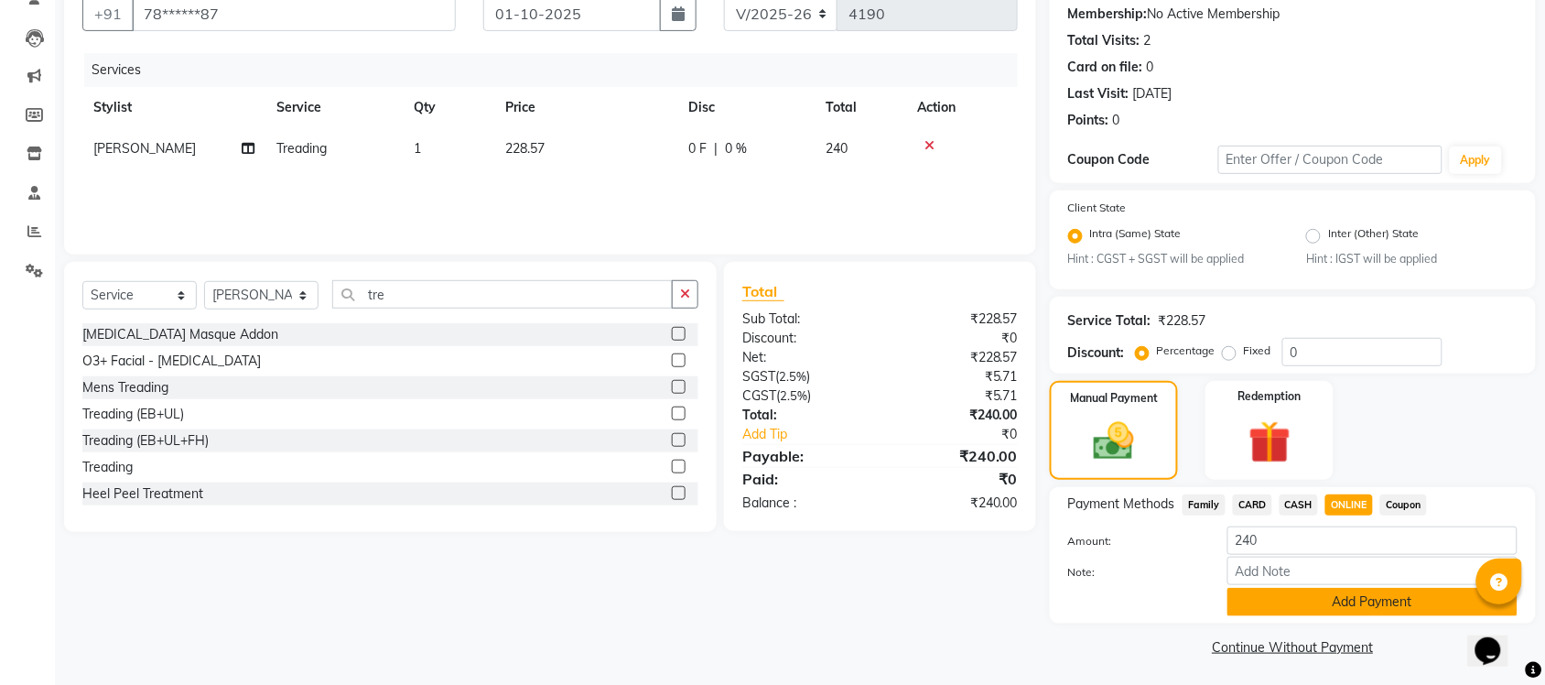
click at [1333, 596] on button "Add Payment" at bounding box center [1372, 602] width 290 height 28
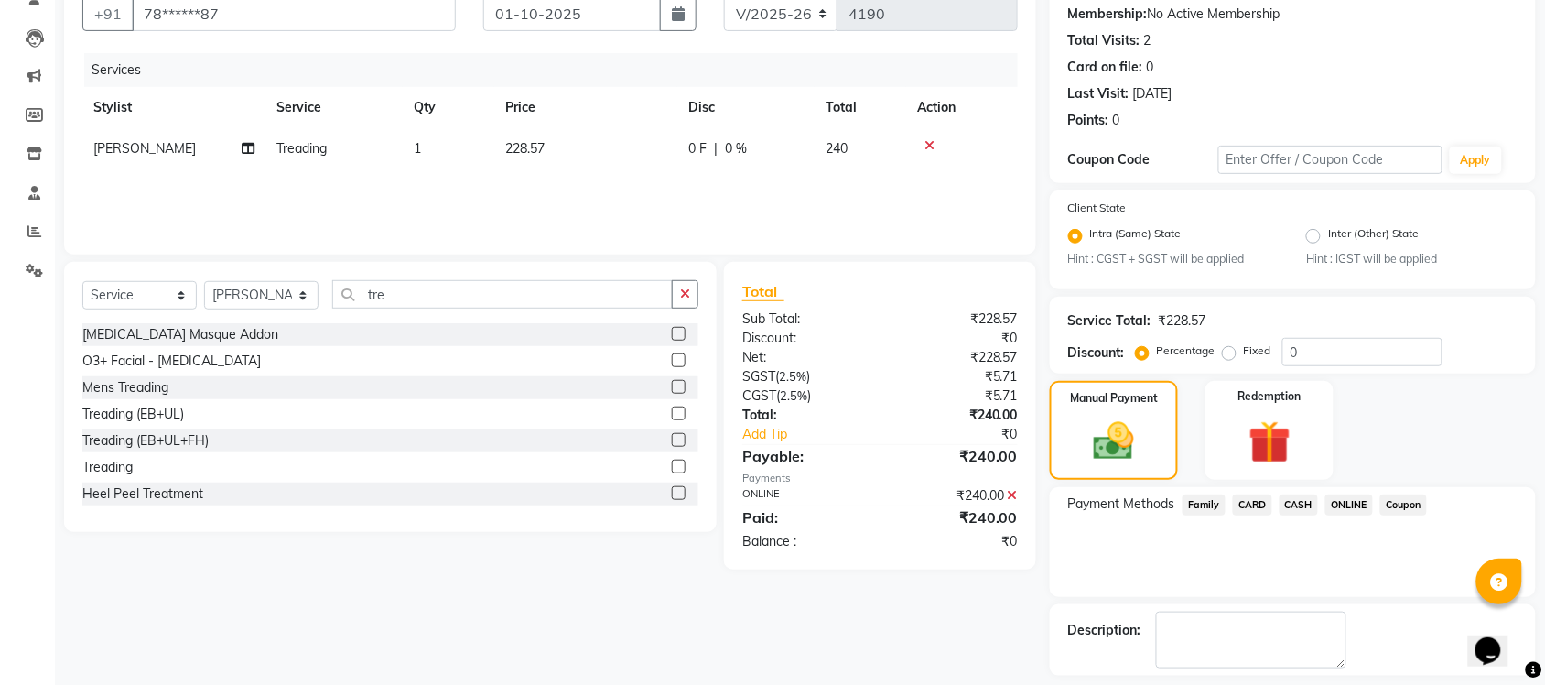
scroll to position [253, 0]
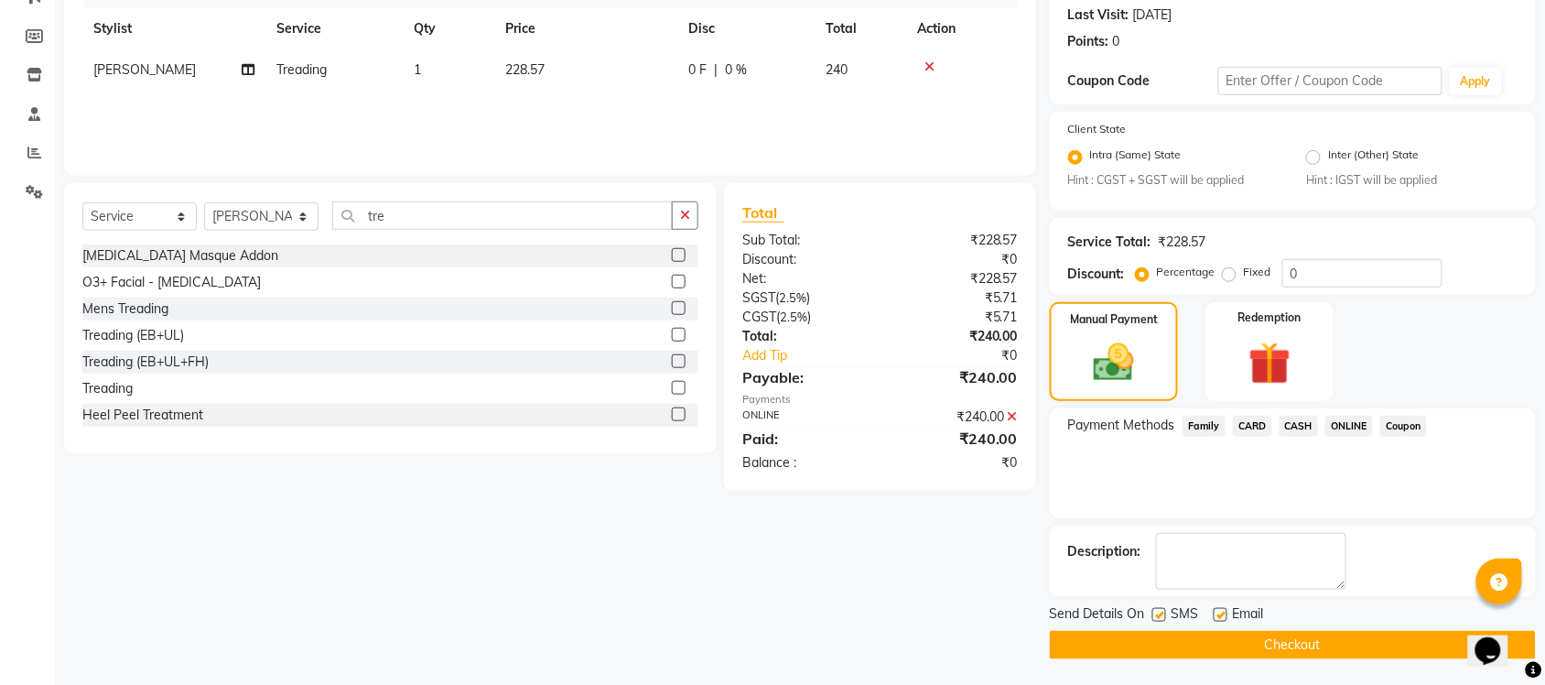
click at [1311, 637] on button "Checkout" at bounding box center [1293, 645] width 486 height 28
